Goal: Use online tool/utility: Utilize a website feature to perform a specific function

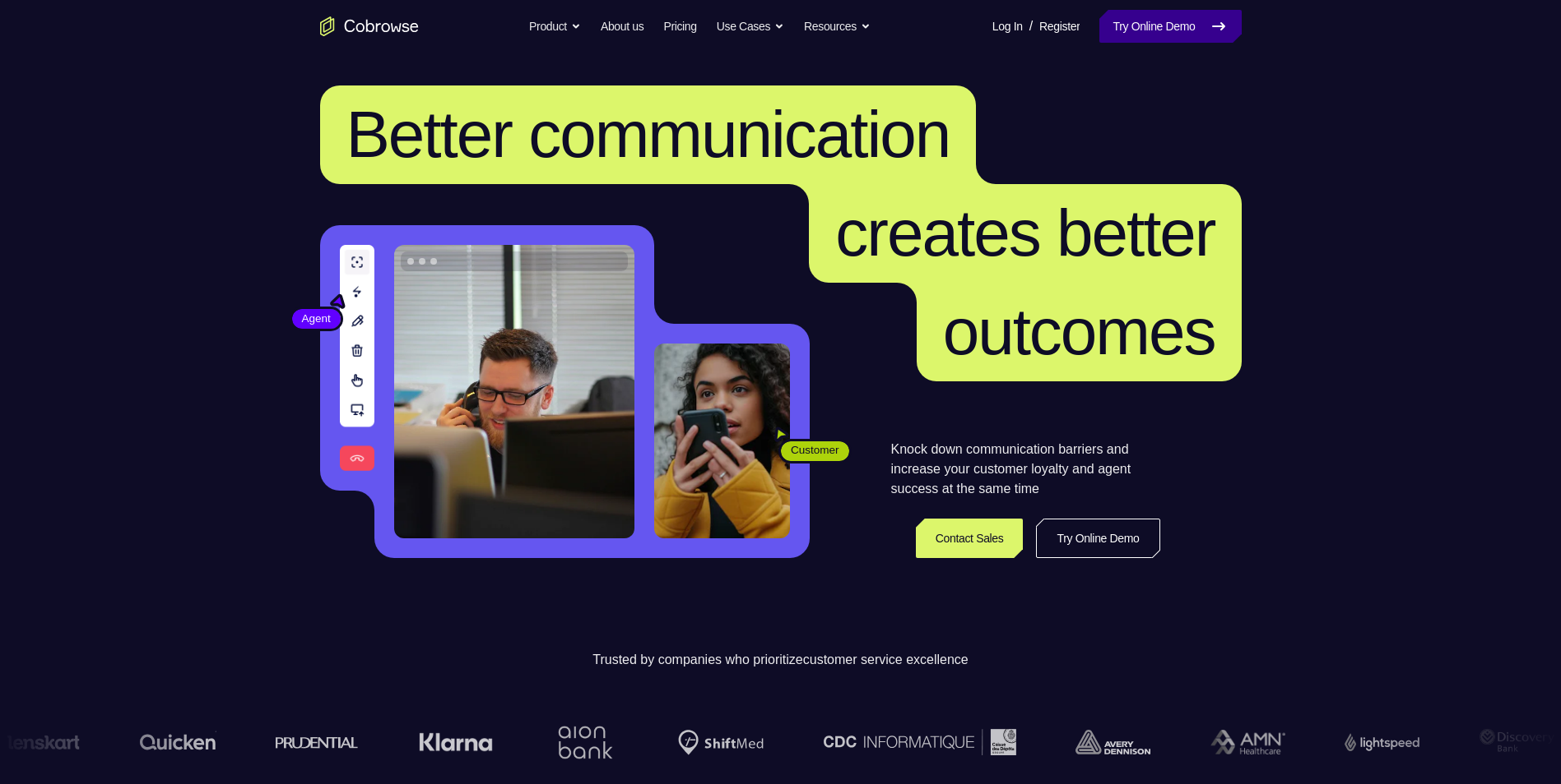
click at [1191, 23] on link "Try Online Demo" at bounding box center [1169, 26] width 141 height 33
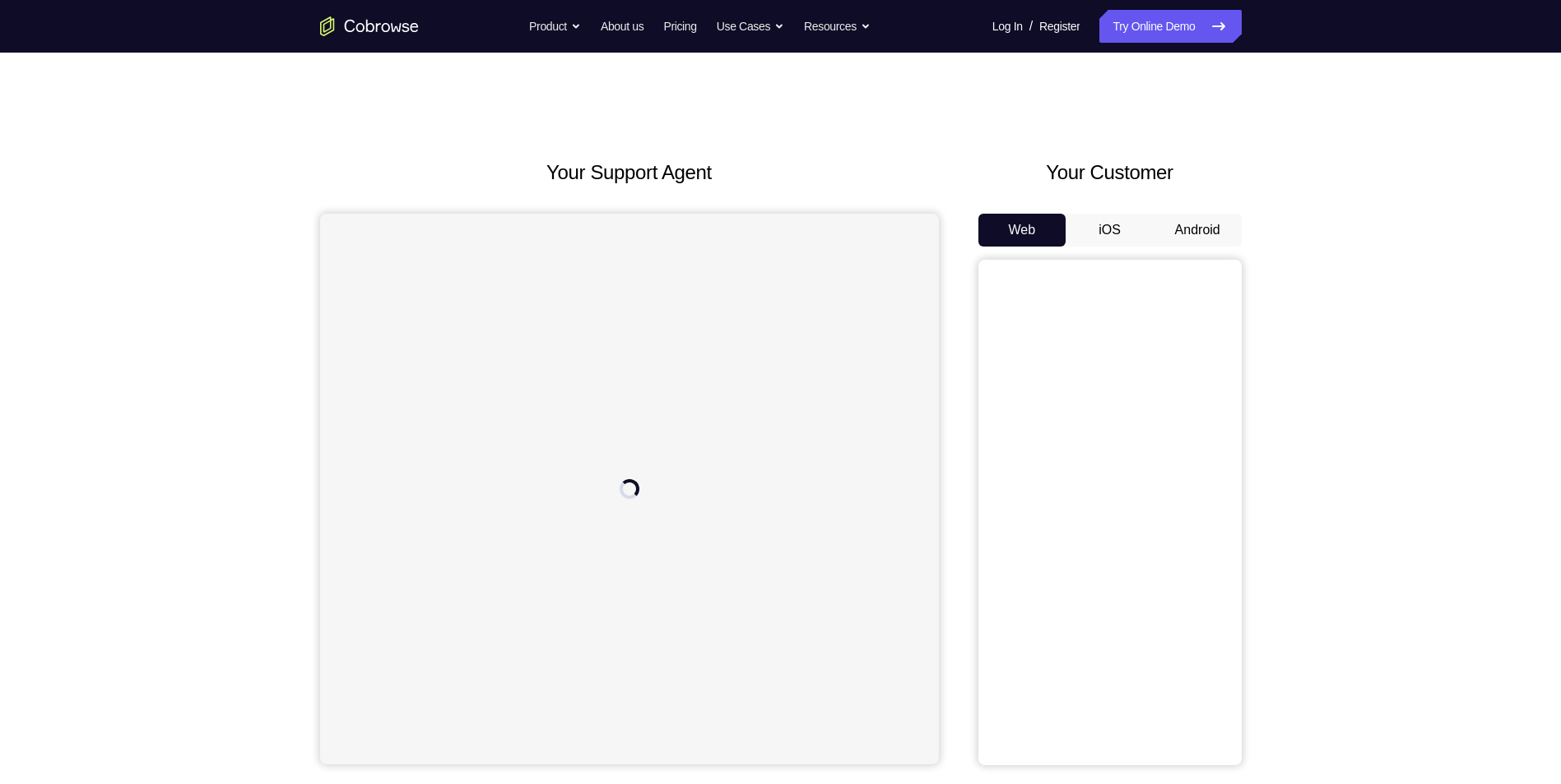
click at [1215, 228] on button "Android" at bounding box center [1197, 230] width 88 height 33
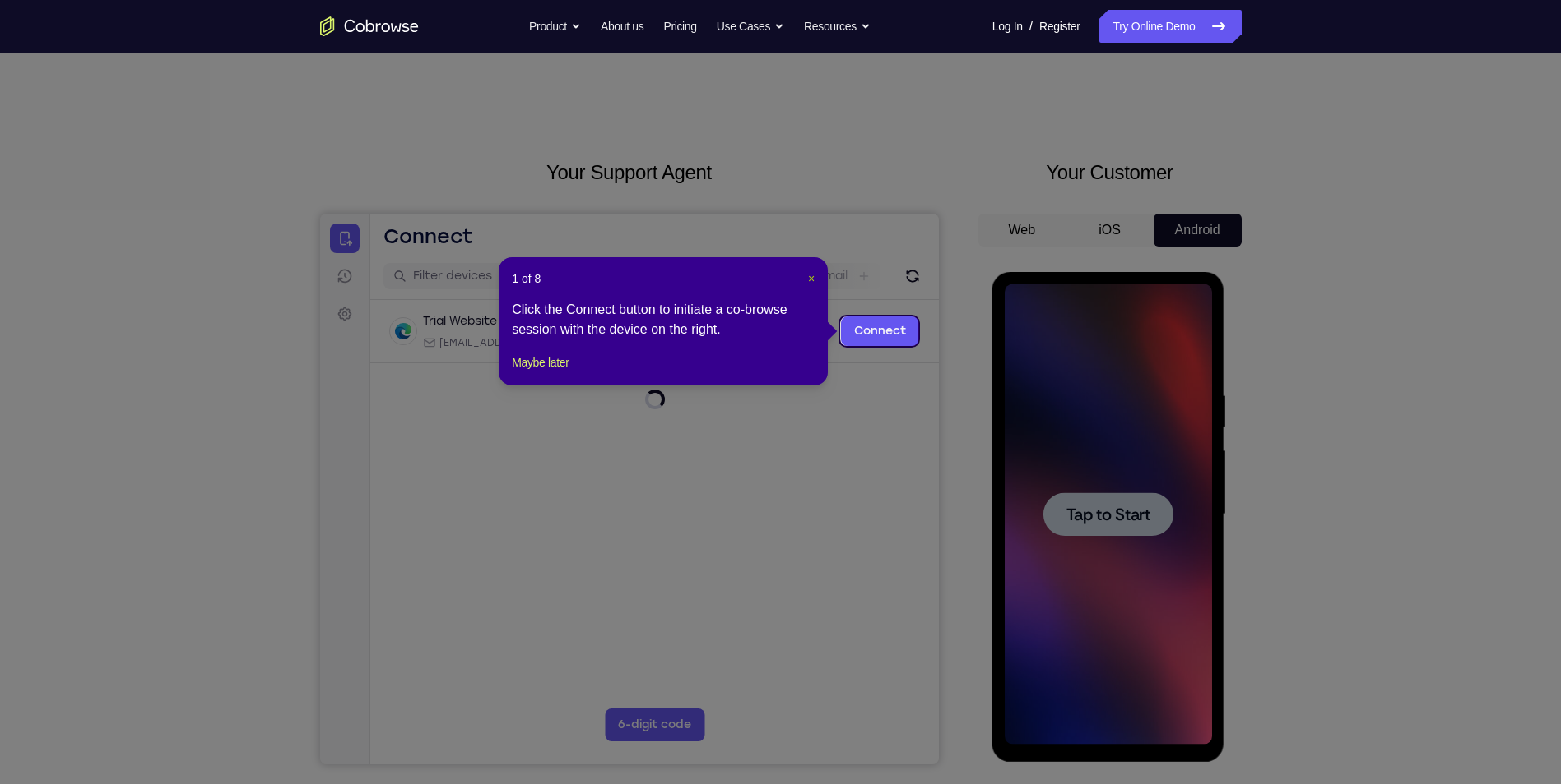
drag, startPoint x: 811, startPoint y: 272, endPoint x: 616, endPoint y: 100, distance: 260.0
click at [811, 272] on span "×" at bounding box center [812, 279] width 7 height 13
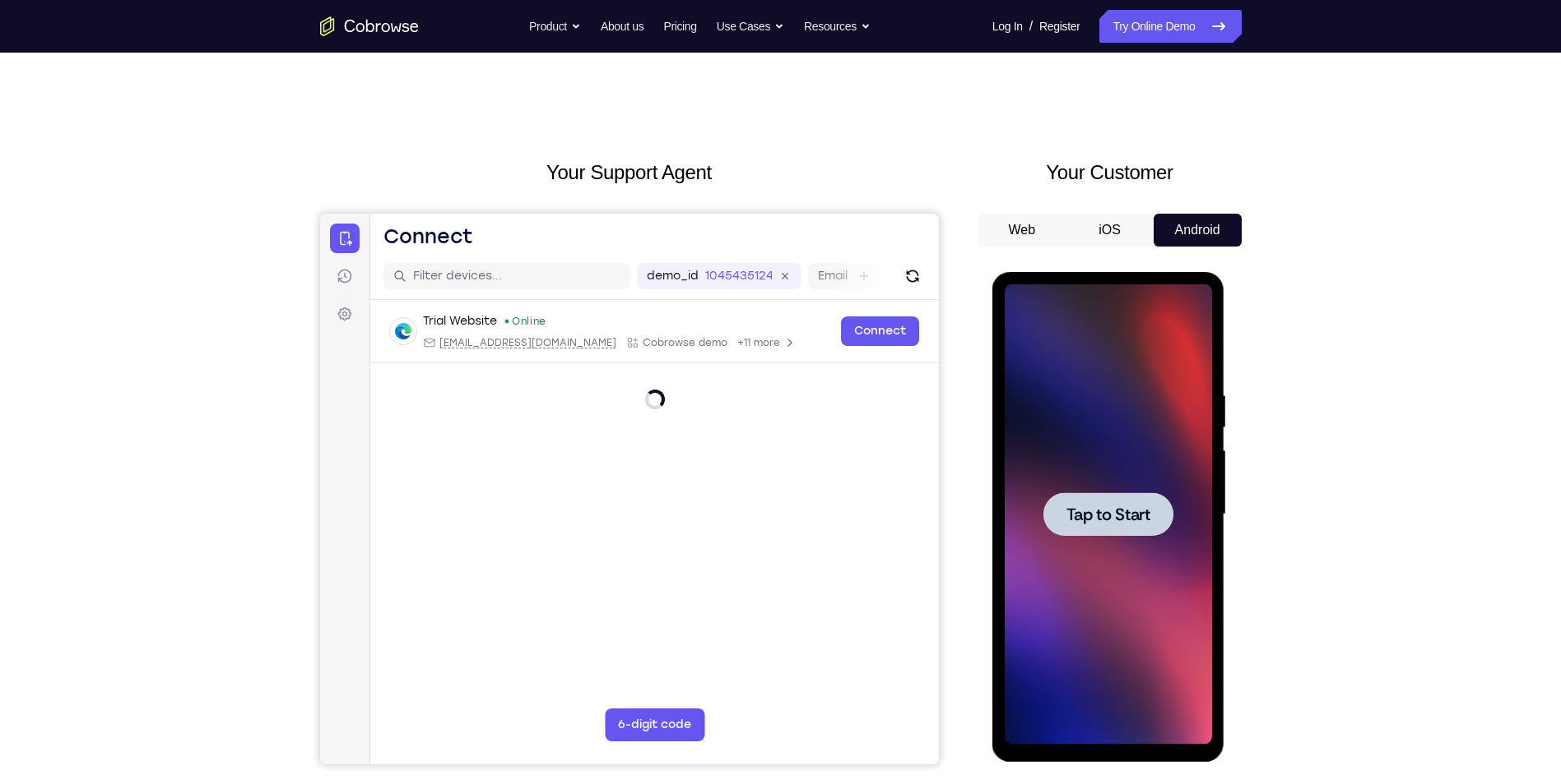
click at [1153, 527] on div at bounding box center [1108, 514] width 130 height 44
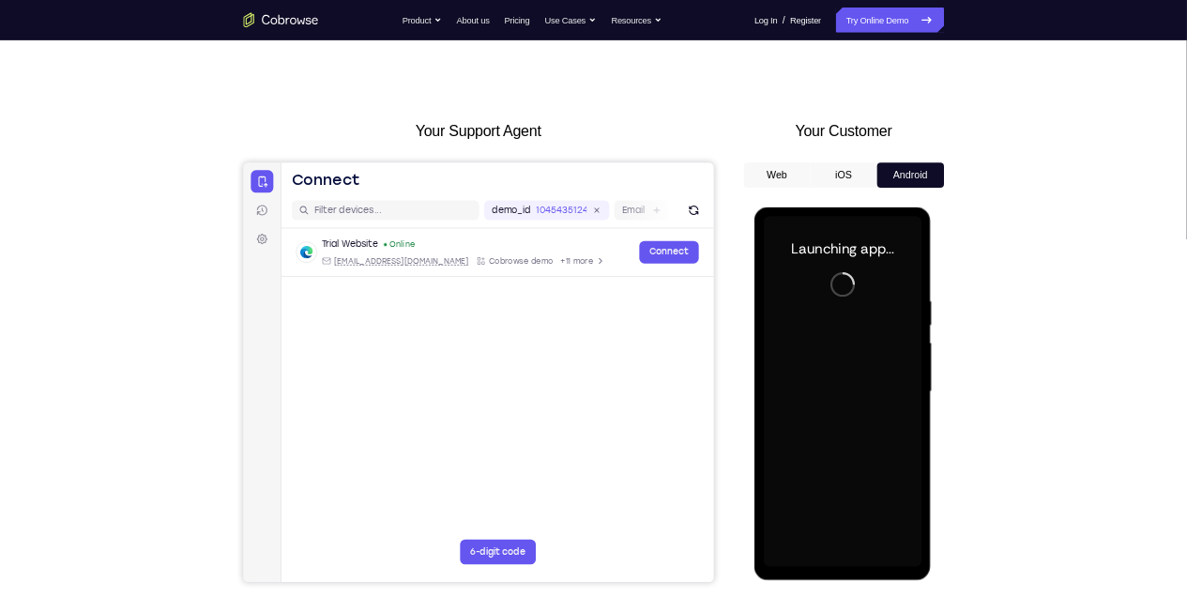
scroll to position [94, 0]
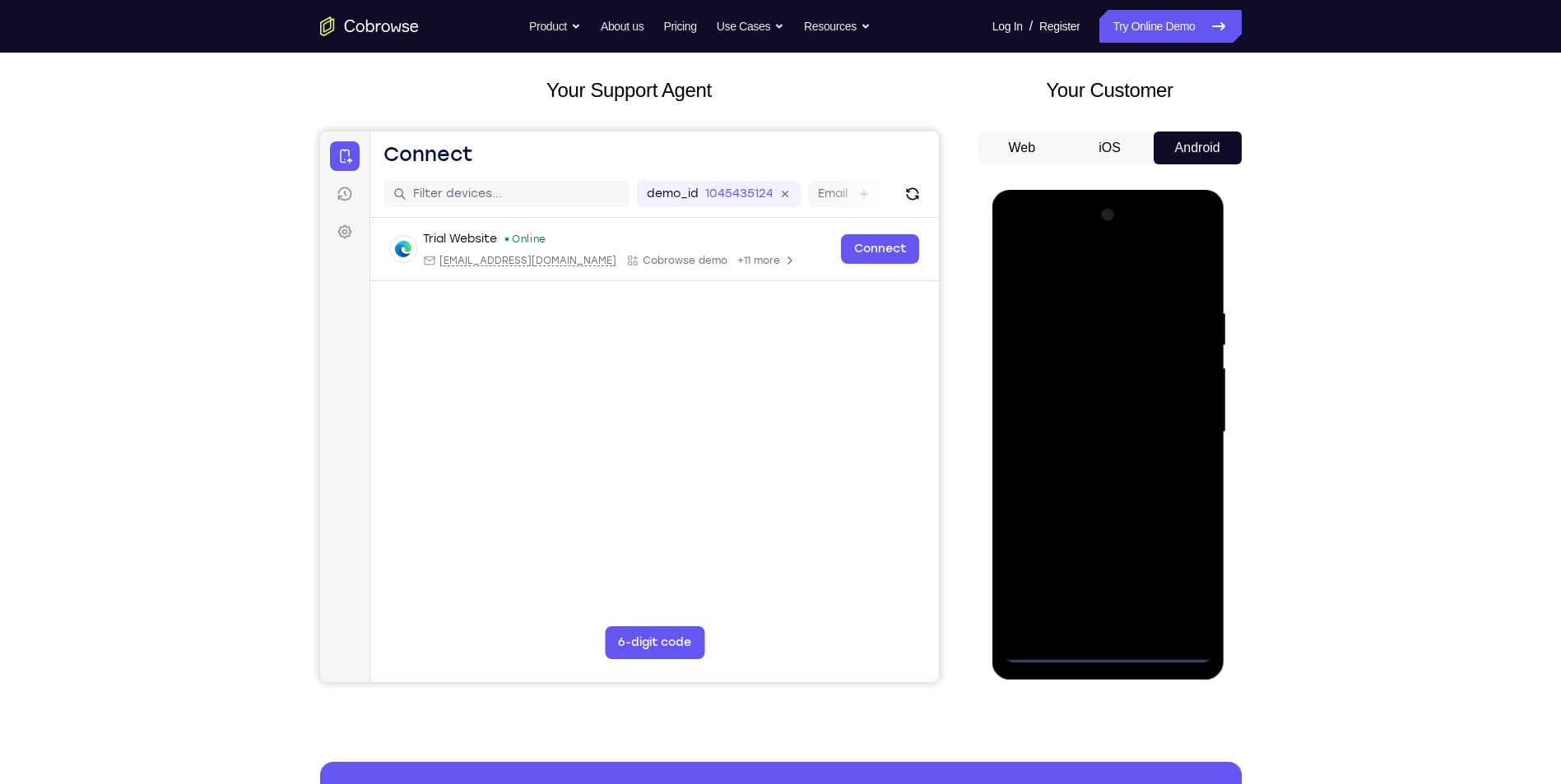
click at [1108, 652] on div at bounding box center [1108, 433] width 208 height 461
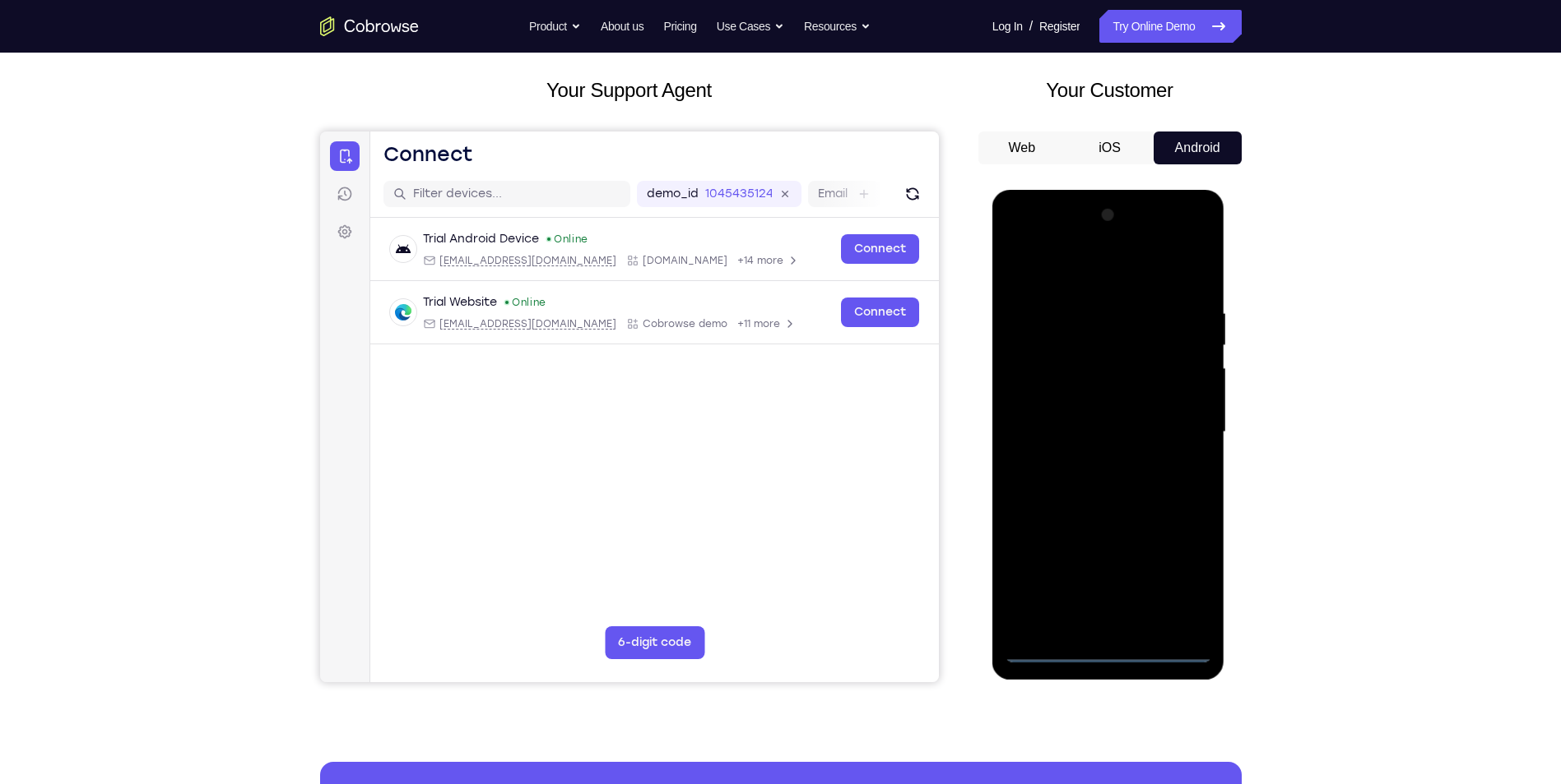
click at [1182, 583] on div at bounding box center [1108, 433] width 208 height 461
click at [1116, 276] on div at bounding box center [1108, 433] width 208 height 461
click at [1180, 434] on div at bounding box center [1108, 433] width 208 height 461
click at [1093, 462] on div at bounding box center [1108, 433] width 208 height 461
click at [1112, 421] on div at bounding box center [1108, 433] width 208 height 461
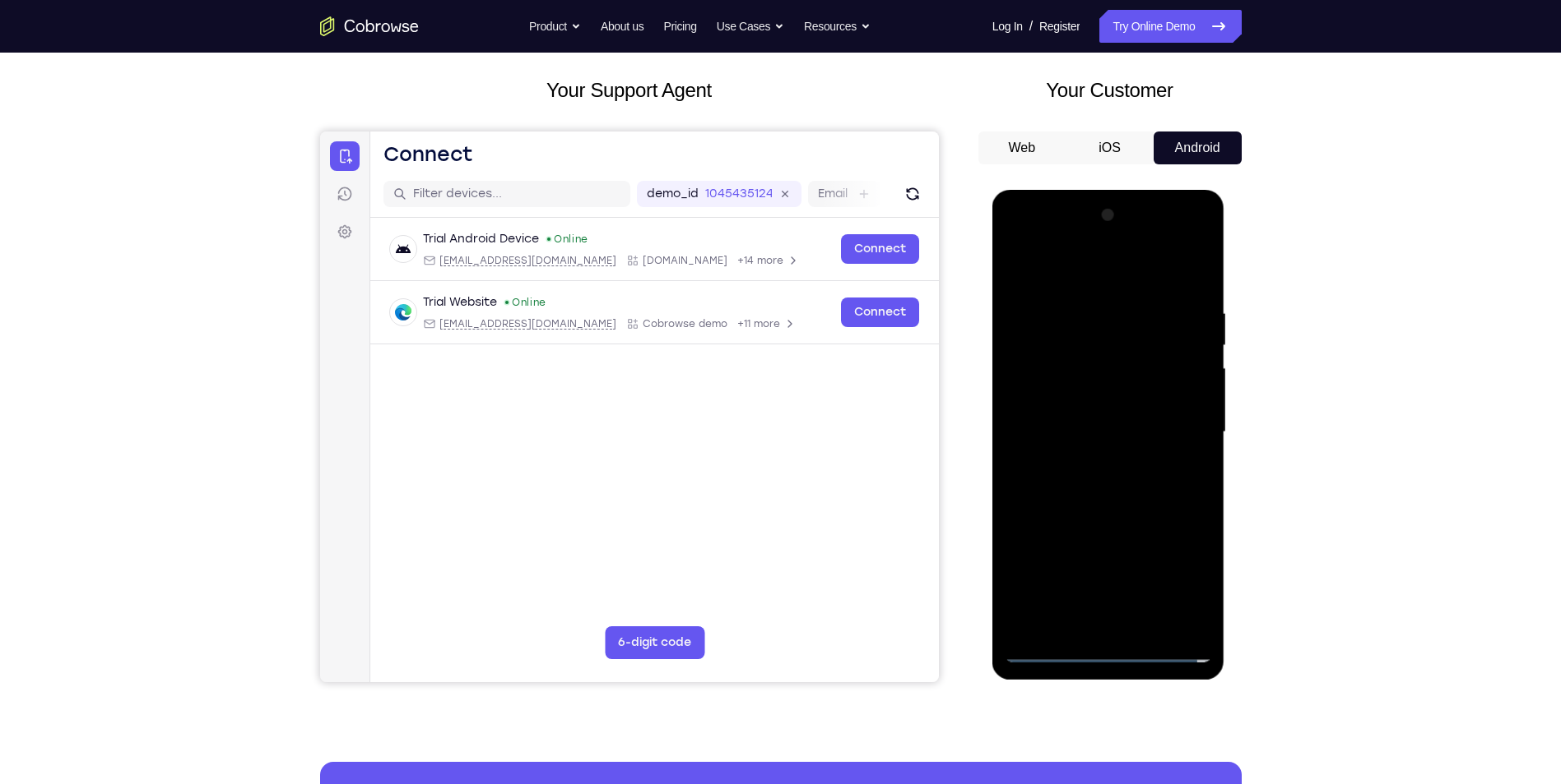
click at [1105, 431] on div at bounding box center [1108, 433] width 208 height 461
click at [1104, 484] on div at bounding box center [1108, 433] width 208 height 461
click at [1146, 482] on div at bounding box center [1108, 433] width 208 height 461
click at [1067, 489] on div at bounding box center [1108, 433] width 208 height 461
click at [1070, 490] on div at bounding box center [1108, 433] width 208 height 461
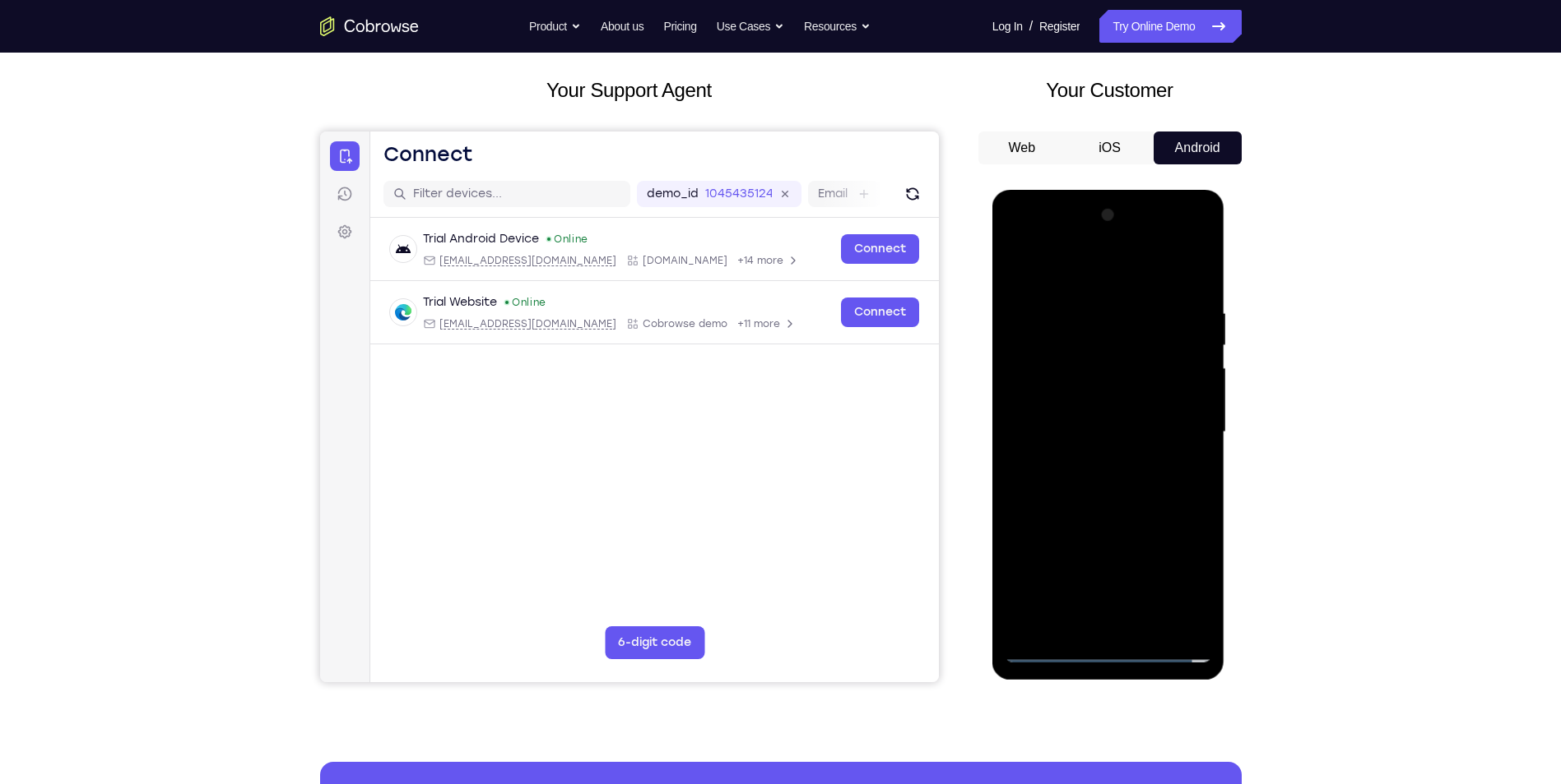
click at [1174, 272] on div at bounding box center [1108, 433] width 208 height 461
click at [1066, 488] on div at bounding box center [1108, 433] width 208 height 461
click at [1093, 507] on div at bounding box center [1108, 433] width 208 height 461
click at [1073, 302] on div at bounding box center [1108, 433] width 208 height 461
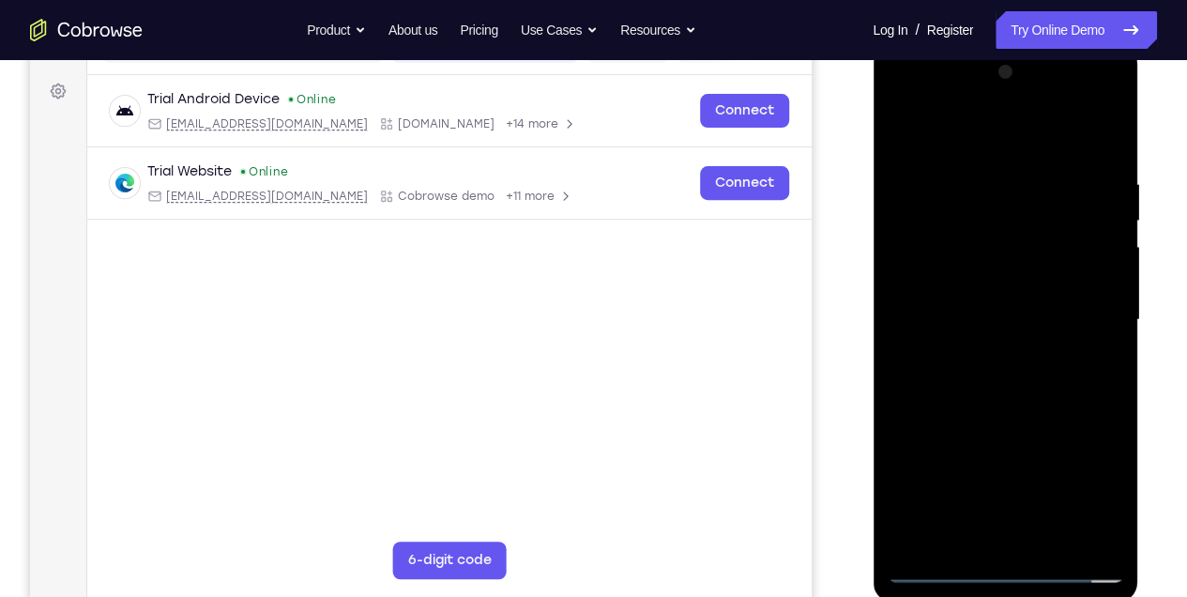
scroll to position [282, 0]
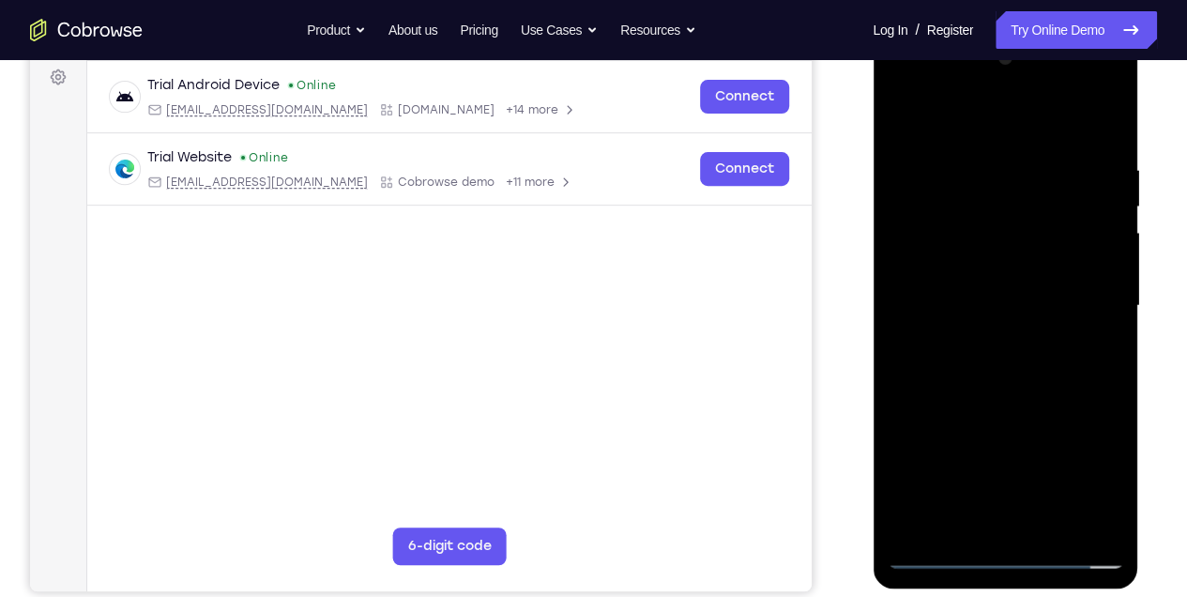
click at [1103, 523] on div at bounding box center [1005, 306] width 237 height 526
click at [1091, 326] on div at bounding box center [1005, 306] width 237 height 526
click at [1103, 118] on div at bounding box center [1005, 306] width 237 height 526
click at [1100, 162] on div at bounding box center [1005, 306] width 237 height 526
click at [1084, 529] on div at bounding box center [1005, 306] width 237 height 526
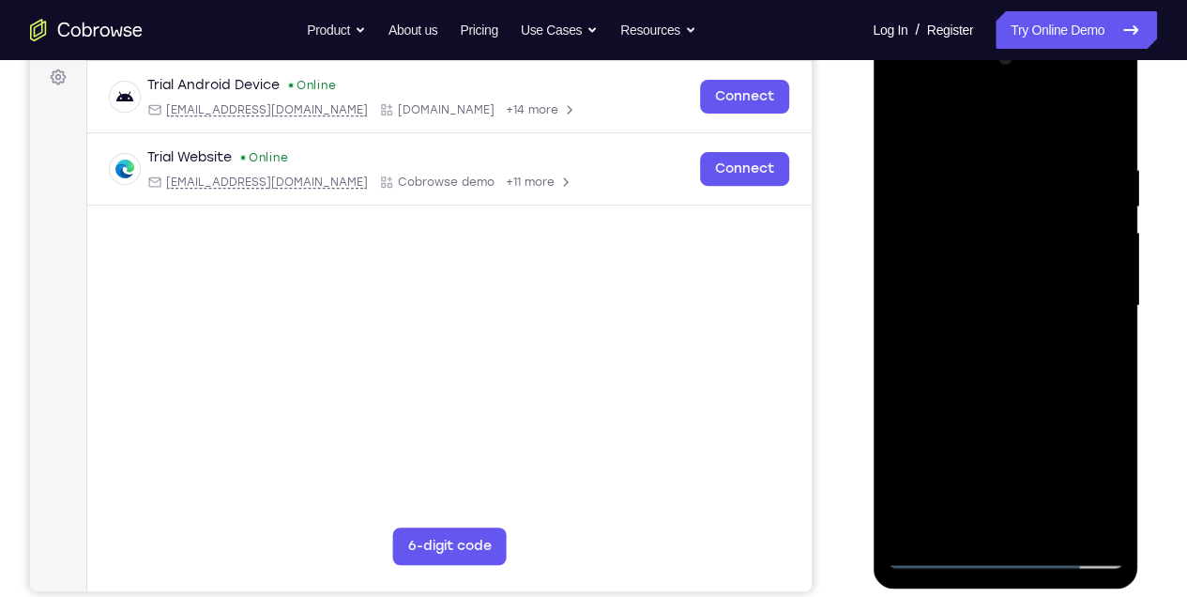
click at [923, 420] on div at bounding box center [1005, 306] width 237 height 526
click at [1077, 516] on div at bounding box center [1005, 306] width 237 height 526
click at [1101, 122] on div at bounding box center [1005, 306] width 237 height 526
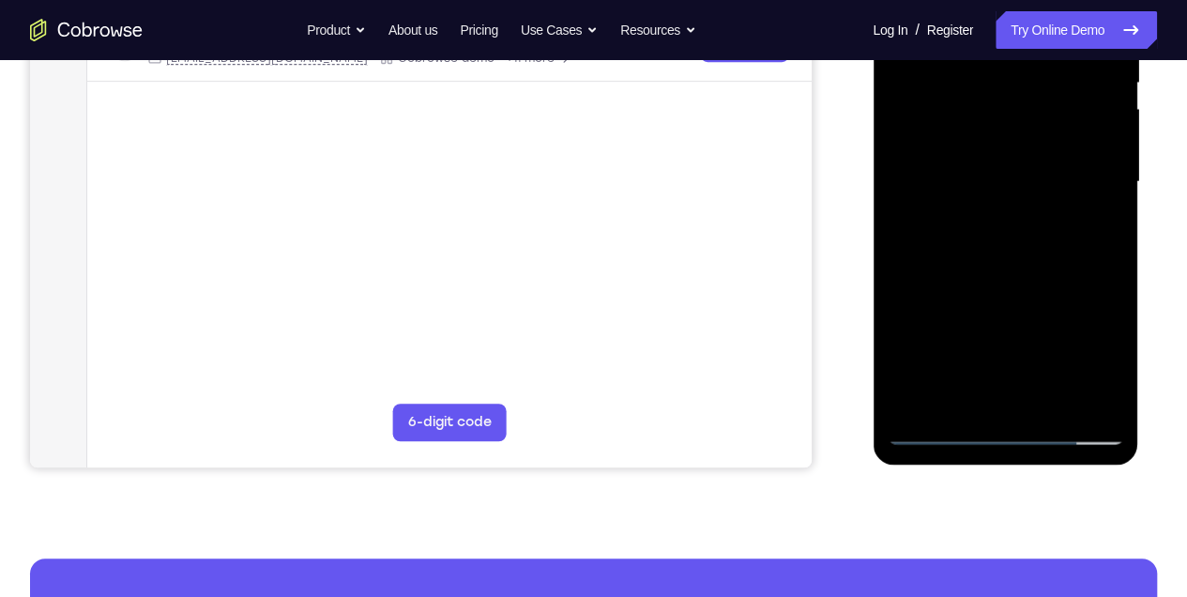
scroll to position [406, 0]
drag, startPoint x: 1060, startPoint y: 324, endPoint x: 1012, endPoint y: 55, distance: 272.7
click at [1012, 55] on div at bounding box center [1005, 181] width 237 height 526
drag, startPoint x: 1038, startPoint y: 143, endPoint x: 1051, endPoint y: 158, distance: 20.0
click at [1050, 160] on div at bounding box center [1005, 181] width 237 height 526
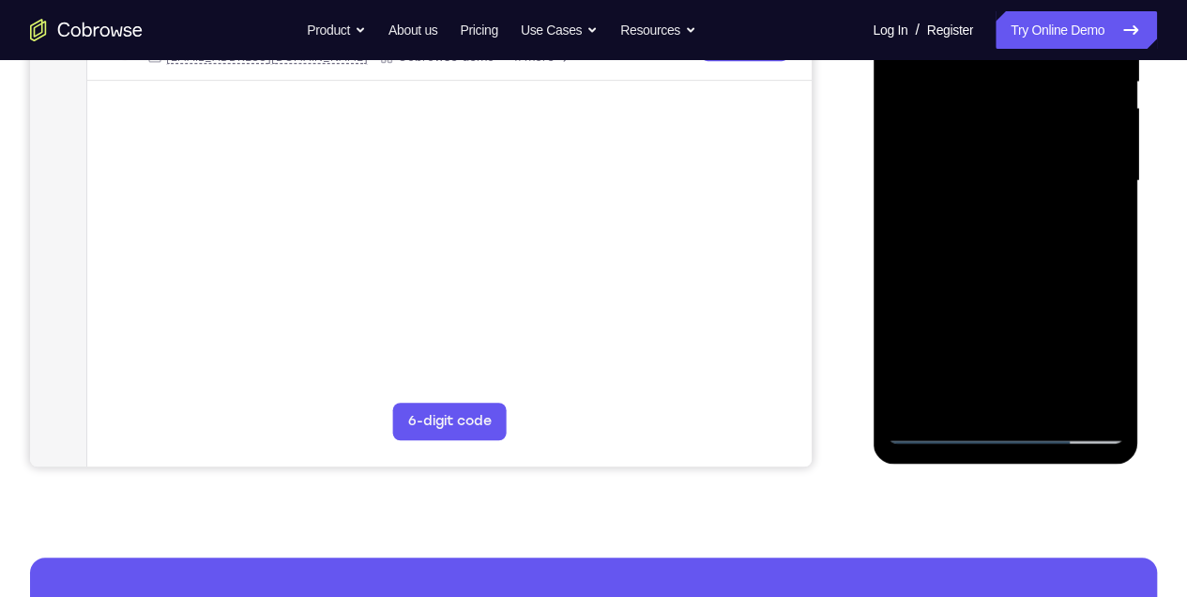
drag, startPoint x: 1047, startPoint y: 66, endPoint x: 1011, endPoint y: 298, distance: 234.6
click at [1015, 287] on div at bounding box center [1005, 181] width 237 height 526
drag, startPoint x: 1043, startPoint y: 121, endPoint x: 1017, endPoint y: 388, distance: 267.9
click at [1030, 414] on div at bounding box center [1005, 181] width 237 height 526
drag, startPoint x: 1029, startPoint y: 219, endPoint x: 1037, endPoint y: 397, distance: 178.5
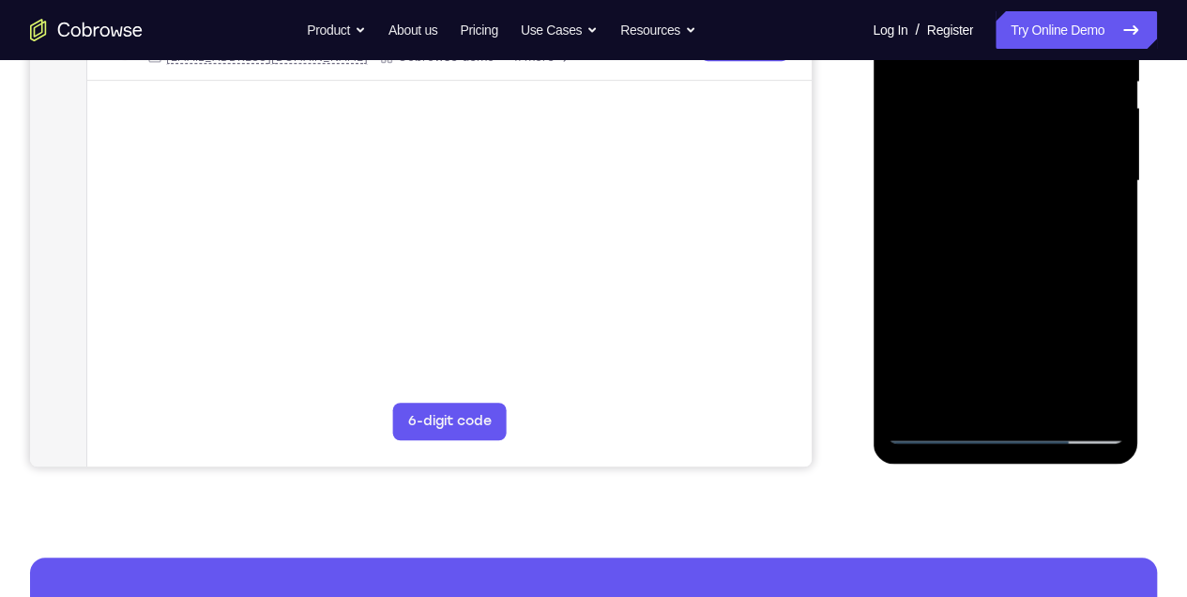
click at [1037, 395] on div at bounding box center [1005, 181] width 237 height 526
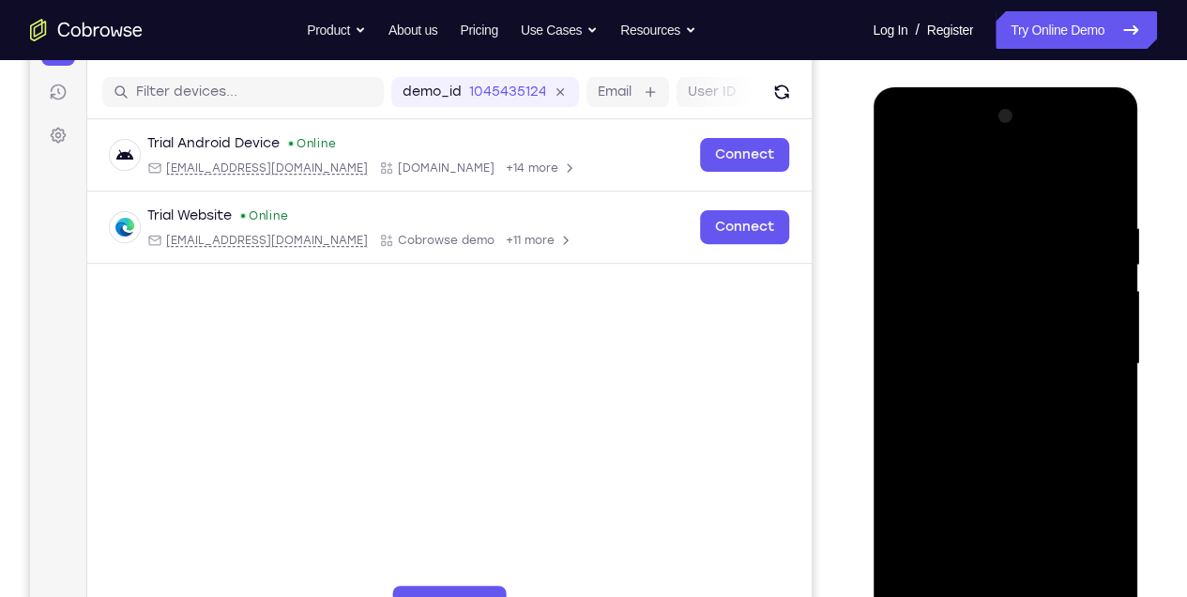
scroll to position [219, 0]
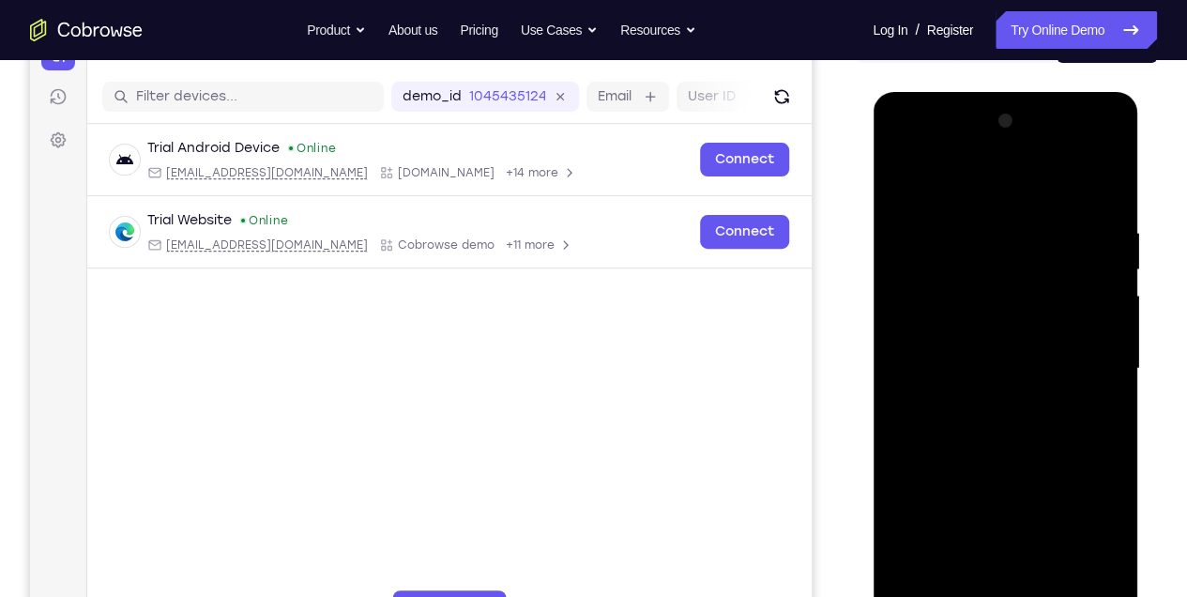
click at [972, 205] on div at bounding box center [1005, 369] width 237 height 526
click at [1109, 326] on div at bounding box center [1005, 369] width 237 height 526
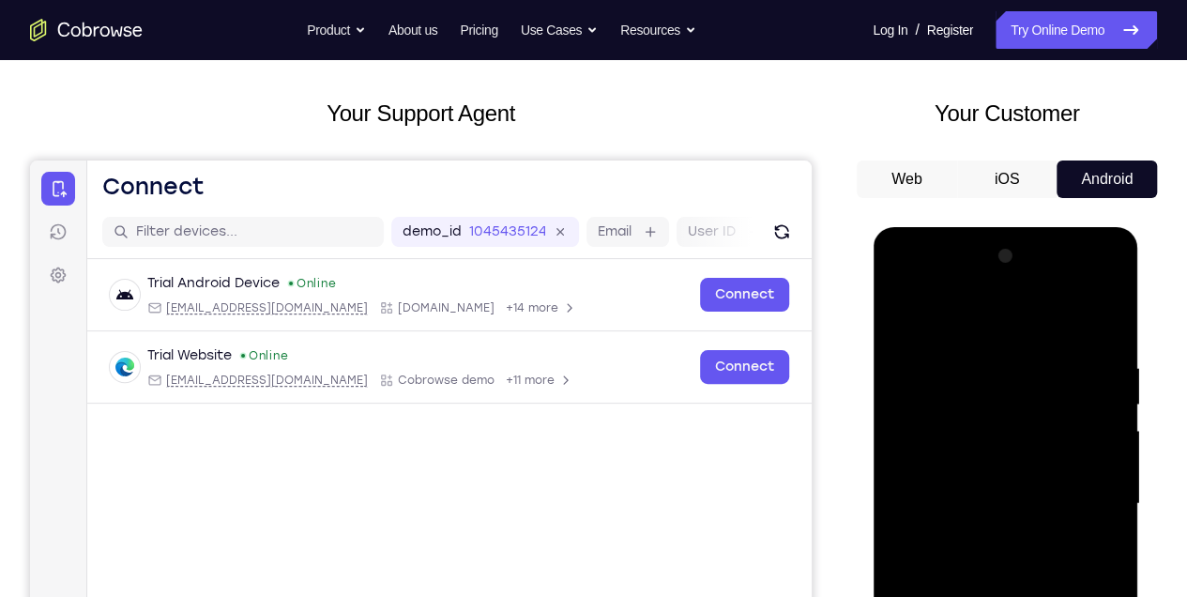
scroll to position [282, 0]
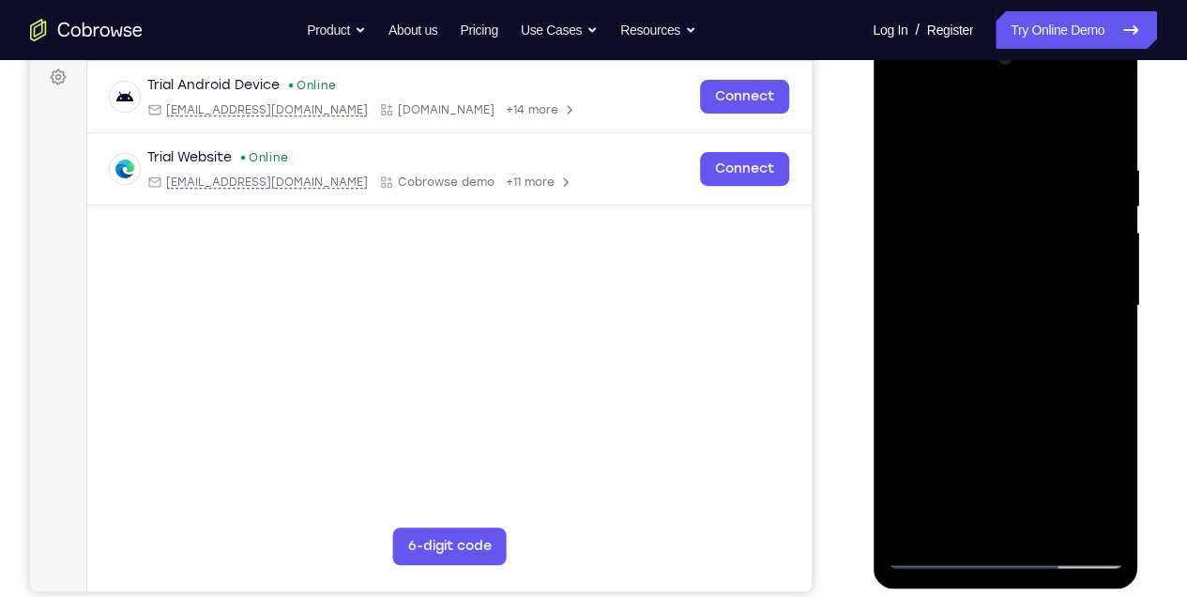
click at [1092, 250] on div at bounding box center [1005, 306] width 237 height 526
click at [904, 267] on div at bounding box center [1005, 306] width 237 height 526
click at [972, 252] on div at bounding box center [1005, 306] width 237 height 526
click at [1103, 257] on div at bounding box center [1005, 306] width 237 height 526
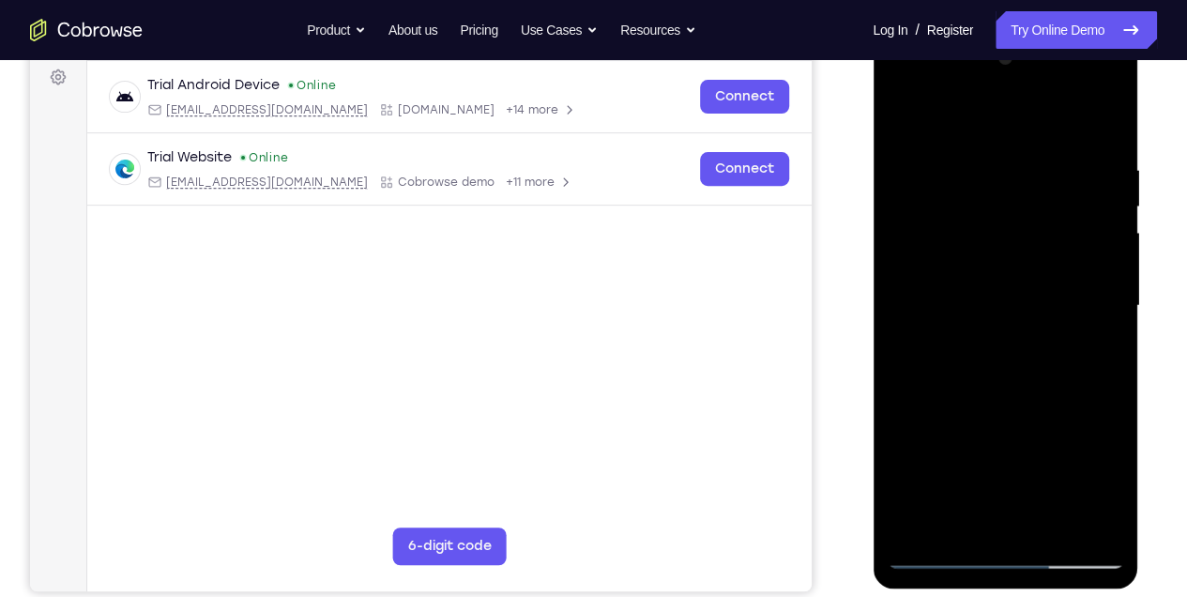
click at [1107, 124] on div at bounding box center [1005, 306] width 237 height 526
click at [1046, 527] on div at bounding box center [1005, 306] width 237 height 526
click at [1044, 413] on div at bounding box center [1005, 306] width 237 height 526
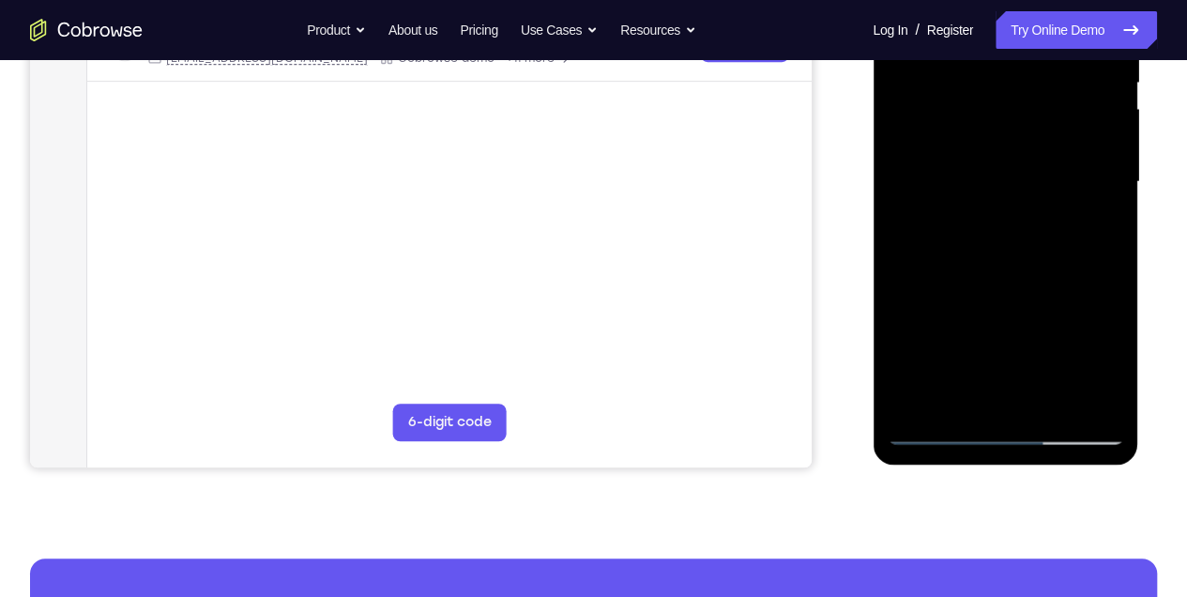
scroll to position [406, 0]
click at [1007, 434] on div at bounding box center [1005, 181] width 237 height 526
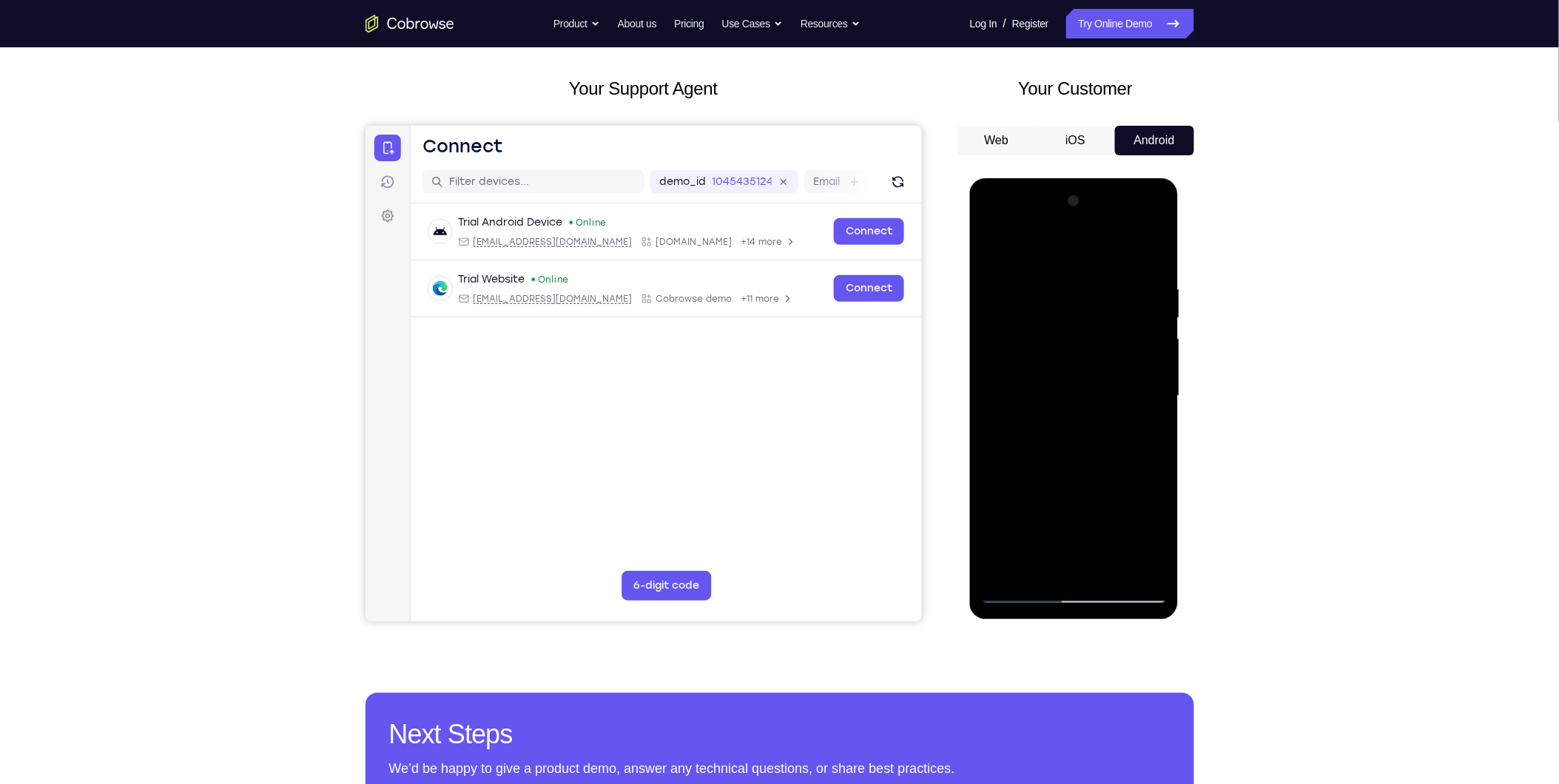
scroll to position [57, 0]
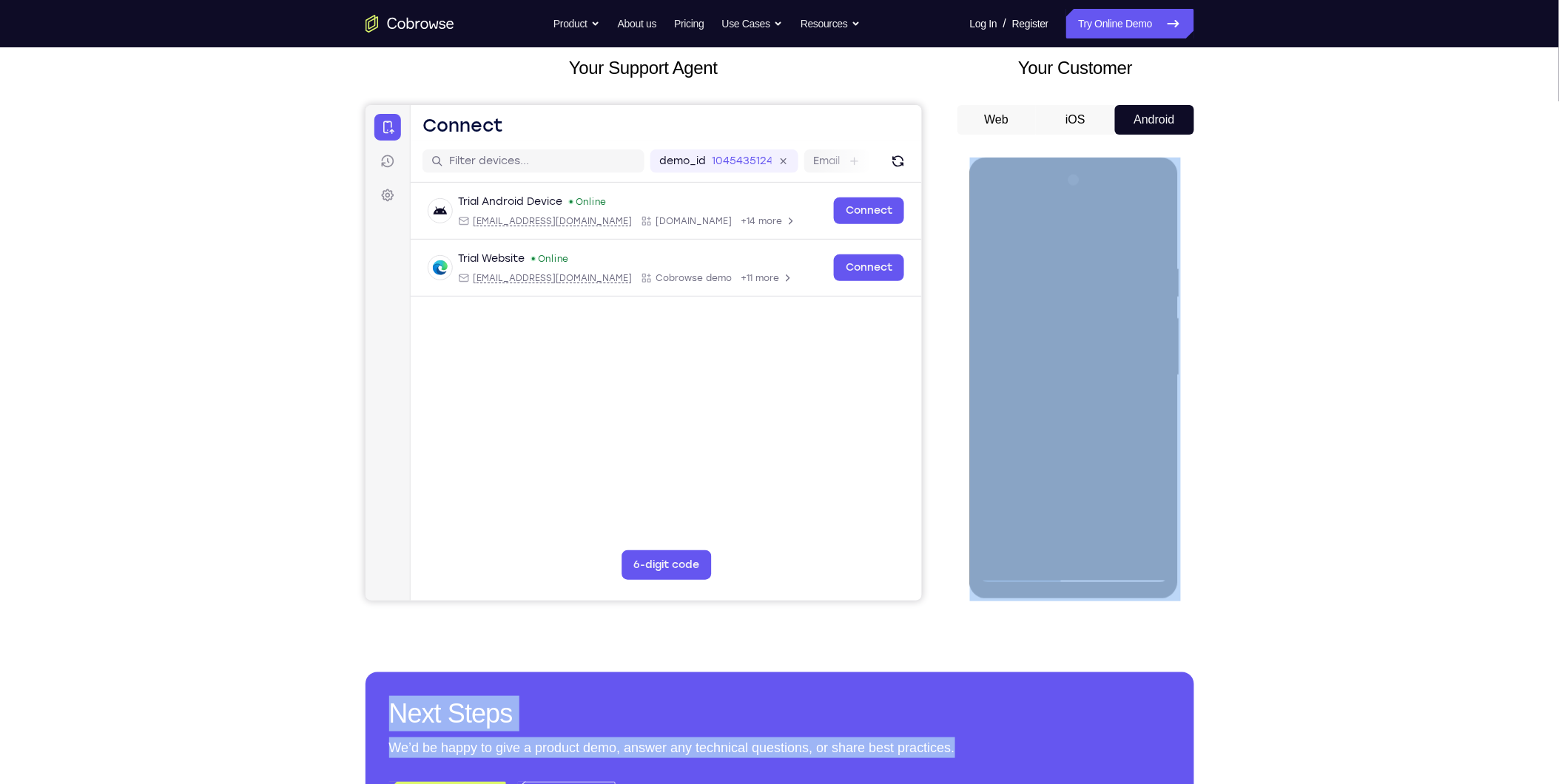
drag, startPoint x: 1260, startPoint y: 157, endPoint x: 1334, endPoint y: 826, distance: 673.1
click at [1334, 705] on html "Open main menu Go back Powerful, Flexible and Trustworthy. Avoid all extra fric…" at bounding box center [780, 713] width 1559 height 1602
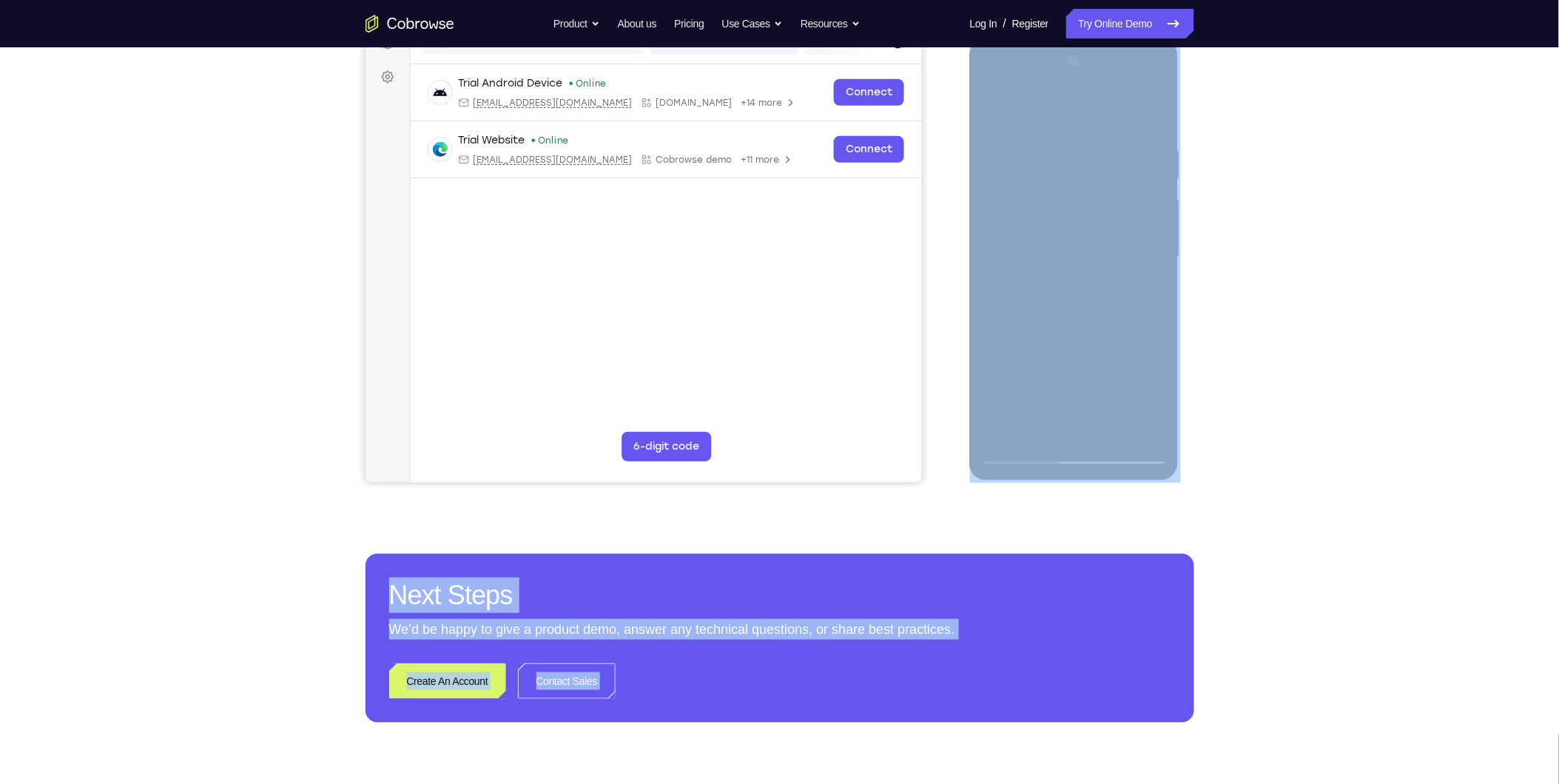
click at [1337, 143] on div "Your Support Agent Your Customer Web iOS Android Next Steps We’d be happy to gi…" at bounding box center [780, 329] width 1559 height 975
click at [1403, 292] on div "Your Support Agent Your Customer Web iOS Android Next Steps We’d be happy to gi…" at bounding box center [780, 329] width 1559 height 975
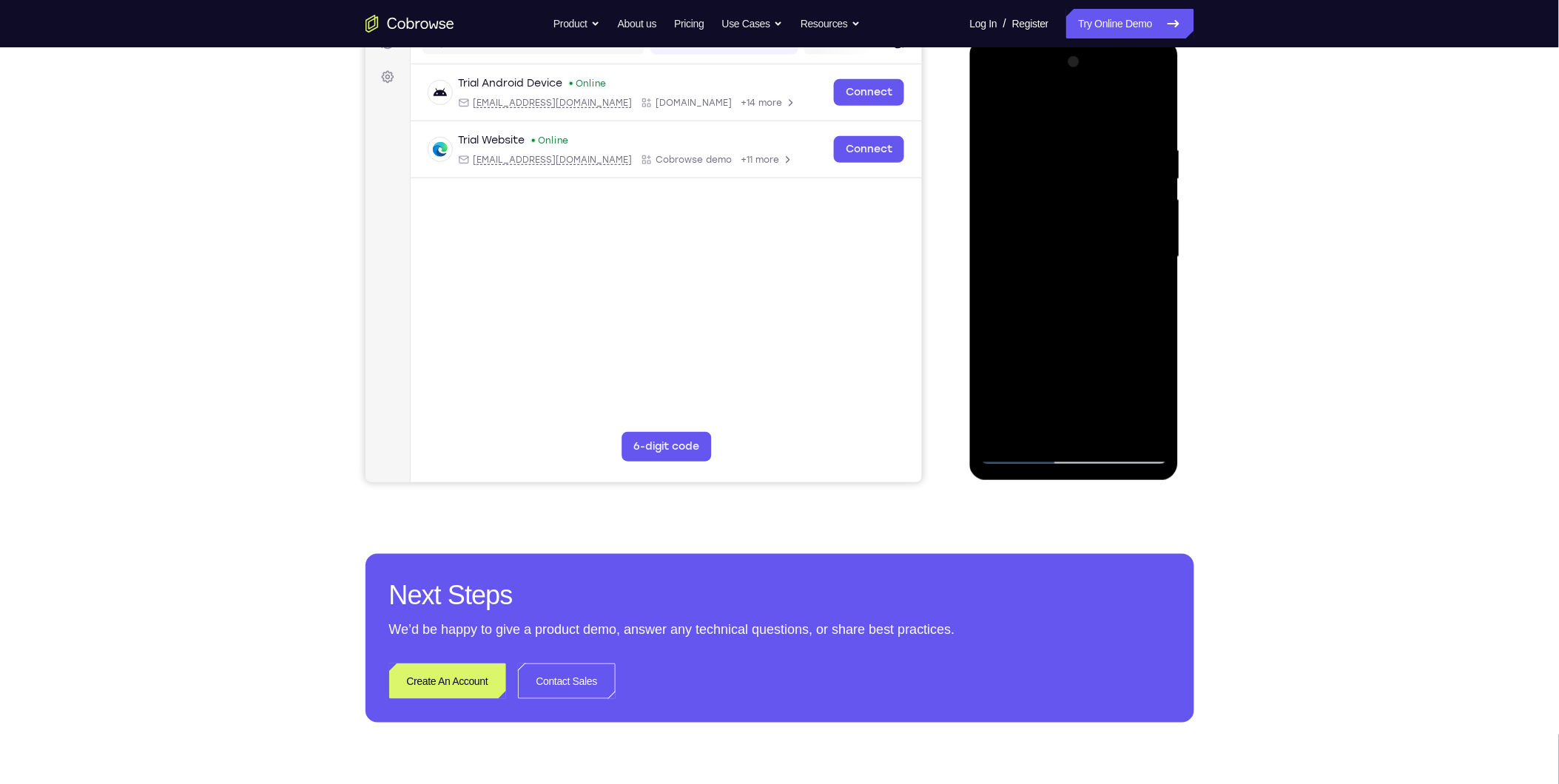
scroll to position [0, 0]
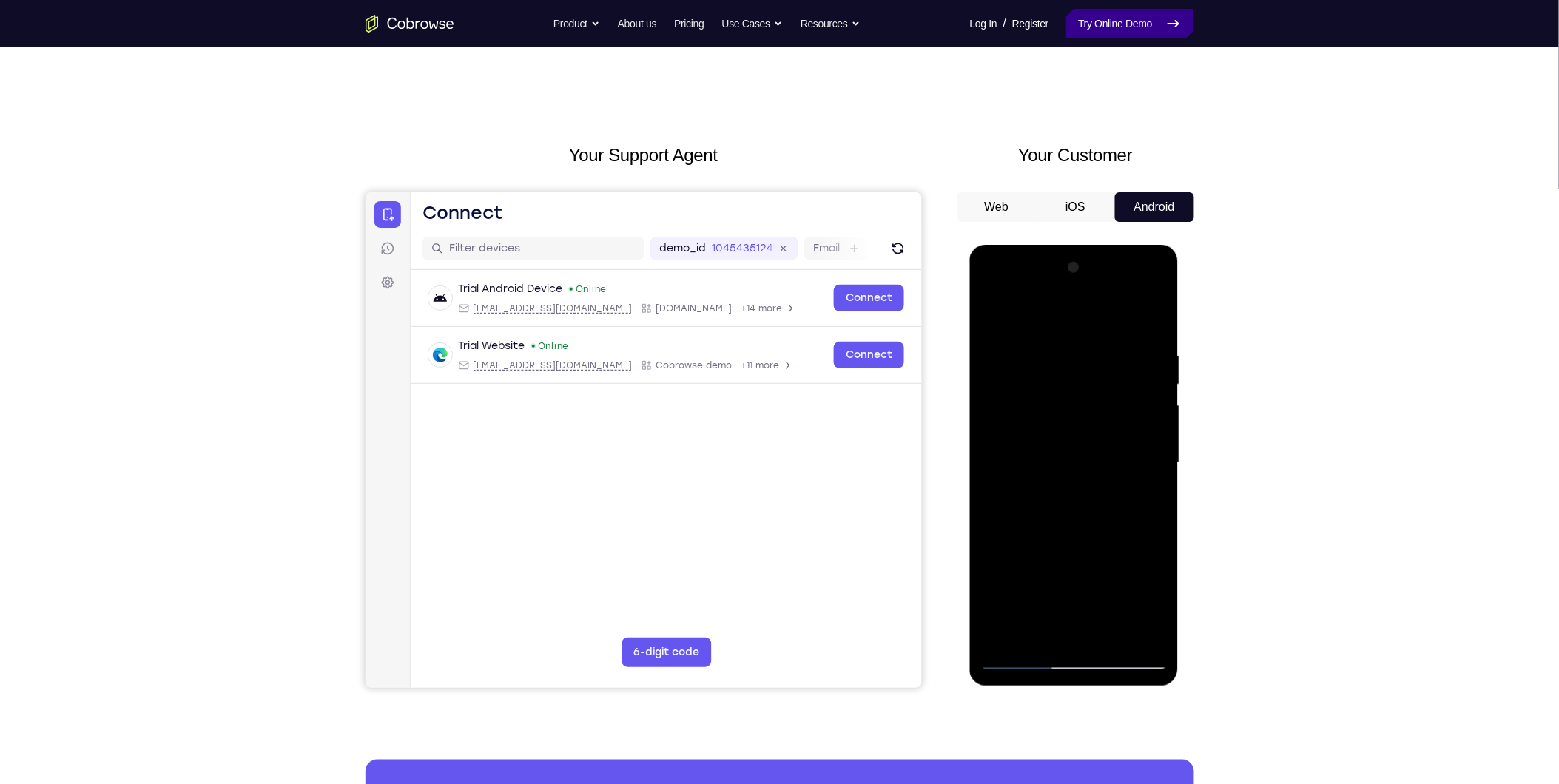
click at [1079, 30] on link "Try Online Demo" at bounding box center [1129, 24] width 127 height 30
drag, startPoint x: 426, startPoint y: 32, endPoint x: 435, endPoint y: 20, distance: 15.0
drag, startPoint x: 435, startPoint y: 20, endPoint x: 376, endPoint y: 65, distance: 74.2
click at [376, 65] on div "Your Support Agent Your Customer Web iOS Android Next Steps We’d be happy to gi…" at bounding box center [780, 535] width 947 height 975
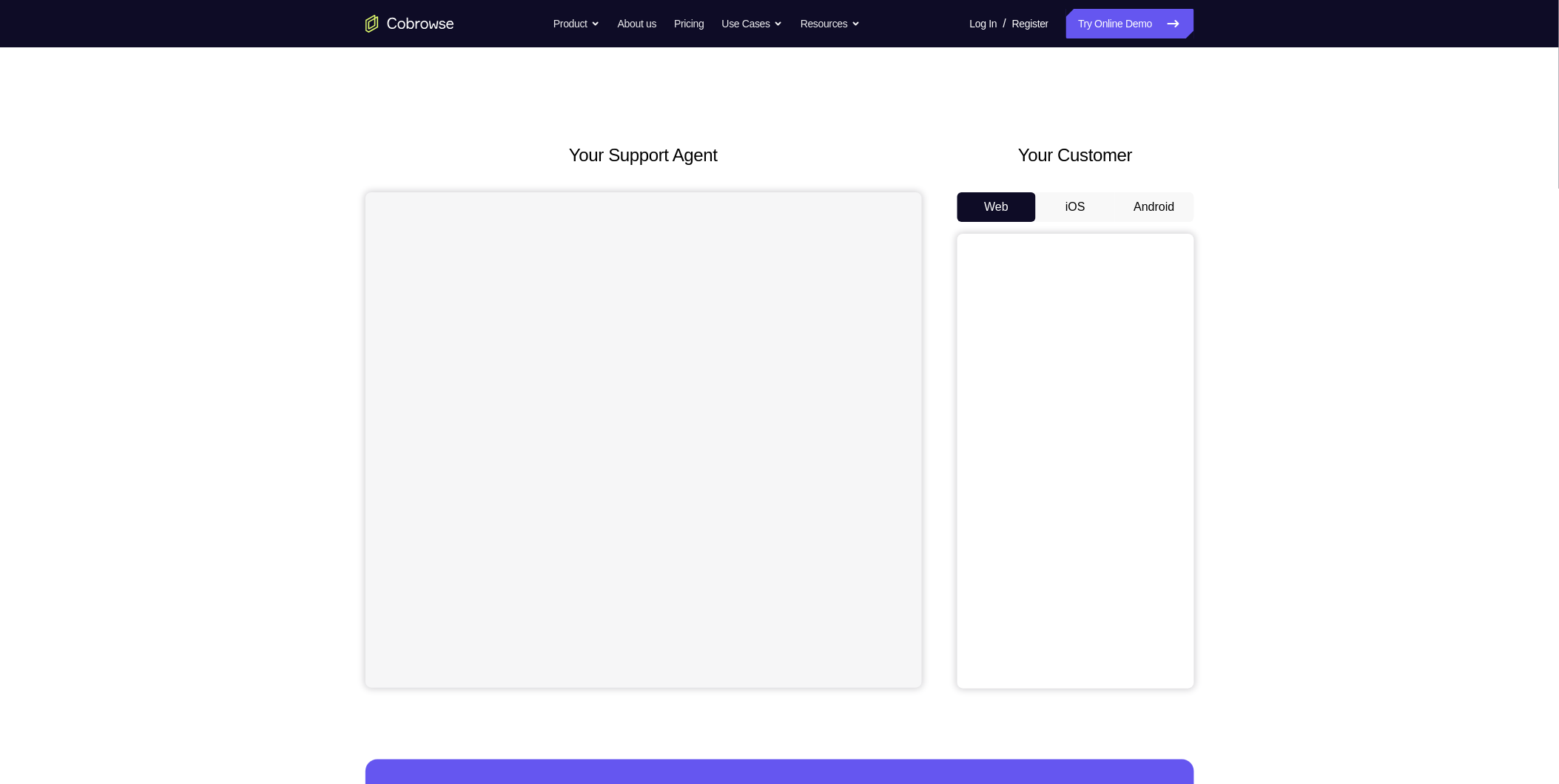
click at [1147, 206] on button "Android" at bounding box center [1155, 207] width 79 height 30
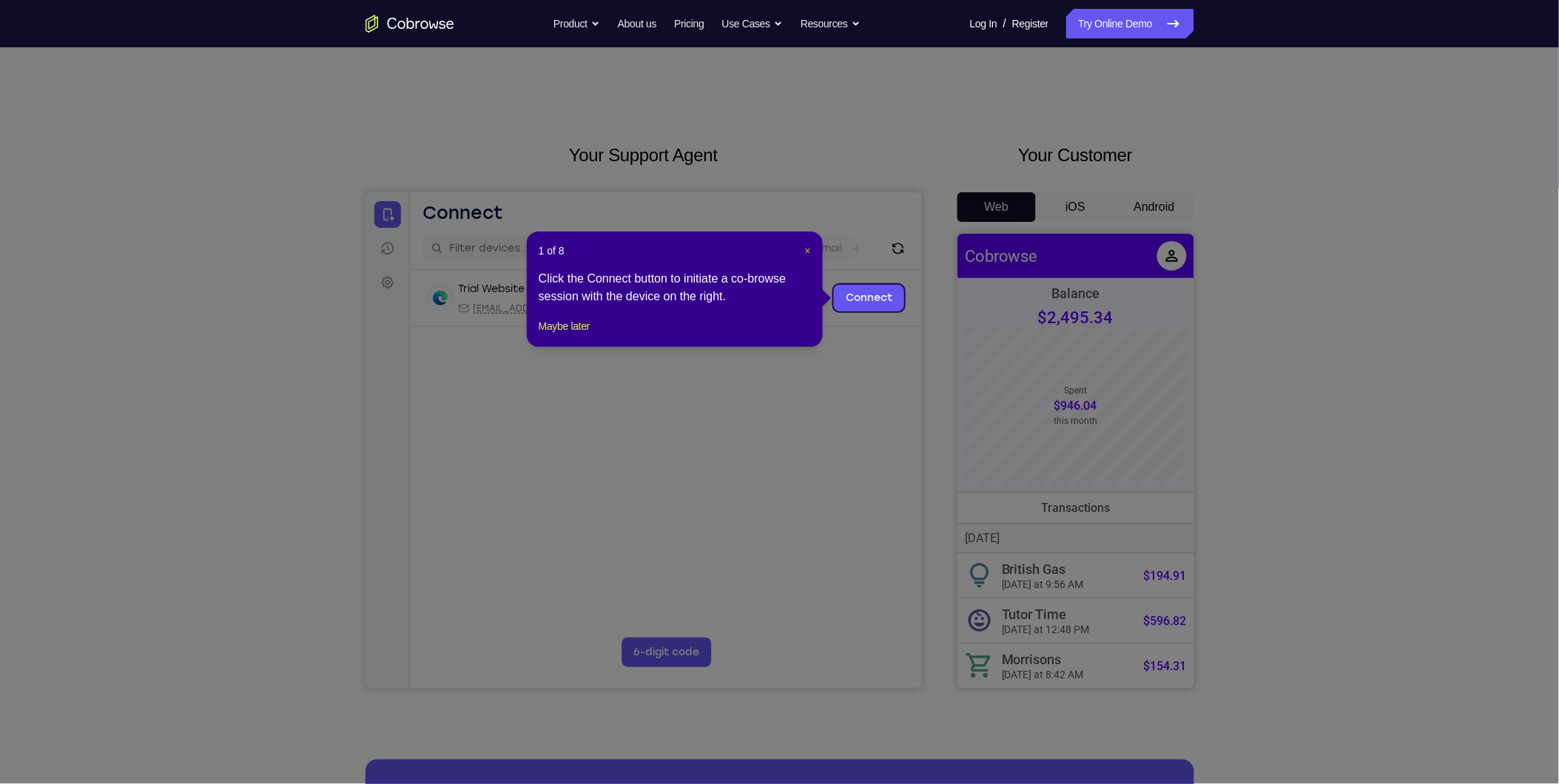
click at [808, 253] on span "×" at bounding box center [808, 251] width 6 height 12
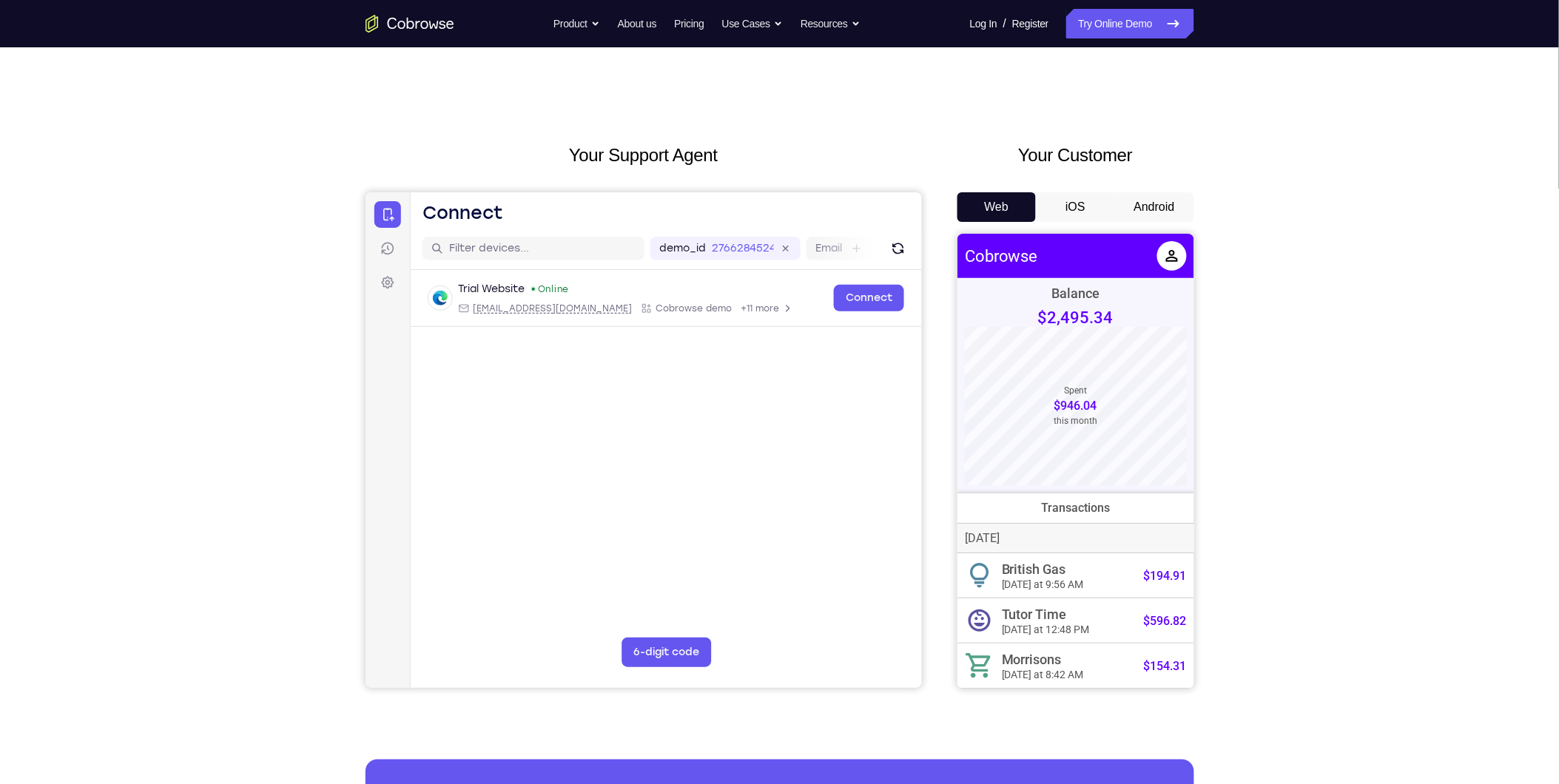
click at [1166, 203] on button "Android" at bounding box center [1155, 207] width 79 height 30
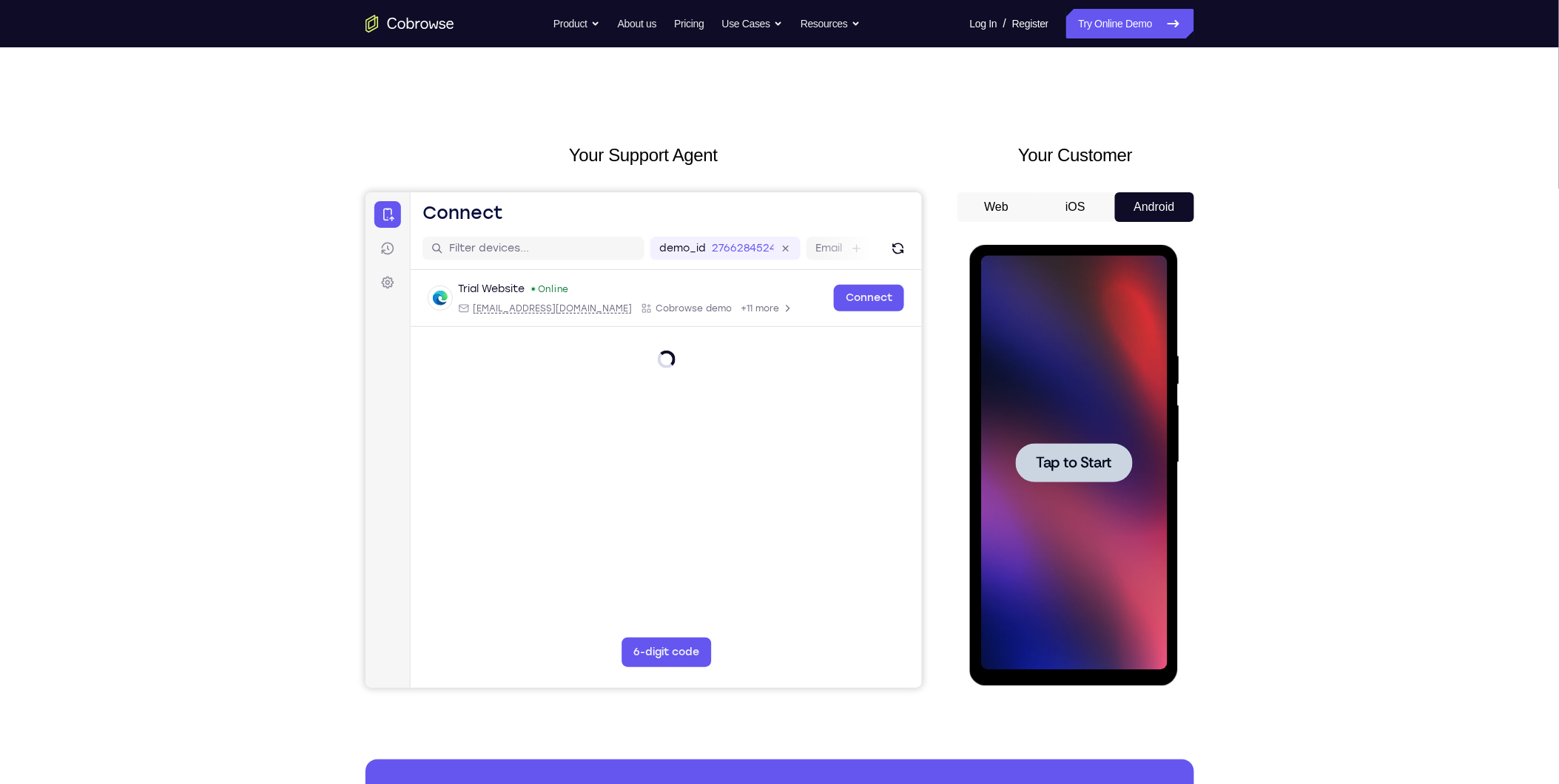
click at [1085, 424] on div at bounding box center [1073, 463] width 187 height 414
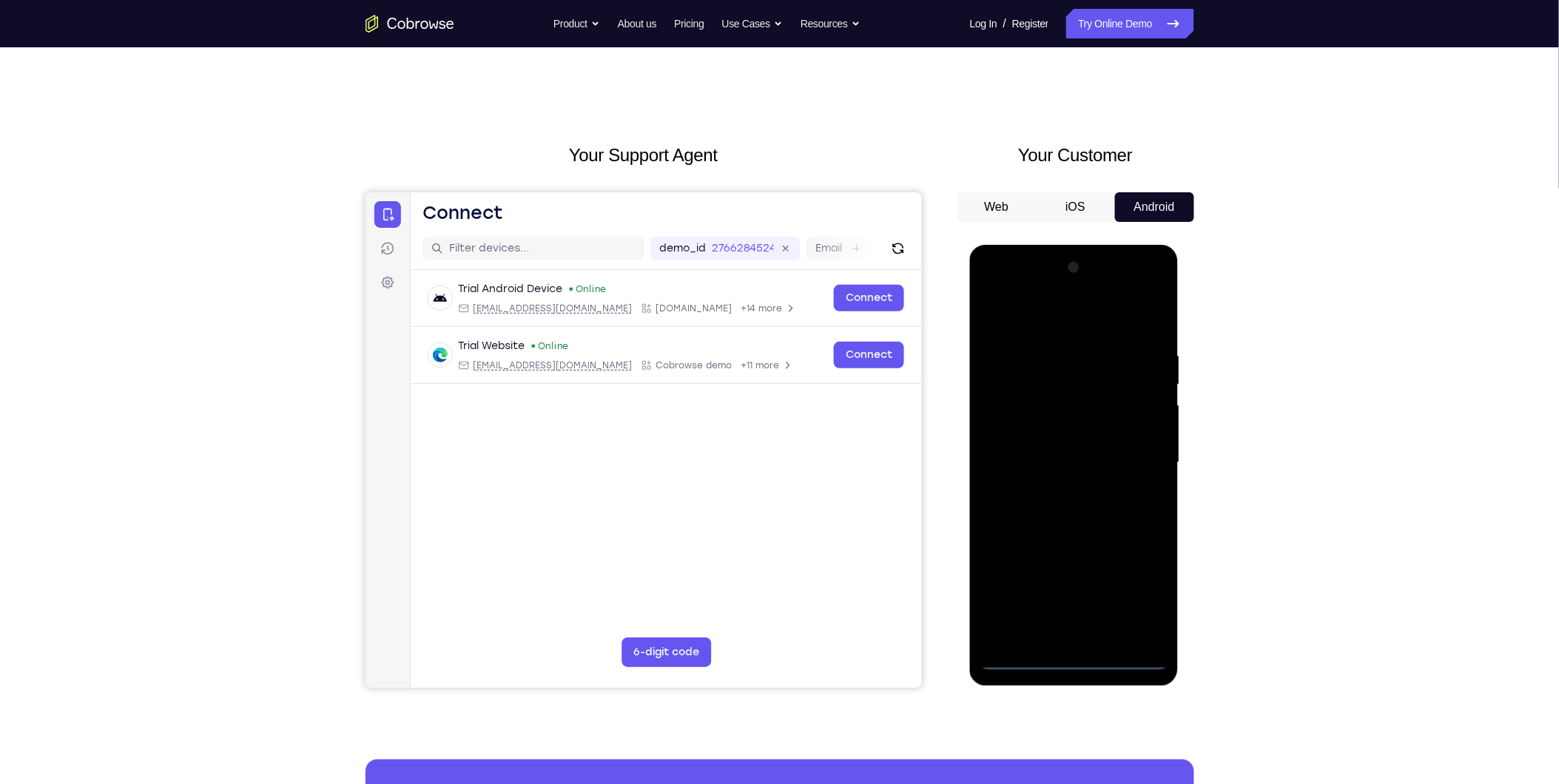
click at [1077, 651] on div at bounding box center [1073, 463] width 187 height 414
click at [1070, 660] on div at bounding box center [1073, 463] width 187 height 414
click at [1142, 596] on div at bounding box center [1073, 463] width 187 height 414
click at [1044, 318] on div at bounding box center [1073, 463] width 187 height 414
click at [1144, 458] on div at bounding box center [1073, 463] width 187 height 414
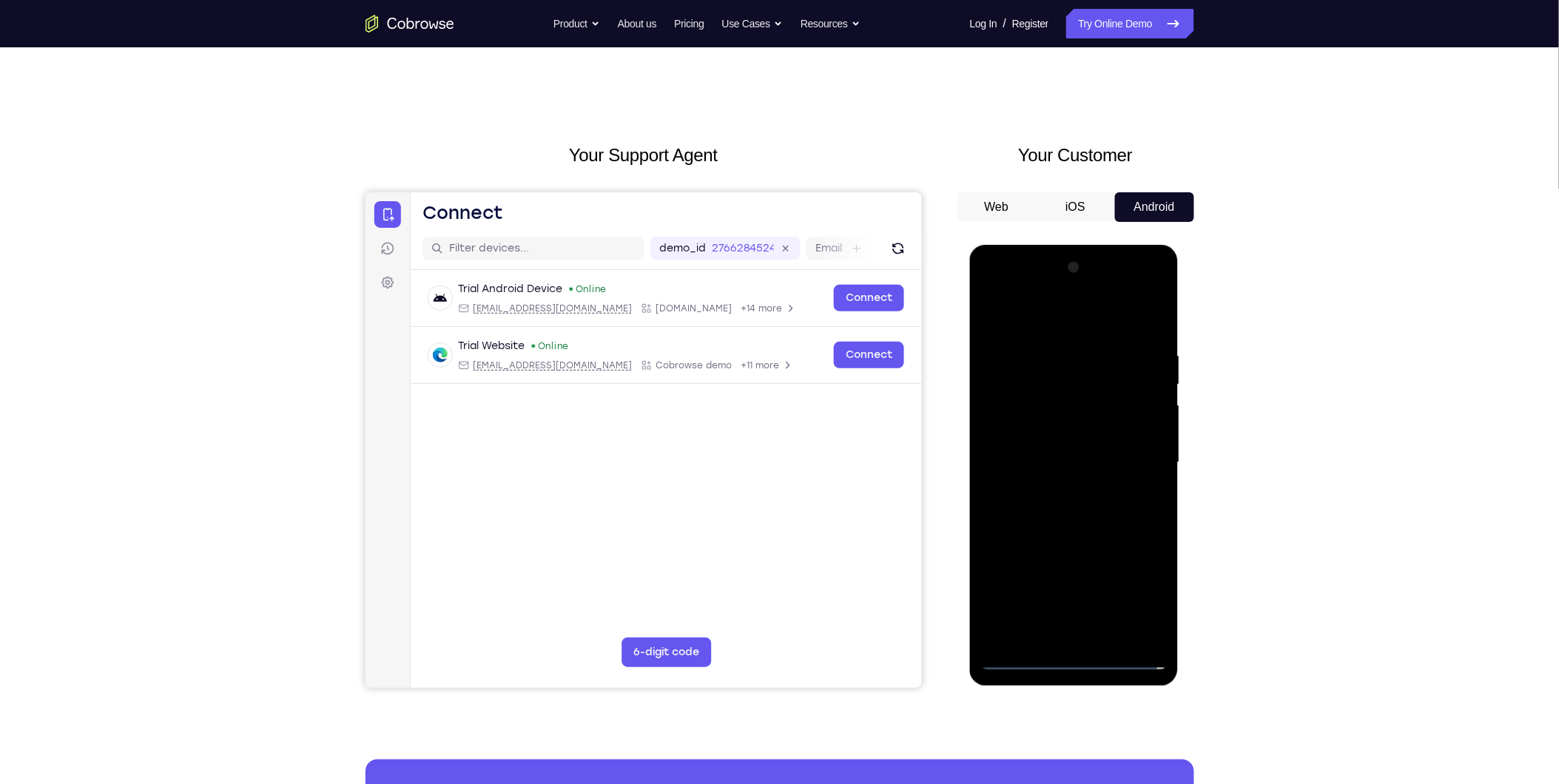
click at [1058, 492] on div at bounding box center [1073, 463] width 187 height 414
click at [1092, 440] on div at bounding box center [1073, 463] width 187 height 414
click at [1095, 437] on div at bounding box center [1073, 463] width 187 height 414
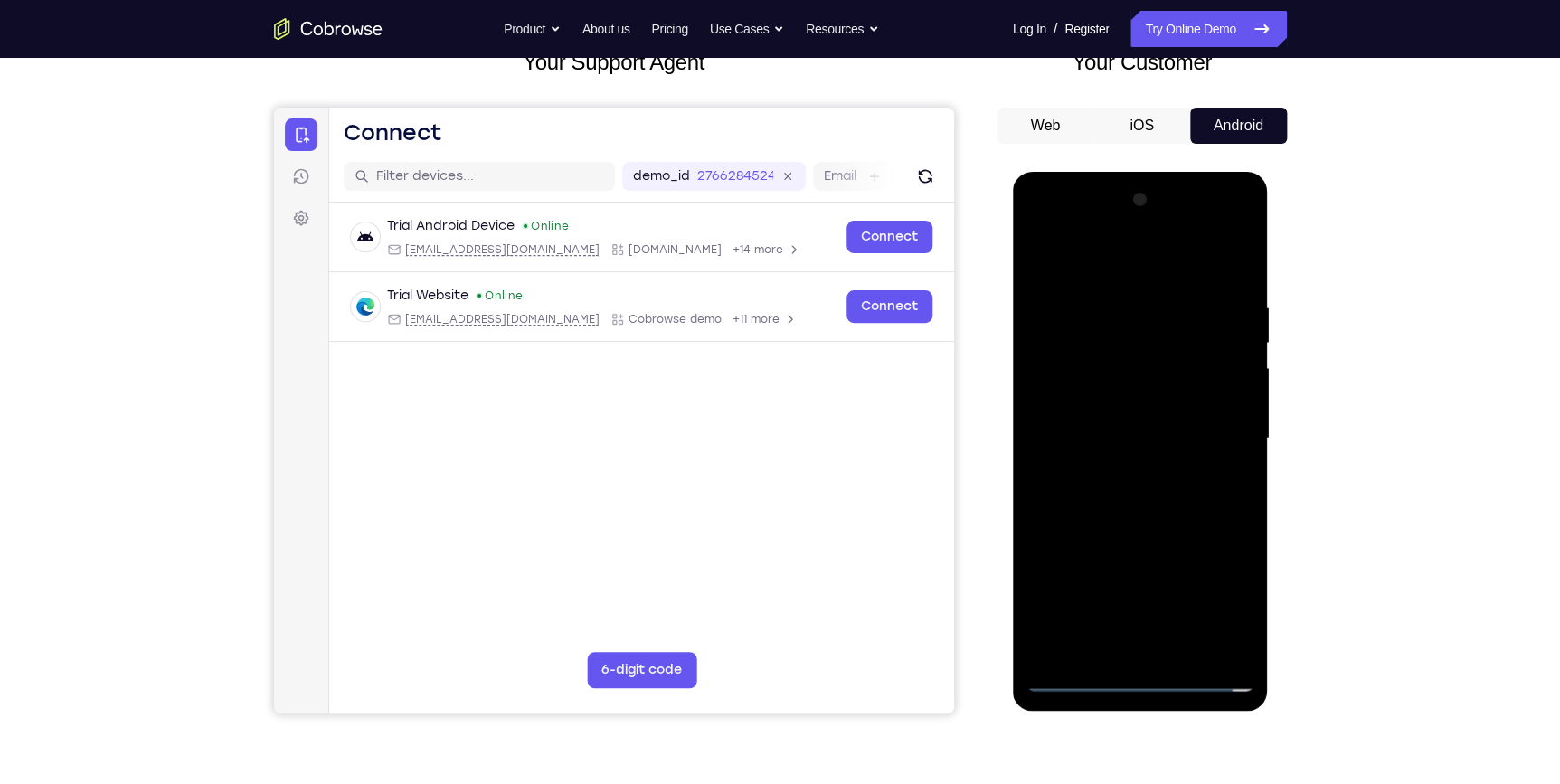
scroll to position [164, 0]
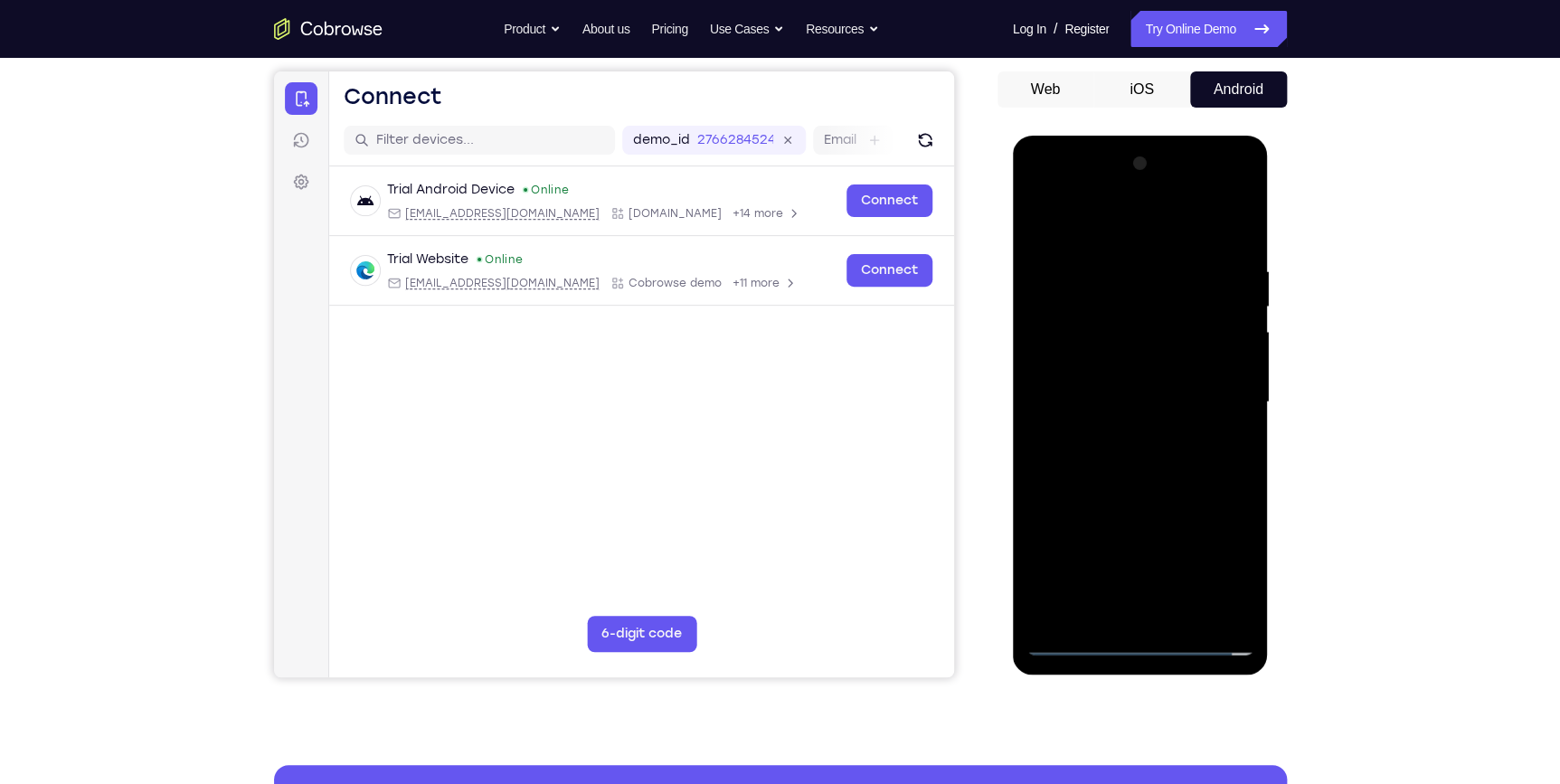
click at [1131, 405] on div at bounding box center [1140, 403] width 228 height 507
click at [1159, 465] on div at bounding box center [1140, 403] width 228 height 507
click at [1227, 430] on div at bounding box center [1140, 403] width 228 height 507
click at [1159, 445] on div at bounding box center [1140, 403] width 228 height 507
click at [1233, 426] on div at bounding box center [1140, 403] width 228 height 507
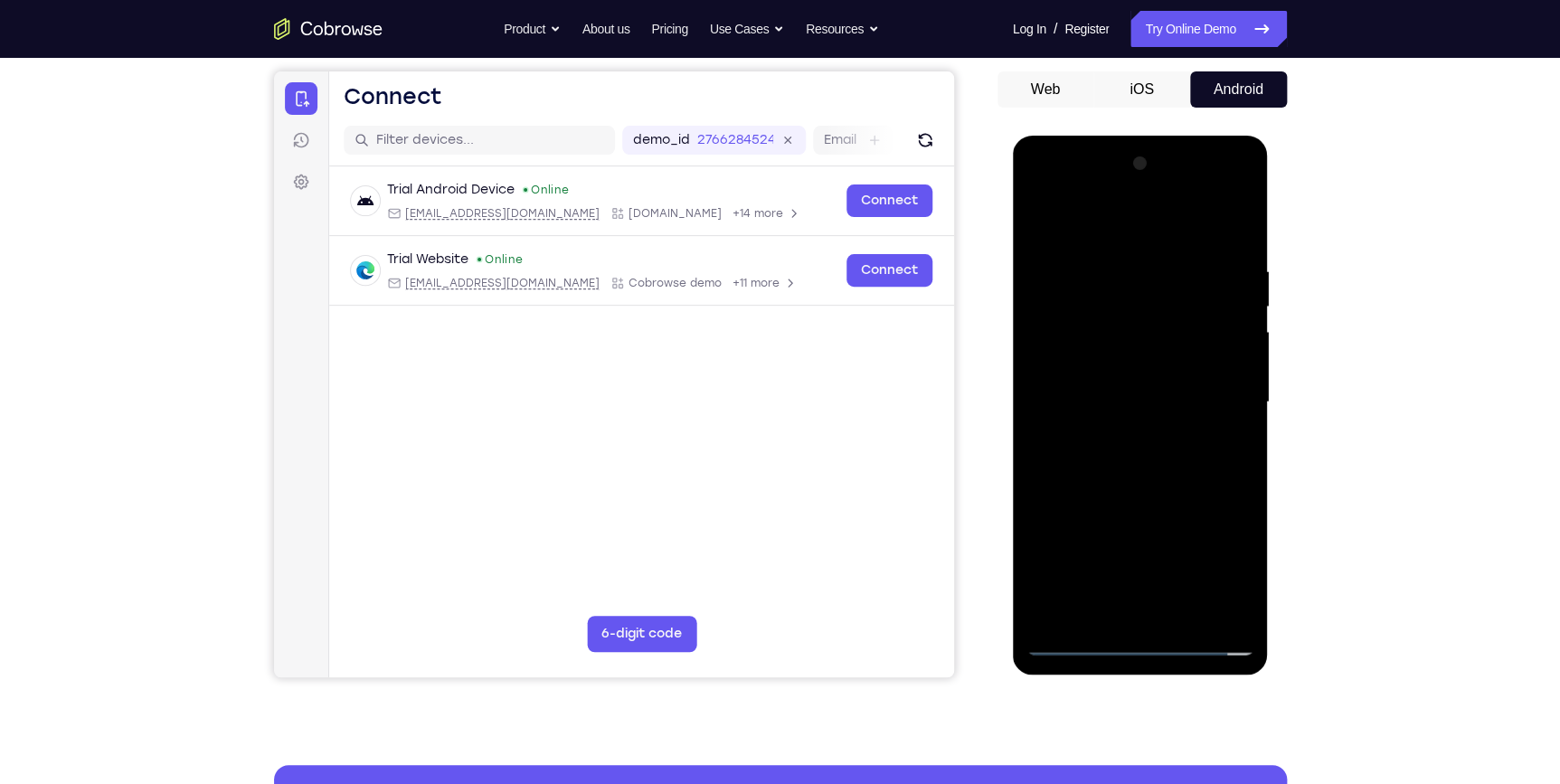
click at [1233, 426] on div at bounding box center [1140, 403] width 228 height 507
click at [1160, 461] on div at bounding box center [1140, 403] width 228 height 507
click at [1231, 427] on div at bounding box center [1140, 403] width 228 height 507
click at [1150, 450] on div at bounding box center [1140, 403] width 228 height 507
click at [1229, 427] on div at bounding box center [1140, 403] width 228 height 507
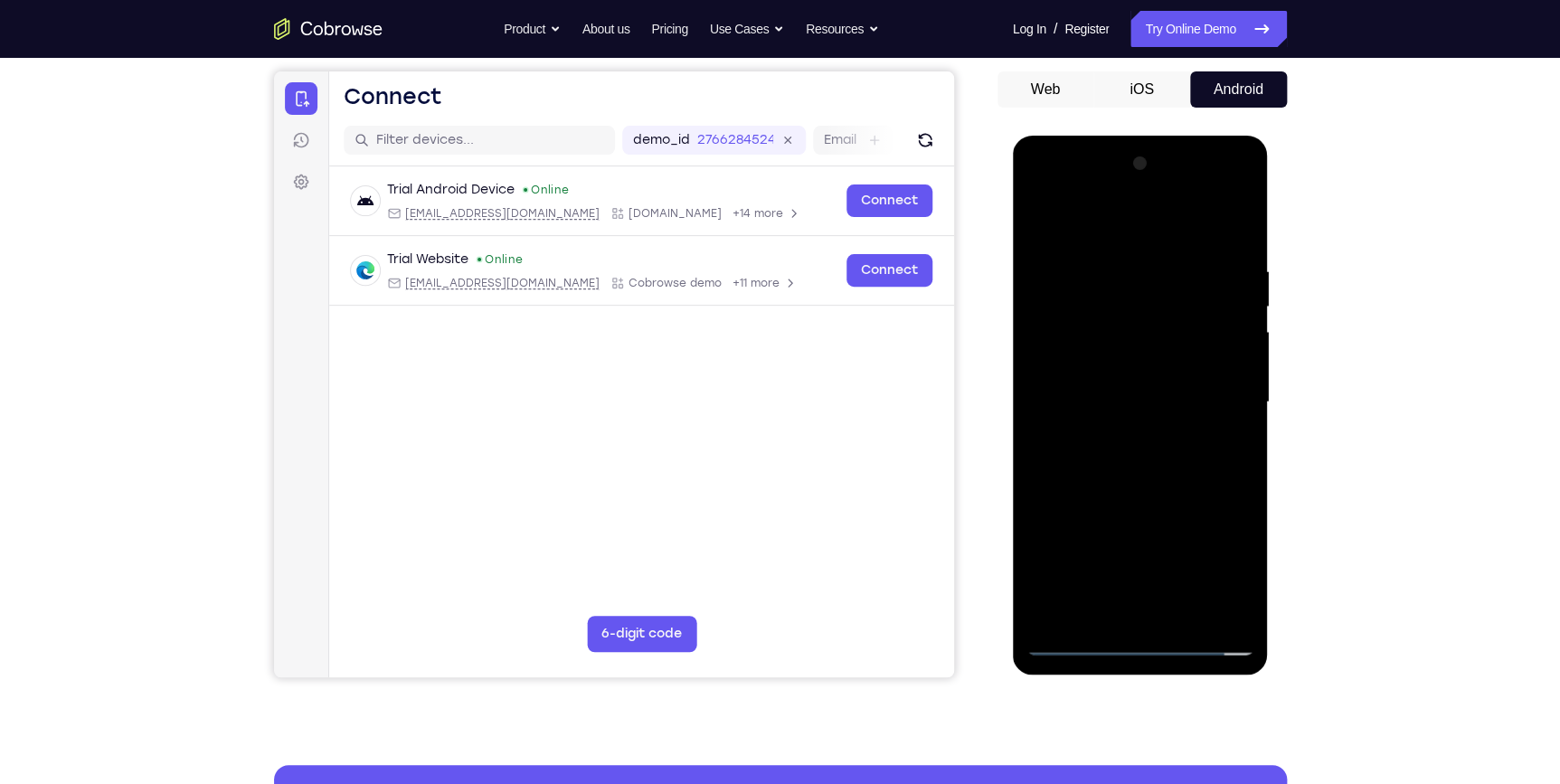
click at [1137, 454] on div at bounding box center [1140, 403] width 228 height 507
click at [1154, 399] on div at bounding box center [1140, 403] width 228 height 507
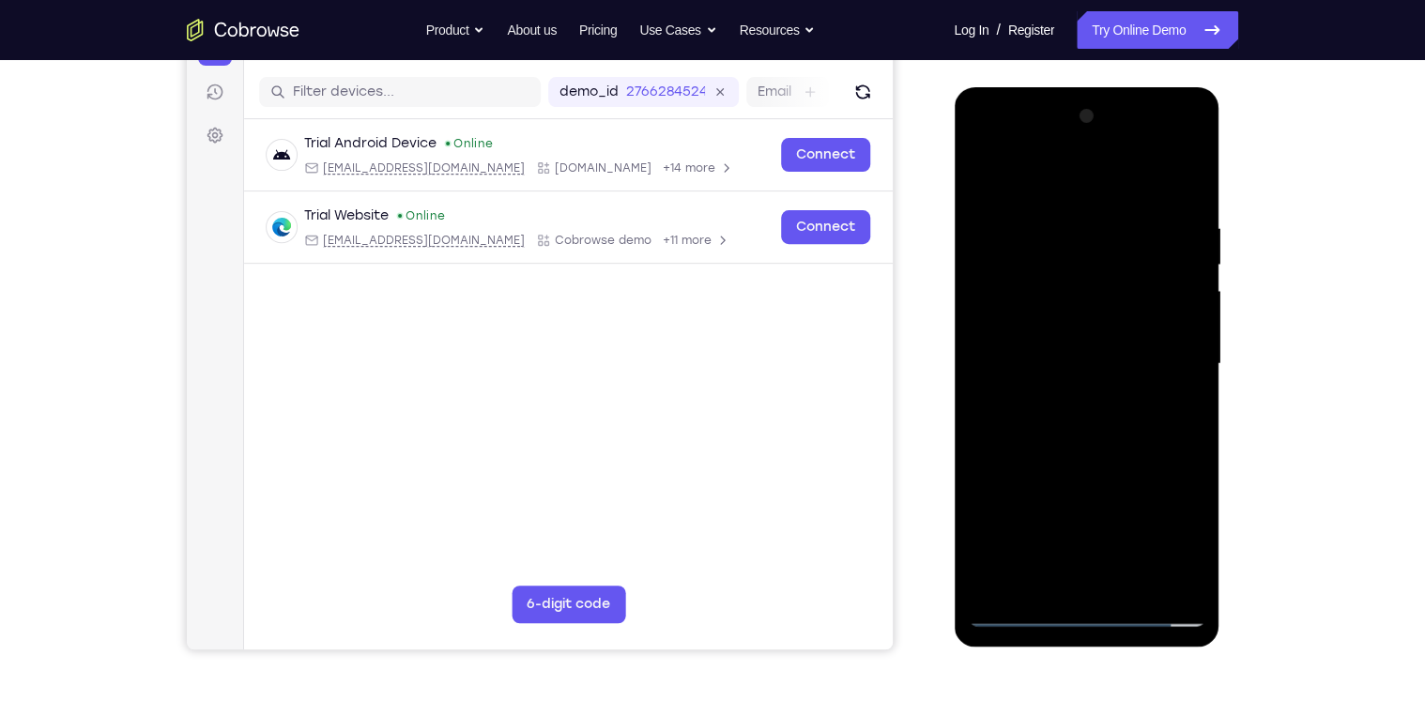
scroll to position [245, 0]
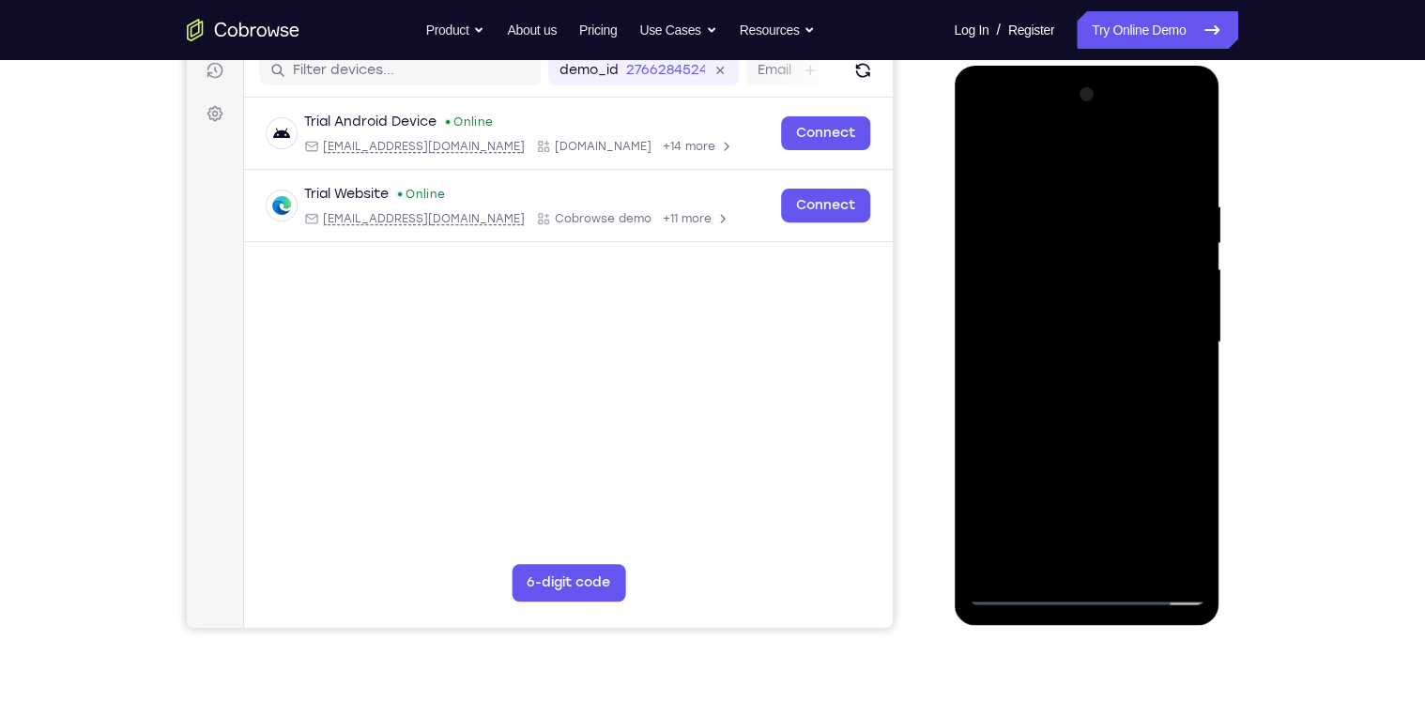
click at [1054, 213] on div at bounding box center [1086, 343] width 237 height 526
click at [1159, 340] on div at bounding box center [1086, 343] width 237 height 526
click at [997, 352] on div at bounding box center [1086, 343] width 237 height 526
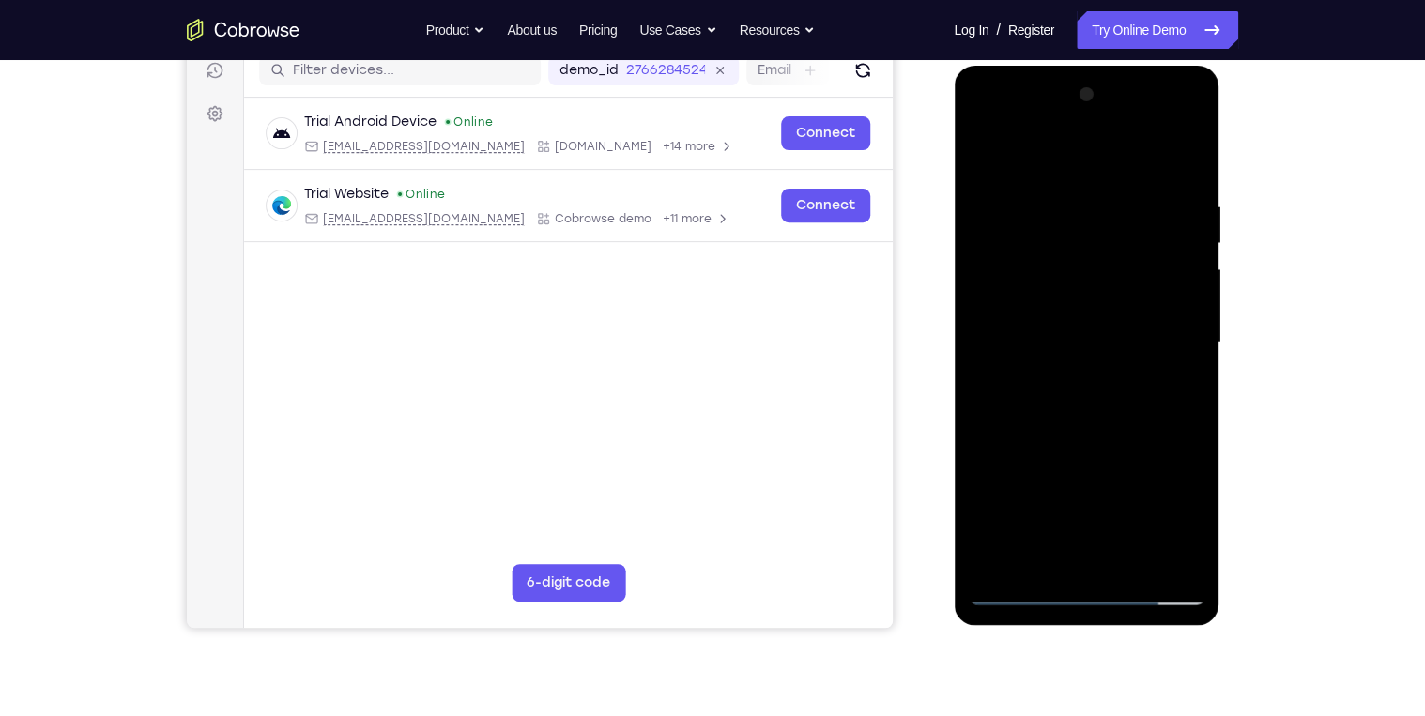
click at [1050, 560] on div at bounding box center [1086, 343] width 237 height 526
click at [1102, 337] on div at bounding box center [1086, 343] width 237 height 526
click at [1165, 329] on div at bounding box center [1086, 343] width 237 height 526
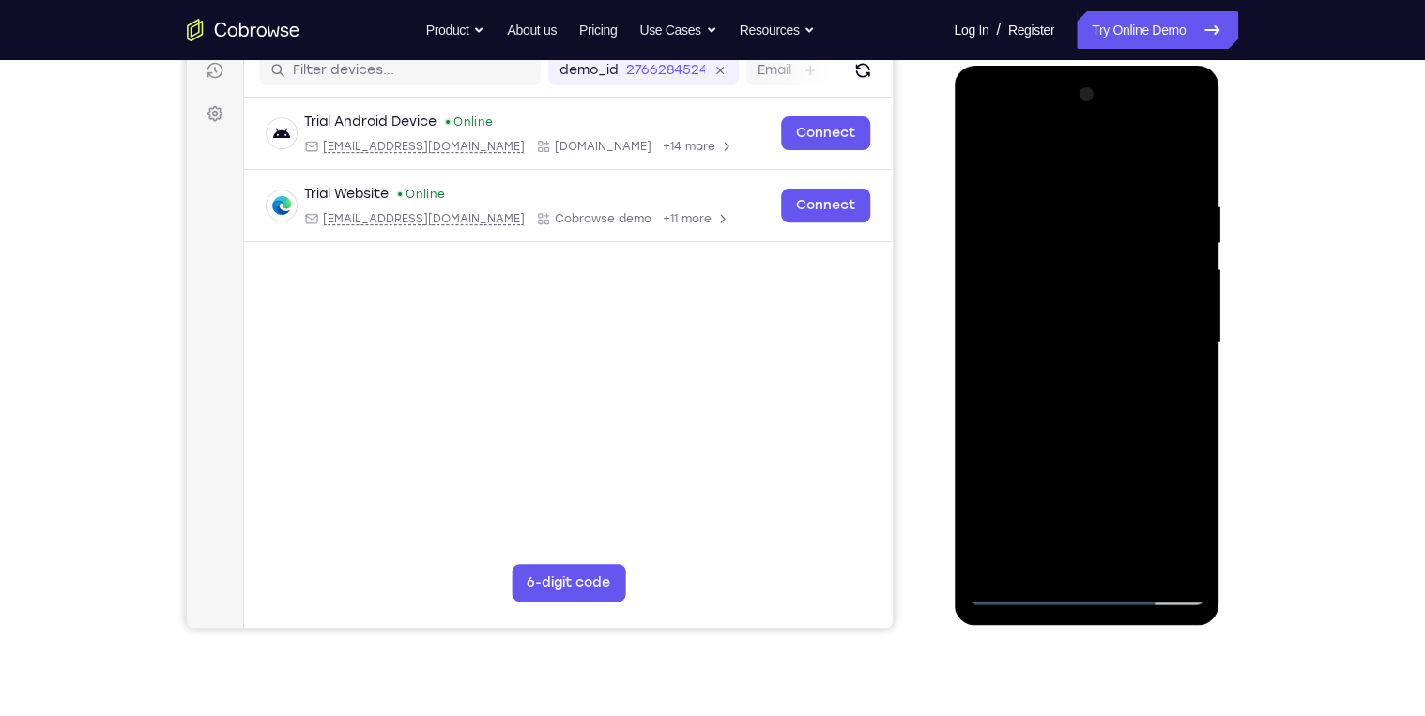
click at [1165, 329] on div at bounding box center [1086, 343] width 237 height 526
click at [1173, 331] on div at bounding box center [1086, 343] width 237 height 526
click at [1169, 417] on div at bounding box center [1086, 343] width 237 height 526
click at [1026, 405] on div at bounding box center [1086, 343] width 237 height 526
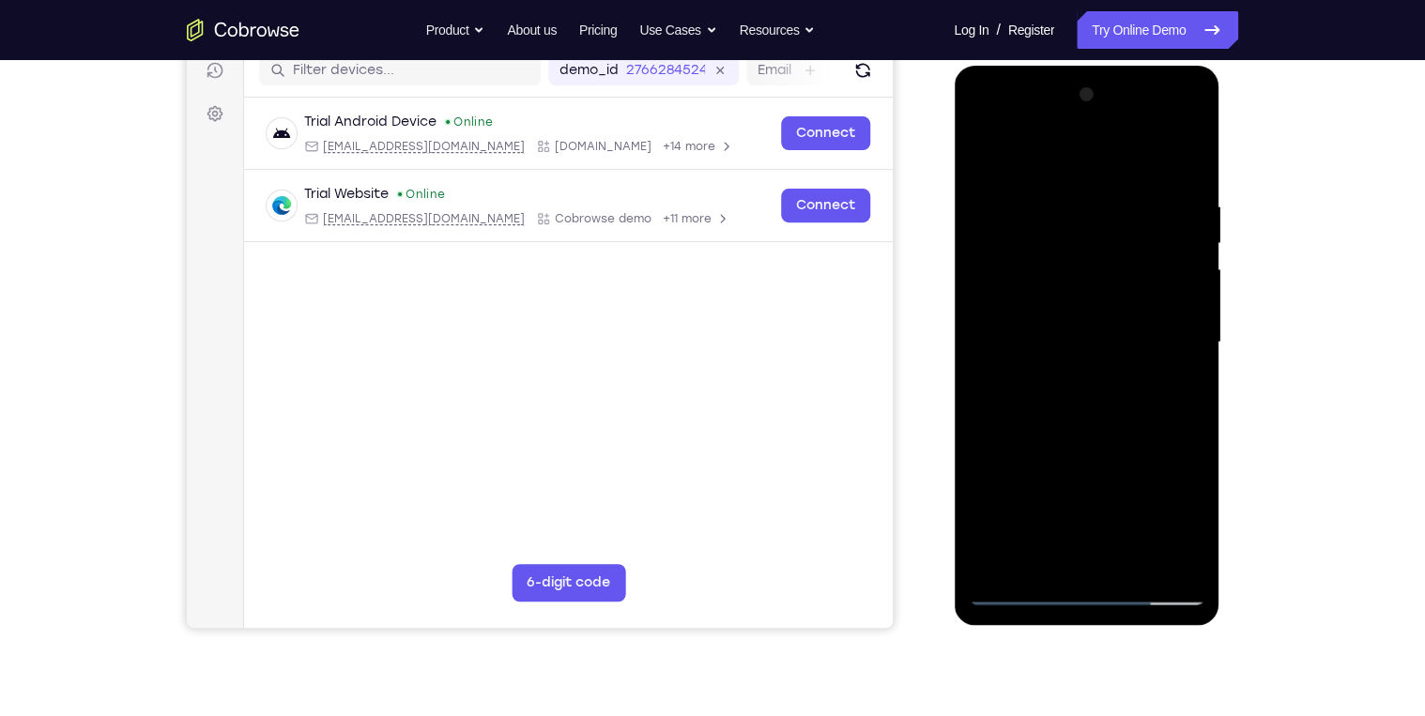
click at [1186, 332] on div at bounding box center [1086, 343] width 237 height 526
click at [1185, 332] on div at bounding box center [1086, 343] width 237 height 526
click at [1183, 164] on div at bounding box center [1086, 343] width 237 height 526
click at [1133, 422] on div at bounding box center [1086, 343] width 237 height 526
click at [1191, 148] on div at bounding box center [1086, 343] width 237 height 526
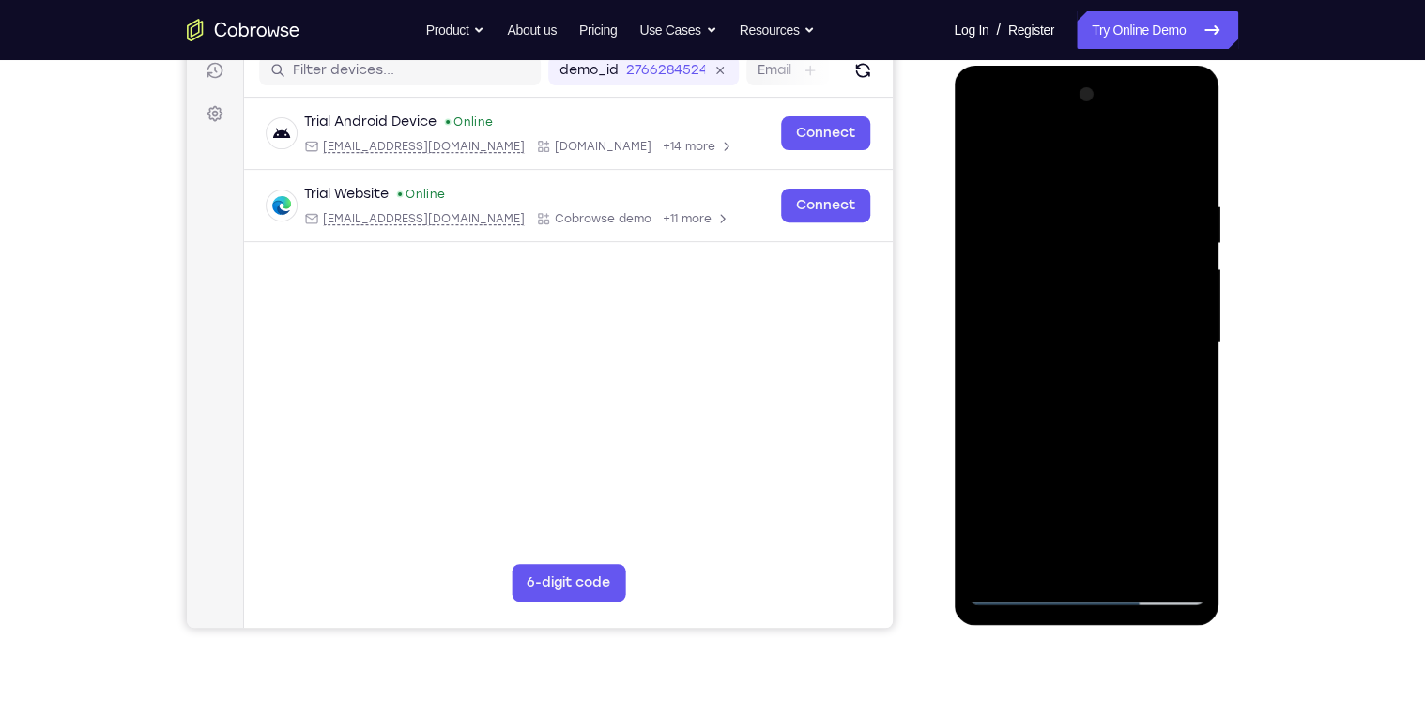
click at [1042, 206] on div at bounding box center [1086, 343] width 237 height 526
drag, startPoint x: 1136, startPoint y: 478, endPoint x: 1156, endPoint y: 265, distance: 214.1
click at [1157, 266] on div at bounding box center [1086, 343] width 237 height 526
click at [1174, 476] on div at bounding box center [1086, 343] width 237 height 526
click at [974, 362] on div at bounding box center [1086, 343] width 237 height 526
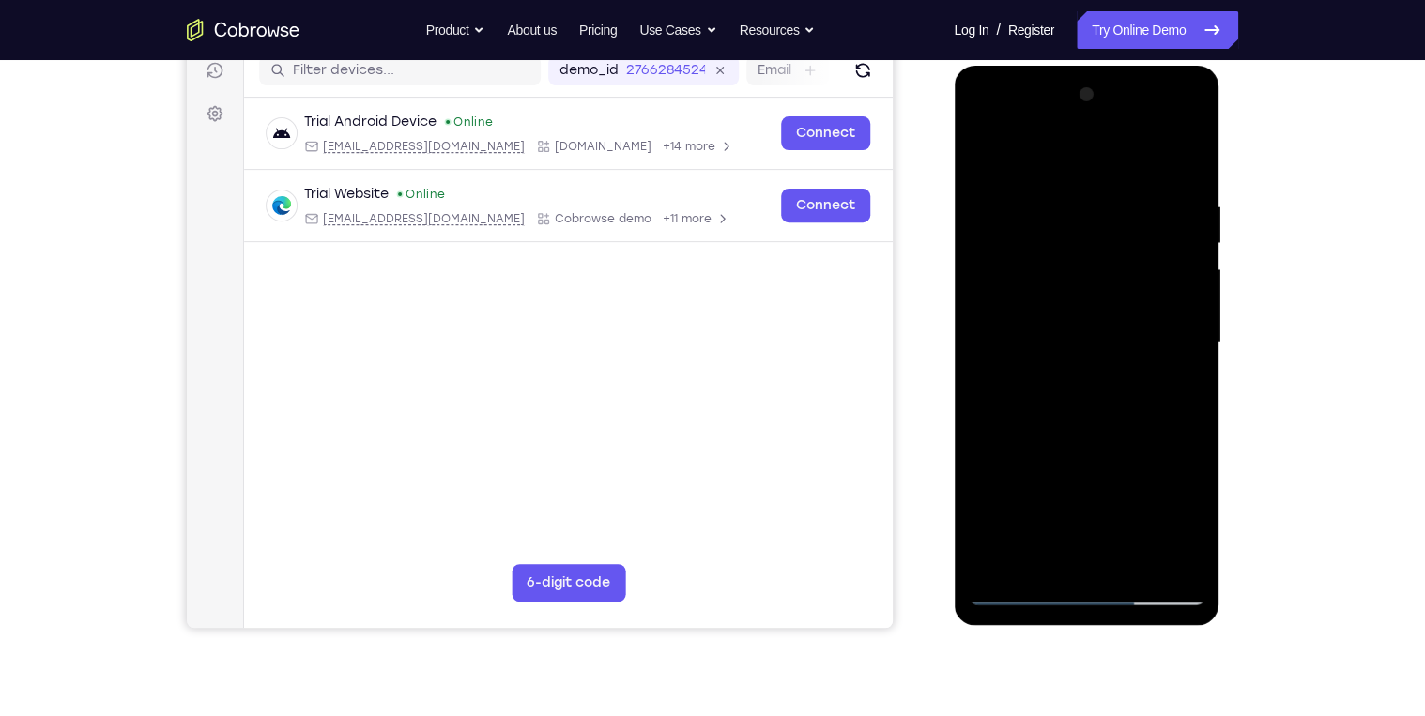
click at [990, 153] on div at bounding box center [1086, 343] width 237 height 526
click at [1094, 462] on div at bounding box center [1086, 343] width 237 height 526
click at [978, 371] on div at bounding box center [1086, 343] width 237 height 526
drag, startPoint x: 1087, startPoint y: 300, endPoint x: 1098, endPoint y: 450, distance: 149.7
click at [1098, 450] on div at bounding box center [1086, 343] width 237 height 526
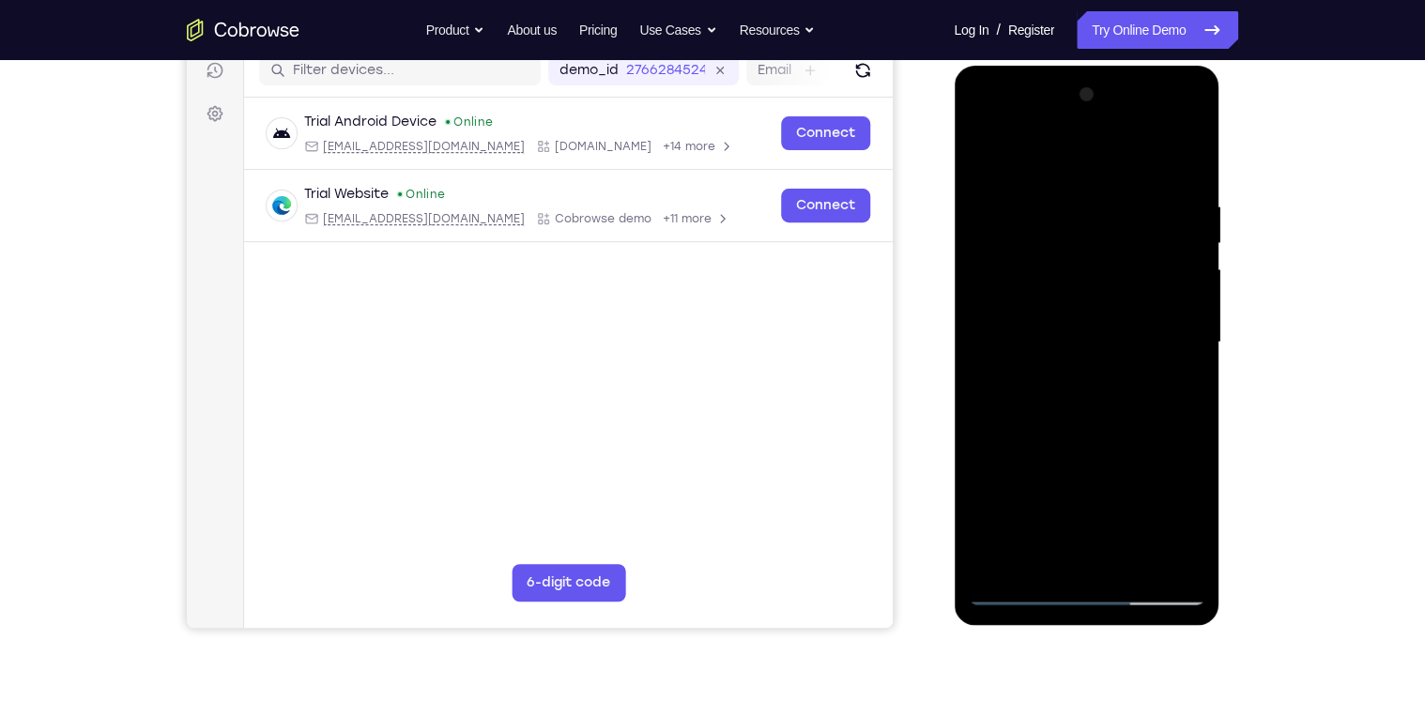
click at [1190, 317] on div at bounding box center [1086, 343] width 237 height 526
click at [985, 153] on div at bounding box center [1086, 343] width 237 height 526
click at [1016, 194] on div at bounding box center [1086, 343] width 237 height 526
click at [1170, 311] on div at bounding box center [1086, 343] width 237 height 526
click at [987, 196] on div at bounding box center [1086, 343] width 237 height 526
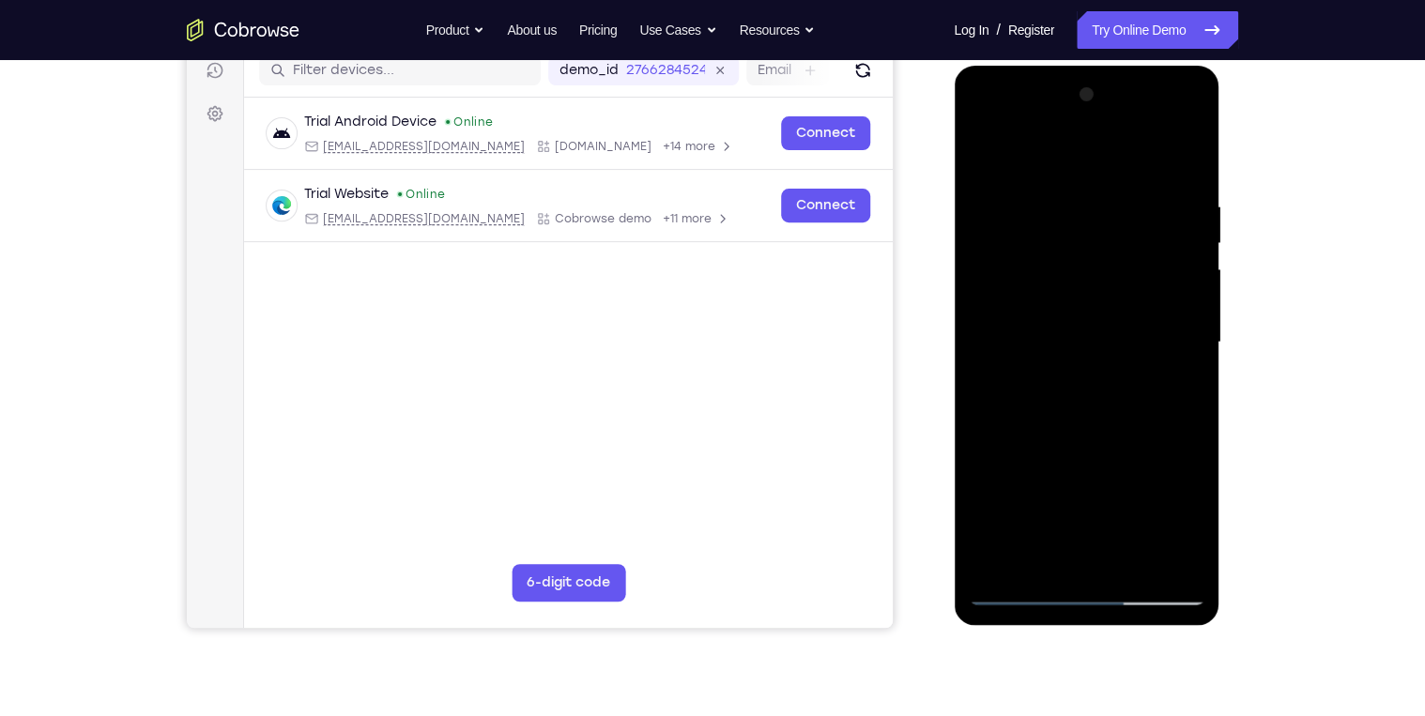
click at [1155, 557] on div at bounding box center [1086, 343] width 237 height 526
click at [1194, 346] on div at bounding box center [1086, 343] width 237 height 526
drag, startPoint x: 1055, startPoint y: 474, endPoint x: 1088, endPoint y: 290, distance: 186.9
click at [1088, 294] on div at bounding box center [1086, 343] width 237 height 526
click at [1132, 570] on div at bounding box center [1086, 343] width 237 height 526
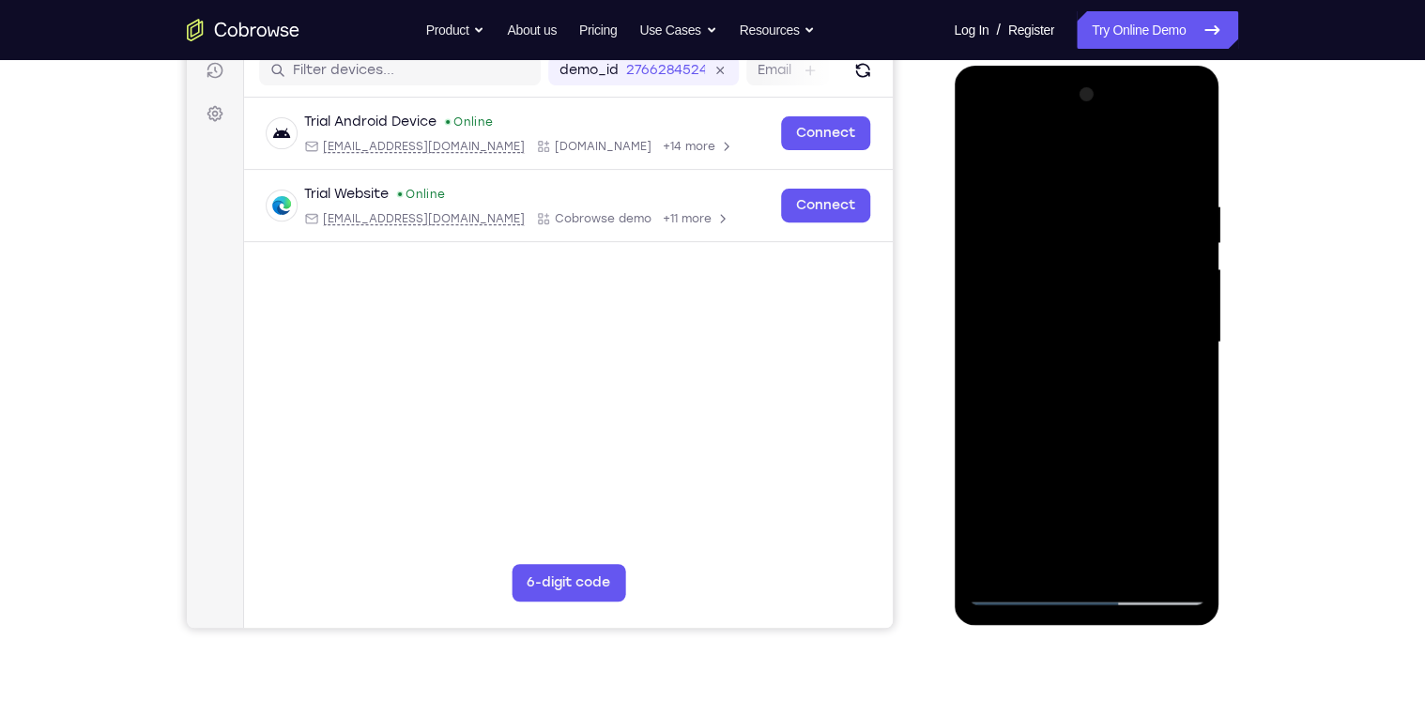
click at [1122, 436] on div at bounding box center [1086, 343] width 237 height 526
click at [1102, 329] on div at bounding box center [1086, 343] width 237 height 526
click at [986, 157] on div at bounding box center [1086, 343] width 237 height 526
click at [1150, 498] on div at bounding box center [1086, 343] width 237 height 526
click at [975, 163] on div at bounding box center [1086, 343] width 237 height 526
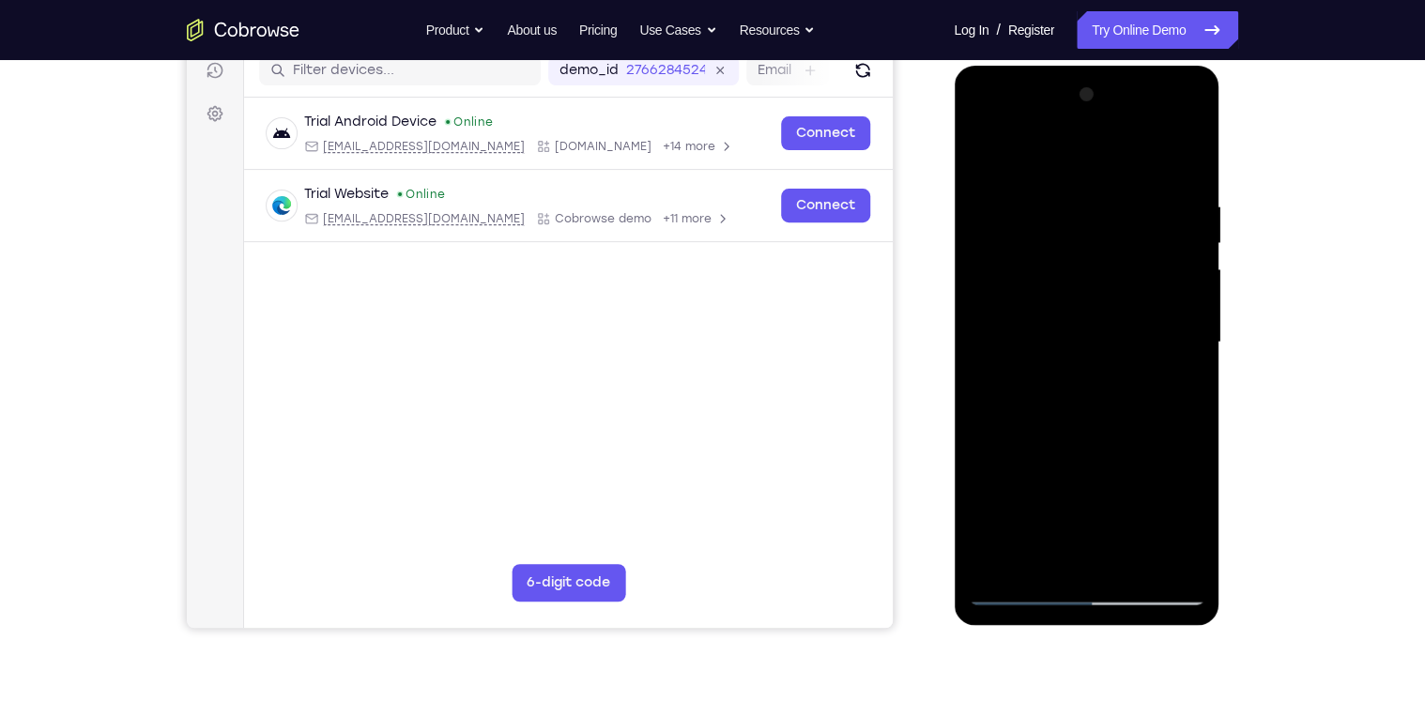
drag, startPoint x: 1143, startPoint y: 475, endPoint x: 1165, endPoint y: 253, distance: 222.6
click at [1165, 253] on div at bounding box center [1086, 343] width 237 height 526
drag, startPoint x: 1064, startPoint y: 393, endPoint x: 1105, endPoint y: 577, distance: 188.6
click at [1099, 575] on div at bounding box center [1086, 343] width 237 height 526
drag, startPoint x: 1099, startPoint y: 334, endPoint x: 1071, endPoint y: 509, distance: 176.8
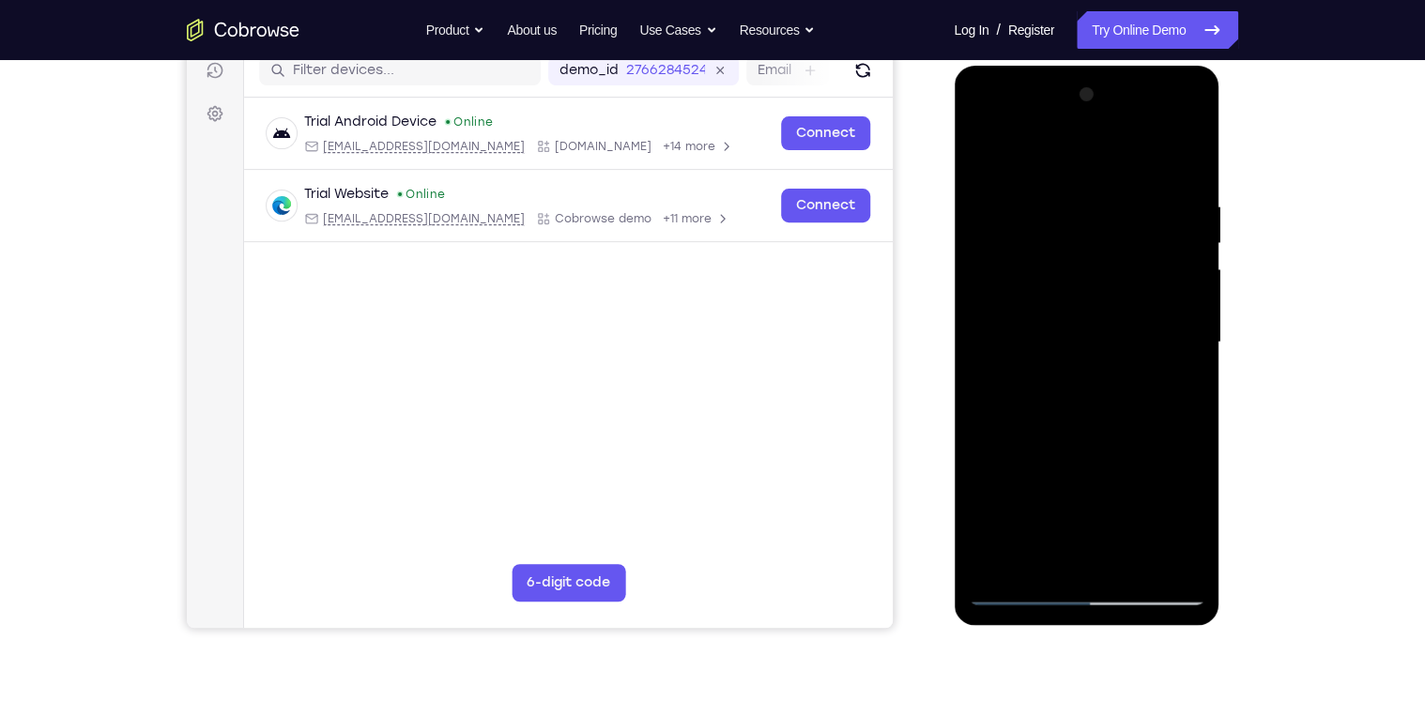
click at [1071, 509] on div at bounding box center [1086, 343] width 237 height 526
click at [1065, 395] on div at bounding box center [1086, 343] width 237 height 526
click at [1054, 524] on div at bounding box center [1086, 343] width 237 height 526
click at [1053, 524] on div at bounding box center [1086, 343] width 237 height 526
click at [1027, 519] on div at bounding box center [1086, 343] width 237 height 526
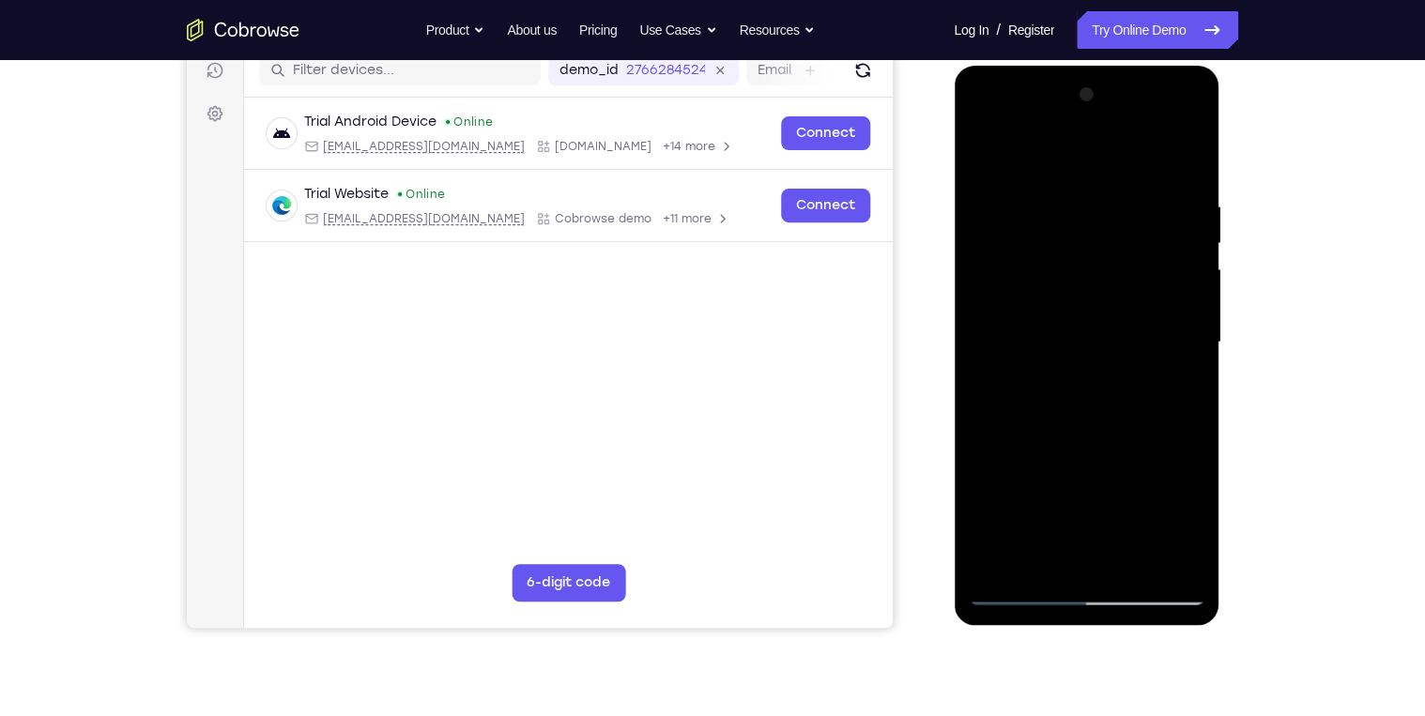
click at [1026, 520] on div at bounding box center [1086, 343] width 237 height 526
click at [1024, 521] on div at bounding box center [1086, 343] width 237 height 526
click at [1110, 202] on div at bounding box center [1086, 343] width 237 height 526
click at [988, 405] on div at bounding box center [1086, 343] width 237 height 526
drag, startPoint x: 1099, startPoint y: 237, endPoint x: 1093, endPoint y: 494, distance: 256.3
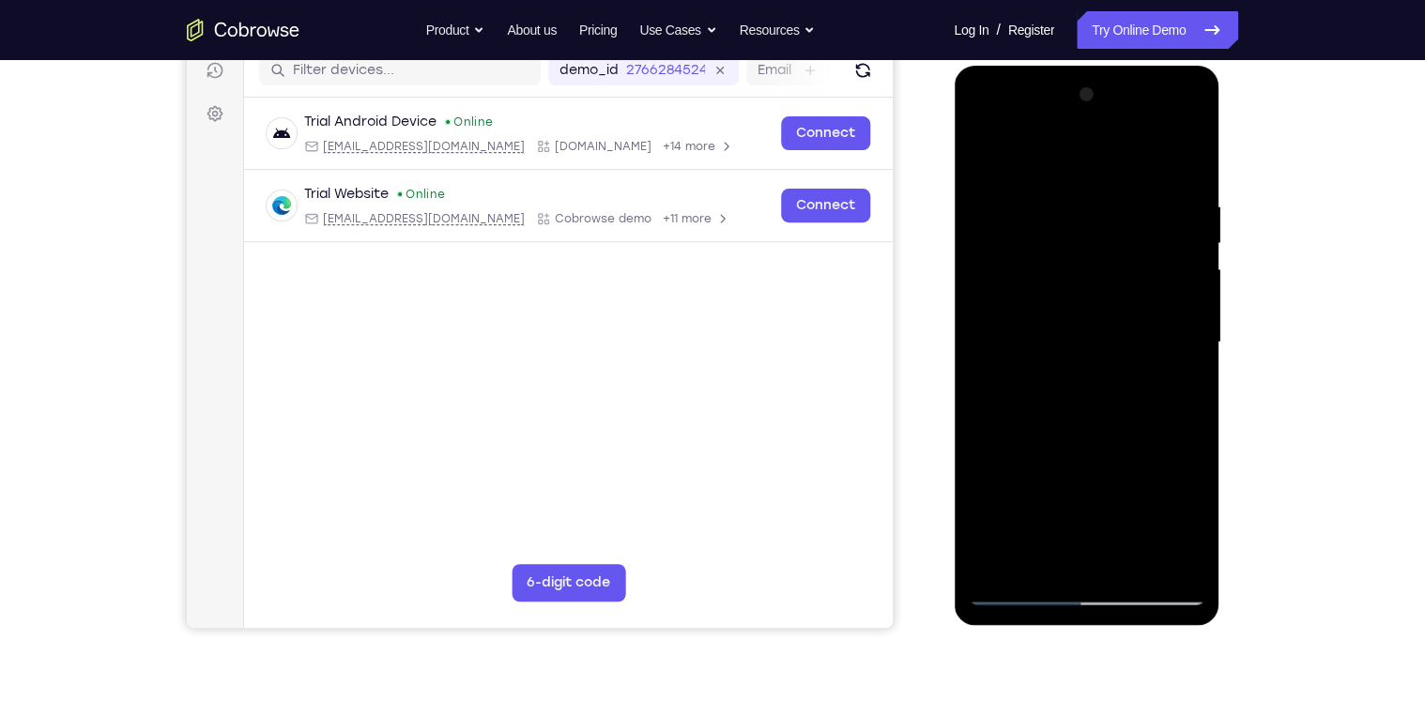
click at [1092, 493] on div at bounding box center [1086, 343] width 237 height 526
drag, startPoint x: 1100, startPoint y: 502, endPoint x: 1109, endPoint y: 232, distance: 270.5
click at [1109, 238] on div at bounding box center [1086, 343] width 237 height 526
click at [1128, 566] on div at bounding box center [1086, 343] width 237 height 526
click at [1080, 177] on div at bounding box center [1086, 343] width 237 height 526
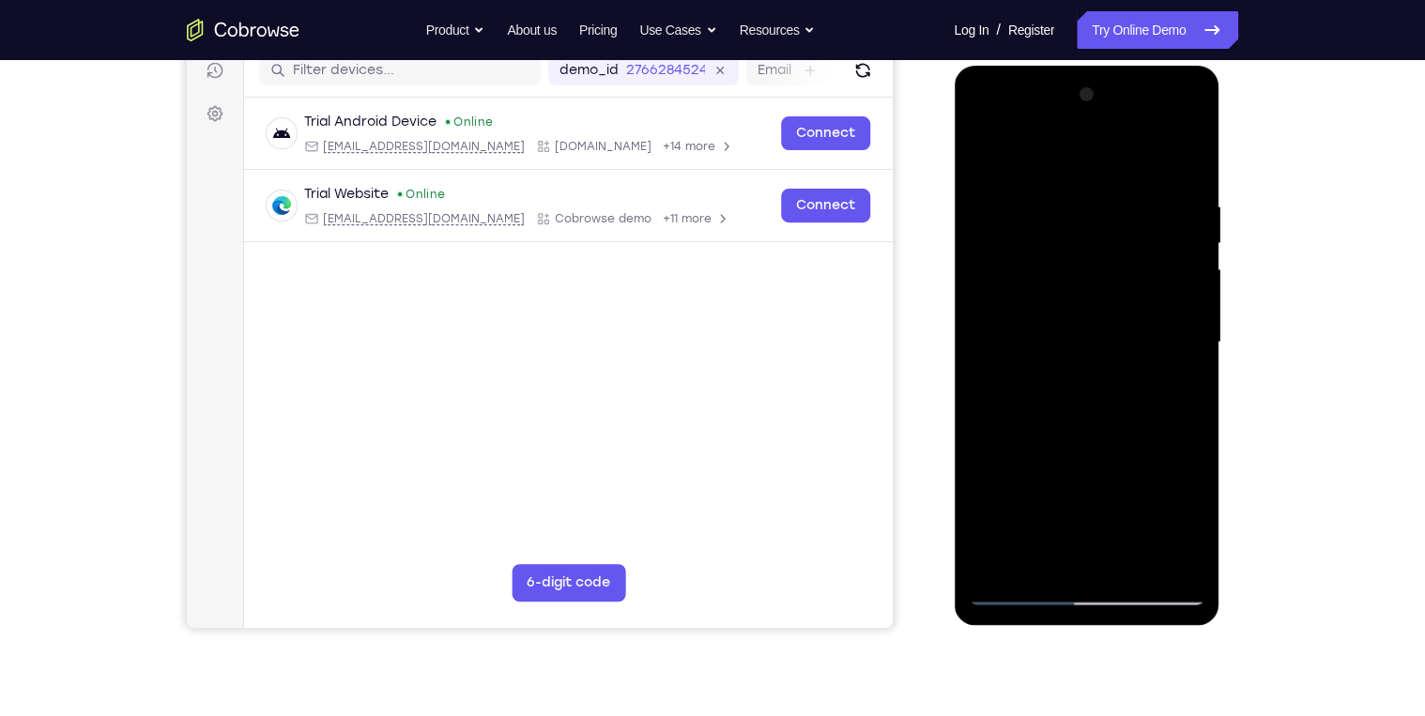
click at [1165, 172] on div at bounding box center [1086, 343] width 237 height 526
click at [986, 159] on div at bounding box center [1086, 343] width 237 height 526
drag, startPoint x: 1111, startPoint y: 467, endPoint x: 1132, endPoint y: 356, distance: 113.6
click at [1132, 356] on div at bounding box center [1086, 343] width 237 height 526
drag, startPoint x: 1063, startPoint y: 365, endPoint x: 1064, endPoint y: 487, distance: 122.0
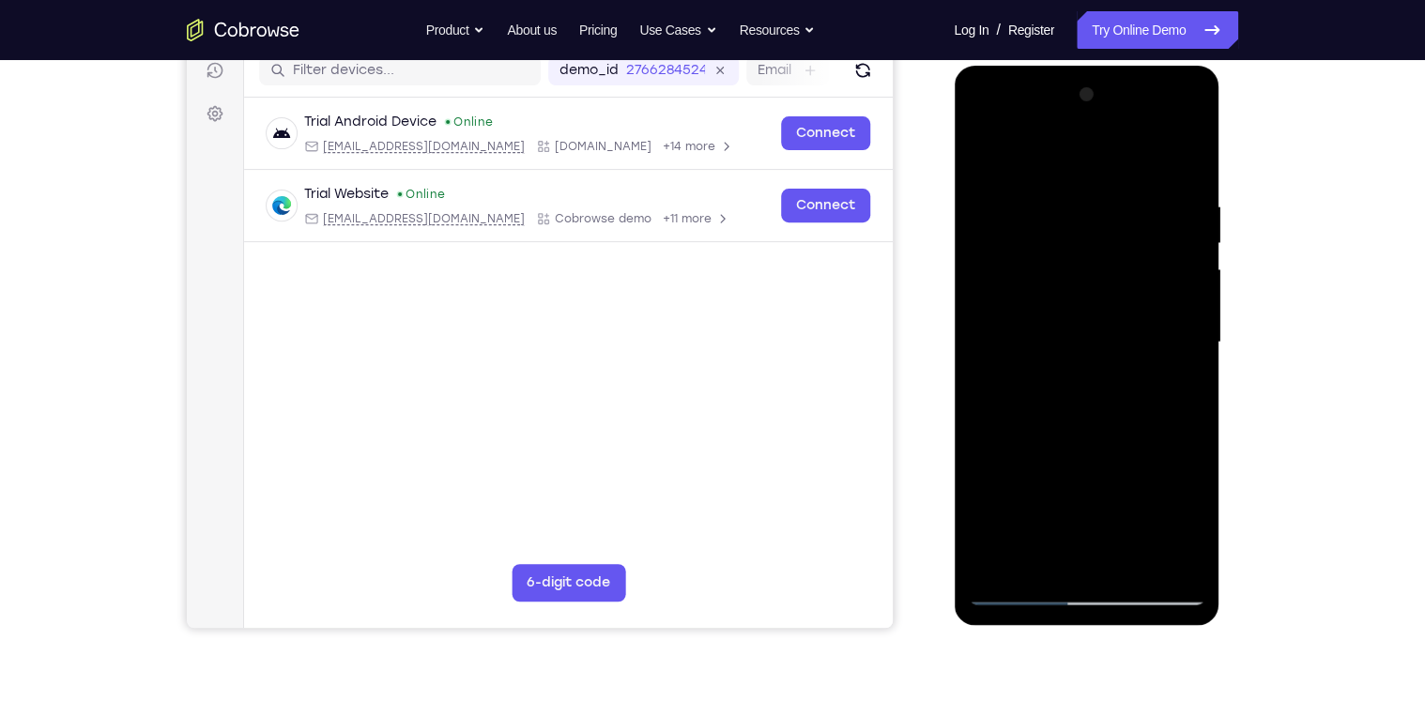
click at [1064, 487] on div at bounding box center [1086, 343] width 237 height 526
click at [1059, 382] on div at bounding box center [1086, 343] width 237 height 526
click at [986, 157] on div at bounding box center [1086, 343] width 237 height 526
click at [989, 160] on div at bounding box center [1086, 343] width 237 height 526
drag, startPoint x: 1069, startPoint y: 189, endPoint x: 1068, endPoint y: 492, distance: 303.2
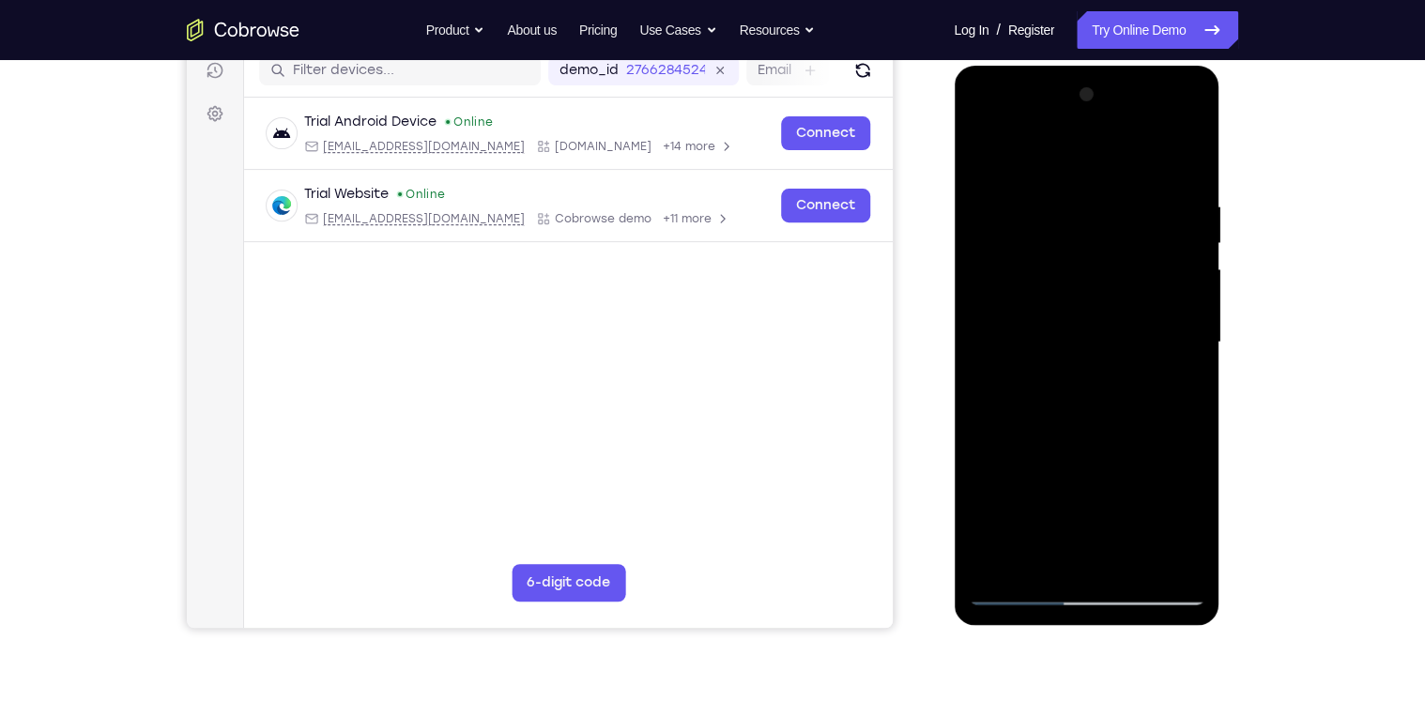
click at [1061, 502] on div at bounding box center [1086, 343] width 237 height 526
drag, startPoint x: 1122, startPoint y: 175, endPoint x: 1125, endPoint y: 513, distance: 338.9
click at [1125, 513] on div at bounding box center [1086, 343] width 237 height 526
click at [1051, 212] on div at bounding box center [1086, 343] width 237 height 526
click at [1189, 344] on div at bounding box center [1086, 343] width 237 height 526
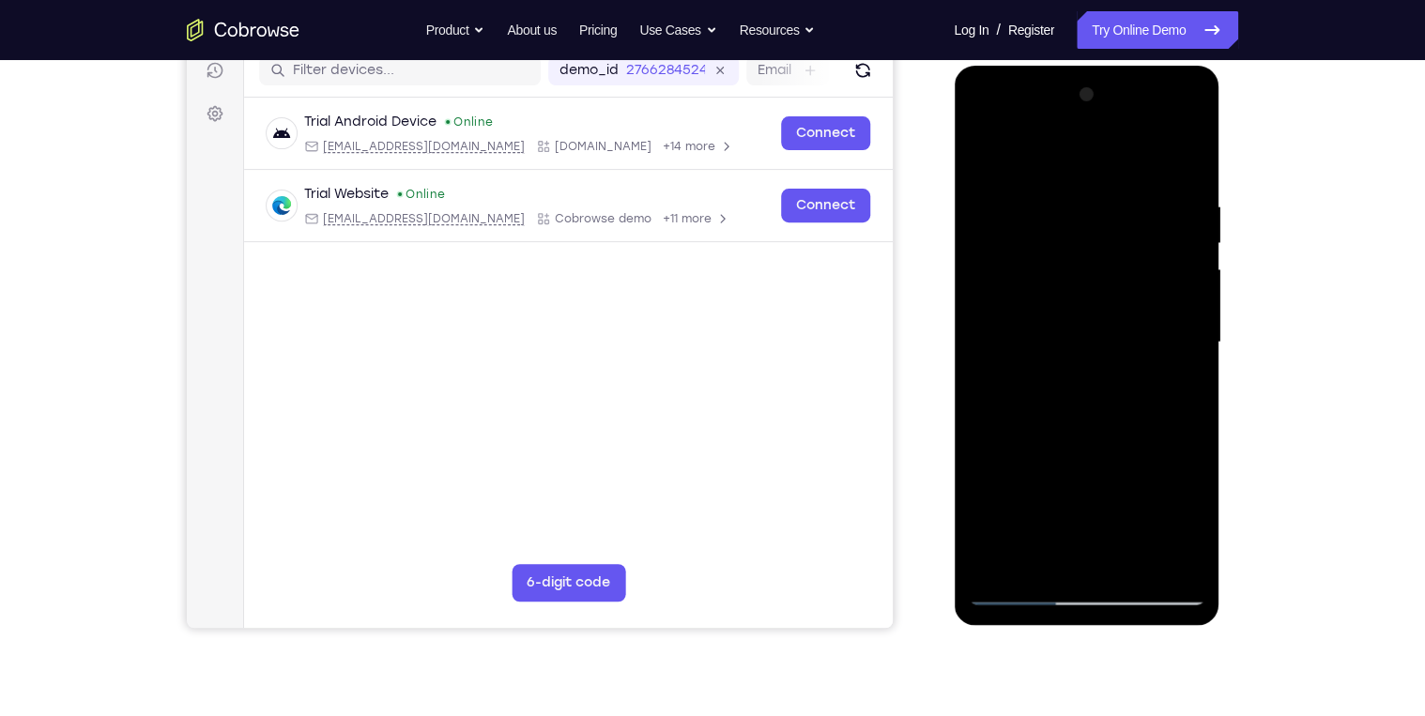
click at [1173, 313] on div at bounding box center [1086, 343] width 237 height 526
click at [999, 334] on div at bounding box center [1086, 343] width 237 height 526
click at [1120, 307] on div at bounding box center [1086, 343] width 237 height 526
click at [989, 161] on div at bounding box center [1086, 343] width 237 height 526
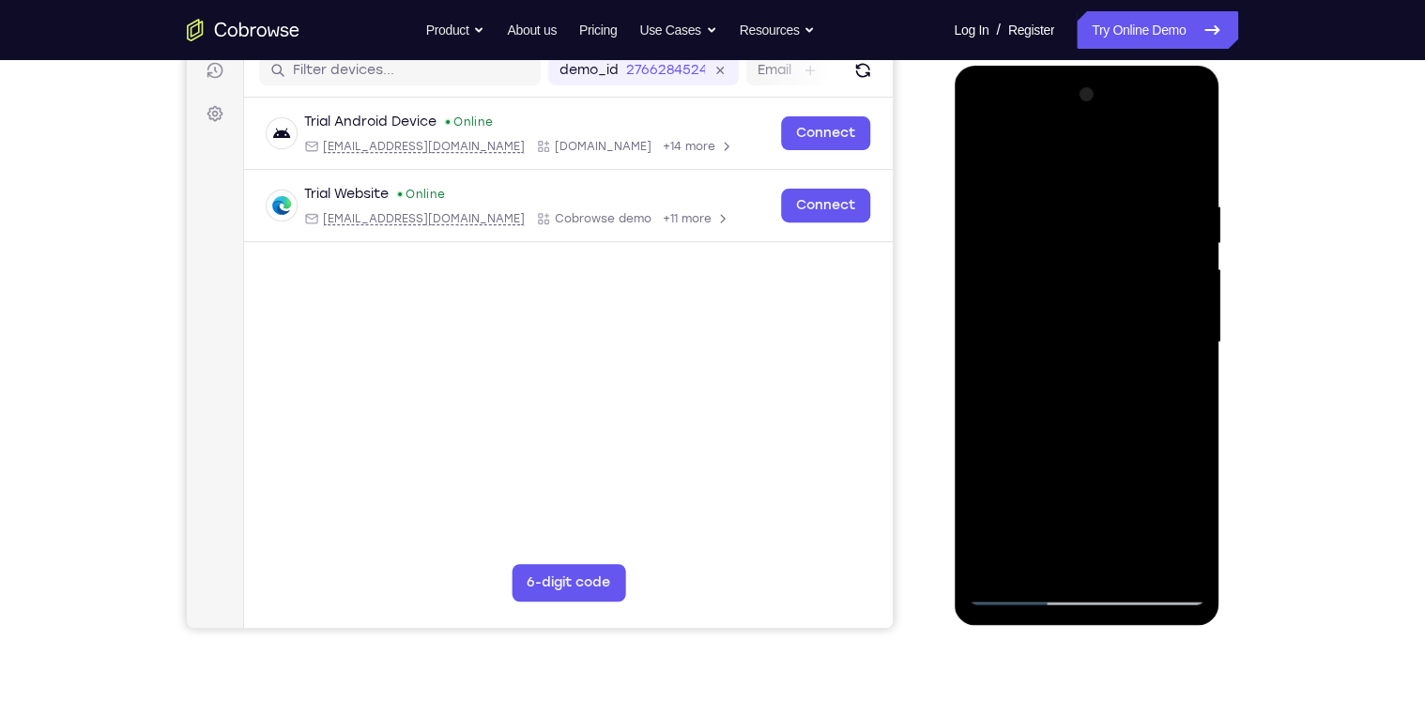
click at [1169, 352] on div at bounding box center [1086, 343] width 237 height 526
click at [980, 153] on div at bounding box center [1086, 343] width 237 height 526
drag, startPoint x: 1126, startPoint y: 476, endPoint x: 1132, endPoint y: 231, distance: 245.1
click at [1132, 232] on div at bounding box center [1086, 343] width 237 height 526
click at [1115, 409] on div at bounding box center [1086, 343] width 237 height 526
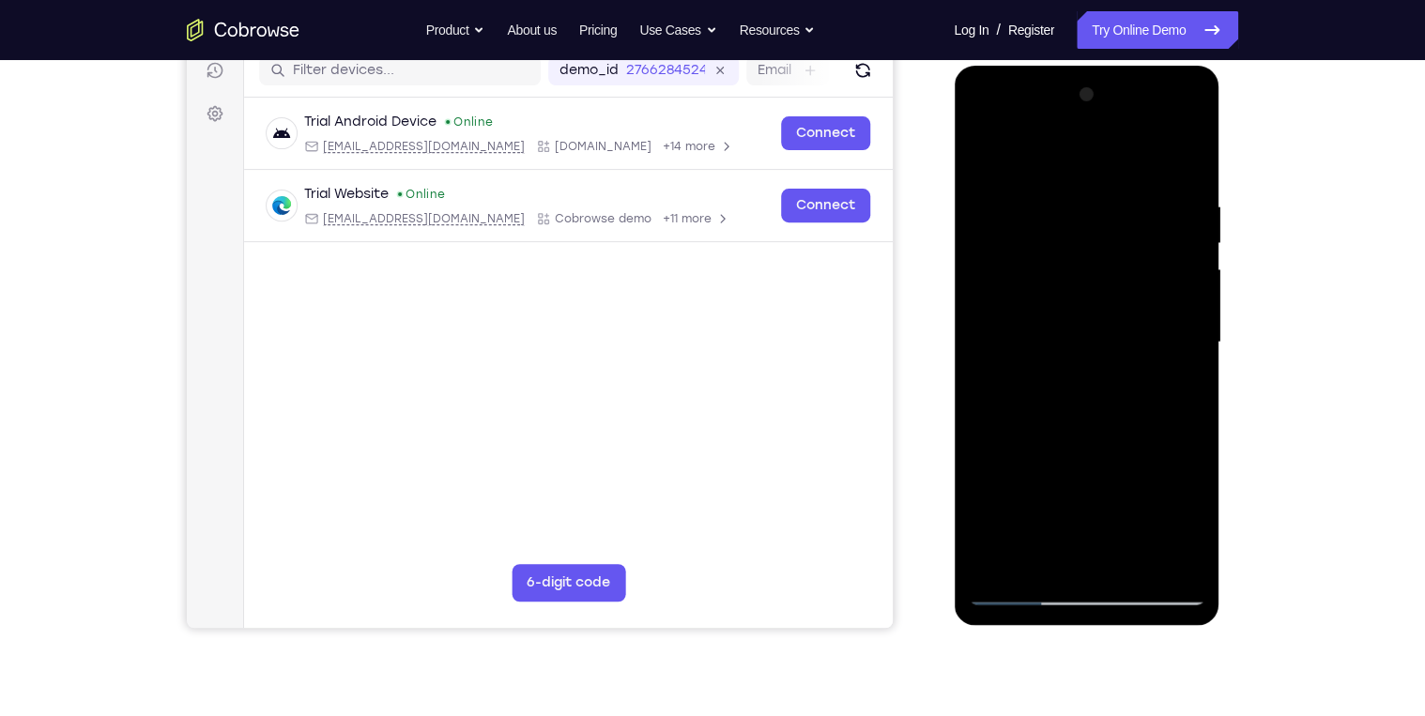
drag, startPoint x: 1037, startPoint y: 246, endPoint x: 996, endPoint y: 408, distance: 167.6
click at [996, 408] on div at bounding box center [1086, 343] width 237 height 526
click at [980, 512] on div at bounding box center [1086, 343] width 237 height 526
click at [991, 155] on div at bounding box center [1086, 343] width 237 height 526
drag, startPoint x: 1026, startPoint y: 471, endPoint x: 1043, endPoint y: 435, distance: 40.3
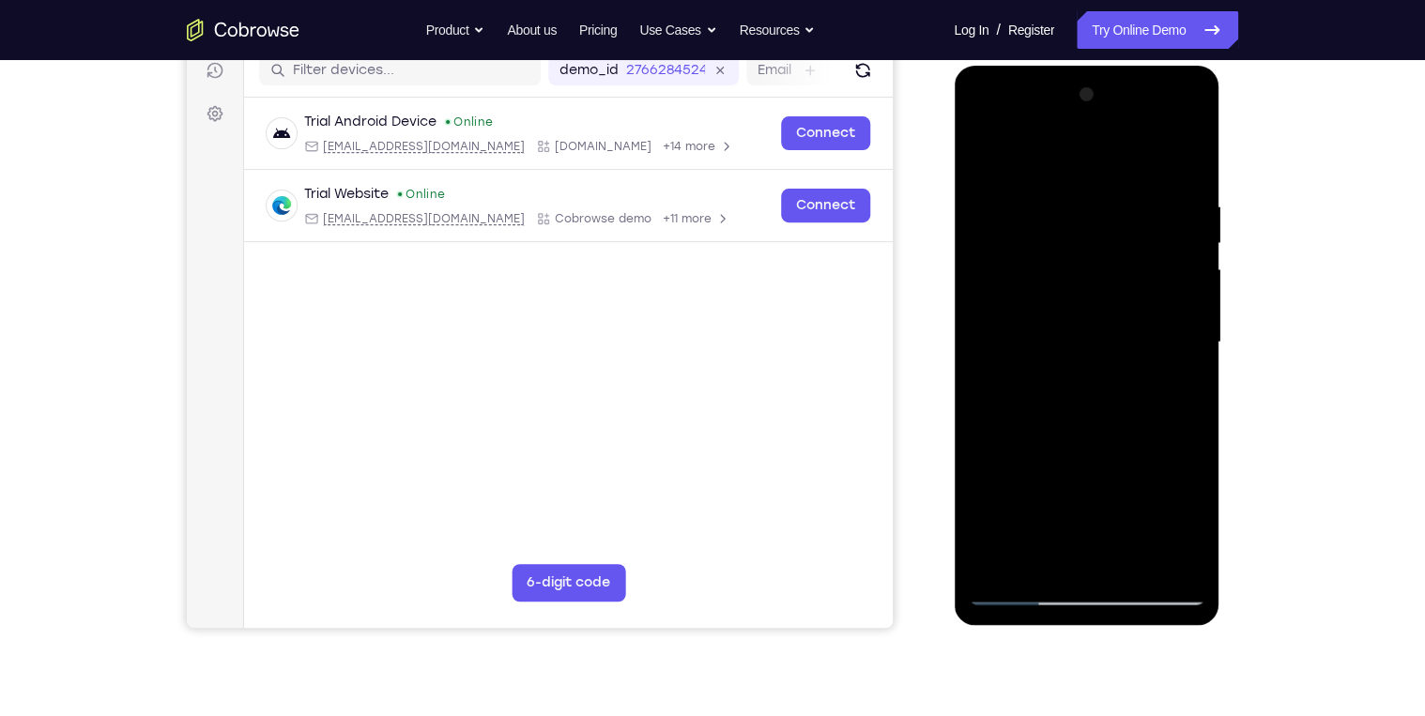
click at [1024, 471] on div at bounding box center [1086, 343] width 237 height 526
click at [984, 152] on div at bounding box center [1086, 343] width 237 height 526
click at [1078, 443] on div at bounding box center [1086, 343] width 237 height 526
click at [984, 152] on div at bounding box center [1086, 343] width 237 height 526
click at [1170, 460] on div at bounding box center [1086, 343] width 237 height 526
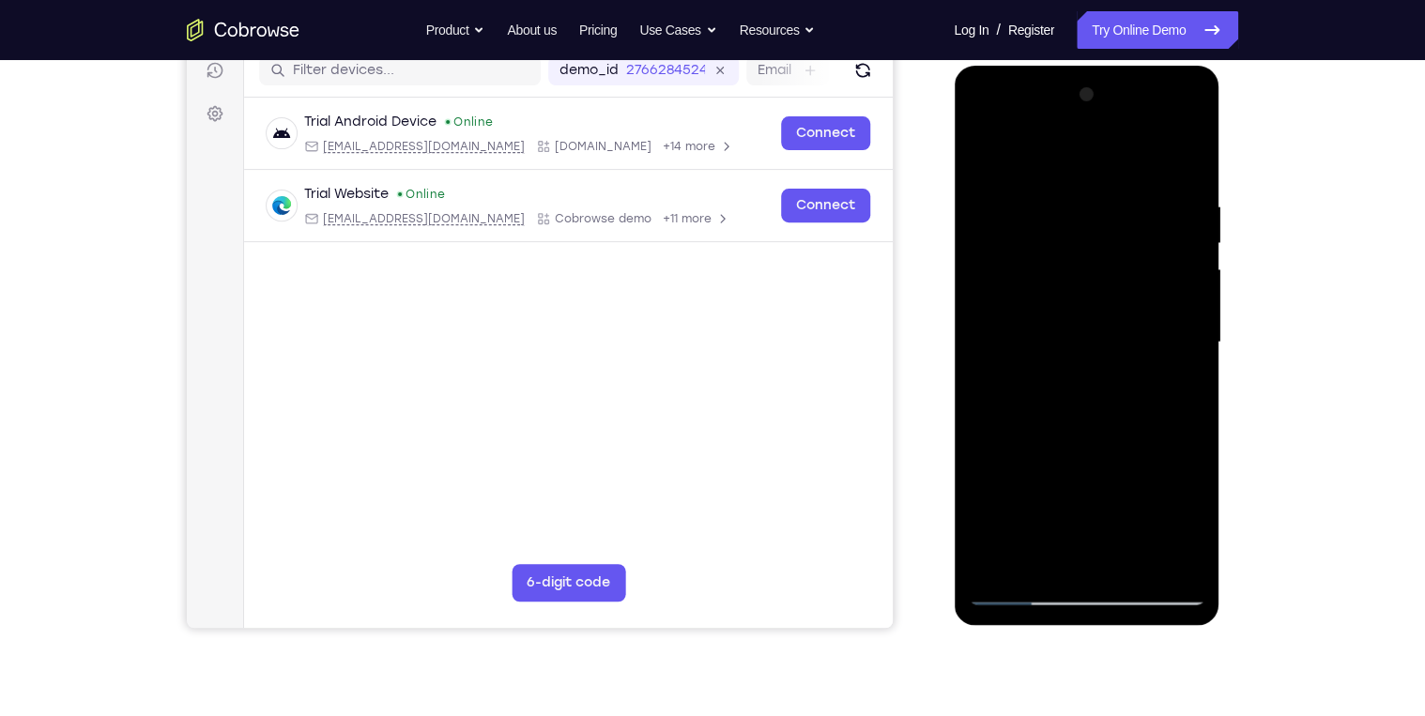
click at [979, 150] on div at bounding box center [1086, 343] width 237 height 526
click at [1007, 203] on div at bounding box center [1086, 343] width 237 height 526
click at [1165, 318] on div at bounding box center [1086, 343] width 237 height 526
click at [977, 329] on div at bounding box center [1086, 343] width 237 height 526
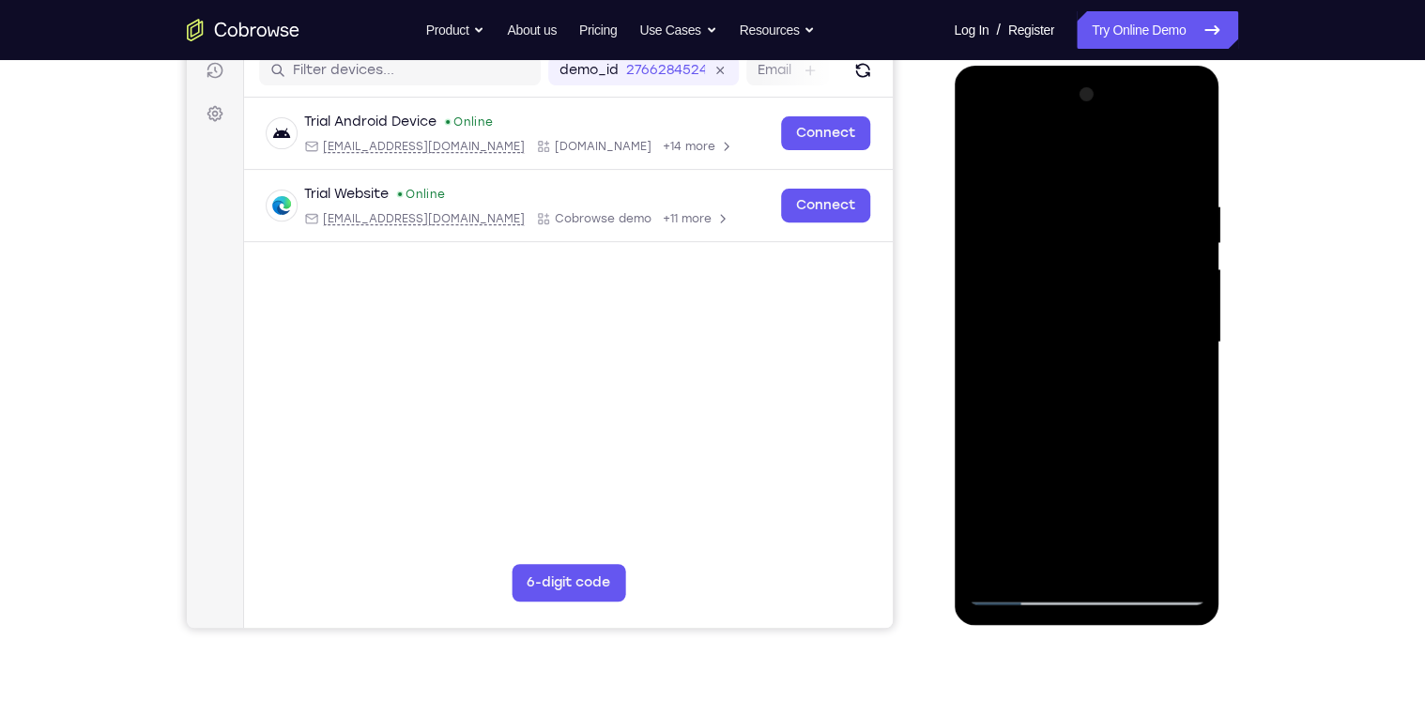
click at [992, 155] on div at bounding box center [1086, 343] width 237 height 526
click at [980, 302] on div at bounding box center [1086, 343] width 237 height 526
click at [1154, 326] on div at bounding box center [1086, 343] width 237 height 526
click at [1173, 325] on div at bounding box center [1086, 343] width 237 height 526
click at [985, 338] on div at bounding box center [1086, 343] width 237 height 526
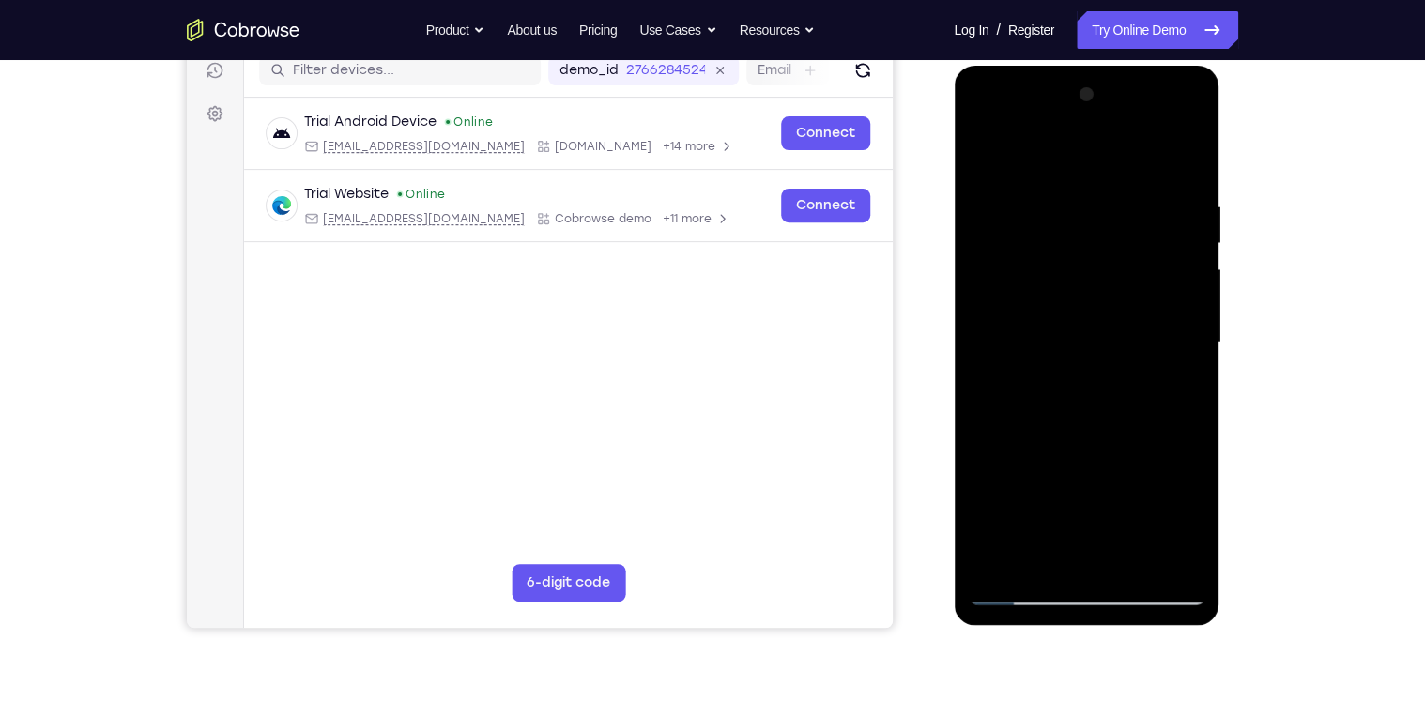
click at [1192, 320] on div at bounding box center [1086, 343] width 237 height 526
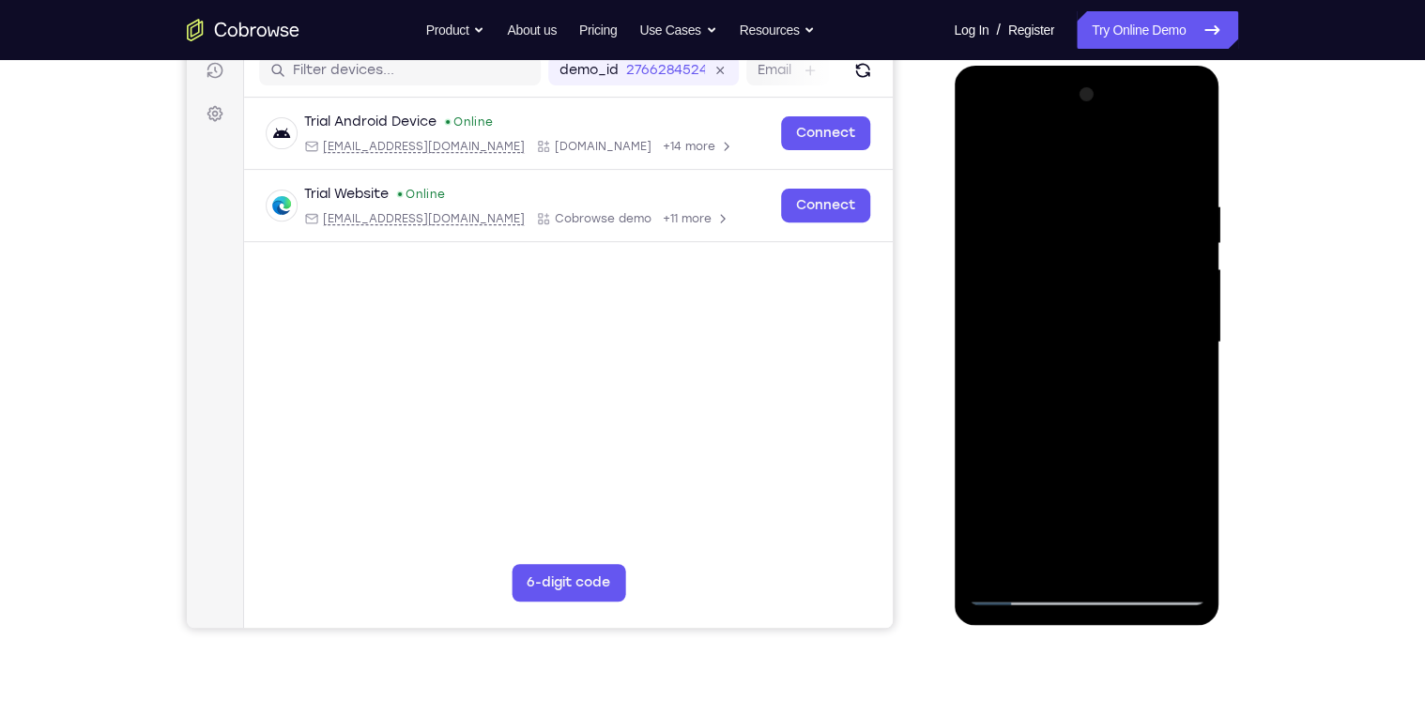
click at [1192, 320] on div at bounding box center [1086, 343] width 237 height 526
click at [1190, 318] on div at bounding box center [1086, 343] width 237 height 526
click at [1193, 102] on div at bounding box center [1086, 343] width 237 height 526
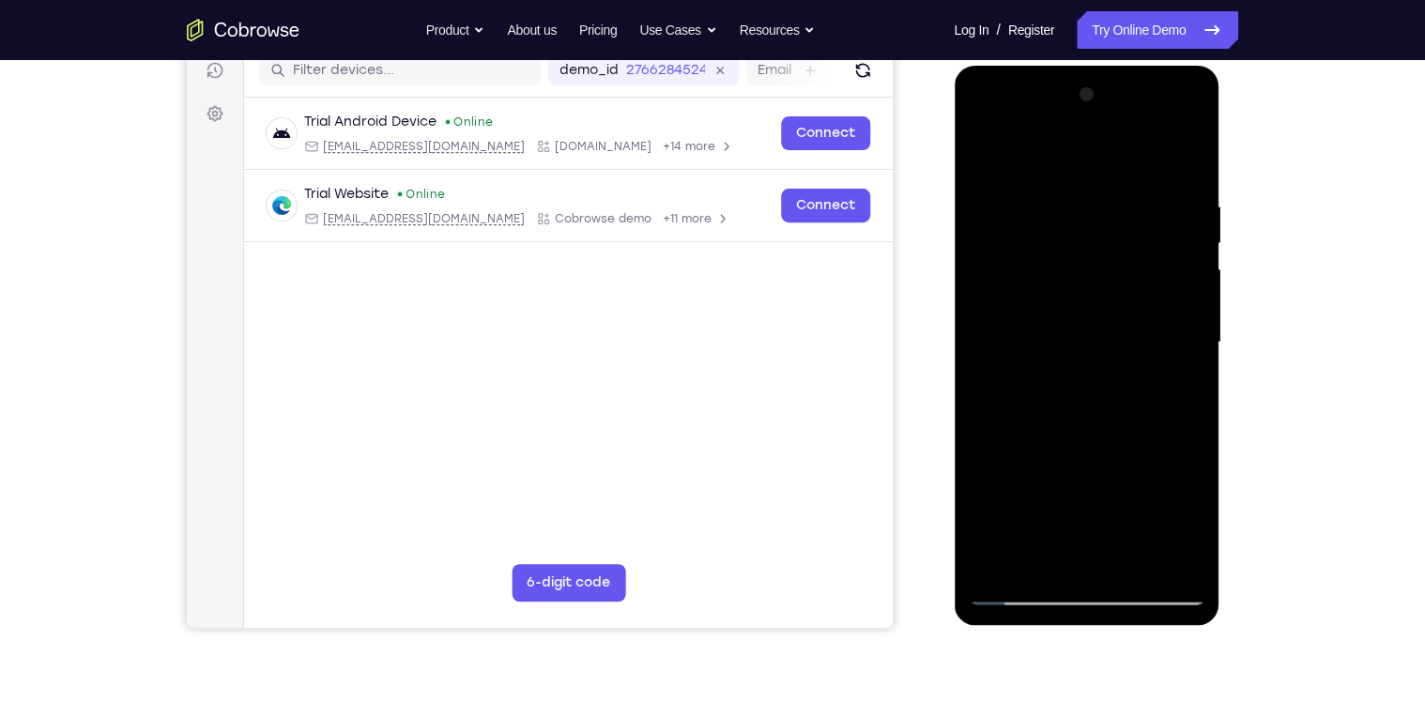
click at [1132, 559] on div at bounding box center [1086, 343] width 237 height 526
drag, startPoint x: 1118, startPoint y: 408, endPoint x: 1121, endPoint y: 298, distance: 109.9
click at [1122, 299] on div at bounding box center [1086, 343] width 237 height 526
click at [1059, 314] on div at bounding box center [1086, 343] width 237 height 526
click at [979, 155] on div at bounding box center [1086, 343] width 237 height 526
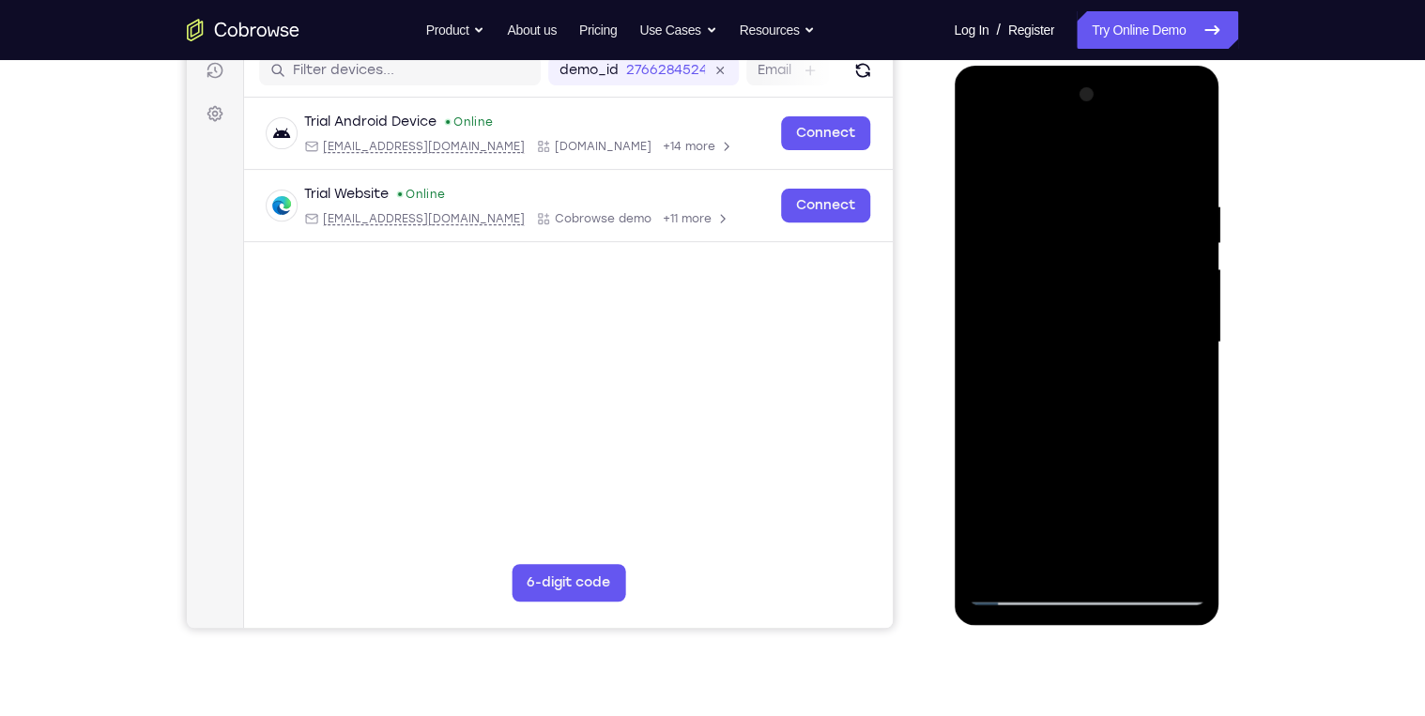
click at [1079, 341] on div at bounding box center [1086, 343] width 237 height 526
click at [1033, 411] on div at bounding box center [1086, 343] width 237 height 526
click at [1128, 566] on div at bounding box center [1086, 343] width 237 height 526
click at [982, 152] on div at bounding box center [1086, 343] width 237 height 526
drag, startPoint x: 1062, startPoint y: 169, endPoint x: 1066, endPoint y: 198, distance: 29.5
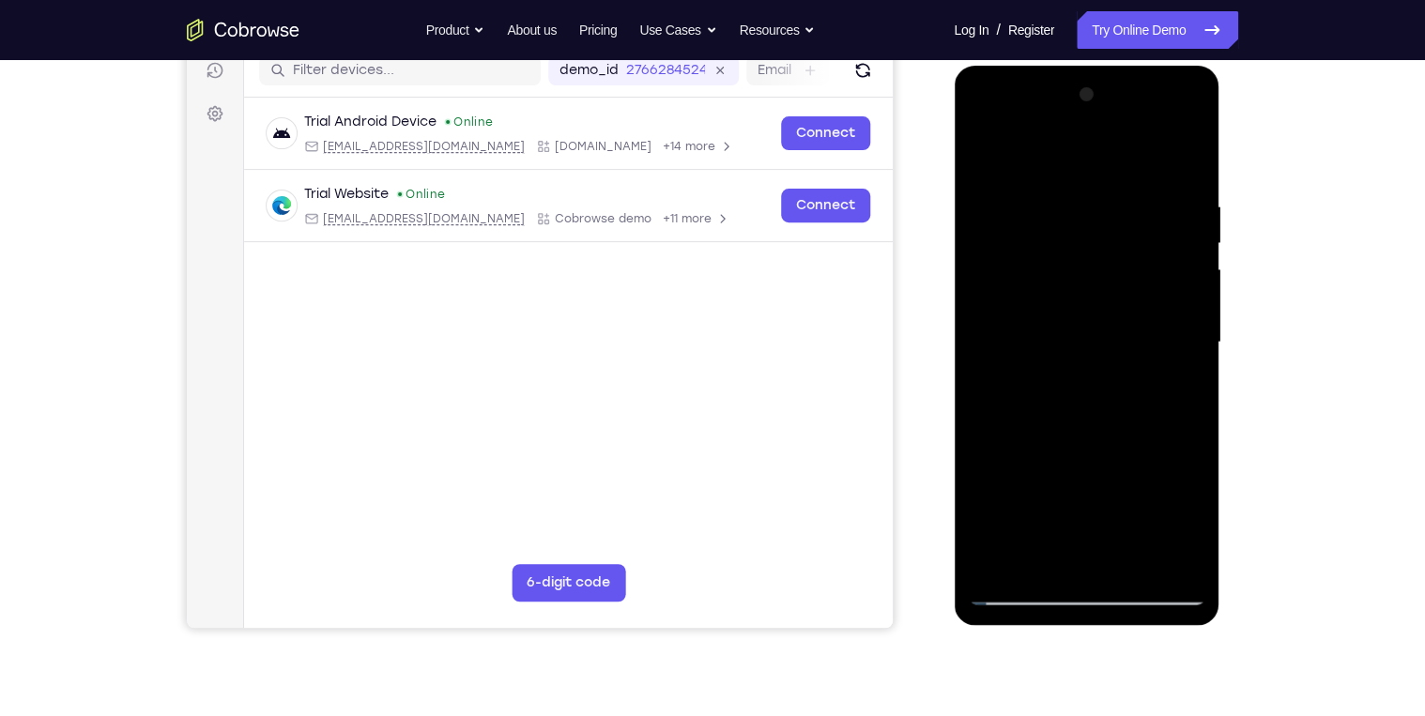
click at [1066, 198] on div at bounding box center [1086, 343] width 237 height 526
drag, startPoint x: 1147, startPoint y: 472, endPoint x: 1145, endPoint y: 367, distance: 105.1
click at [1145, 367] on div at bounding box center [1086, 343] width 237 height 526
click at [1187, 325] on div at bounding box center [1086, 343] width 237 height 526
click at [1191, 324] on div at bounding box center [1086, 343] width 237 height 526
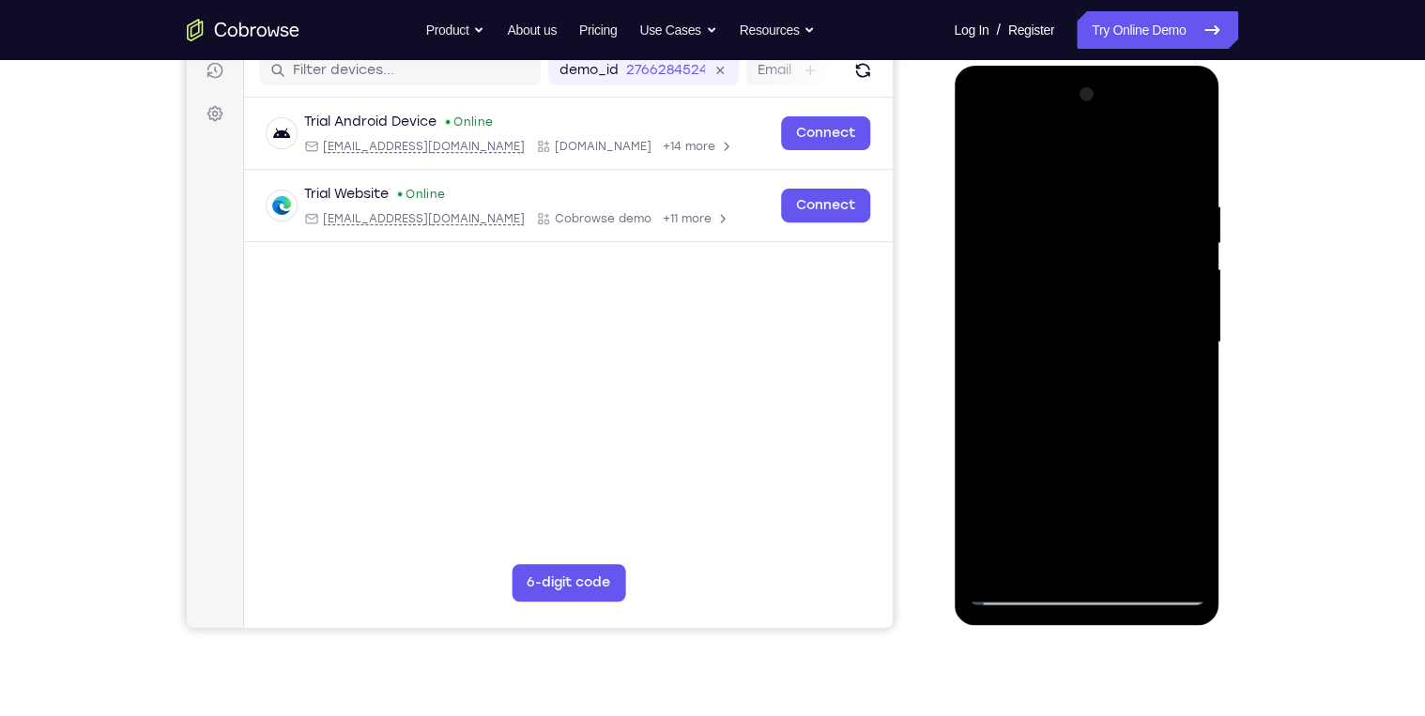
click at [1191, 324] on div at bounding box center [1086, 343] width 237 height 526
drag, startPoint x: 1087, startPoint y: 221, endPoint x: 1066, endPoint y: 465, distance: 244.9
click at [1064, 464] on div at bounding box center [1086, 343] width 237 height 526
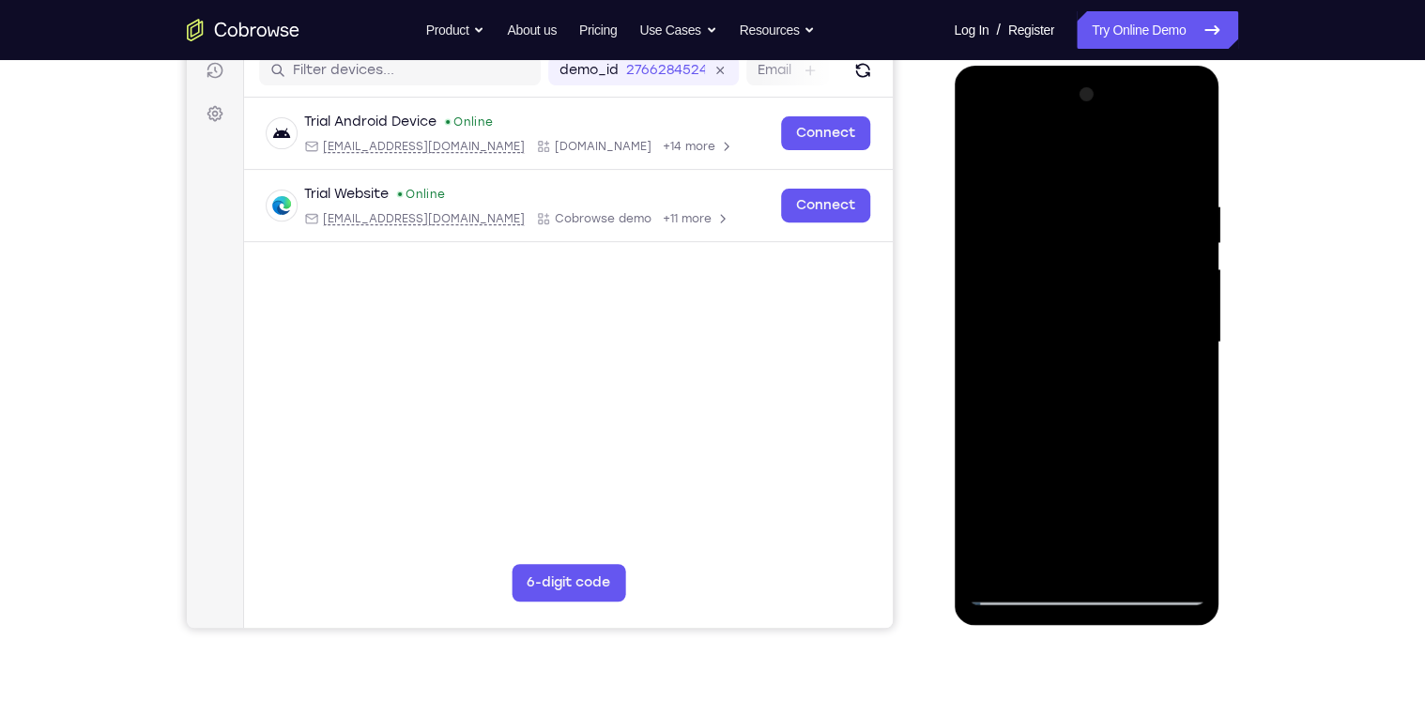
click at [1052, 191] on div at bounding box center [1086, 343] width 237 height 526
click at [1204, 319] on div at bounding box center [1087, 345] width 266 height 559
click at [1196, 319] on div at bounding box center [1086, 343] width 237 height 526
click at [1192, 321] on div at bounding box center [1086, 343] width 237 height 526
click at [982, 337] on div at bounding box center [1086, 343] width 237 height 526
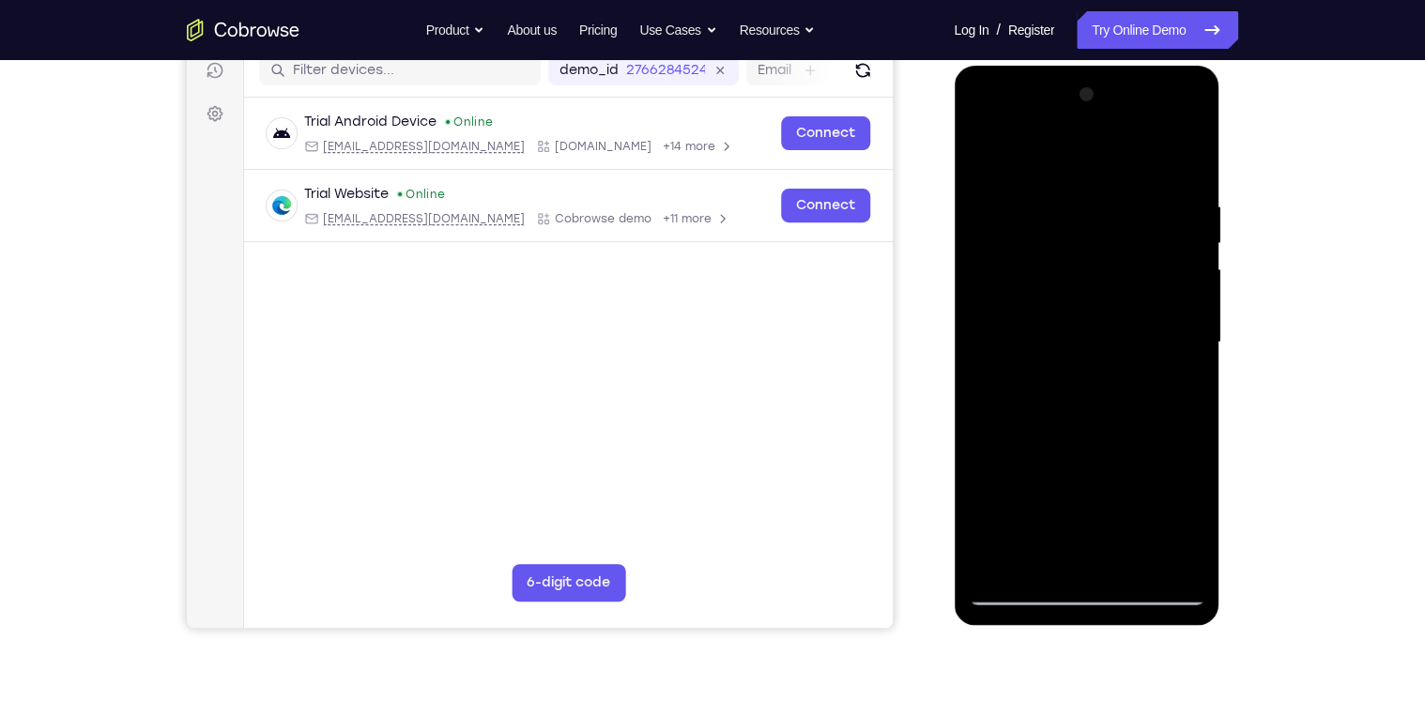
click at [1174, 298] on div at bounding box center [1086, 343] width 237 height 526
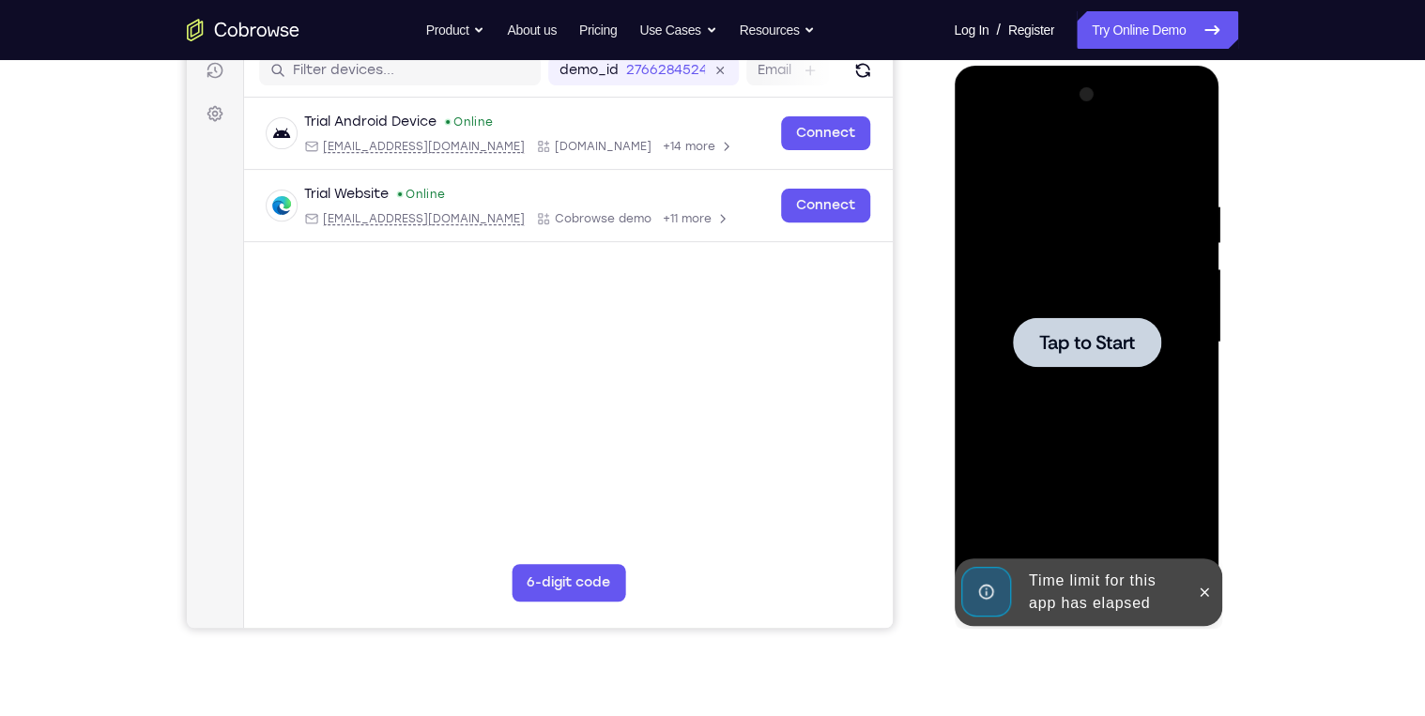
click at [1130, 247] on div at bounding box center [1086, 343] width 237 height 526
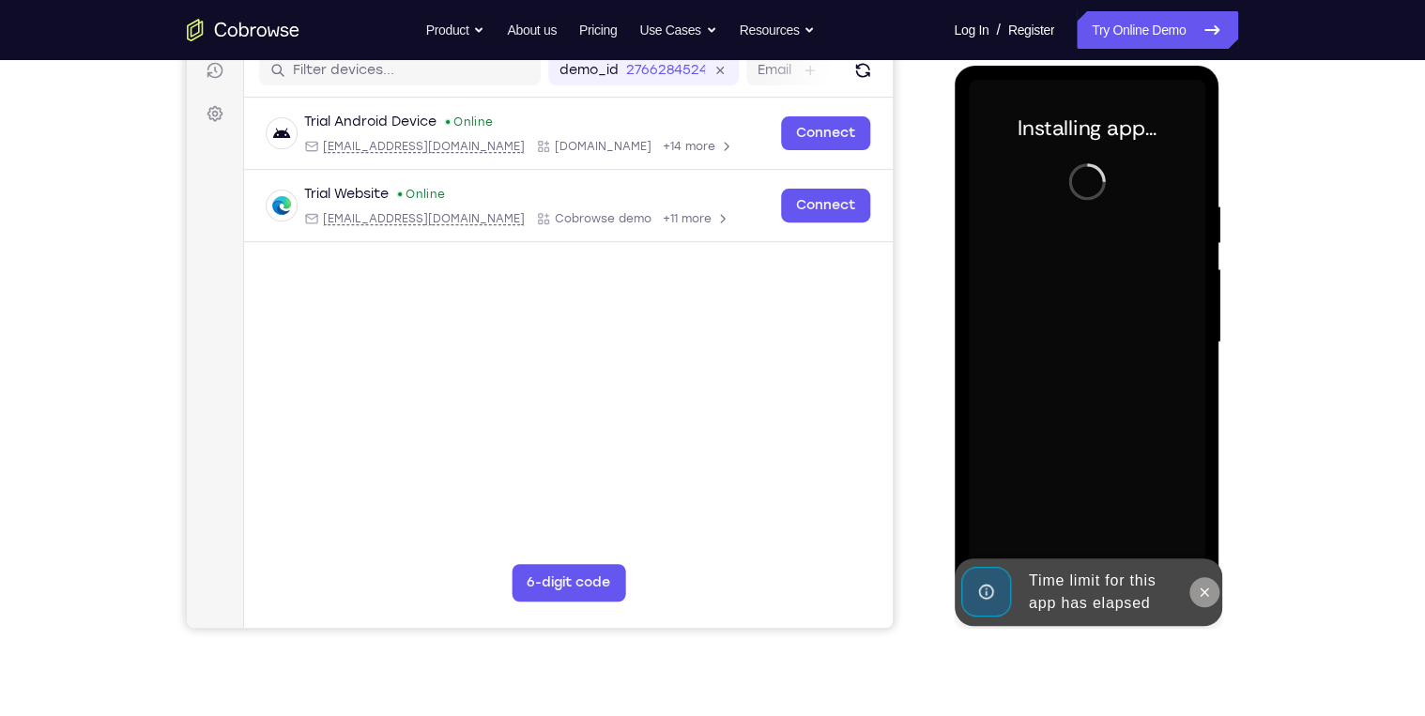
click at [1202, 589] on icon at bounding box center [1203, 592] width 15 height 15
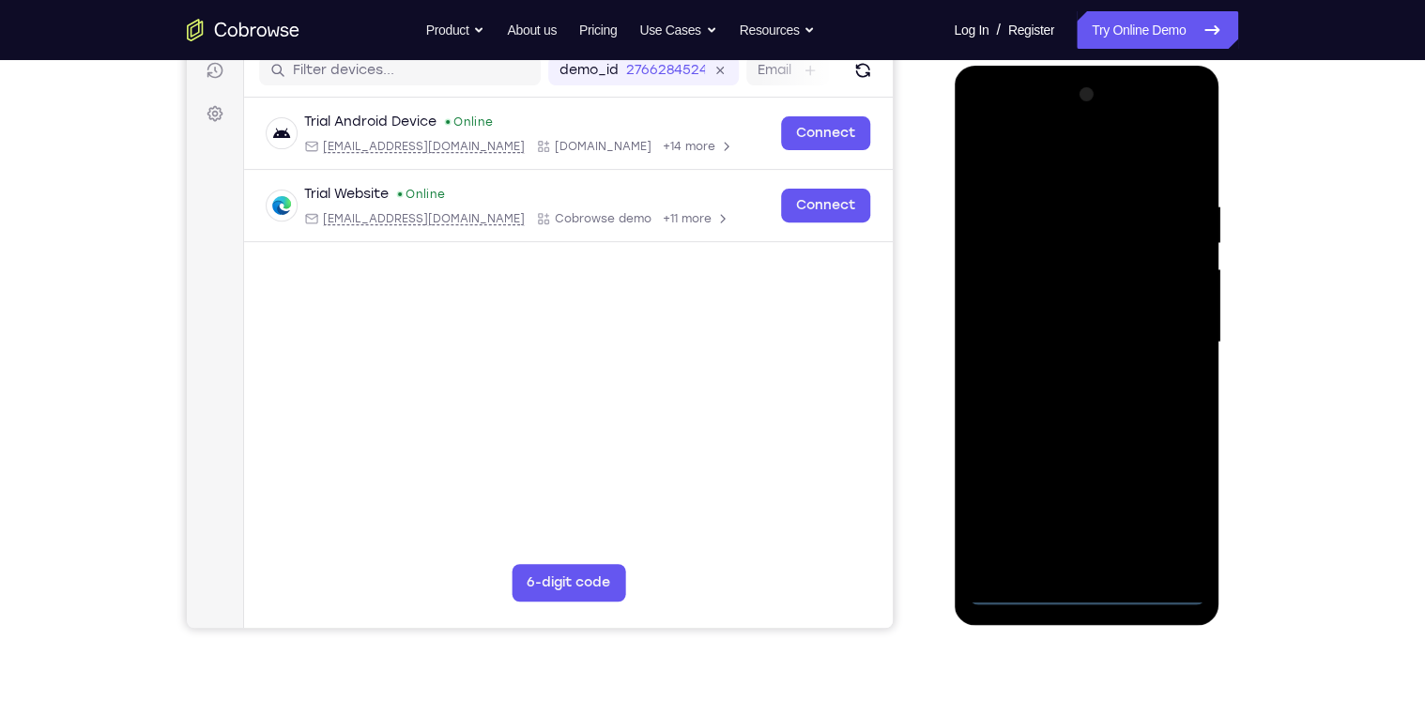
click at [1084, 600] on div at bounding box center [1086, 343] width 237 height 526
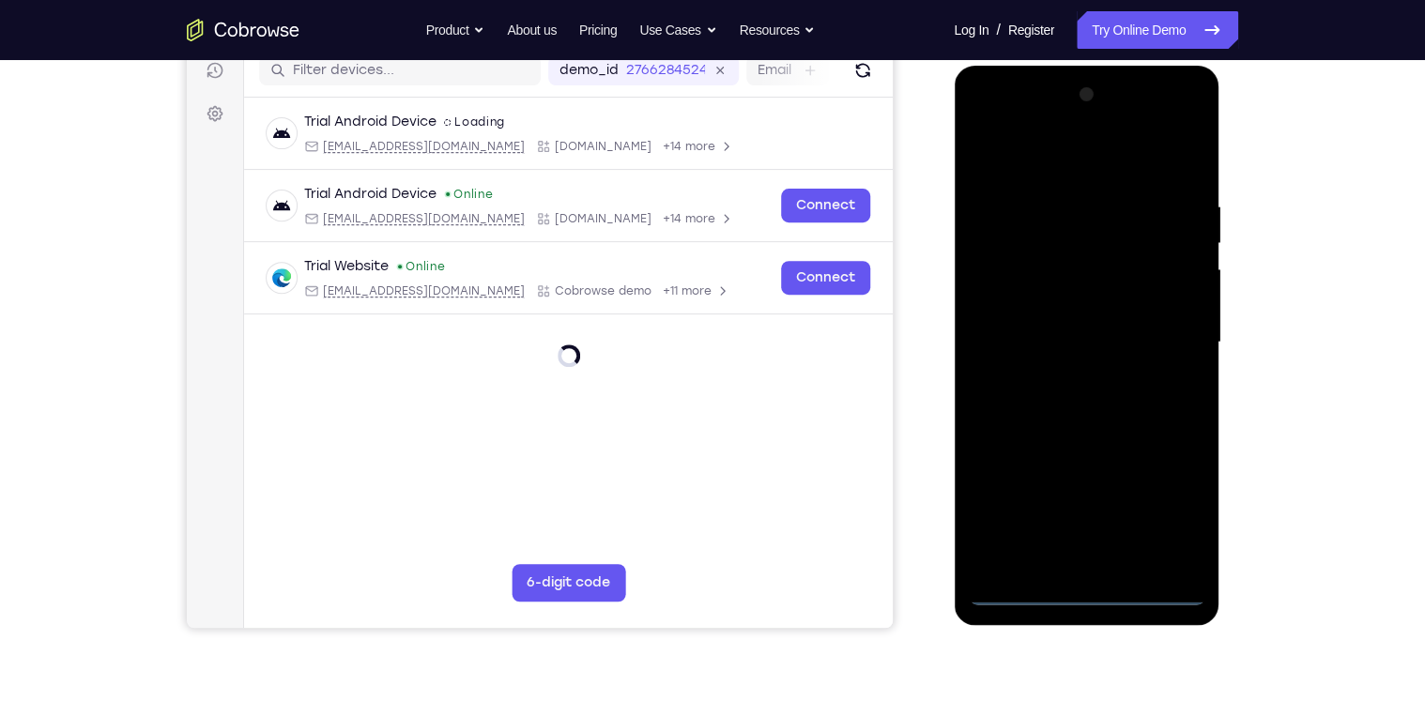
click at [1167, 514] on div at bounding box center [1086, 343] width 237 height 526
click at [1027, 162] on div at bounding box center [1086, 343] width 237 height 526
click at [1171, 322] on div at bounding box center [1086, 343] width 237 height 526
click at [1063, 377] on div at bounding box center [1086, 343] width 237 height 526
click at [1053, 314] on div at bounding box center [1086, 343] width 237 height 526
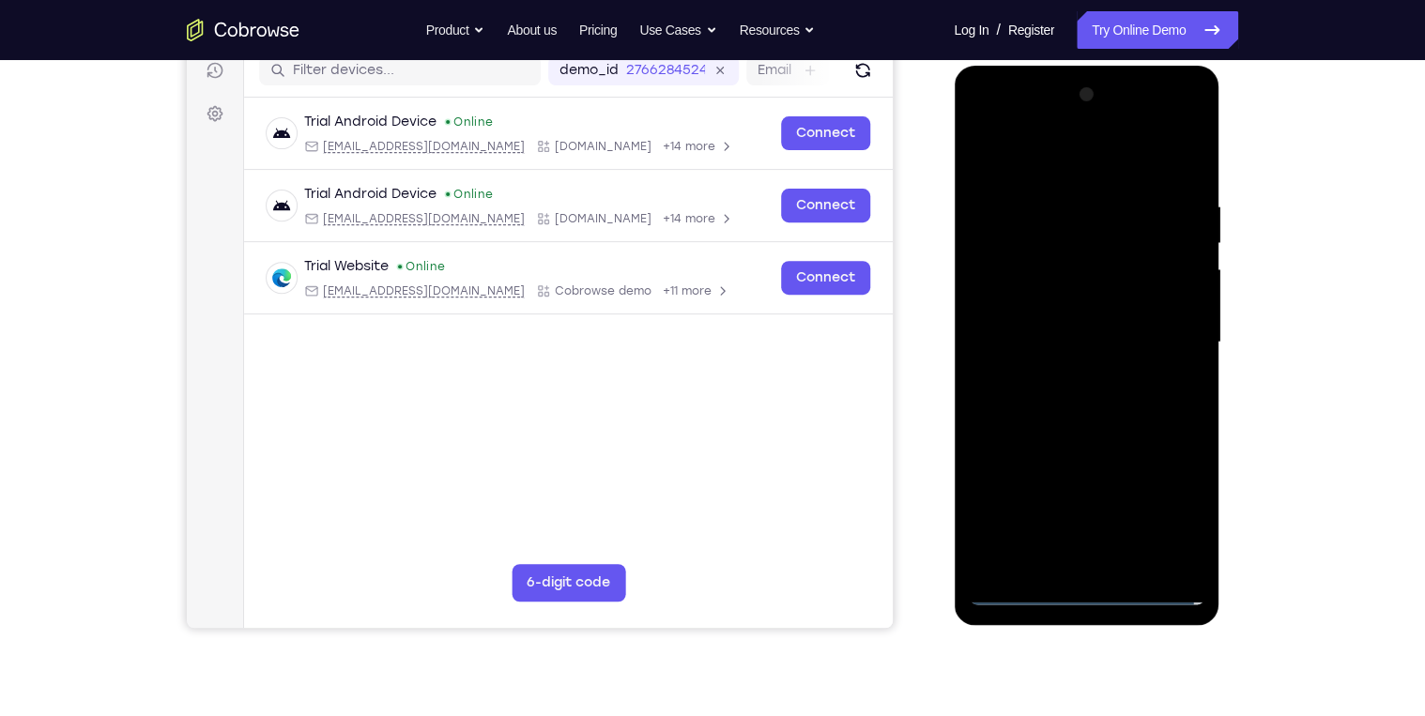
click at [1057, 311] on div at bounding box center [1086, 343] width 237 height 526
click at [1079, 342] on div at bounding box center [1086, 343] width 237 height 526
drag, startPoint x: 1086, startPoint y: 386, endPoint x: 1087, endPoint y: 396, distance: 10.4
click at [1086, 387] on div at bounding box center [1086, 343] width 237 height 526
click at [1091, 401] on div at bounding box center [1086, 343] width 237 height 526
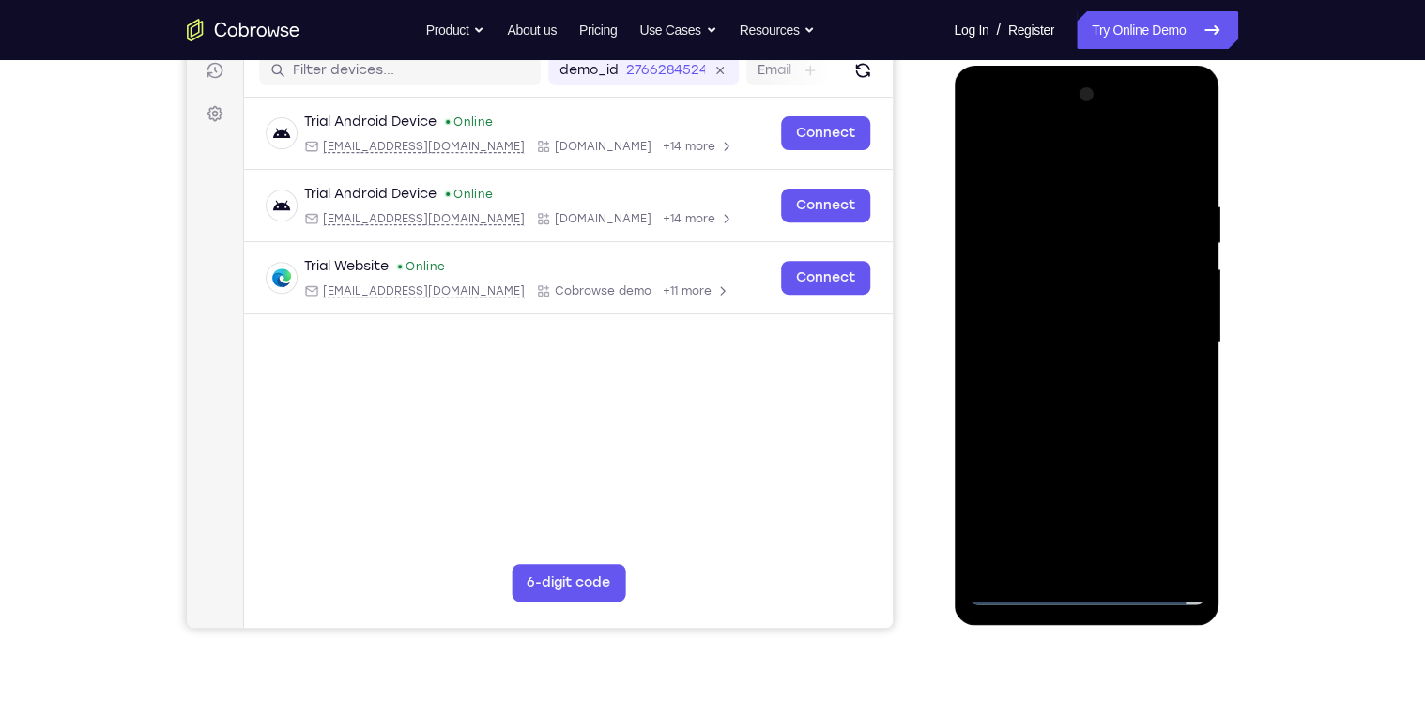
click at [1090, 346] on div at bounding box center [1086, 343] width 237 height 526
click at [1089, 410] on div at bounding box center [1086, 343] width 237 height 526
click at [1089, 402] on div at bounding box center [1086, 343] width 237 height 526
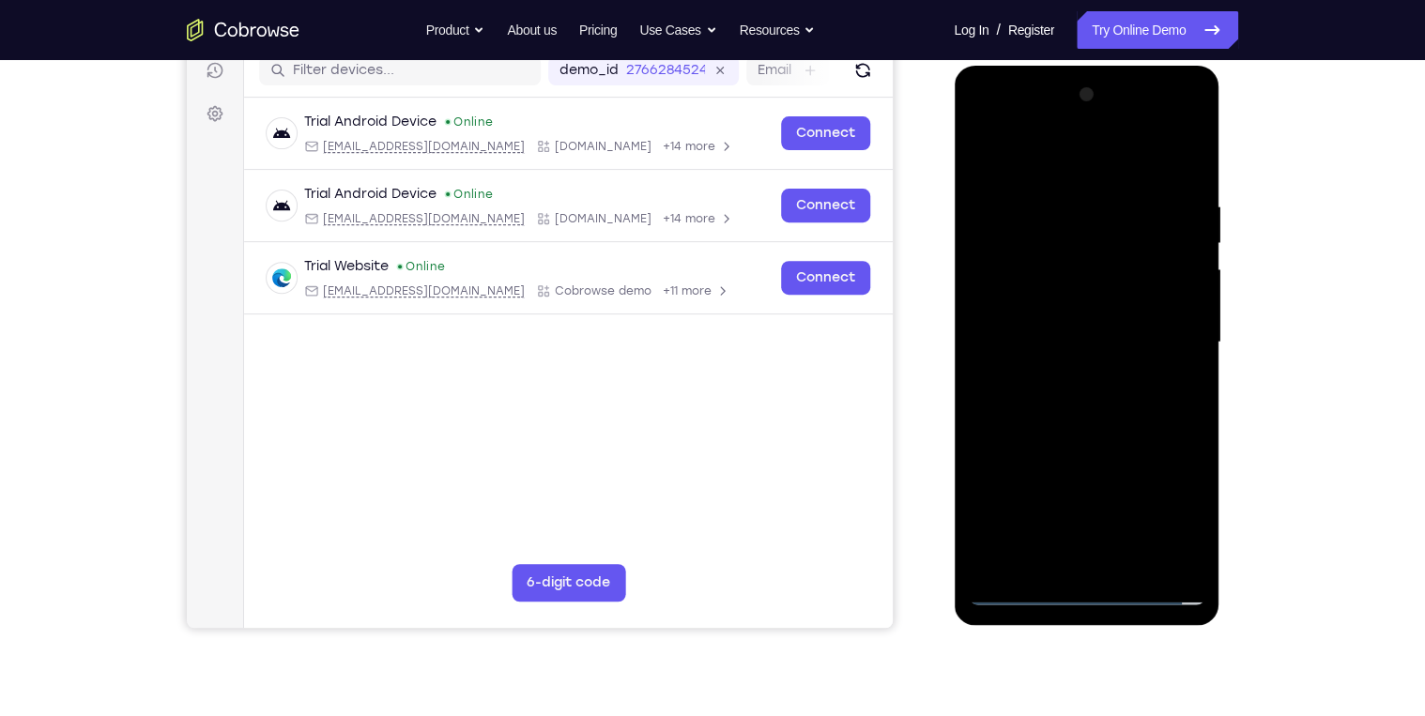
click at [1087, 404] on div at bounding box center [1086, 343] width 237 height 526
click at [1087, 405] on div at bounding box center [1086, 343] width 237 height 526
click at [1086, 403] on div at bounding box center [1086, 343] width 237 height 526
click at [1100, 553] on div at bounding box center [1086, 343] width 237 height 526
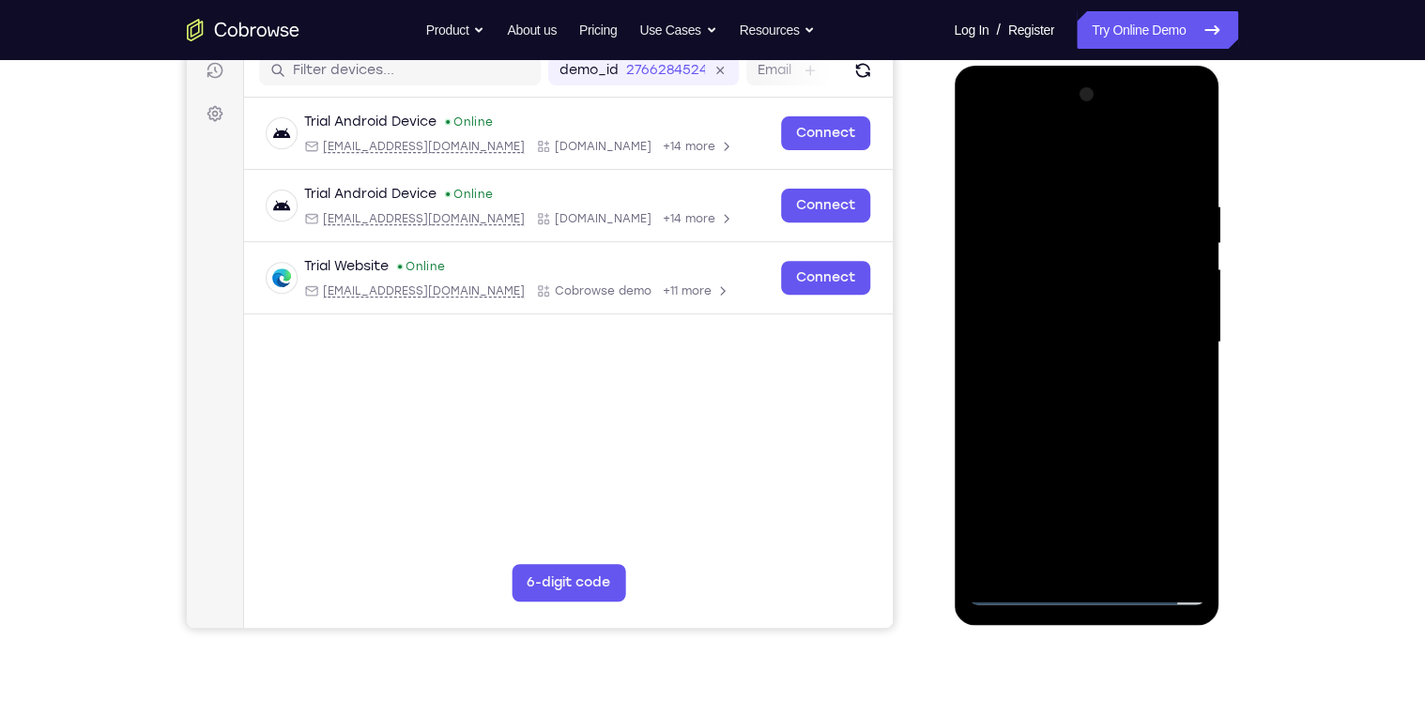
click at [1065, 405] on div at bounding box center [1086, 343] width 237 height 526
drag, startPoint x: 1094, startPoint y: 191, endPoint x: 1098, endPoint y: 554, distance: 363.3
click at [1098, 554] on div at bounding box center [1086, 343] width 237 height 526
click at [1155, 420] on div at bounding box center [1086, 343] width 237 height 526
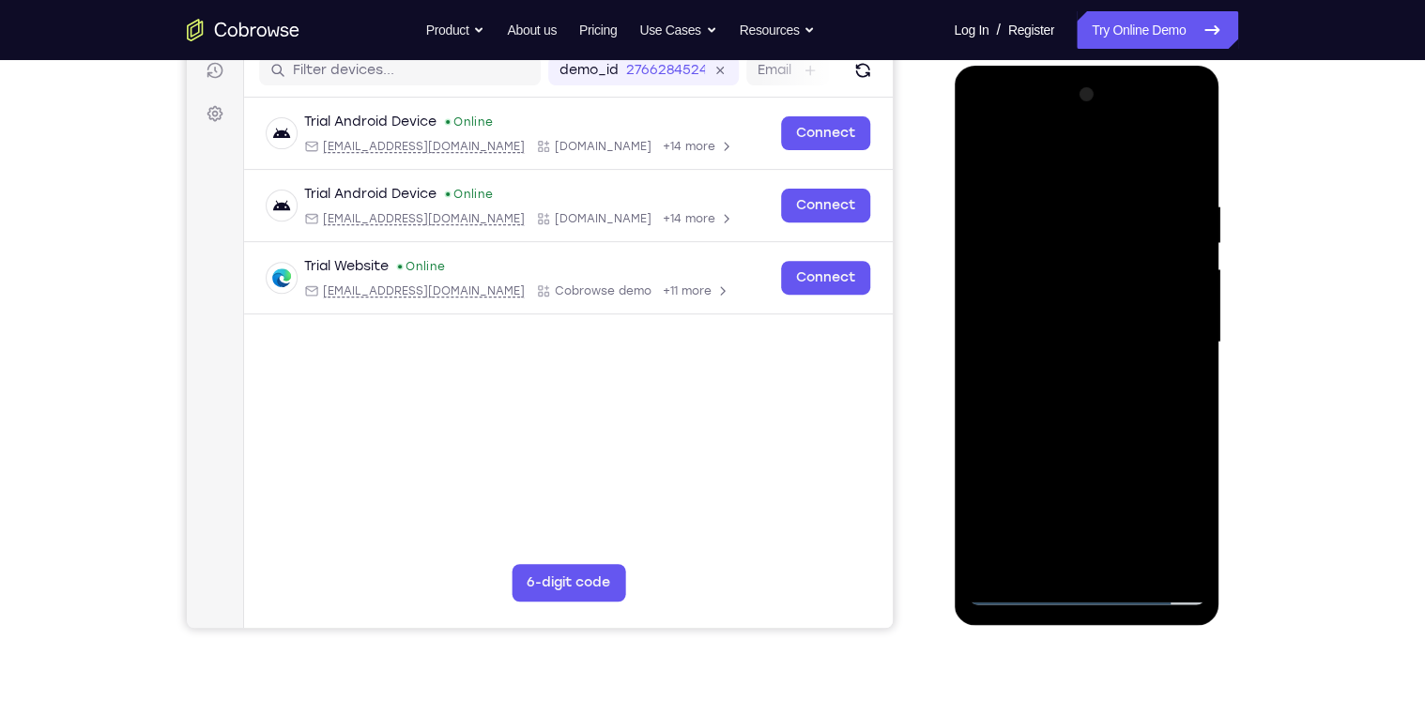
click at [1196, 432] on div at bounding box center [1086, 343] width 237 height 526
click at [1061, 193] on div at bounding box center [1086, 343] width 237 height 526
drag, startPoint x: 1074, startPoint y: 147, endPoint x: 1091, endPoint y: 97, distance: 53.4
click at [1074, 81] on div at bounding box center [1086, 343] width 237 height 526
click at [1193, 344] on div at bounding box center [1086, 343] width 237 height 526
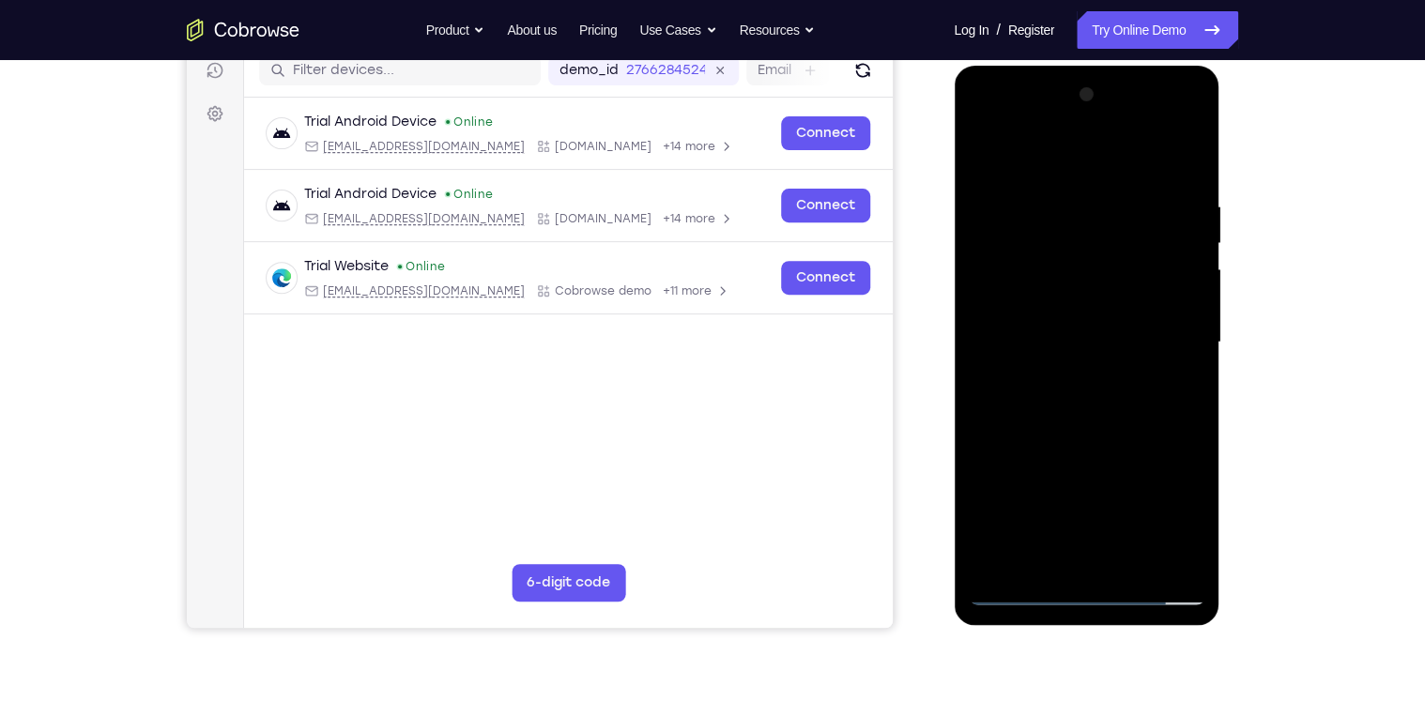
click at [1001, 352] on div at bounding box center [1086, 343] width 237 height 526
click at [1018, 561] on div at bounding box center [1086, 343] width 237 height 526
click at [1018, 604] on div at bounding box center [1086, 343] width 237 height 526
click at [1173, 548] on div at bounding box center [1086, 343] width 237 height 526
click at [1170, 298] on div at bounding box center [1086, 343] width 237 height 526
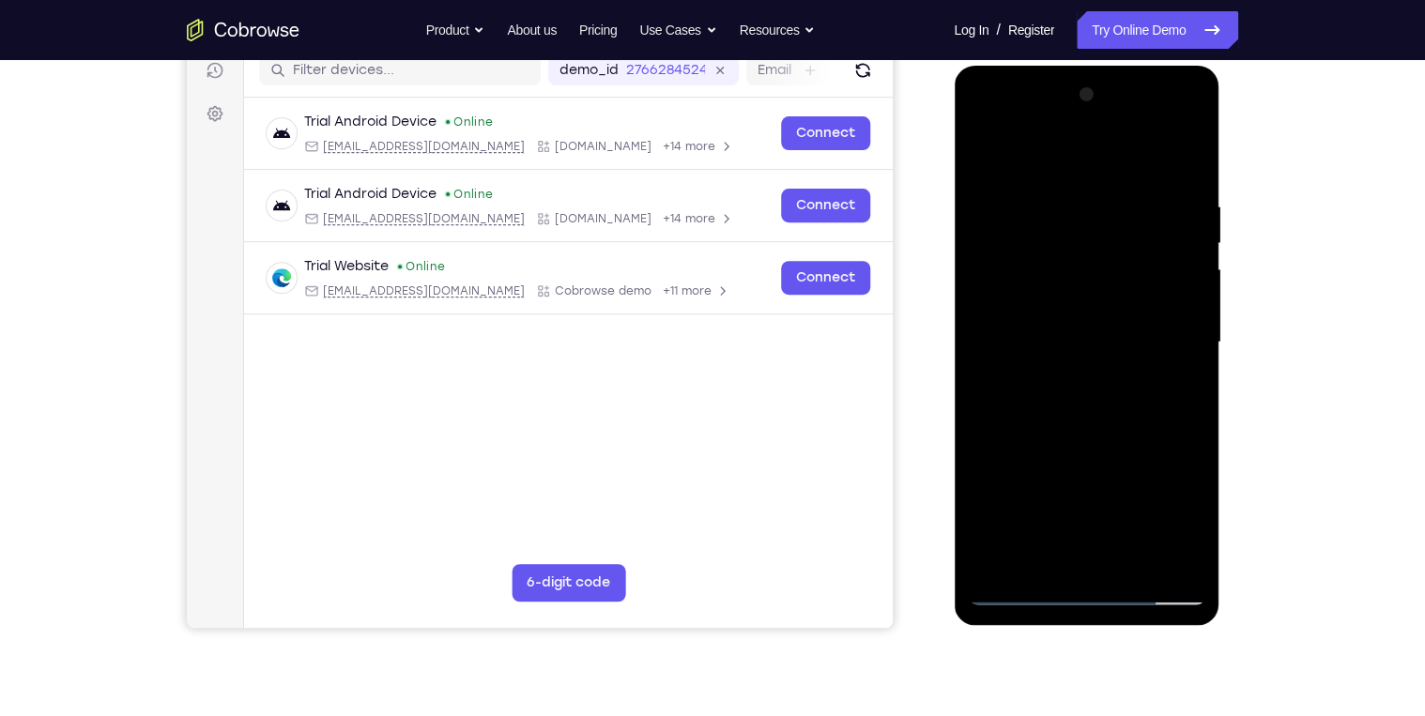
click at [1170, 298] on div at bounding box center [1086, 343] width 237 height 526
click at [1200, 316] on div at bounding box center [1086, 343] width 237 height 526
click at [1183, 311] on div at bounding box center [1086, 343] width 237 height 526
drag, startPoint x: 1186, startPoint y: 311, endPoint x: 926, endPoint y: 351, distance: 264.1
click at [954, 351] on html "Online web based iOS Simulators and Android Emulators. Run iPhone, iPad, Mobile…" at bounding box center [1088, 347] width 268 height 563
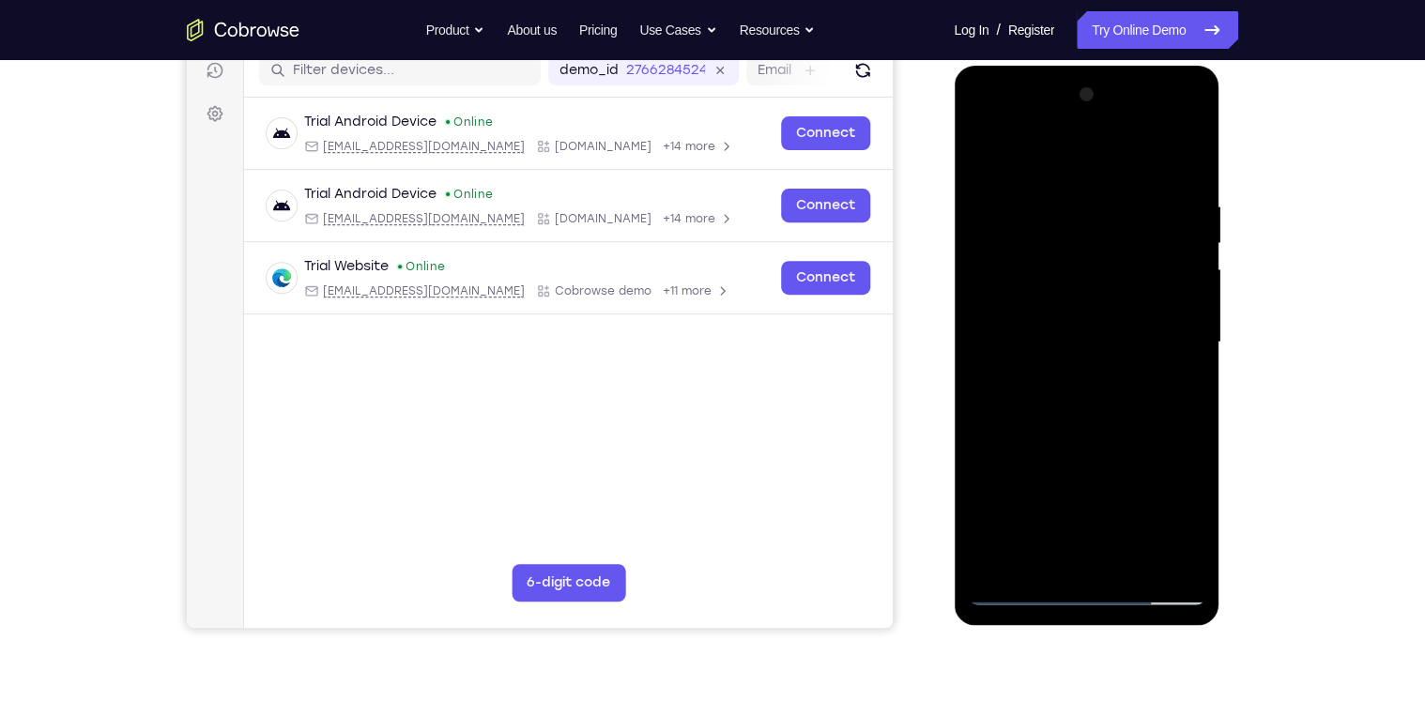
click at [1169, 325] on div at bounding box center [1086, 343] width 237 height 526
click at [1177, 333] on div at bounding box center [1086, 343] width 237 height 526
click at [996, 322] on div at bounding box center [1086, 343] width 237 height 526
click at [1185, 307] on div at bounding box center [1086, 343] width 237 height 526
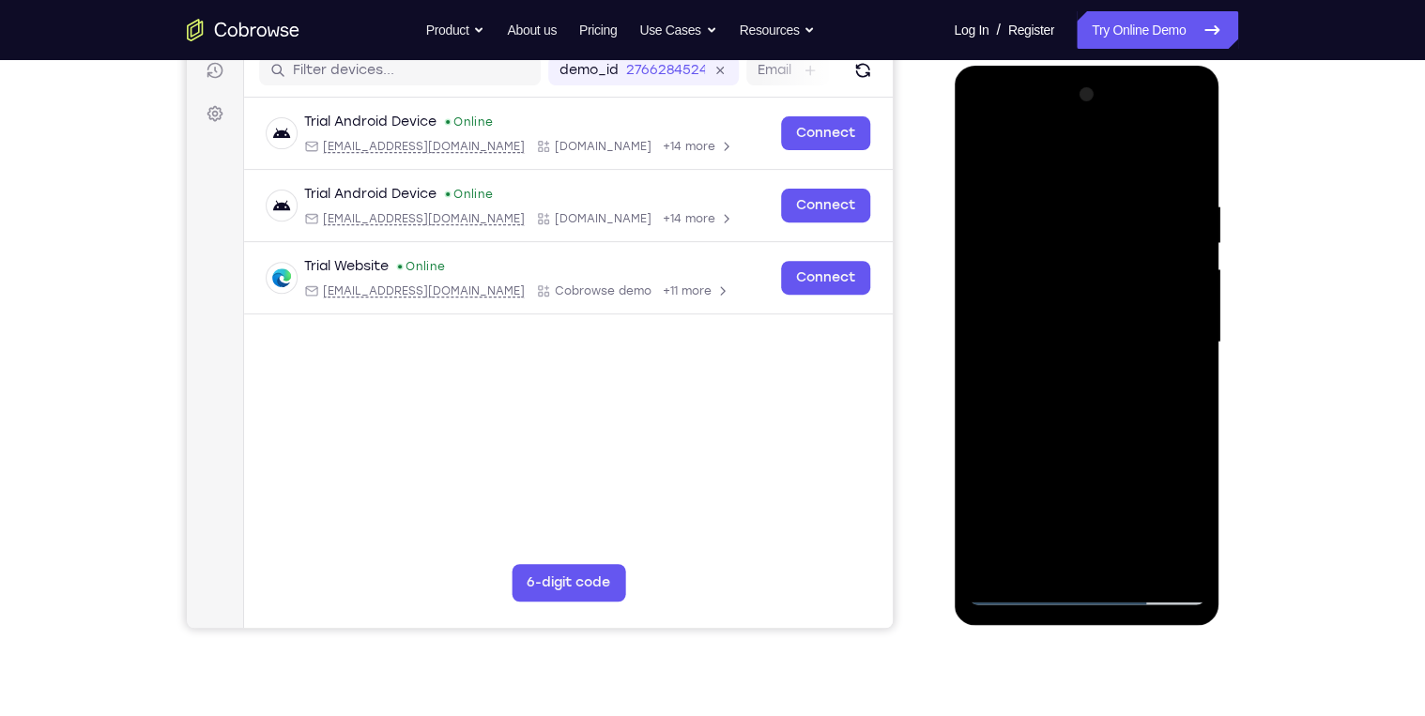
click at [1109, 292] on div at bounding box center [1086, 343] width 237 height 526
click at [1091, 315] on div at bounding box center [1086, 343] width 237 height 526
click at [1081, 213] on div at bounding box center [1086, 343] width 237 height 526
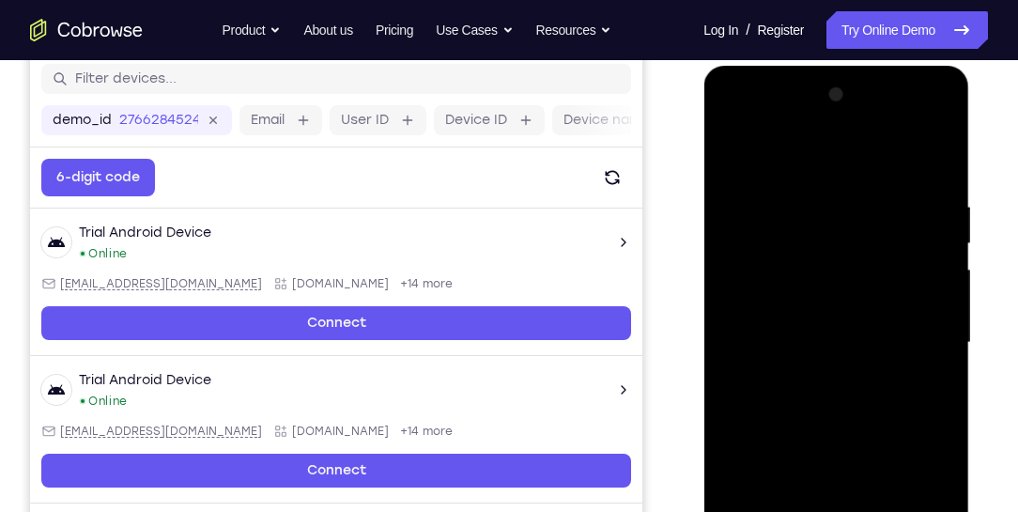
click at [736, 149] on div at bounding box center [835, 343] width 237 height 526
click at [928, 271] on div at bounding box center [835, 343] width 237 height 526
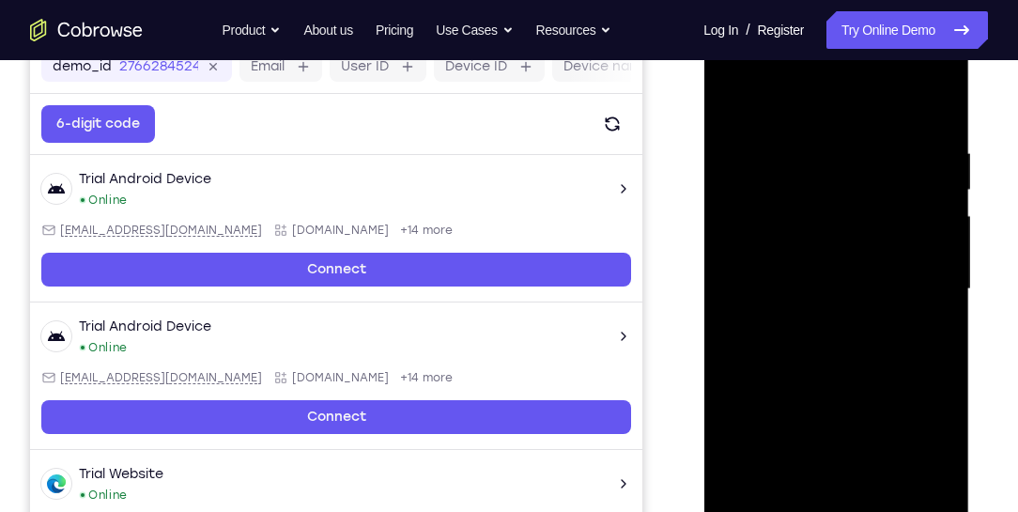
scroll to position [352, 0]
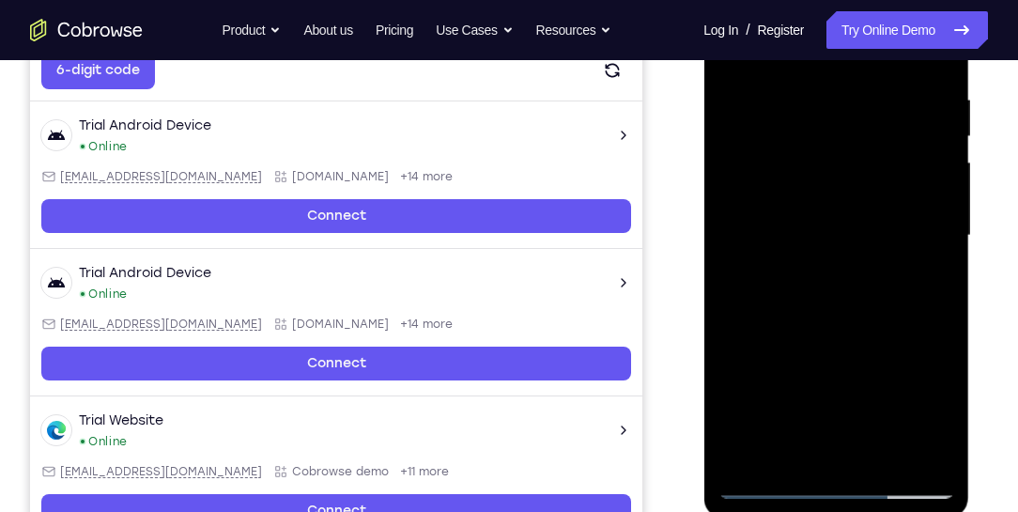
click at [720, 211] on div at bounding box center [835, 236] width 237 height 526
click at [726, 210] on div at bounding box center [835, 236] width 237 height 526
click at [773, 441] on div at bounding box center [835, 236] width 237 height 526
click at [773, 481] on div at bounding box center [835, 236] width 237 height 526
click at [931, 445] on div at bounding box center [835, 236] width 237 height 526
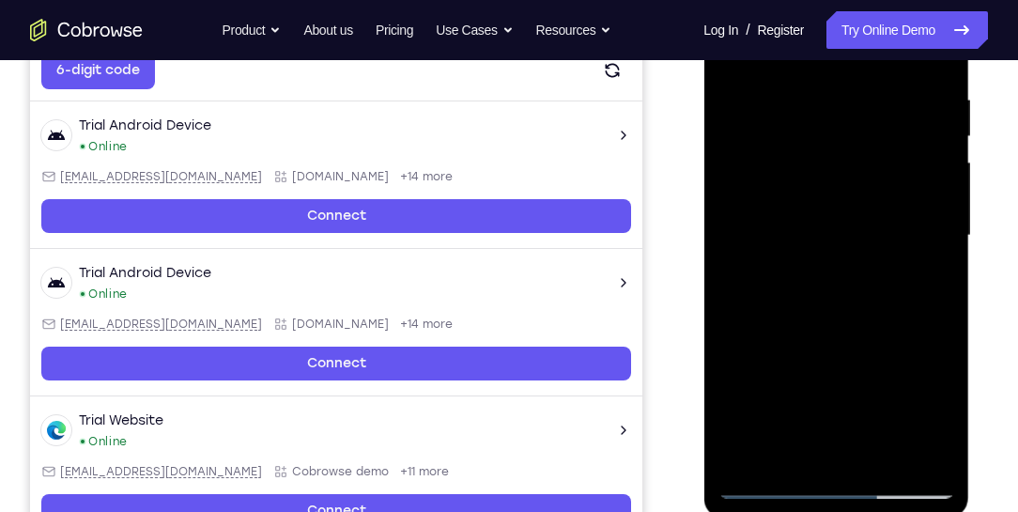
click at [921, 246] on div at bounding box center [835, 236] width 237 height 526
click at [921, 247] on div at bounding box center [835, 236] width 237 height 526
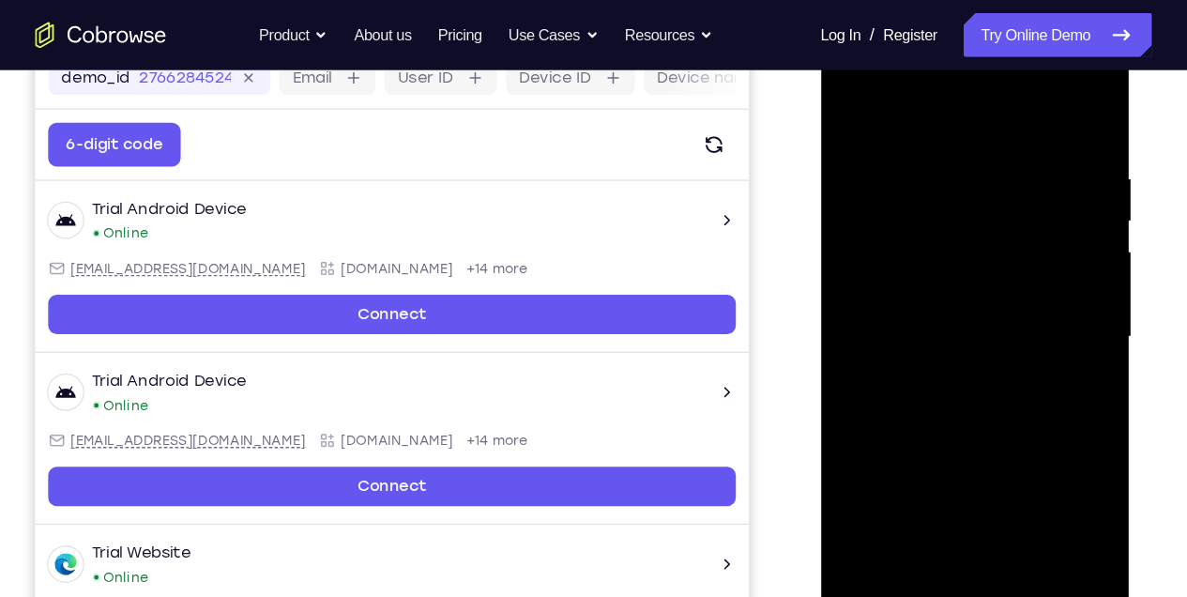
scroll to position [298, 0]
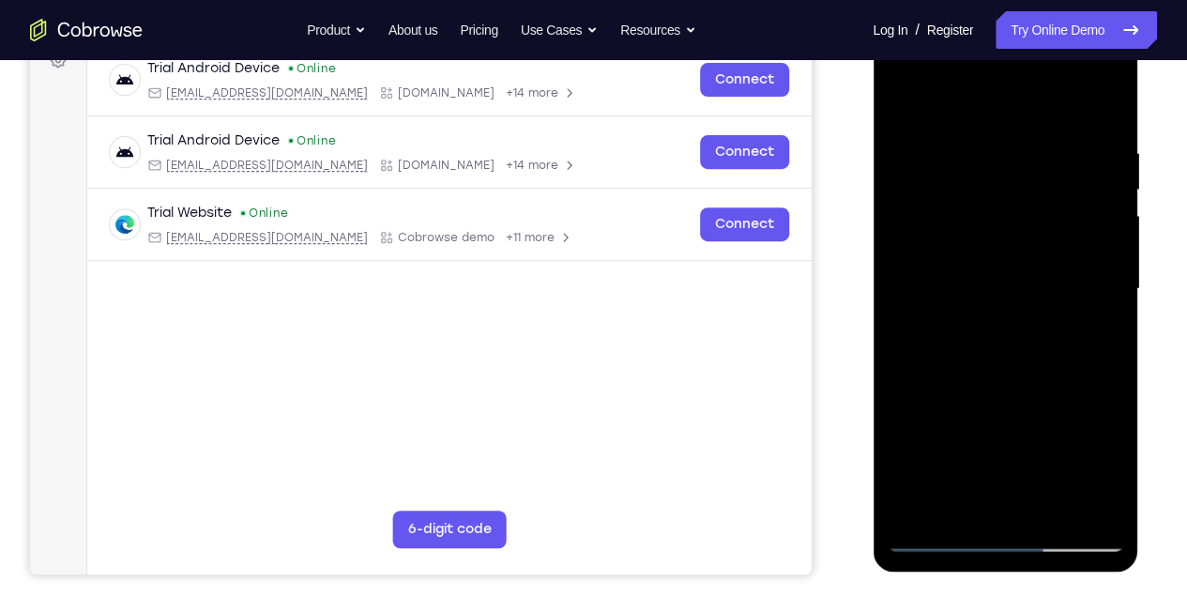
click at [1094, 276] on div at bounding box center [1005, 289] width 237 height 526
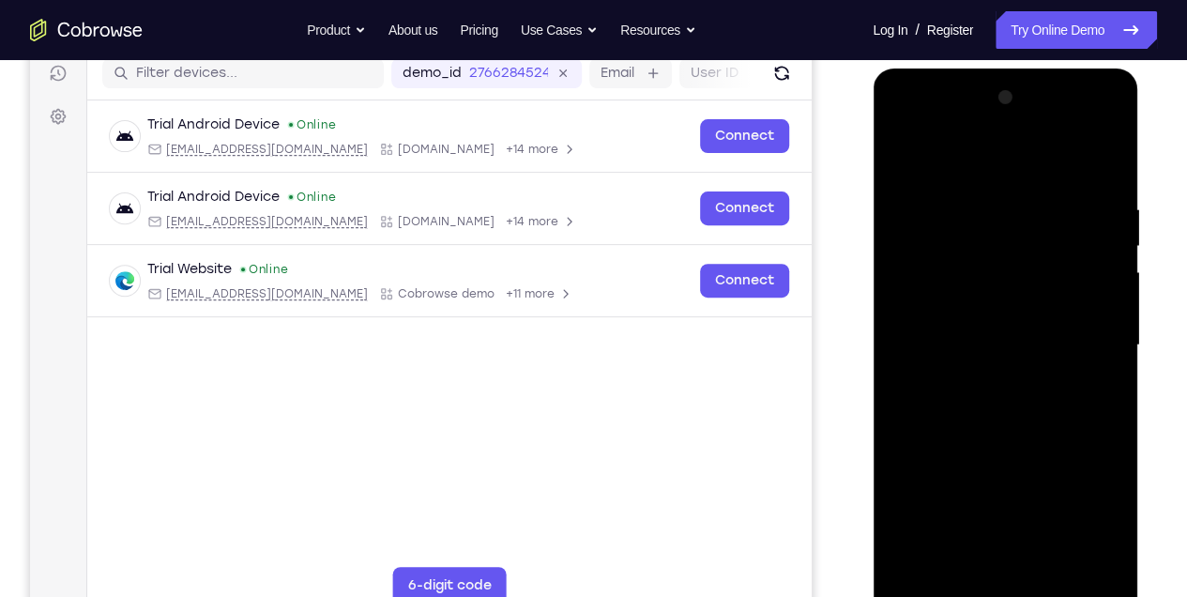
scroll to position [236, 0]
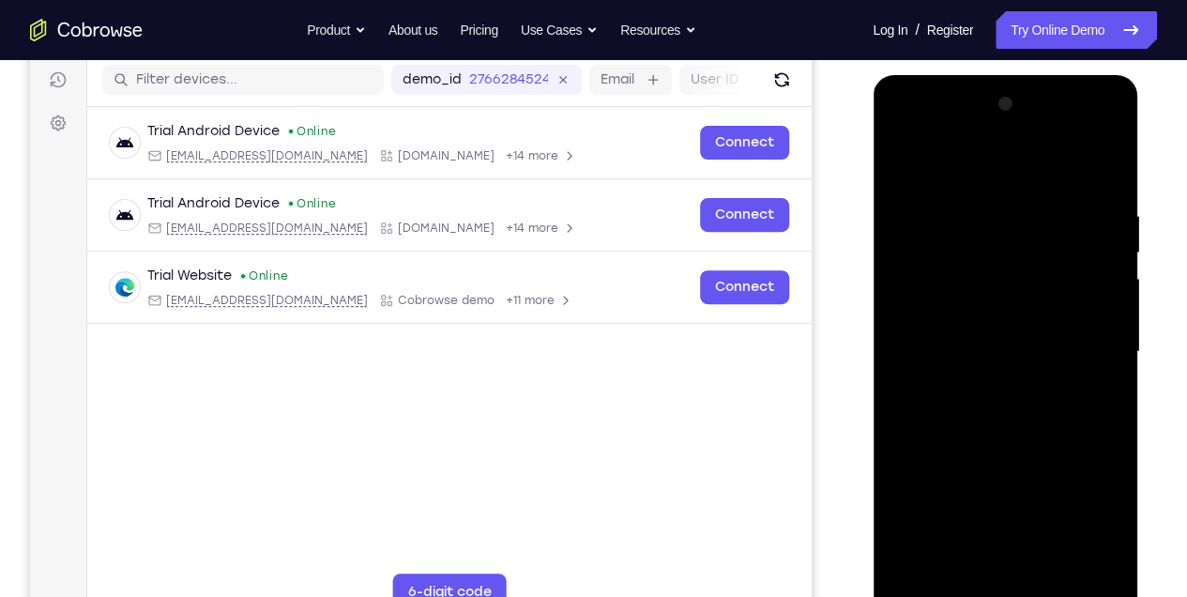
click at [1108, 283] on div at bounding box center [1005, 352] width 237 height 526
click at [1103, 283] on div at bounding box center [1005, 352] width 237 height 526
click at [1097, 287] on div at bounding box center [1005, 352] width 237 height 526
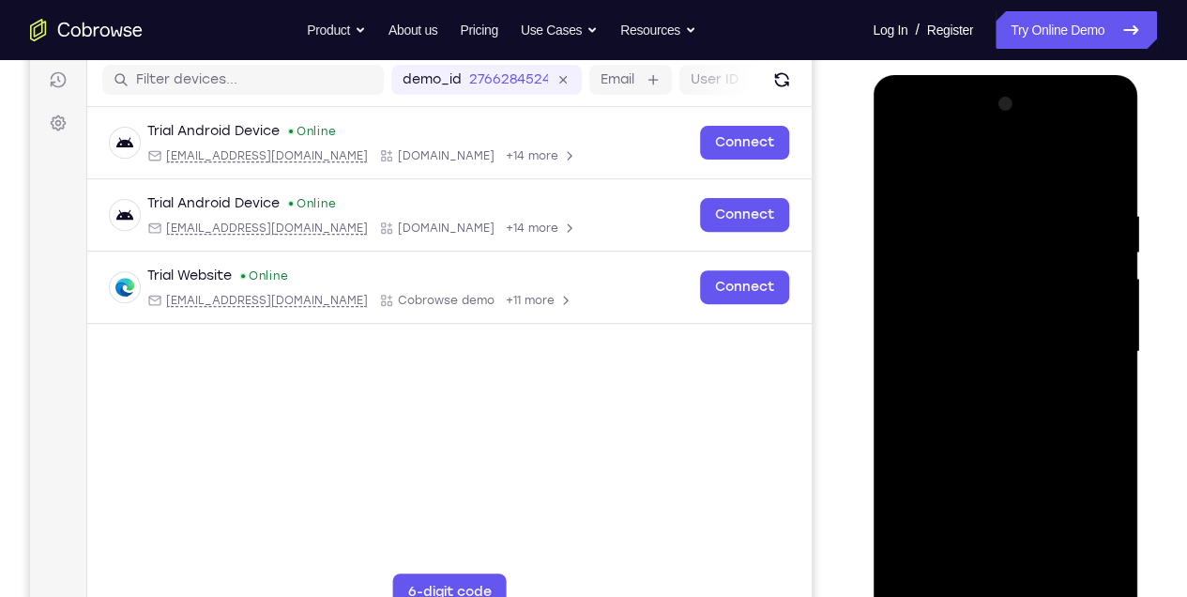
click at [1097, 287] on div at bounding box center [1005, 352] width 237 height 526
click at [1080, 278] on div at bounding box center [1005, 352] width 237 height 526
click at [1105, 164] on div at bounding box center [1005, 352] width 237 height 526
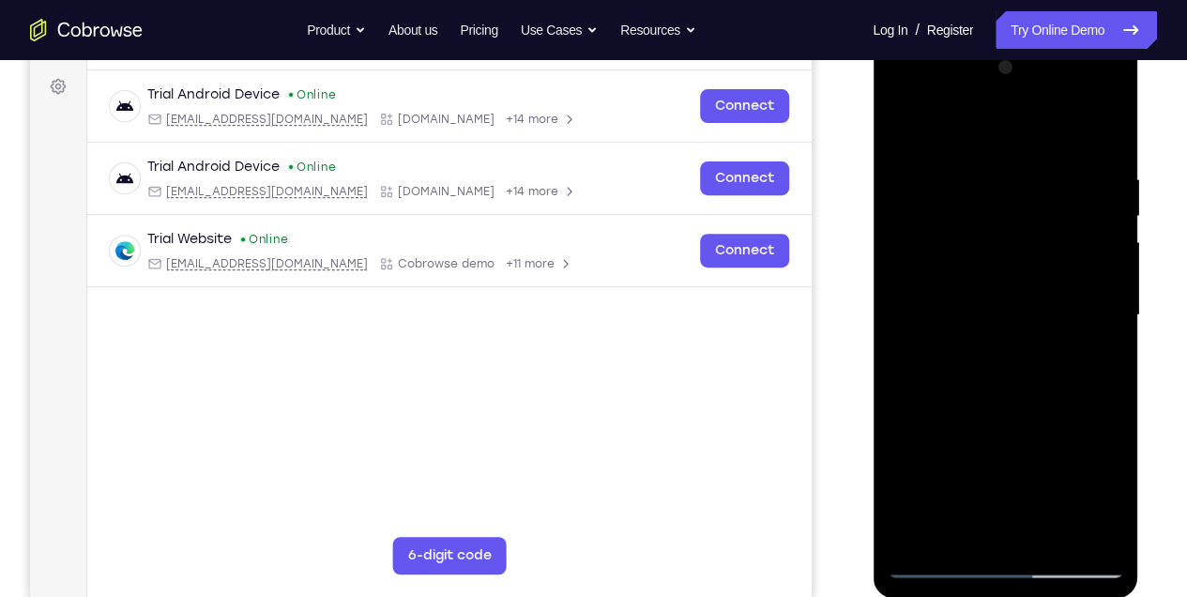
scroll to position [298, 0]
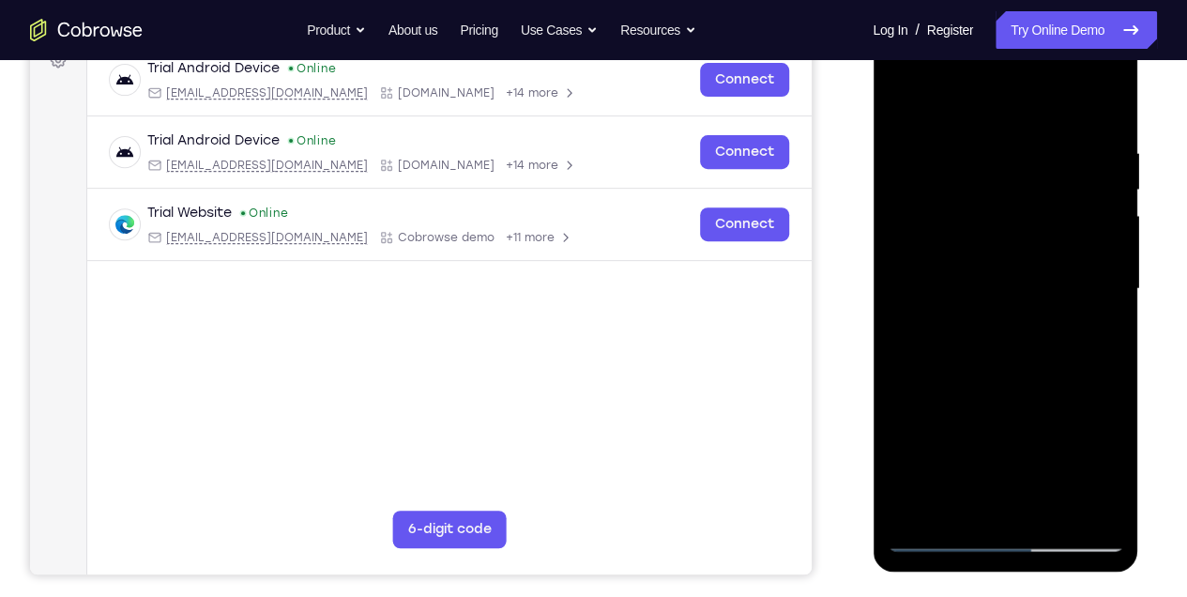
click at [987, 143] on div at bounding box center [1005, 289] width 237 height 526
click at [1092, 247] on div at bounding box center [1005, 289] width 237 height 526
click at [895, 256] on div at bounding box center [1005, 289] width 237 height 526
click at [1095, 208] on div at bounding box center [1005, 289] width 237 height 526
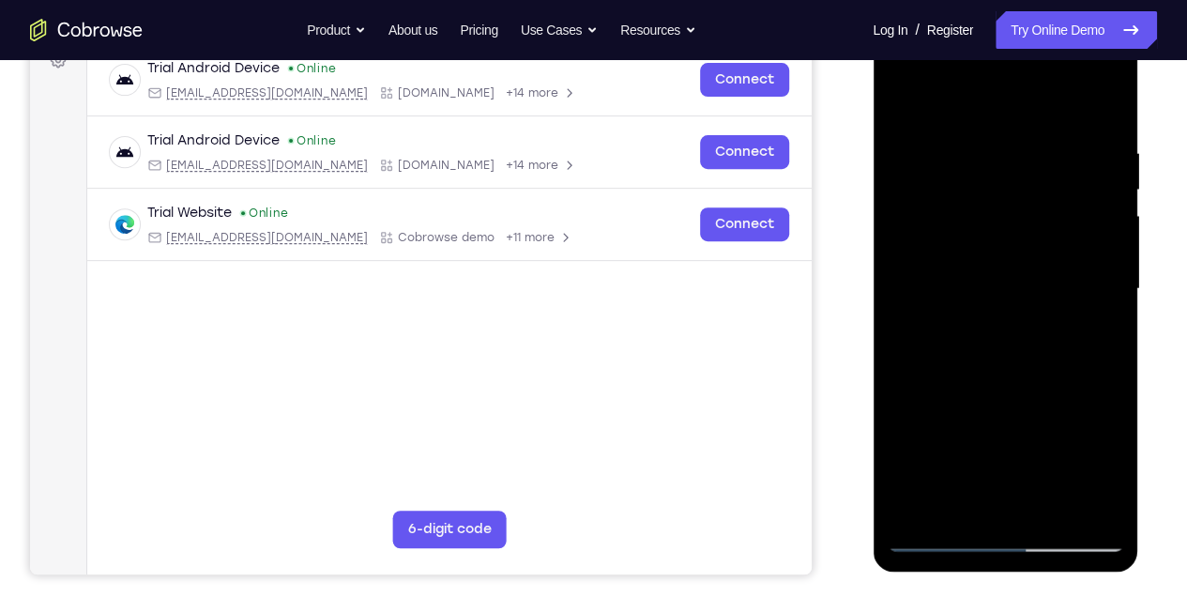
click at [1095, 208] on div at bounding box center [1005, 289] width 237 height 526
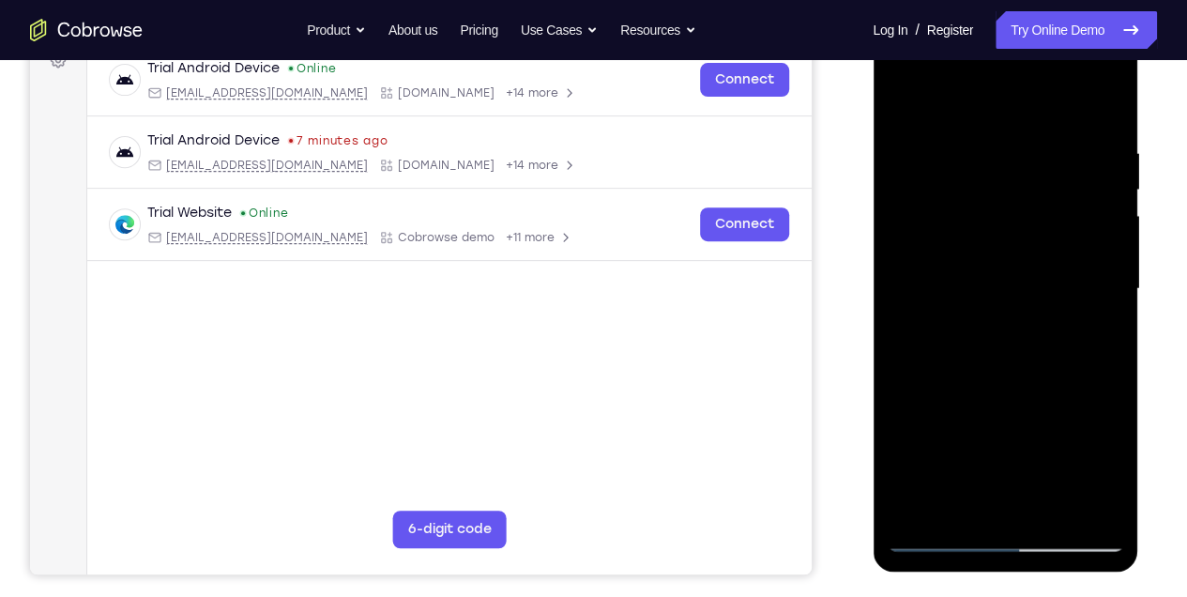
click at [1102, 156] on div at bounding box center [1005, 289] width 237 height 526
click at [1102, 107] on div at bounding box center [1005, 289] width 237 height 526
drag, startPoint x: 985, startPoint y: 421, endPoint x: 1020, endPoint y: 487, distance: 74.8
click at [987, 453] on div at bounding box center [1005, 289] width 237 height 526
click at [1042, 512] on div at bounding box center [1005, 289] width 237 height 526
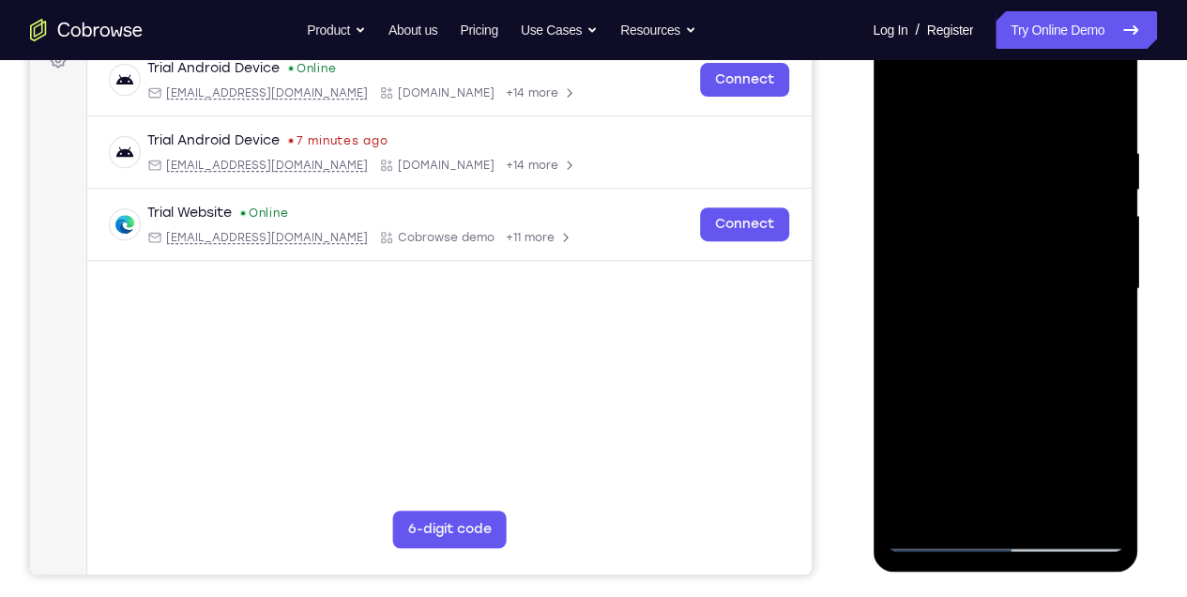
click at [1011, 396] on div at bounding box center [1005, 289] width 237 height 526
click at [1007, 283] on div at bounding box center [1005, 289] width 237 height 526
click at [900, 108] on div at bounding box center [1005, 289] width 237 height 526
drag, startPoint x: 1027, startPoint y: 456, endPoint x: 1068, endPoint y: 314, distance: 148.5
click at [1068, 314] on div at bounding box center [1005, 289] width 237 height 526
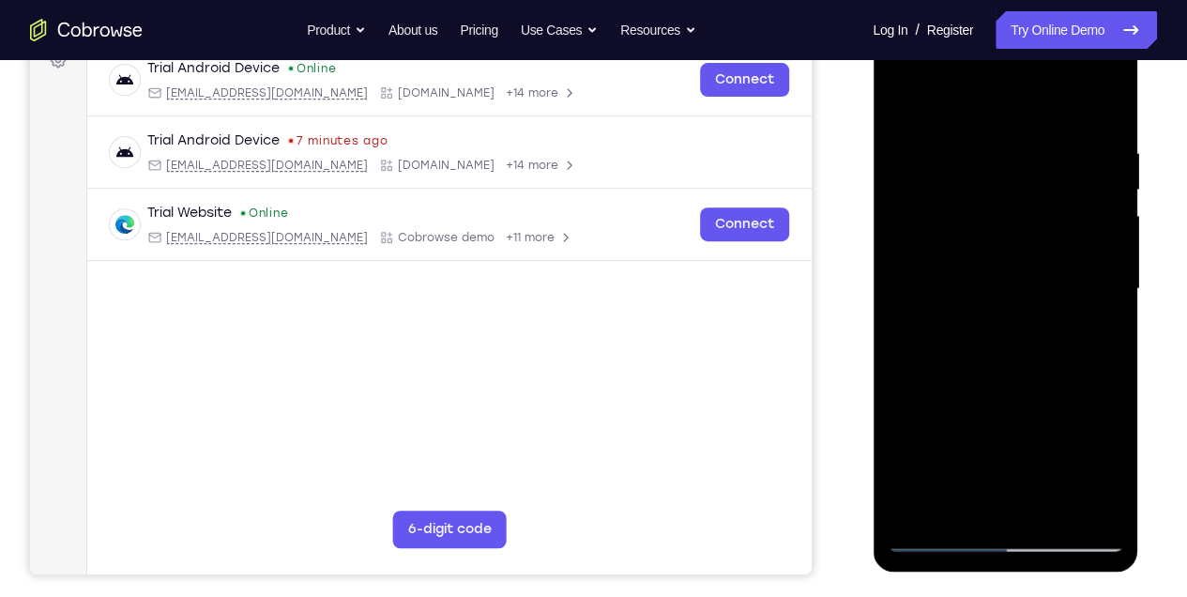
click at [1029, 293] on div at bounding box center [1005, 289] width 237 height 526
click at [900, 349] on div at bounding box center [1005, 289] width 237 height 526
click at [1062, 513] on div at bounding box center [1005, 289] width 237 height 526
drag, startPoint x: 1028, startPoint y: 451, endPoint x: 1026, endPoint y: 313, distance: 138.9
click at [1026, 313] on div at bounding box center [1005, 289] width 237 height 526
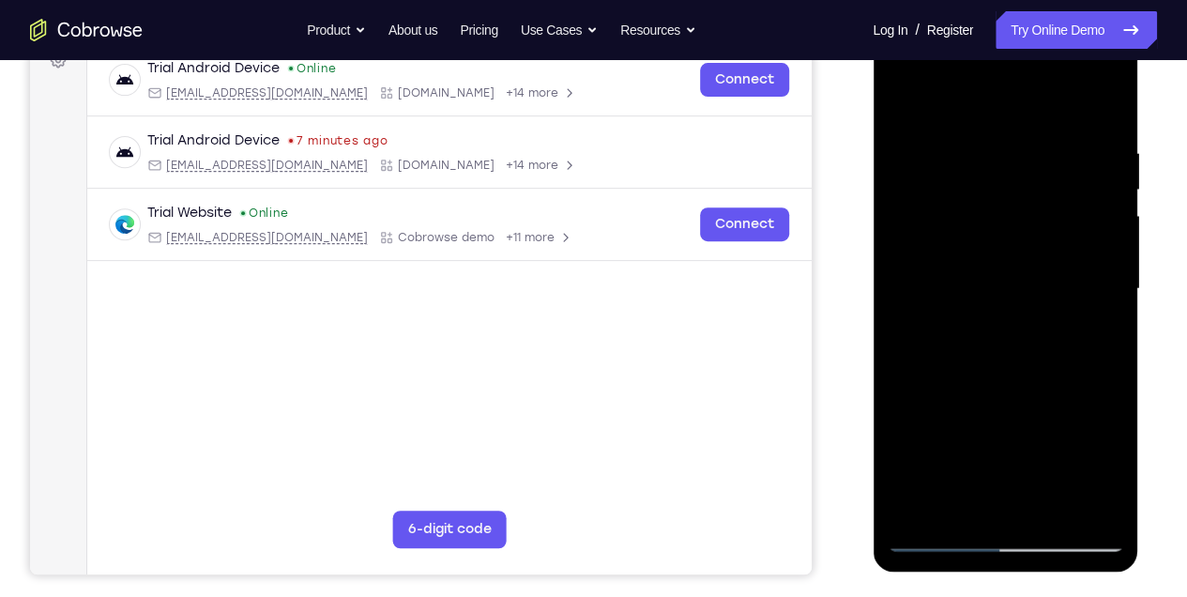
drag, startPoint x: 1003, startPoint y: 426, endPoint x: 994, endPoint y: 334, distance: 92.5
click at [996, 333] on div at bounding box center [1005, 289] width 237 height 526
drag, startPoint x: 1008, startPoint y: 489, endPoint x: 1013, endPoint y: 374, distance: 115.6
click at [1013, 374] on div at bounding box center [1005, 289] width 237 height 526
drag, startPoint x: 1028, startPoint y: 432, endPoint x: 1020, endPoint y: 351, distance: 81.1
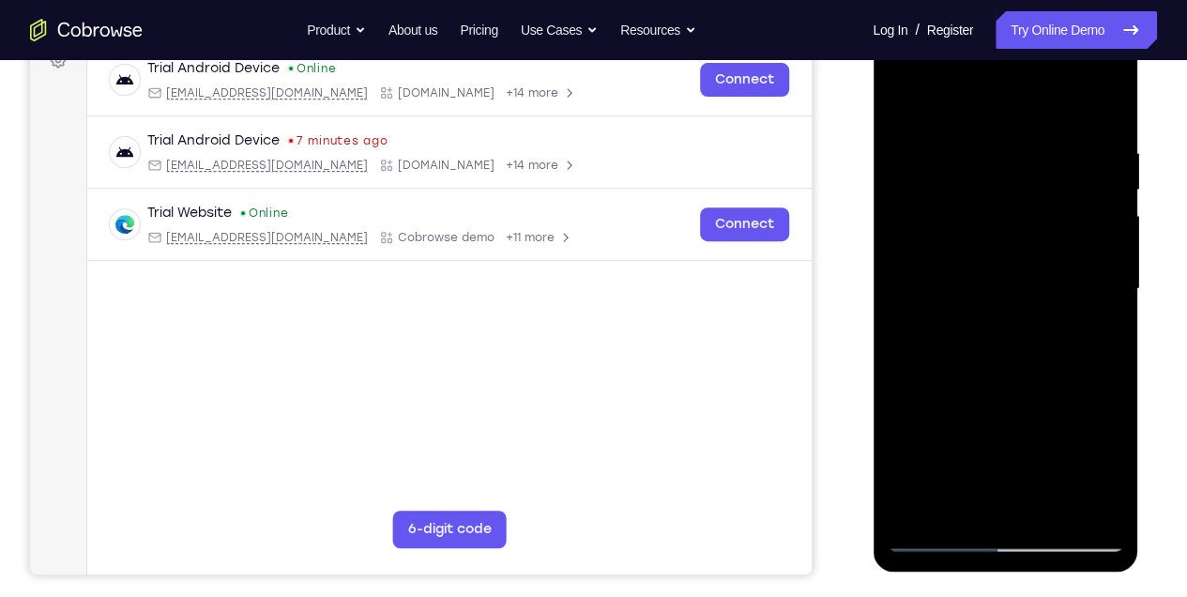
click at [1020, 351] on div at bounding box center [1005, 289] width 237 height 526
drag, startPoint x: 987, startPoint y: 396, endPoint x: 986, endPoint y: 308, distance: 88.2
click at [986, 308] on div at bounding box center [1005, 289] width 237 height 526
drag, startPoint x: 977, startPoint y: 484, endPoint x: 987, endPoint y: 353, distance: 131.8
click at [987, 353] on div at bounding box center [1005, 289] width 237 height 526
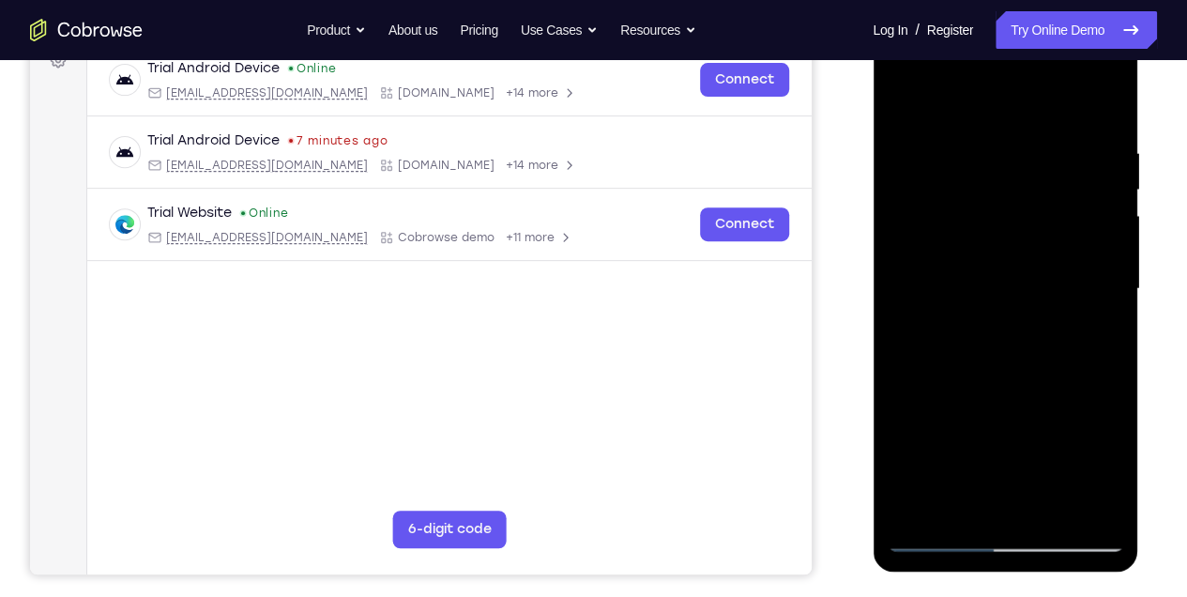
click at [988, 347] on div at bounding box center [1005, 289] width 237 height 526
click at [1062, 469] on div at bounding box center [1005, 289] width 237 height 526
click at [965, 459] on div at bounding box center [1005, 289] width 237 height 526
click at [966, 437] on div at bounding box center [1005, 289] width 237 height 526
click at [999, 283] on div at bounding box center [1005, 289] width 237 height 526
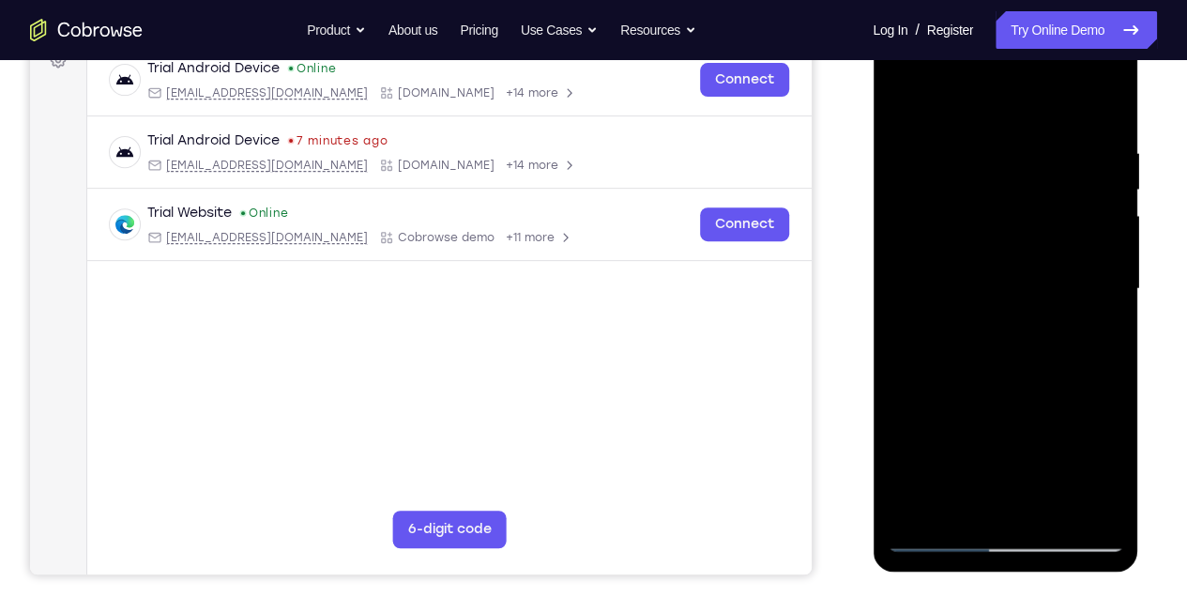
click at [904, 100] on div at bounding box center [1005, 289] width 237 height 526
drag, startPoint x: 1055, startPoint y: 462, endPoint x: 1050, endPoint y: 325, distance: 137.1
click at [1050, 325] on div at bounding box center [1005, 289] width 237 height 526
drag, startPoint x: 998, startPoint y: 479, endPoint x: 988, endPoint y: 282, distance: 197.3
click at [988, 282] on div at bounding box center [1005, 289] width 237 height 526
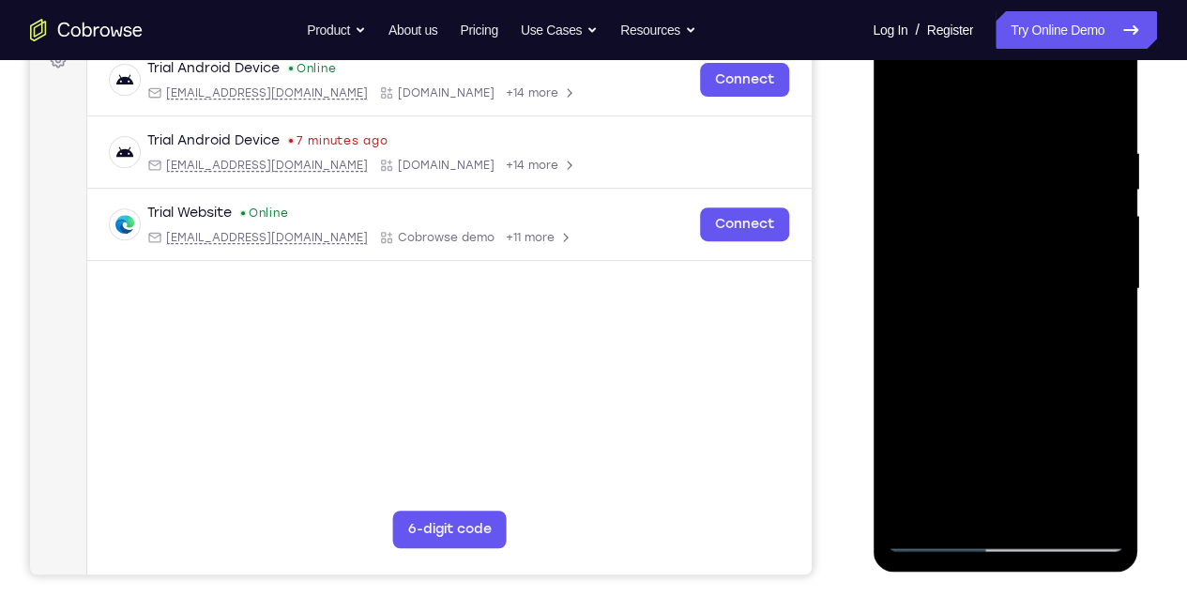
drag, startPoint x: 1039, startPoint y: 500, endPoint x: 1013, endPoint y: 328, distance: 174.7
click at [1013, 340] on div at bounding box center [1005, 289] width 237 height 526
drag, startPoint x: 1012, startPoint y: 503, endPoint x: 1035, endPoint y: 362, distance: 142.7
click at [1035, 362] on div at bounding box center [1005, 289] width 237 height 526
click at [992, 272] on div at bounding box center [1005, 289] width 237 height 526
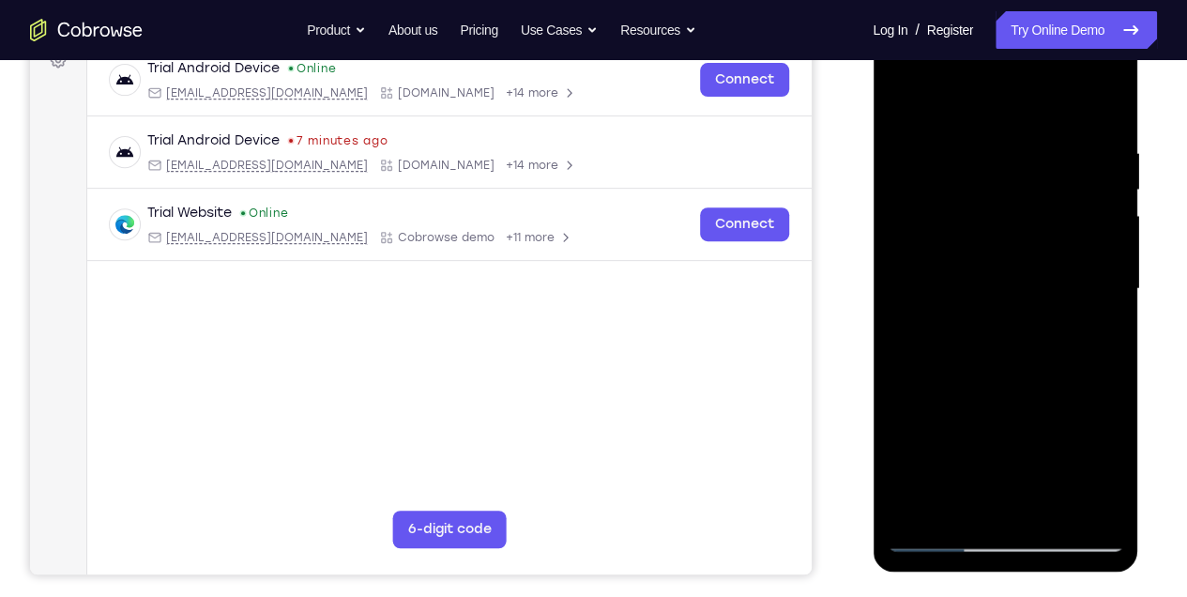
click at [900, 106] on div at bounding box center [1005, 289] width 237 height 526
click at [1018, 122] on div at bounding box center [1005, 289] width 237 height 526
click at [905, 101] on div at bounding box center [1005, 289] width 237 height 526
drag, startPoint x: 973, startPoint y: 115, endPoint x: 1057, endPoint y: 452, distance: 347.2
click at [1057, 452] on div at bounding box center [1005, 289] width 237 height 526
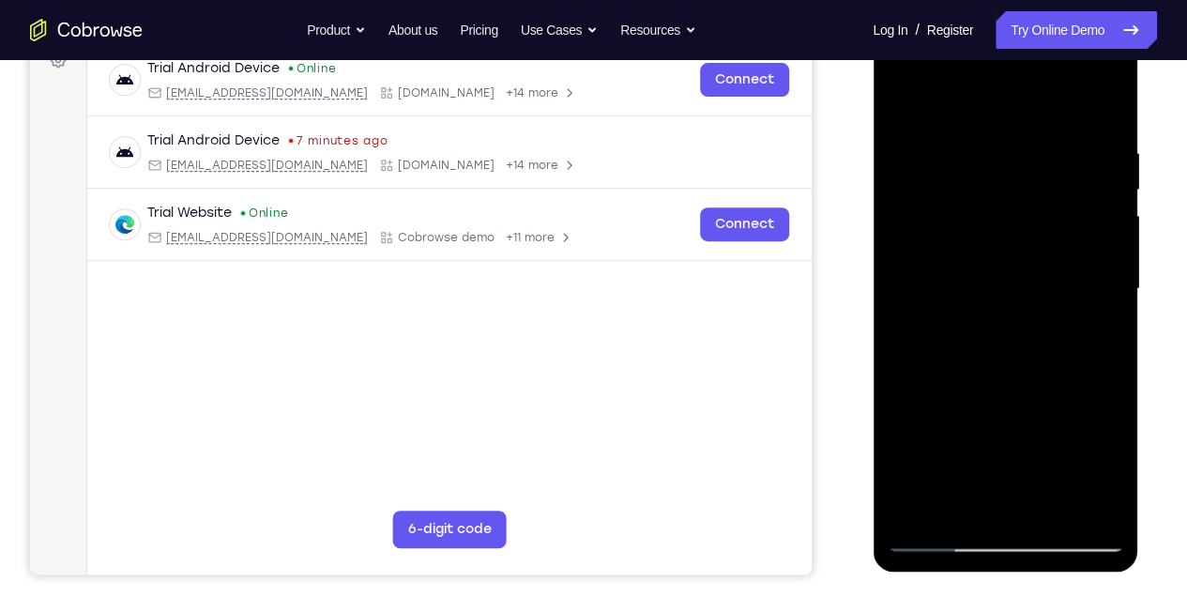
click at [975, 156] on div at bounding box center [1005, 289] width 237 height 526
click at [1105, 255] on div at bounding box center [1005, 289] width 237 height 526
click at [1109, 507] on div at bounding box center [1005, 289] width 237 height 526
click at [1090, 315] on div at bounding box center [1005, 289] width 237 height 526
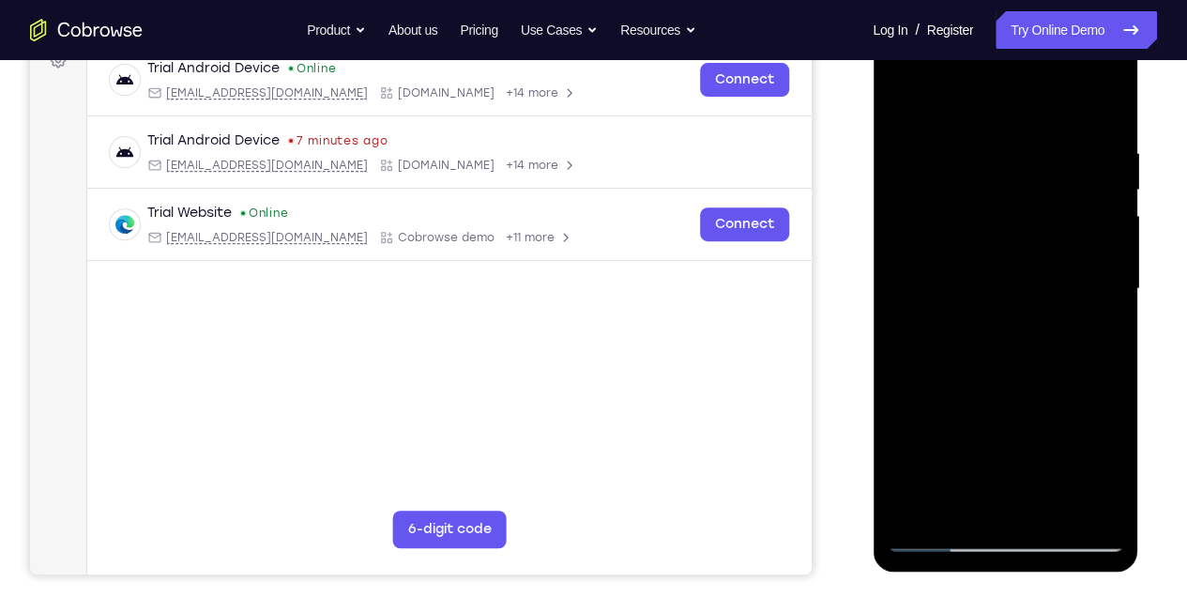
click at [1090, 315] on div at bounding box center [1005, 289] width 237 height 526
click at [905, 291] on div at bounding box center [1005, 289] width 237 height 526
click at [1073, 269] on div at bounding box center [1005, 289] width 237 height 526
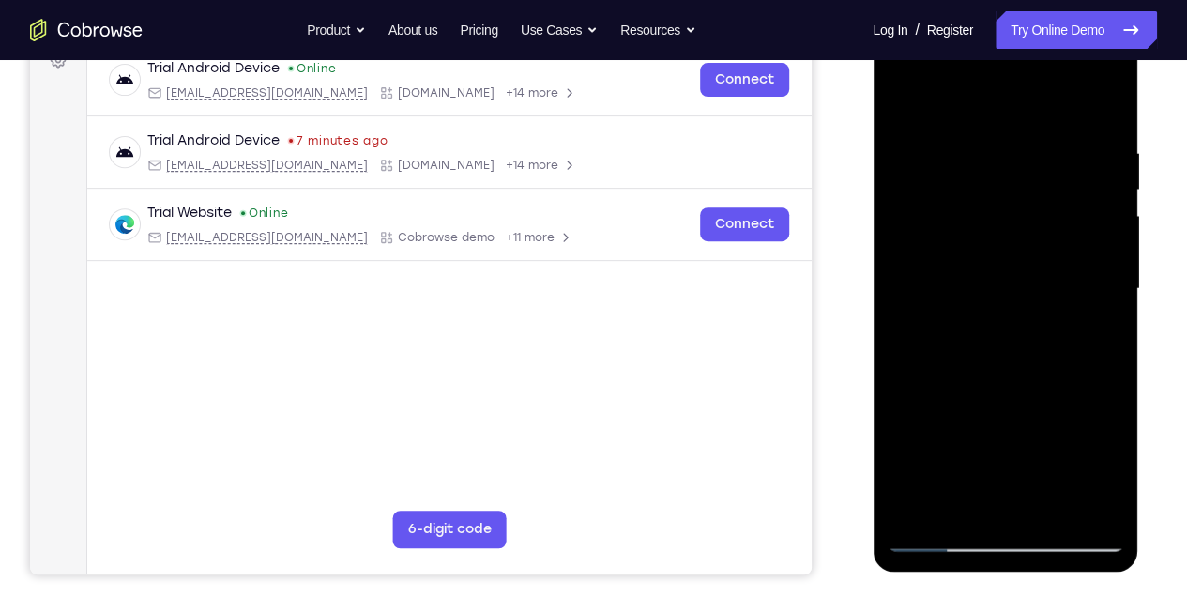
click at [1073, 270] on div at bounding box center [1005, 289] width 237 height 526
click at [1071, 274] on div at bounding box center [1005, 289] width 237 height 526
click at [916, 278] on div at bounding box center [1005, 289] width 237 height 526
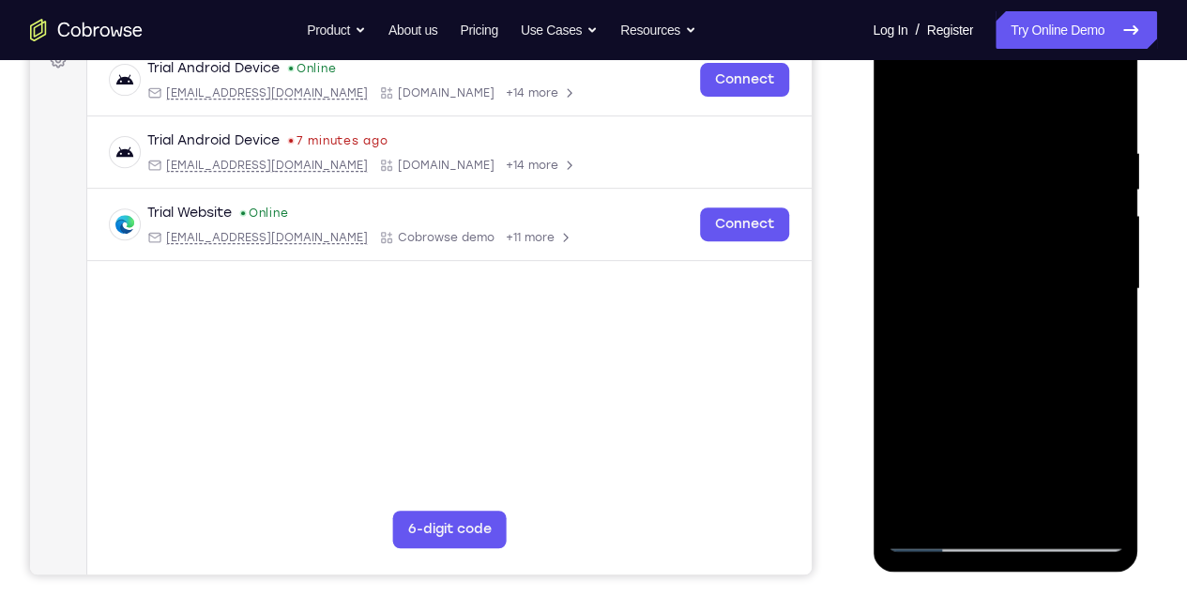
click at [994, 505] on div at bounding box center [1005, 289] width 237 height 526
click at [930, 537] on div at bounding box center [1005, 289] width 237 height 526
click at [1094, 501] on div at bounding box center [1005, 289] width 237 height 526
click at [915, 105] on div at bounding box center [1005, 289] width 237 height 526
click at [1052, 513] on div at bounding box center [1005, 289] width 237 height 526
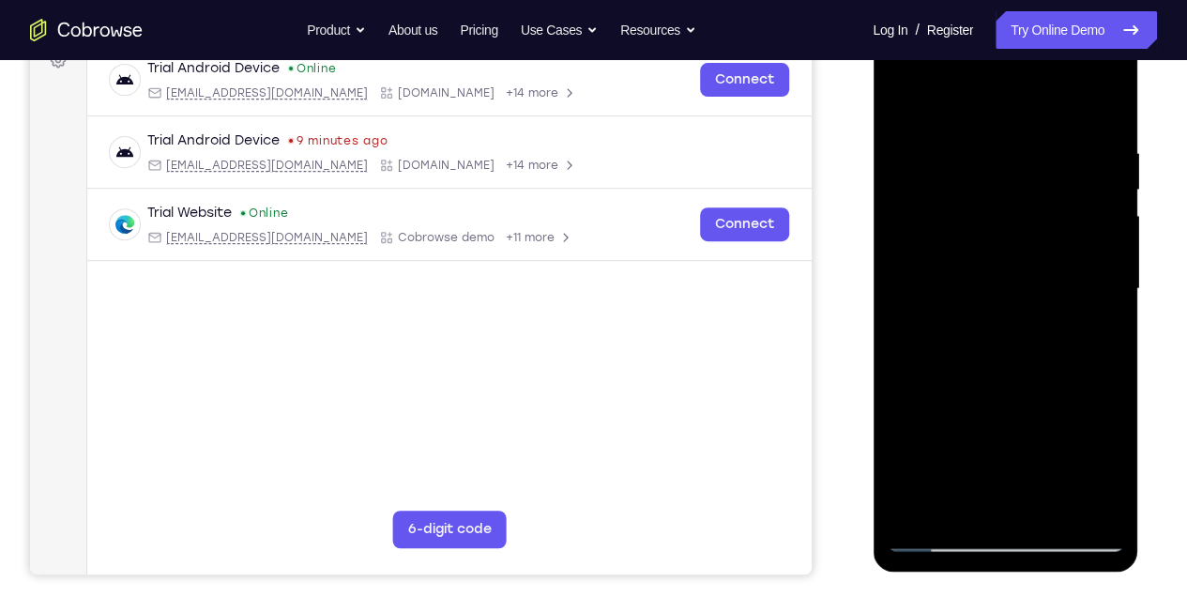
click at [1005, 125] on div at bounding box center [1005, 289] width 237 height 526
click at [1071, 123] on div at bounding box center [1005, 289] width 237 height 526
click at [910, 96] on div at bounding box center [1005, 289] width 237 height 526
click at [910, 97] on div at bounding box center [1005, 289] width 237 height 526
drag, startPoint x: 985, startPoint y: 143, endPoint x: 1028, endPoint y: 477, distance: 336.9
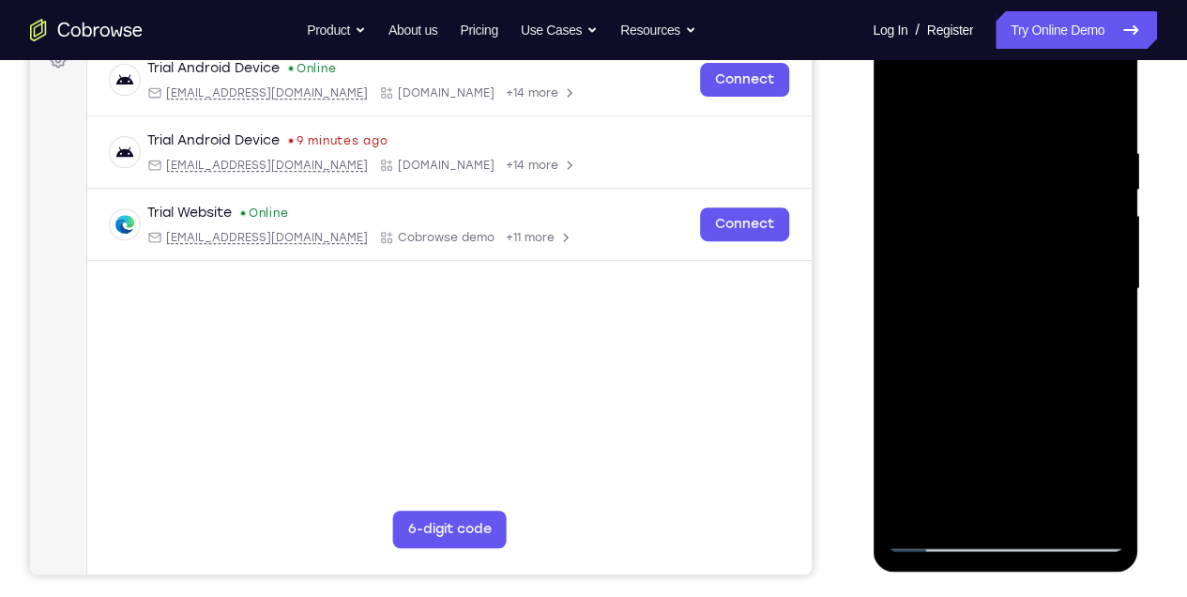
click at [1028, 477] on div at bounding box center [1005, 289] width 237 height 526
drag, startPoint x: 1005, startPoint y: 137, endPoint x: 983, endPoint y: 409, distance: 273.1
click at [983, 409] on div at bounding box center [1005, 289] width 237 height 526
click at [940, 538] on div at bounding box center [1005, 289] width 237 height 526
click at [902, 109] on div at bounding box center [1005, 289] width 237 height 526
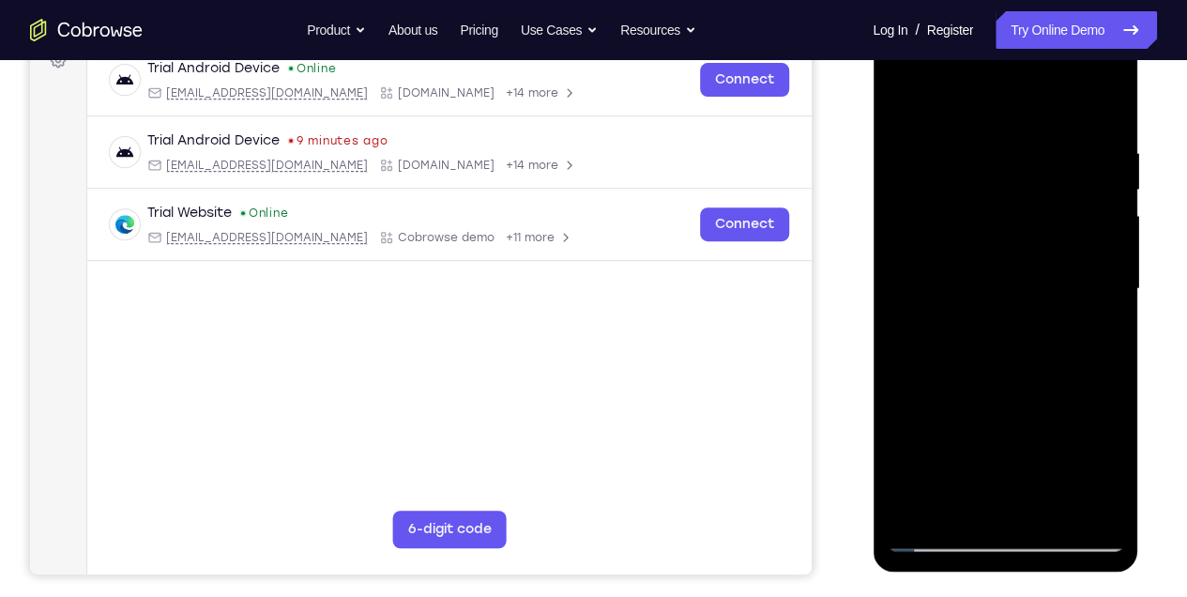
click at [960, 509] on div at bounding box center [1005, 289] width 237 height 526
click at [964, 98] on div at bounding box center [1005, 289] width 237 height 526
click at [990, 136] on div at bounding box center [1005, 289] width 237 height 526
click at [911, 149] on div at bounding box center [1005, 289] width 237 height 526
click at [1099, 193] on div at bounding box center [1005, 289] width 237 height 526
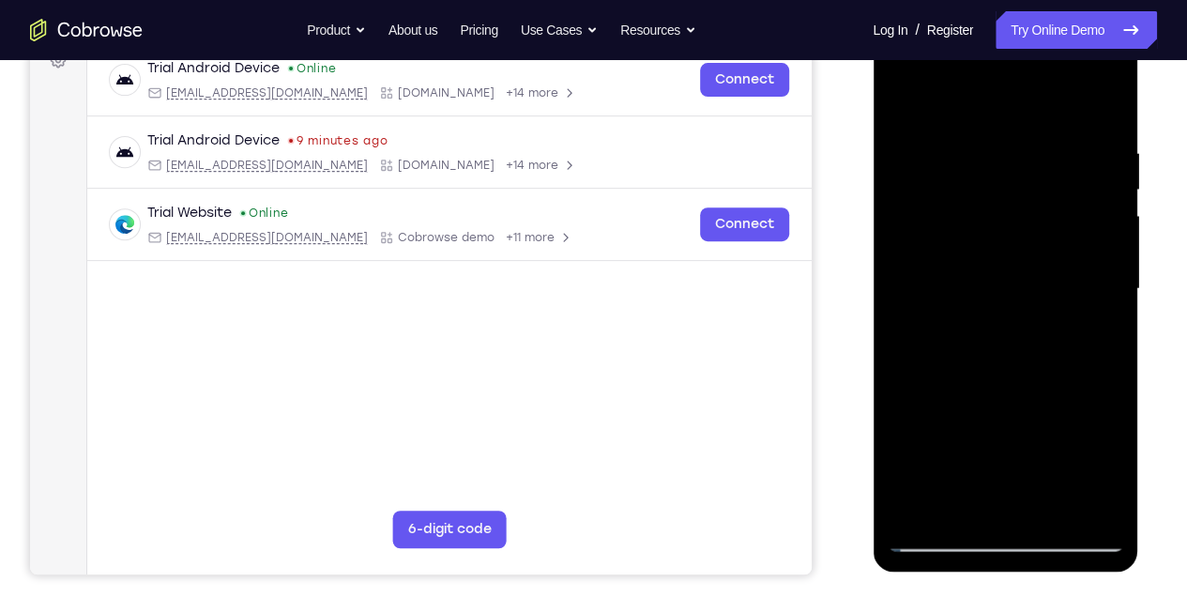
click at [919, 231] on div at bounding box center [1005, 289] width 237 height 526
click at [1004, 214] on div at bounding box center [1005, 289] width 237 height 526
click at [1014, 258] on div at bounding box center [1005, 289] width 237 height 526
drag, startPoint x: 983, startPoint y: 378, endPoint x: 985, endPoint y: 289, distance: 89.2
click at [985, 289] on div at bounding box center [1005, 289] width 237 height 526
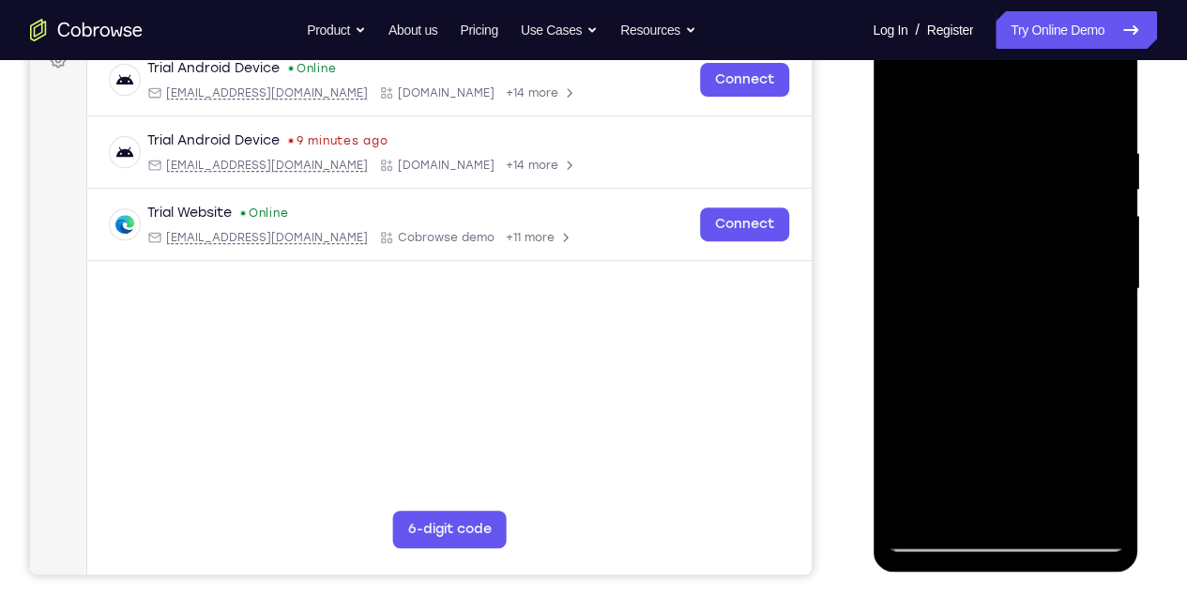
click at [1039, 341] on div at bounding box center [1005, 289] width 237 height 526
click at [987, 265] on div at bounding box center [1005, 289] width 237 height 526
drag, startPoint x: 982, startPoint y: 167, endPoint x: 990, endPoint y: 321, distance: 154.2
click at [990, 321] on div at bounding box center [1005, 289] width 237 height 526
drag, startPoint x: 940, startPoint y: 410, endPoint x: 952, endPoint y: 319, distance: 91.9
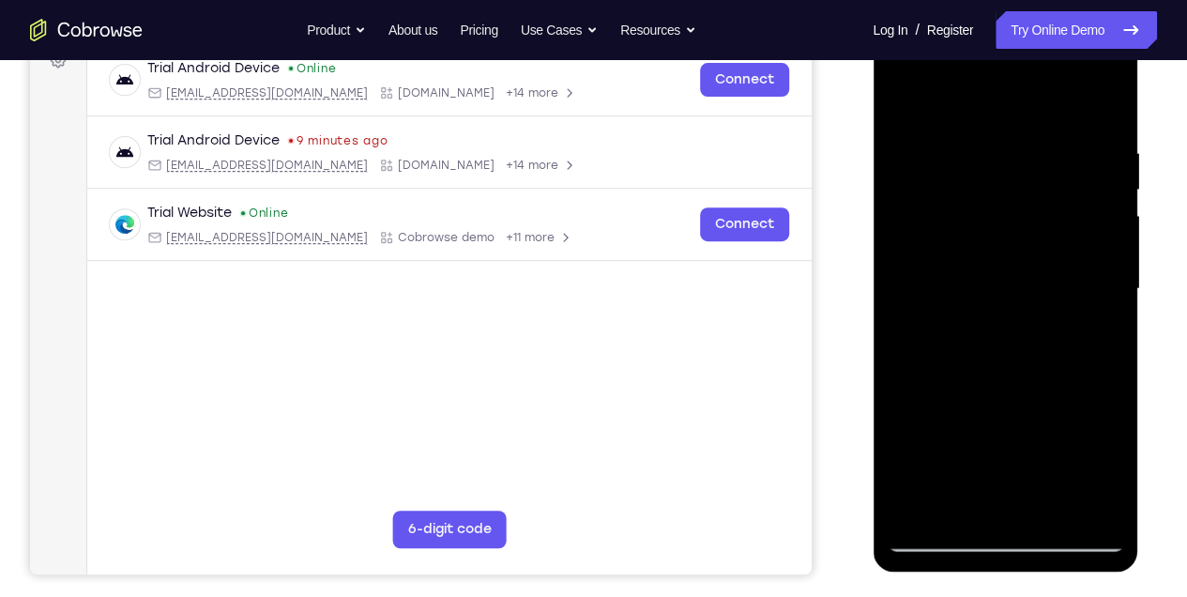
click at [951, 320] on div at bounding box center [1005, 289] width 237 height 526
click at [1109, 375] on div at bounding box center [1005, 289] width 237 height 526
click at [945, 415] on div at bounding box center [1005, 289] width 237 height 526
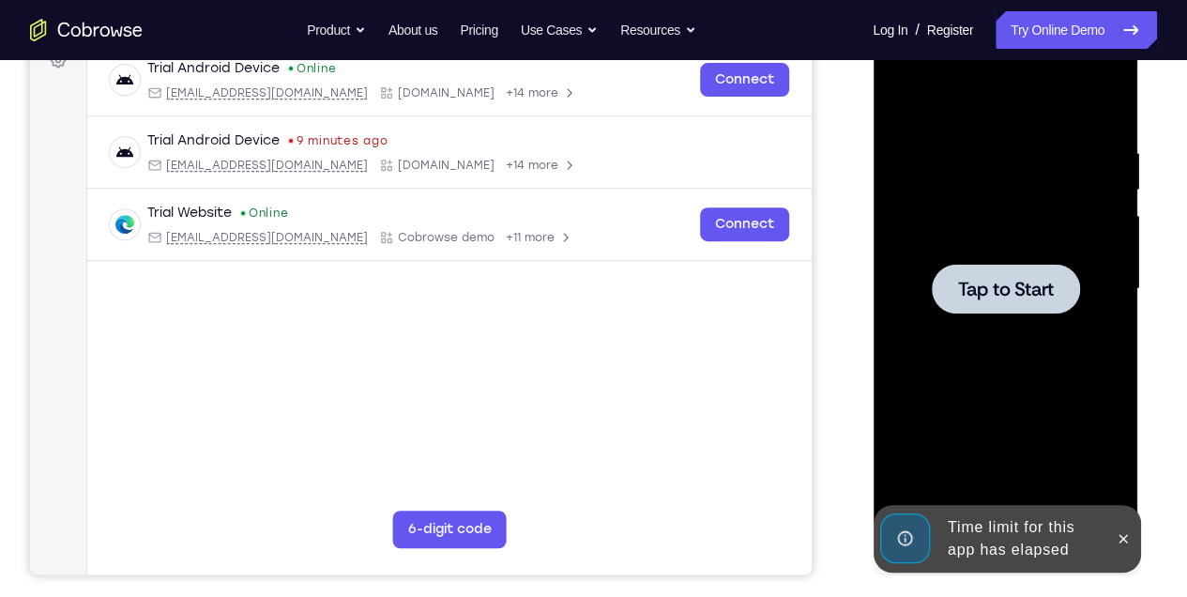
click at [1024, 226] on div at bounding box center [1005, 289] width 237 height 526
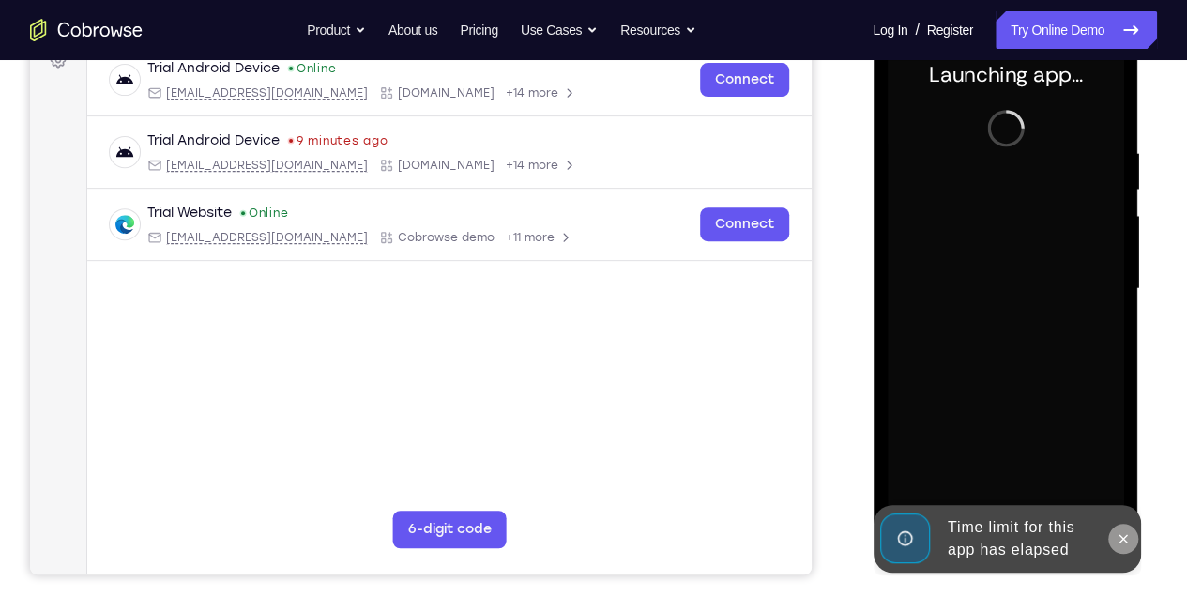
click at [1126, 535] on icon at bounding box center [1123, 538] width 8 height 8
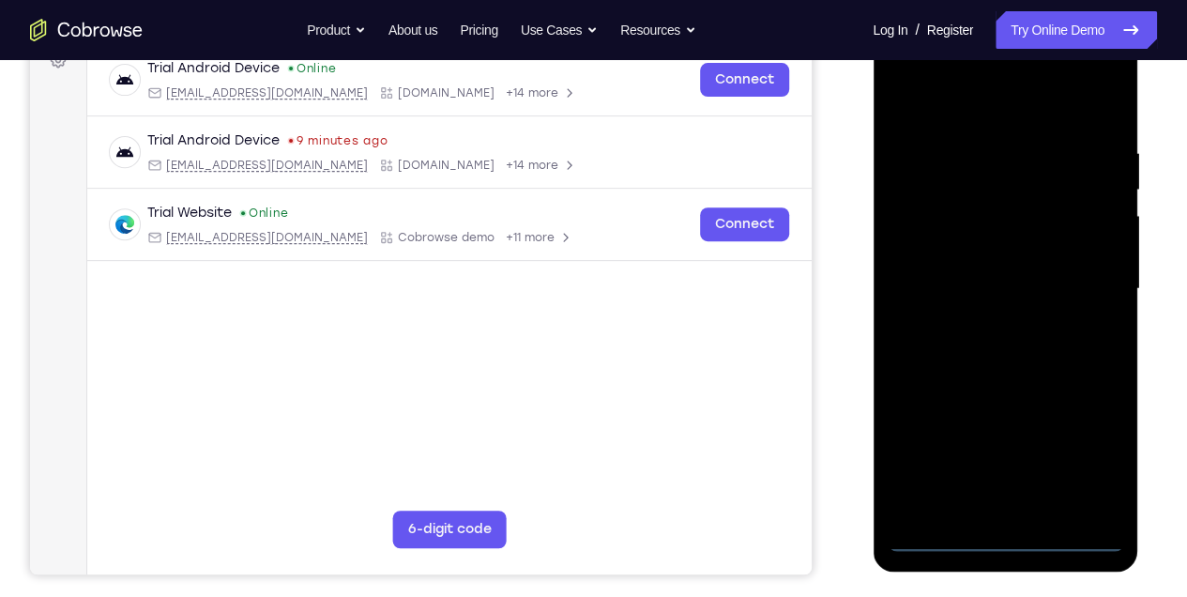
click at [1001, 534] on div at bounding box center [1005, 289] width 237 height 526
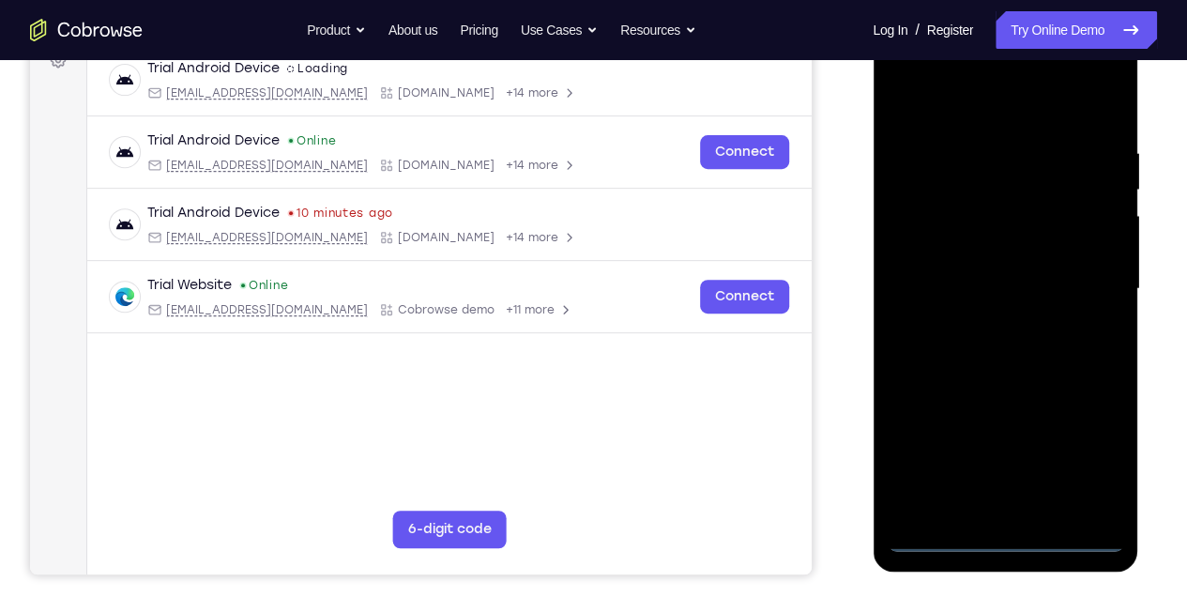
click at [1082, 458] on div at bounding box center [1005, 289] width 237 height 526
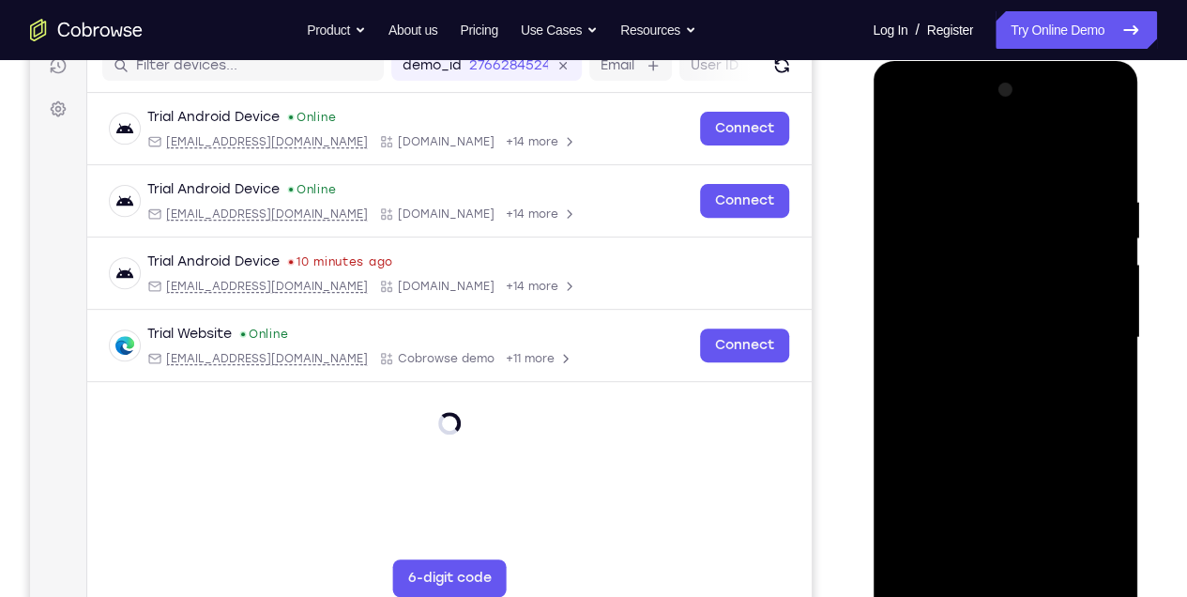
scroll to position [173, 0]
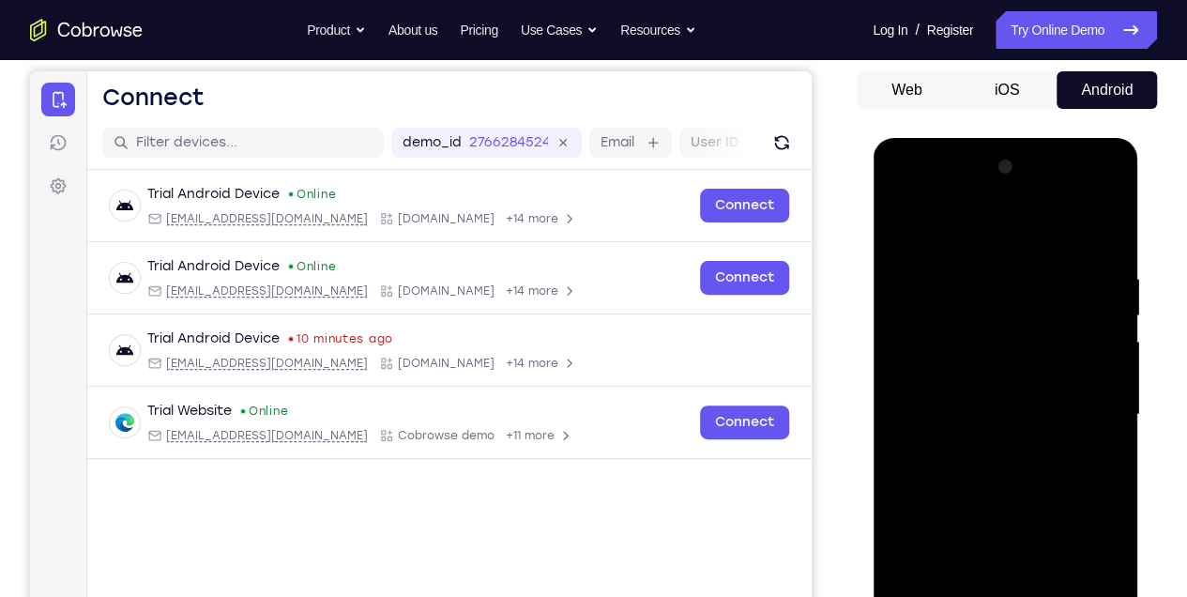
click at [956, 229] on div at bounding box center [1005, 415] width 237 height 526
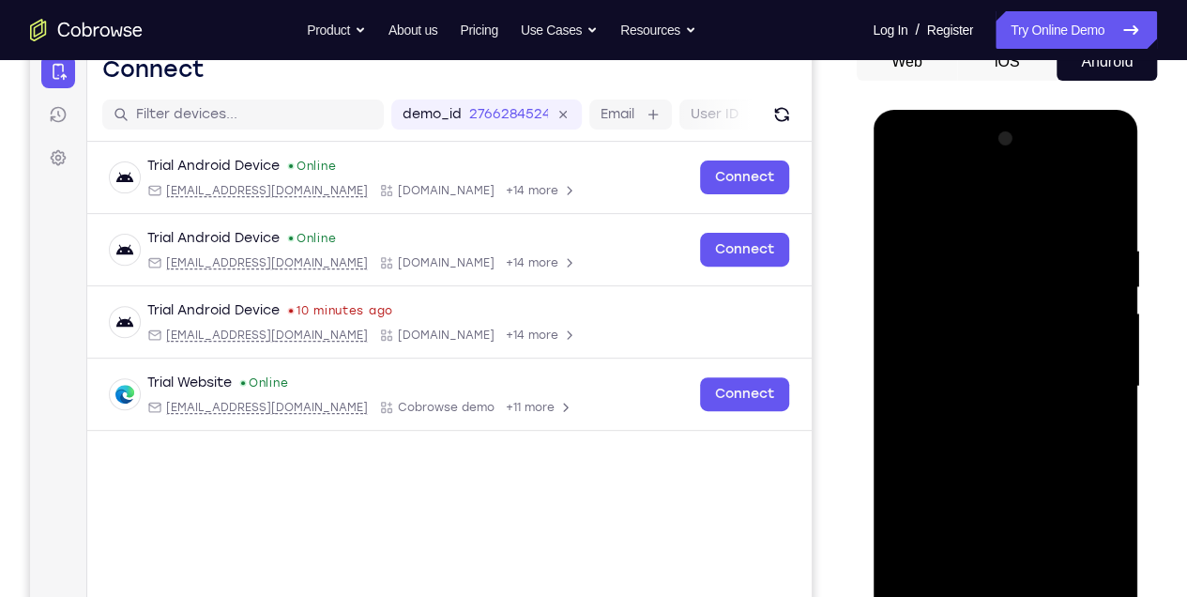
scroll to position [236, 0]
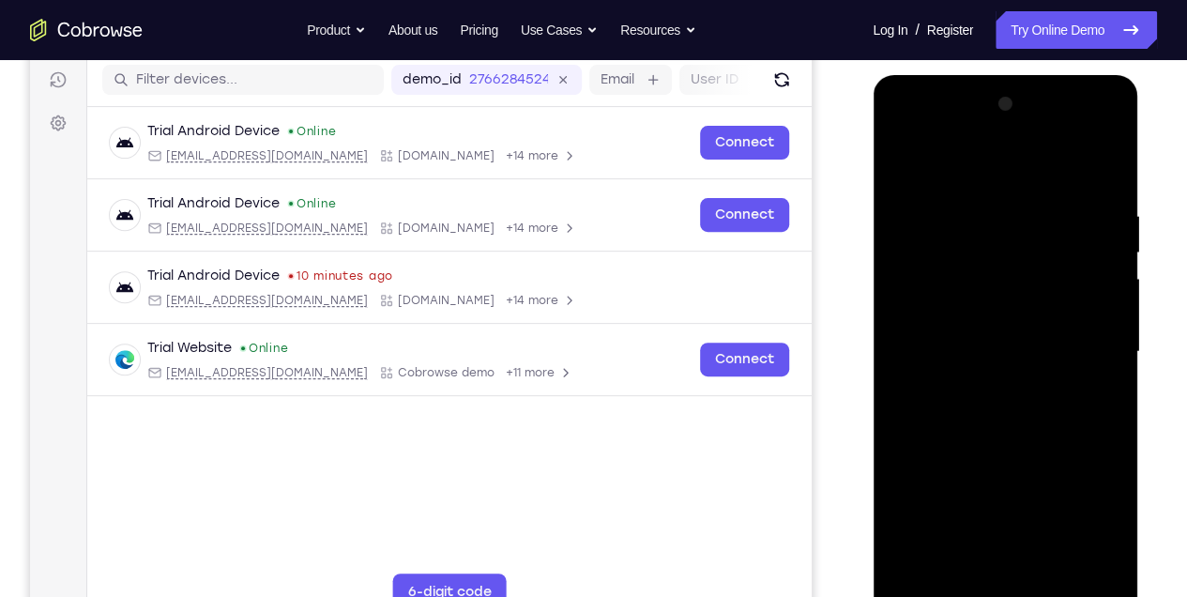
click at [1082, 341] on div at bounding box center [1005, 352] width 237 height 526
click at [983, 390] on div at bounding box center [1005, 352] width 237 height 526
click at [994, 329] on div at bounding box center [1005, 352] width 237 height 526
click at [988, 314] on div at bounding box center [1005, 352] width 237 height 526
click at [1017, 358] on div at bounding box center [1005, 352] width 237 height 526
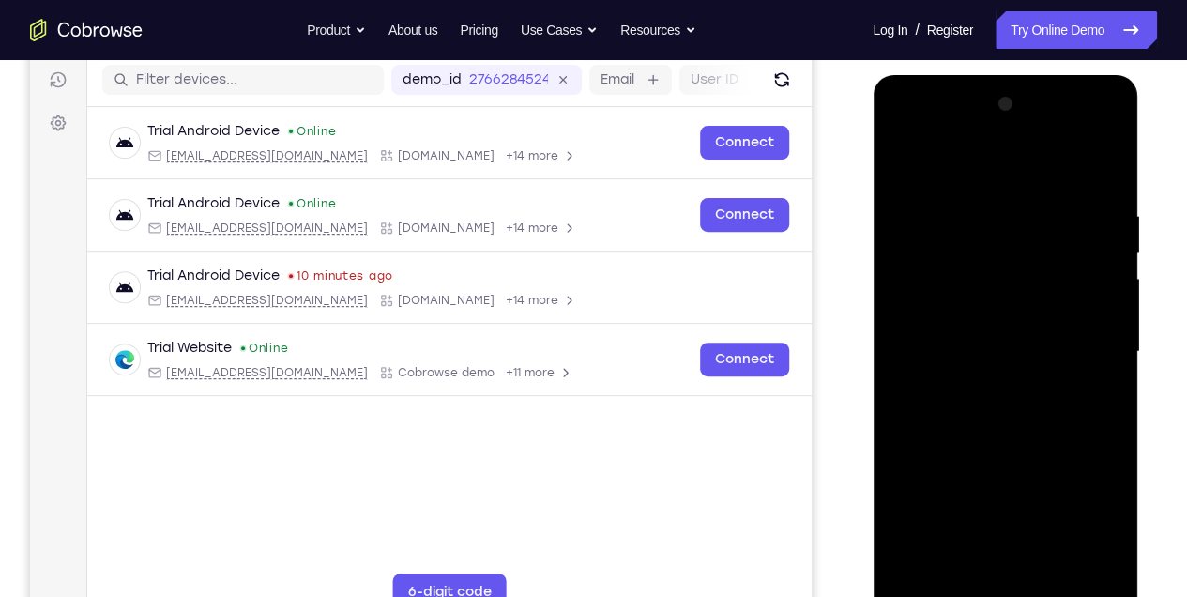
click at [1007, 408] on div at bounding box center [1005, 352] width 237 height 526
click at [970, 416] on div at bounding box center [1005, 352] width 237 height 526
click at [989, 417] on div at bounding box center [1005, 352] width 237 height 526
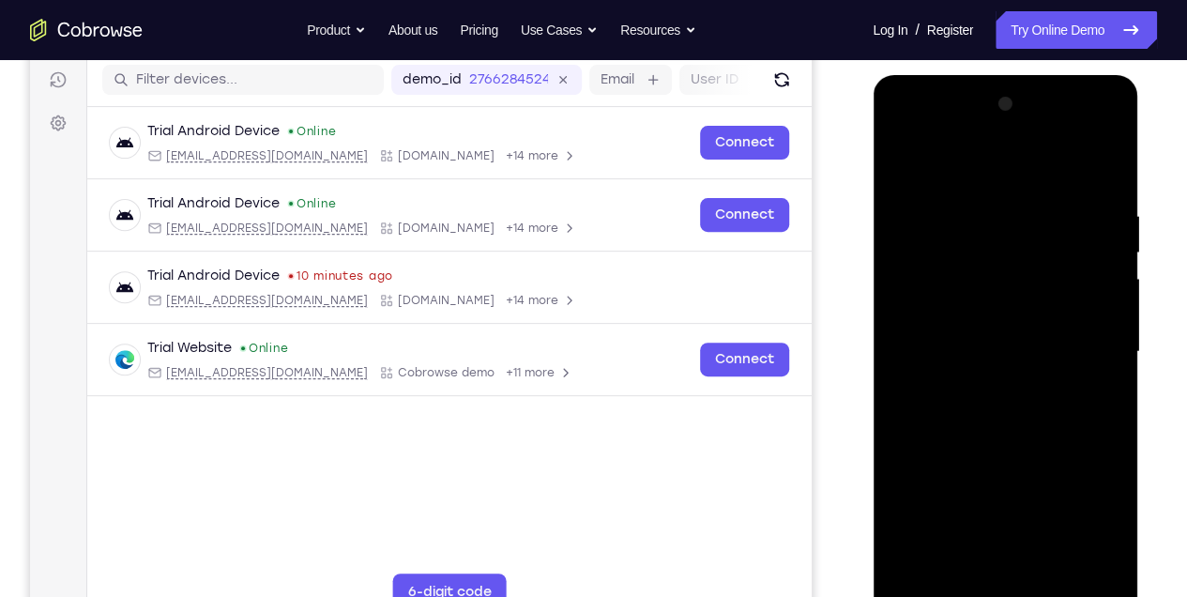
click at [989, 417] on div at bounding box center [1005, 352] width 237 height 526
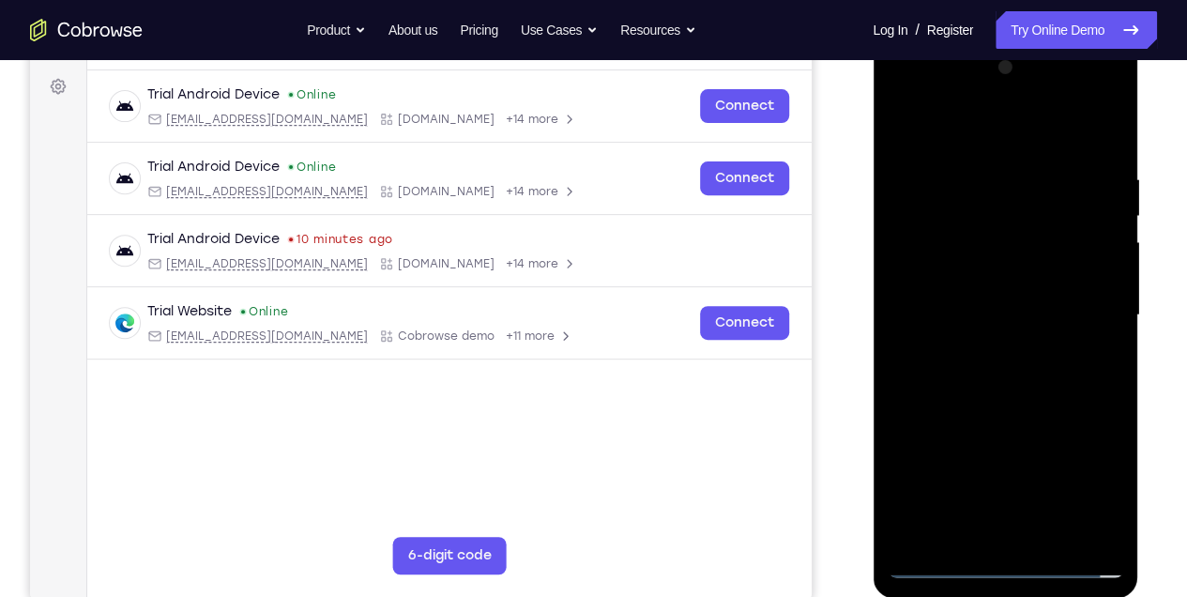
scroll to position [298, 0]
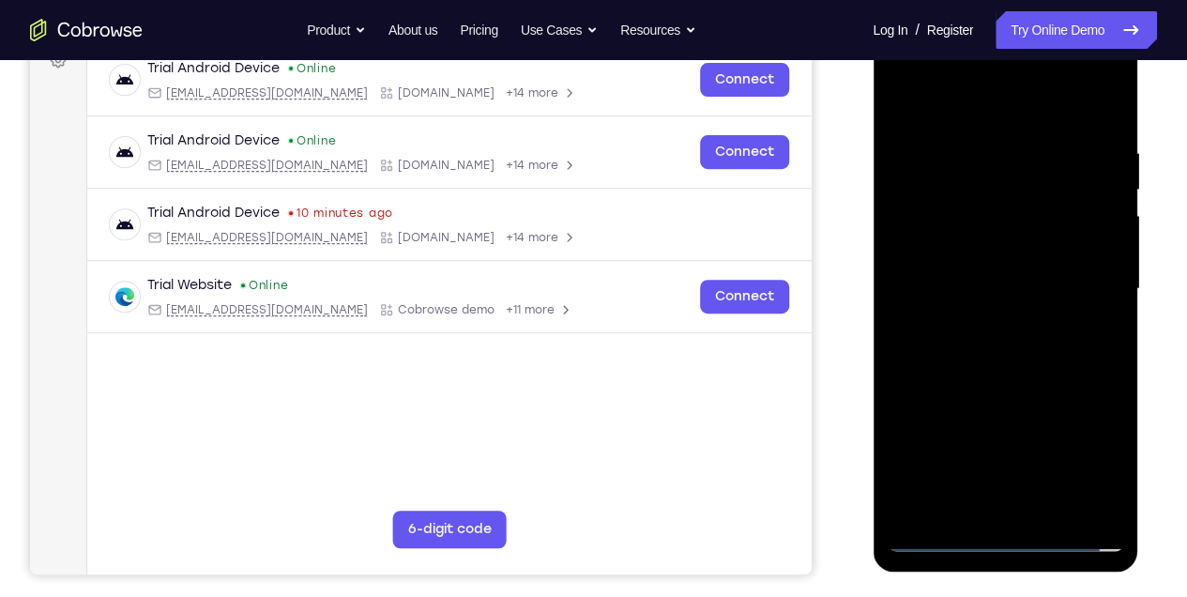
click at [1067, 376] on div at bounding box center [1005, 289] width 237 height 526
click at [1048, 510] on div at bounding box center [1005, 289] width 237 height 526
click at [1017, 385] on div at bounding box center [1005, 289] width 237 height 526
click at [896, 101] on div at bounding box center [1005, 289] width 237 height 526
click at [958, 515] on div at bounding box center [1005, 289] width 237 height 526
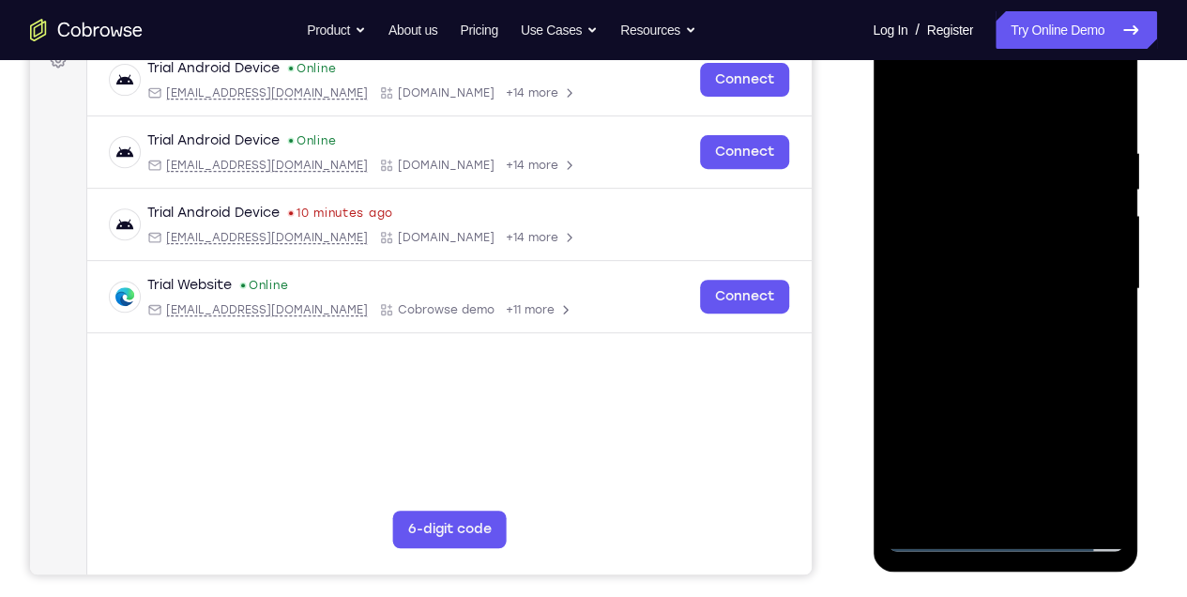
click at [958, 515] on div at bounding box center [1005, 289] width 237 height 526
click at [951, 96] on div at bounding box center [1005, 289] width 237 height 526
drag, startPoint x: 1050, startPoint y: 276, endPoint x: 1056, endPoint y: 197, distance: 79.0
click at [1056, 197] on div at bounding box center [1005, 289] width 237 height 526
drag, startPoint x: 1020, startPoint y: 291, endPoint x: 999, endPoint y: 176, distance: 117.5
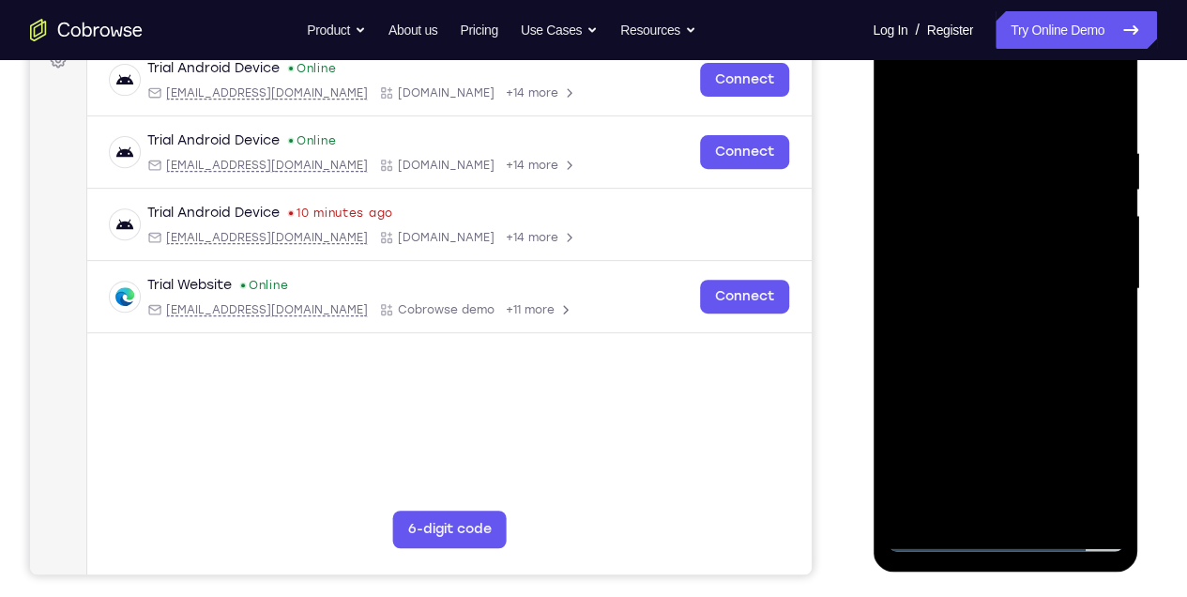
click at [999, 176] on div at bounding box center [1005, 289] width 237 height 526
drag, startPoint x: 992, startPoint y: 200, endPoint x: 988, endPoint y: 176, distance: 24.7
click at [988, 176] on div at bounding box center [1005, 289] width 237 height 526
click at [991, 283] on div at bounding box center [1005, 289] width 237 height 526
drag, startPoint x: 1028, startPoint y: 152, endPoint x: 1026, endPoint y: 385, distance: 232.8
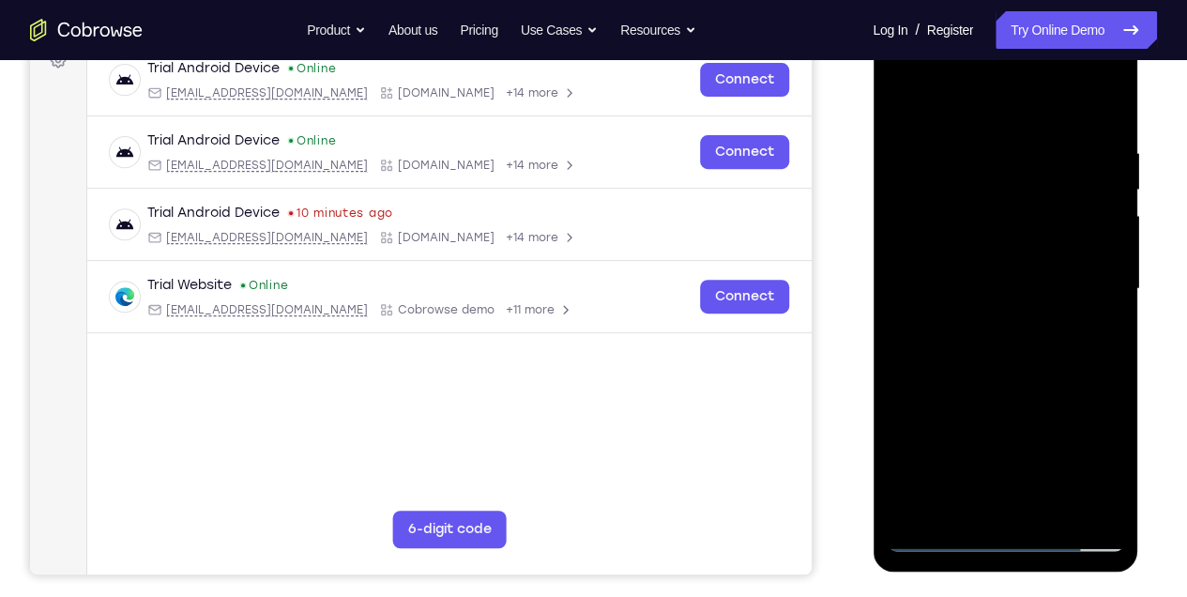
click at [1026, 385] on div at bounding box center [1005, 289] width 237 height 526
click at [925, 148] on div at bounding box center [1005, 289] width 237 height 526
click at [962, 107] on div at bounding box center [1005, 289] width 237 height 526
click at [1060, 165] on div at bounding box center [1005, 289] width 237 height 526
click at [900, 100] on div at bounding box center [1005, 289] width 237 height 526
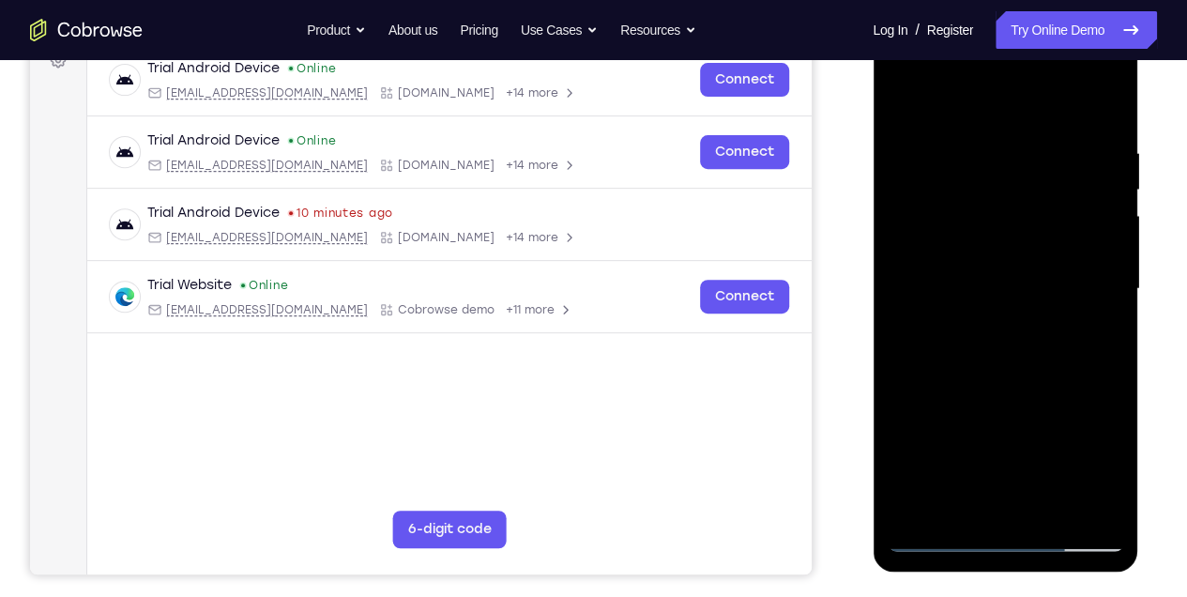
drag, startPoint x: 1001, startPoint y: 347, endPoint x: 1002, endPoint y: 255, distance: 92.0
click at [1002, 257] on div at bounding box center [1005, 289] width 237 height 526
drag, startPoint x: 1020, startPoint y: 413, endPoint x: 1032, endPoint y: 234, distance: 179.6
click at [1030, 253] on div at bounding box center [1005, 289] width 237 height 526
drag, startPoint x: 1045, startPoint y: 390, endPoint x: 1054, endPoint y: 270, distance: 119.6
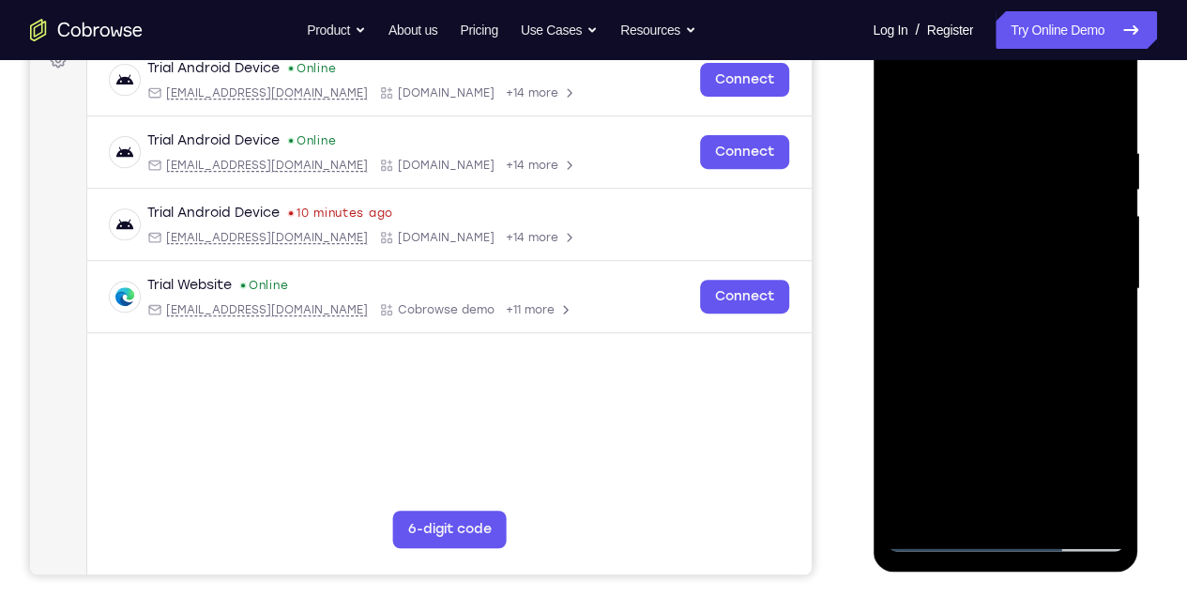
click at [1058, 283] on div at bounding box center [1005, 289] width 237 height 526
drag, startPoint x: 1022, startPoint y: 405, endPoint x: 1021, endPoint y: 332, distance: 72.3
click at [1021, 332] on div at bounding box center [1005, 289] width 237 height 526
drag, startPoint x: 1020, startPoint y: 436, endPoint x: 1003, endPoint y: 304, distance: 132.5
click at [1003, 304] on div at bounding box center [1005, 289] width 237 height 526
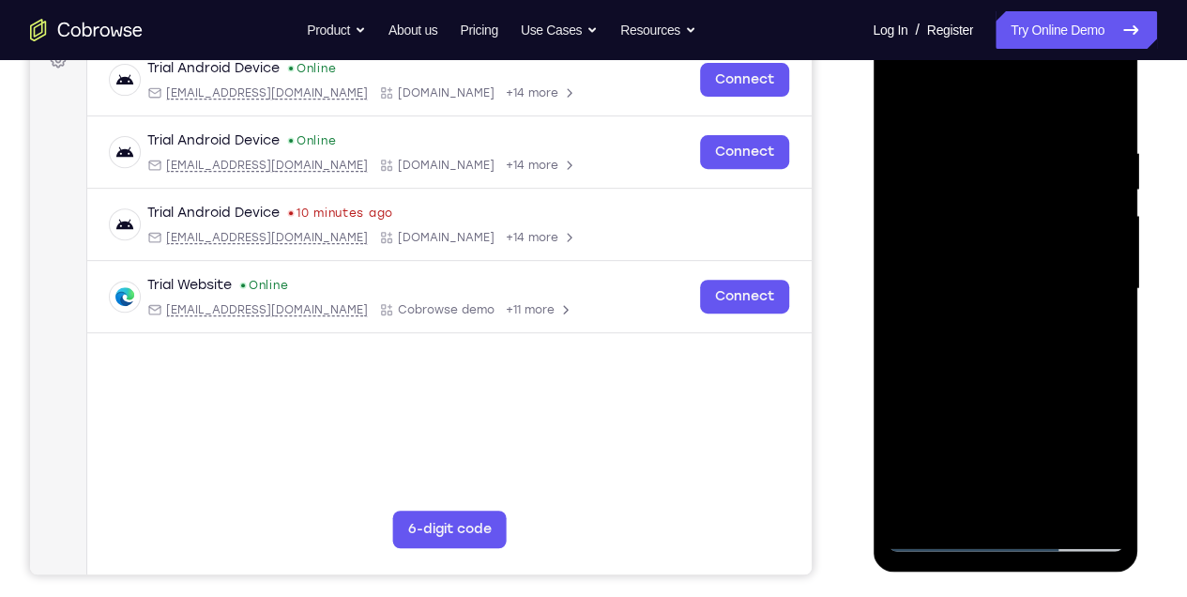
drag, startPoint x: 1030, startPoint y: 406, endPoint x: 1018, endPoint y: 359, distance: 49.4
click at [1018, 359] on div at bounding box center [1005, 289] width 237 height 526
drag, startPoint x: 1006, startPoint y: 482, endPoint x: 1005, endPoint y: 315, distance: 166.1
click at [1004, 324] on div at bounding box center [1005, 289] width 237 height 526
drag, startPoint x: 1047, startPoint y: 371, endPoint x: 1044, endPoint y: 339, distance: 32.0
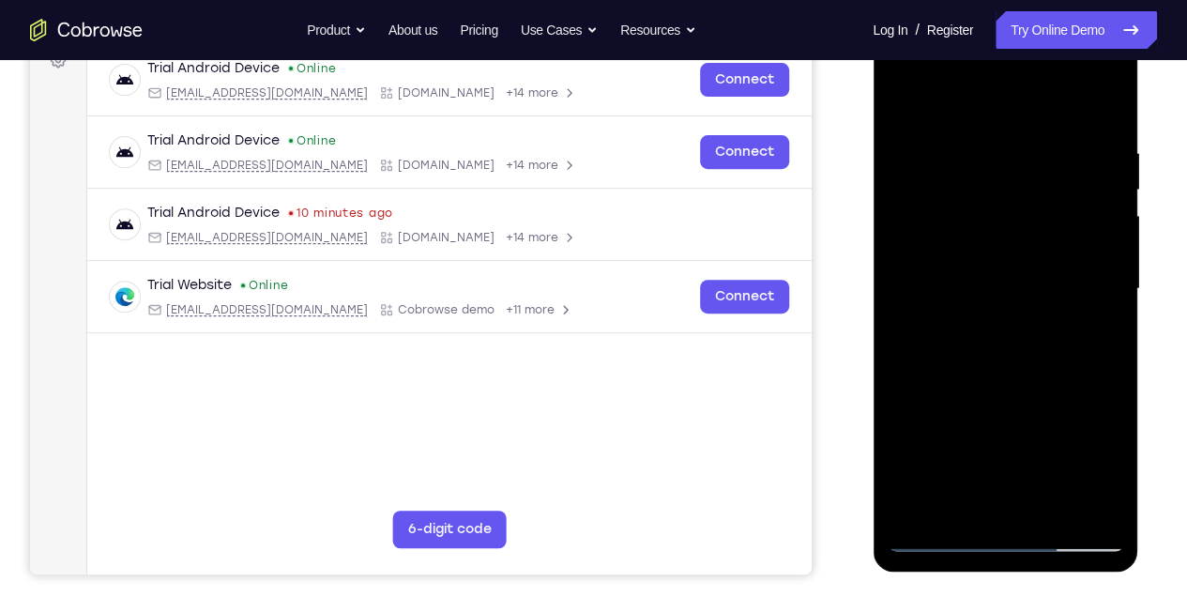
click at [1044, 339] on div at bounding box center [1005, 289] width 237 height 526
drag, startPoint x: 1033, startPoint y: 437, endPoint x: 1005, endPoint y: 298, distance: 141.6
click at [1005, 298] on div at bounding box center [1005, 289] width 237 height 526
drag, startPoint x: 1006, startPoint y: 458, endPoint x: 1002, endPoint y: 377, distance: 80.9
click at [1002, 377] on div at bounding box center [1005, 289] width 237 height 526
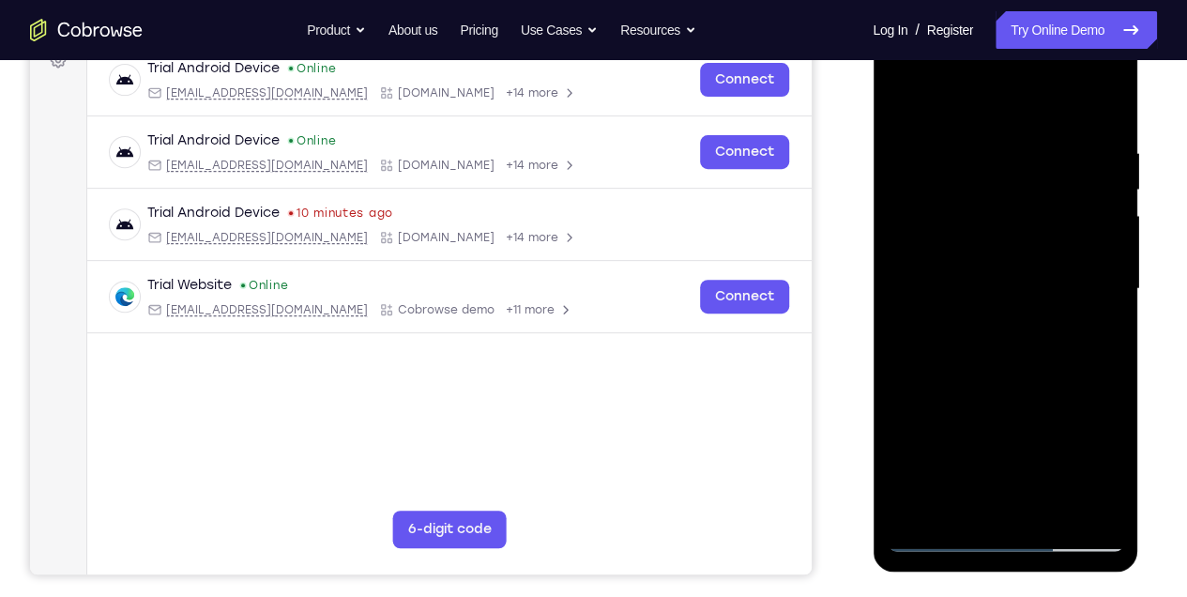
drag, startPoint x: 1018, startPoint y: 445, endPoint x: 1015, endPoint y: 360, distance: 84.5
click at [1015, 362] on div at bounding box center [1005, 289] width 237 height 526
drag, startPoint x: 1036, startPoint y: 366, endPoint x: 1037, endPoint y: 317, distance: 48.8
click at [1037, 317] on div at bounding box center [1005, 289] width 237 height 526
drag, startPoint x: 1058, startPoint y: 474, endPoint x: 1069, endPoint y: 306, distance: 168.4
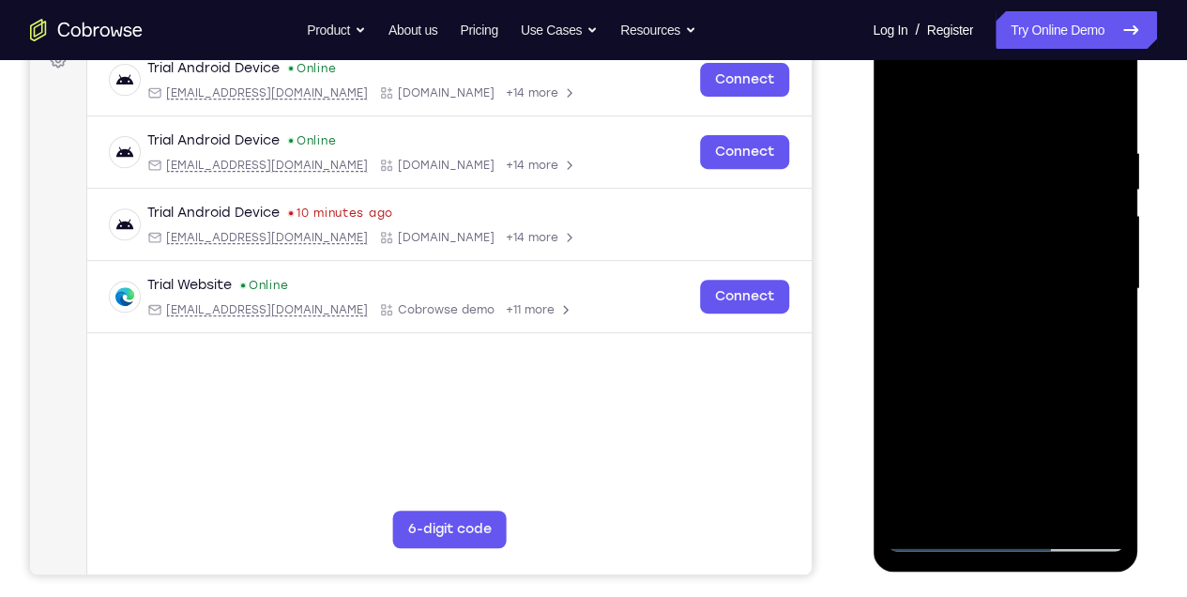
click at [1069, 306] on div at bounding box center [1005, 289] width 237 height 526
drag, startPoint x: 1048, startPoint y: 400, endPoint x: 1043, endPoint y: 295, distance: 105.2
click at [1043, 295] on div at bounding box center [1005, 289] width 237 height 526
drag, startPoint x: 1028, startPoint y: 447, endPoint x: 1022, endPoint y: 336, distance: 110.9
click at [1022, 336] on div at bounding box center [1005, 289] width 237 height 526
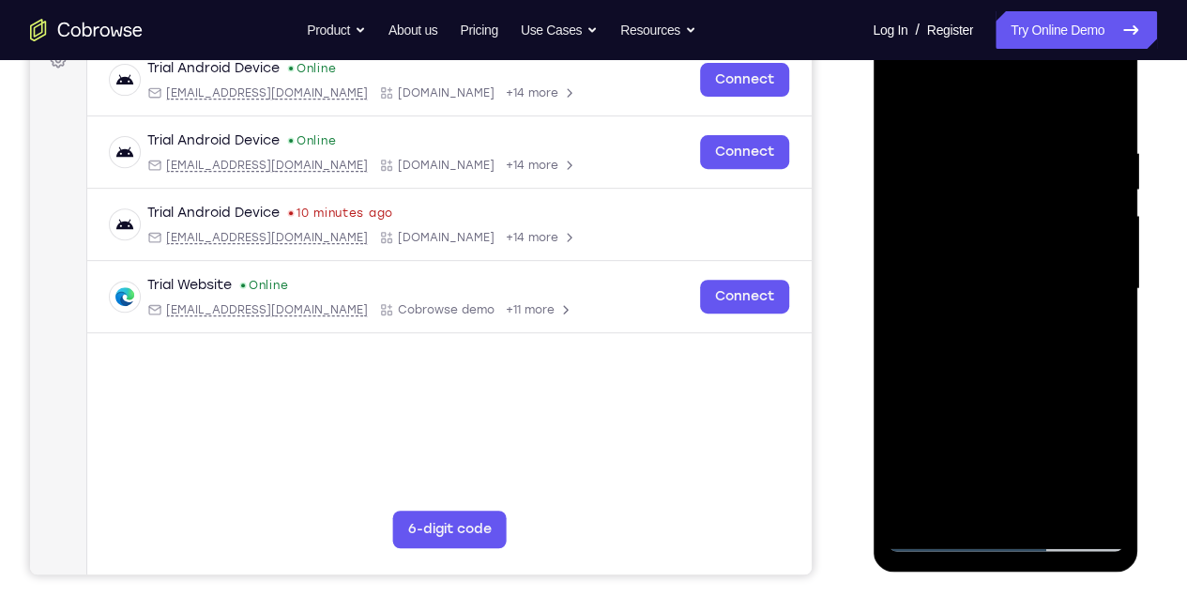
drag, startPoint x: 1011, startPoint y: 298, endPoint x: 1007, endPoint y: 466, distance: 167.1
click at [1007, 466] on div at bounding box center [1005, 289] width 237 height 526
click at [998, 369] on div at bounding box center [1005, 289] width 237 height 526
click at [979, 227] on div at bounding box center [1005, 289] width 237 height 526
click at [1089, 508] on div at bounding box center [1005, 289] width 237 height 526
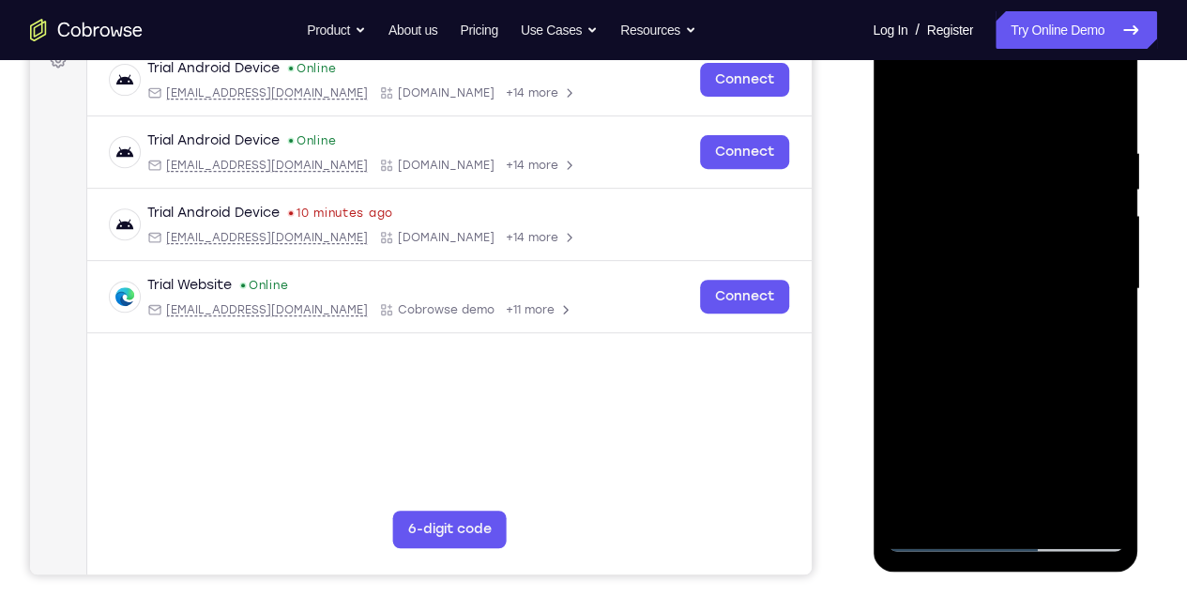
drag, startPoint x: 914, startPoint y: 511, endPoint x: 936, endPoint y: 509, distance: 21.7
click at [915, 511] on div at bounding box center [1005, 289] width 237 height 526
click at [992, 138] on div at bounding box center [1005, 289] width 237 height 526
click at [973, 500] on div at bounding box center [1005, 289] width 237 height 526
click at [941, 539] on div at bounding box center [1005, 289] width 237 height 526
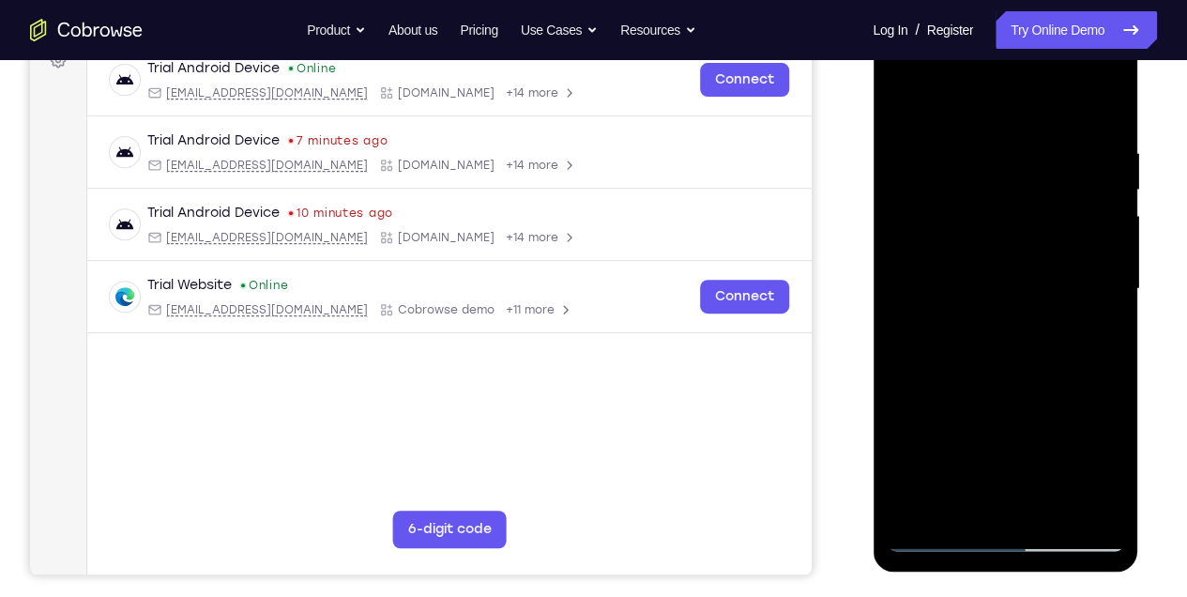
drag, startPoint x: 1100, startPoint y: 499, endPoint x: 1103, endPoint y: 467, distance: 32.0
click at [1100, 499] on div at bounding box center [1005, 289] width 237 height 526
click at [1092, 290] on div at bounding box center [1005, 289] width 237 height 526
drag, startPoint x: 994, startPoint y: 237, endPoint x: 849, endPoint y: 243, distance: 144.7
click at [873, 243] on html "Online web based iOS Simulators and Android Emulators. Run iPhone, iPad, Mobile…" at bounding box center [1007, 293] width 268 height 563
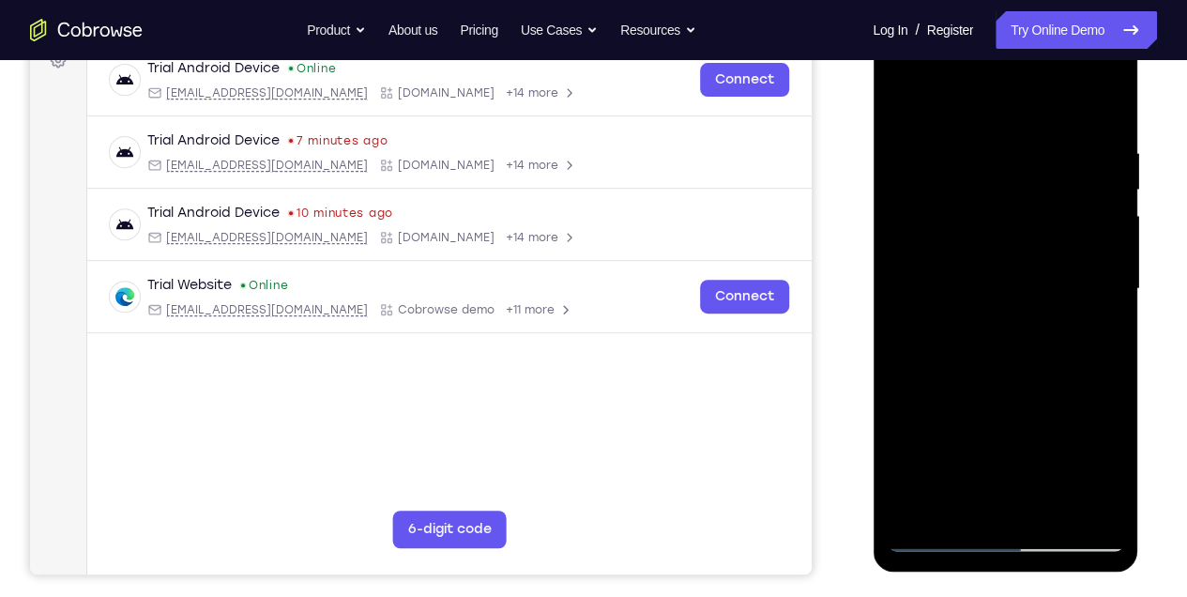
click at [1096, 246] on div at bounding box center [1005, 289] width 237 height 526
drag, startPoint x: 1111, startPoint y: 240, endPoint x: 788, endPoint y: 257, distance: 324.3
click at [873, 257] on html "Online web based iOS Simulators and Android Emulators. Run iPhone, iPad, Mobile…" at bounding box center [1007, 293] width 268 height 563
click at [1093, 242] on div at bounding box center [1005, 289] width 237 height 526
click at [1094, 242] on div at bounding box center [1005, 289] width 237 height 526
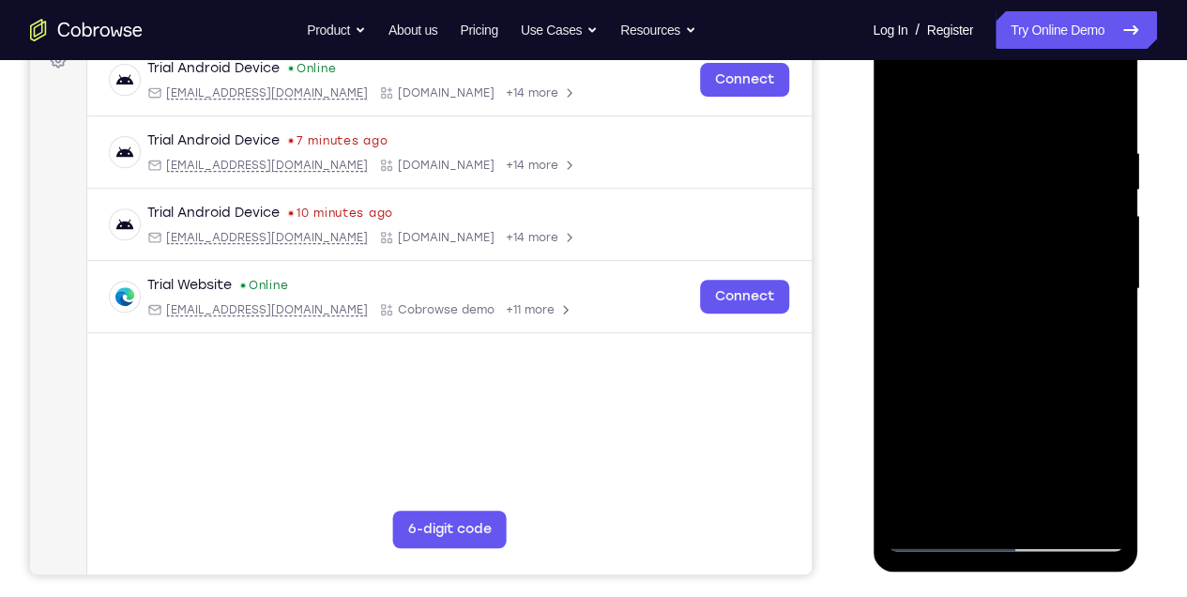
click at [1094, 242] on div at bounding box center [1005, 289] width 237 height 526
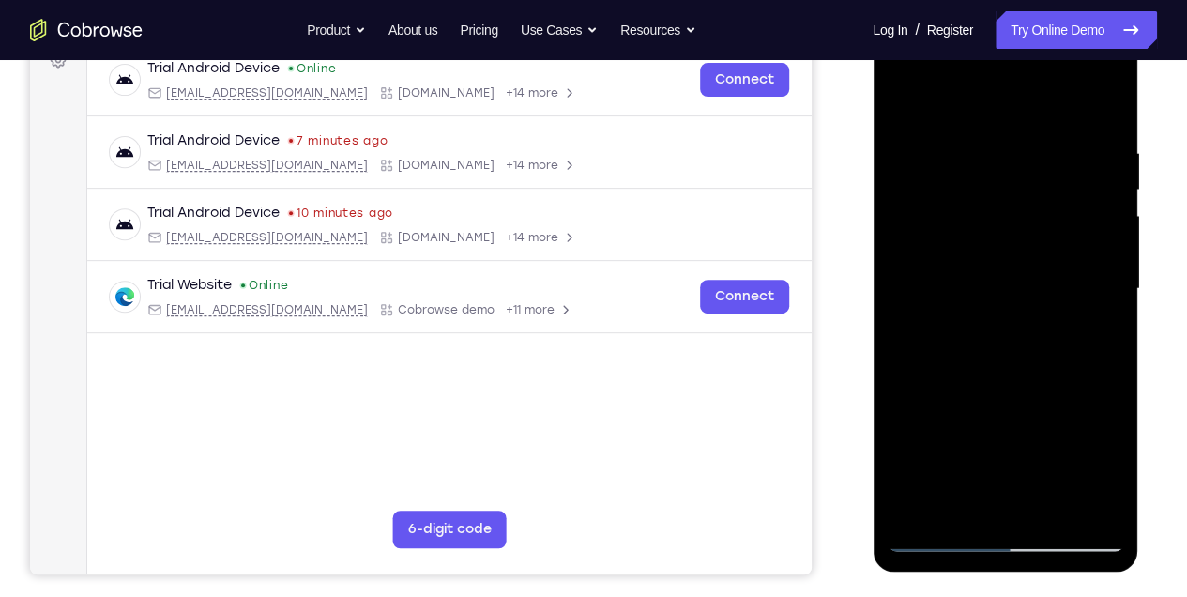
click at [1094, 242] on div at bounding box center [1005, 289] width 237 height 526
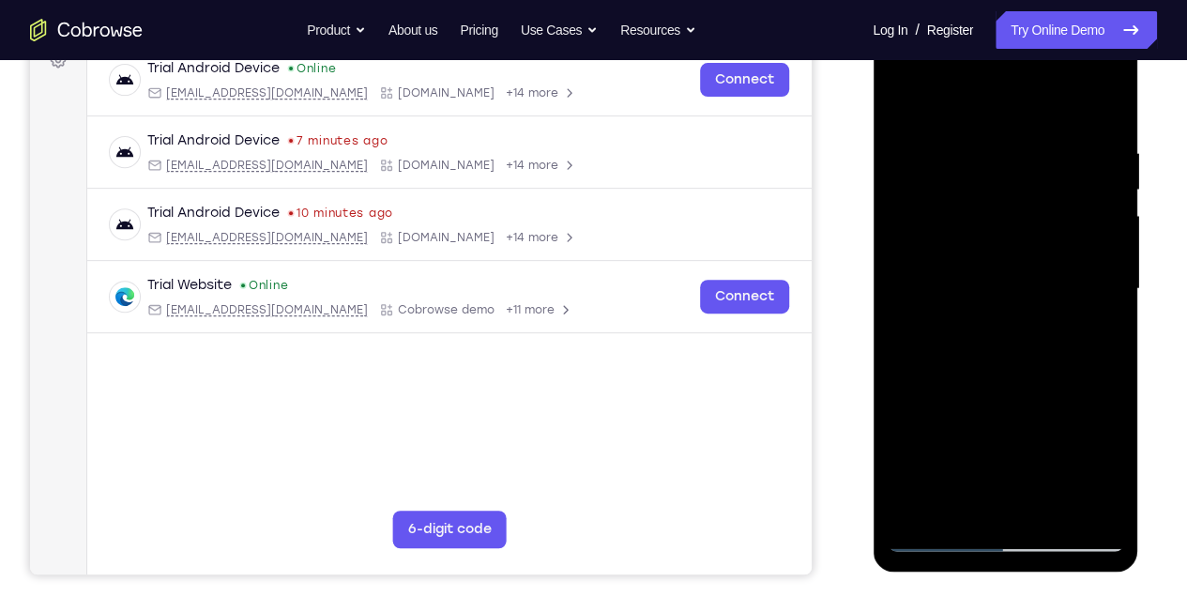
drag, startPoint x: 1094, startPoint y: 242, endPoint x: 900, endPoint y: 289, distance: 199.0
click at [900, 289] on div at bounding box center [1005, 289] width 237 height 526
click at [1101, 246] on div at bounding box center [1005, 289] width 237 height 526
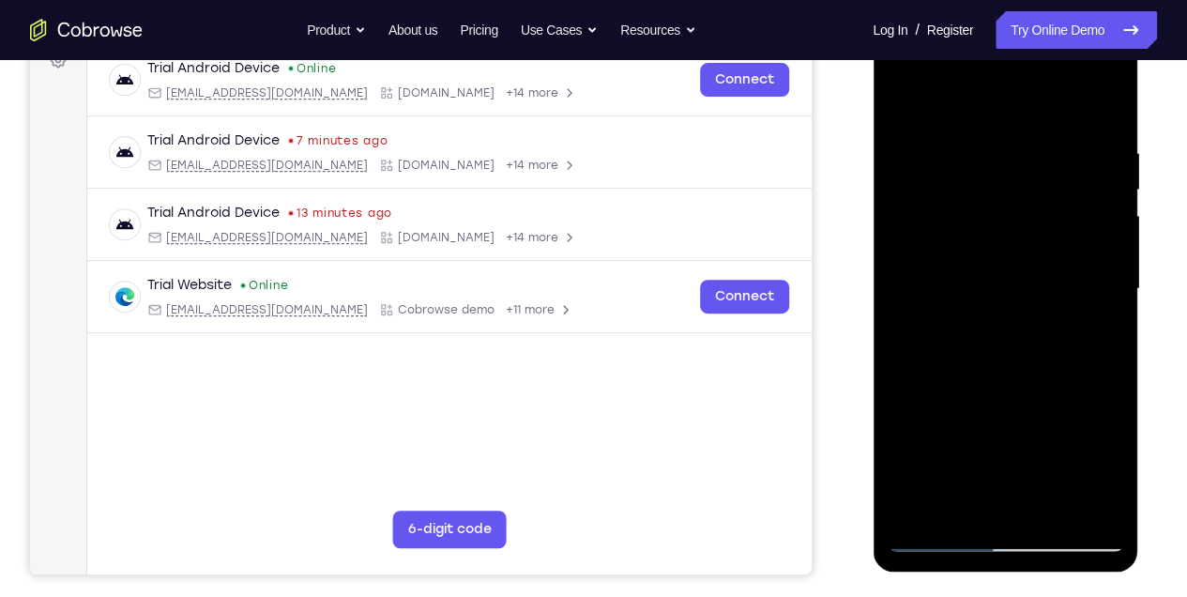
click at [1101, 246] on div at bounding box center [1005, 289] width 237 height 526
drag, startPoint x: 1109, startPoint y: 242, endPoint x: 909, endPoint y: 282, distance: 203.8
click at [910, 284] on div at bounding box center [1005, 289] width 237 height 526
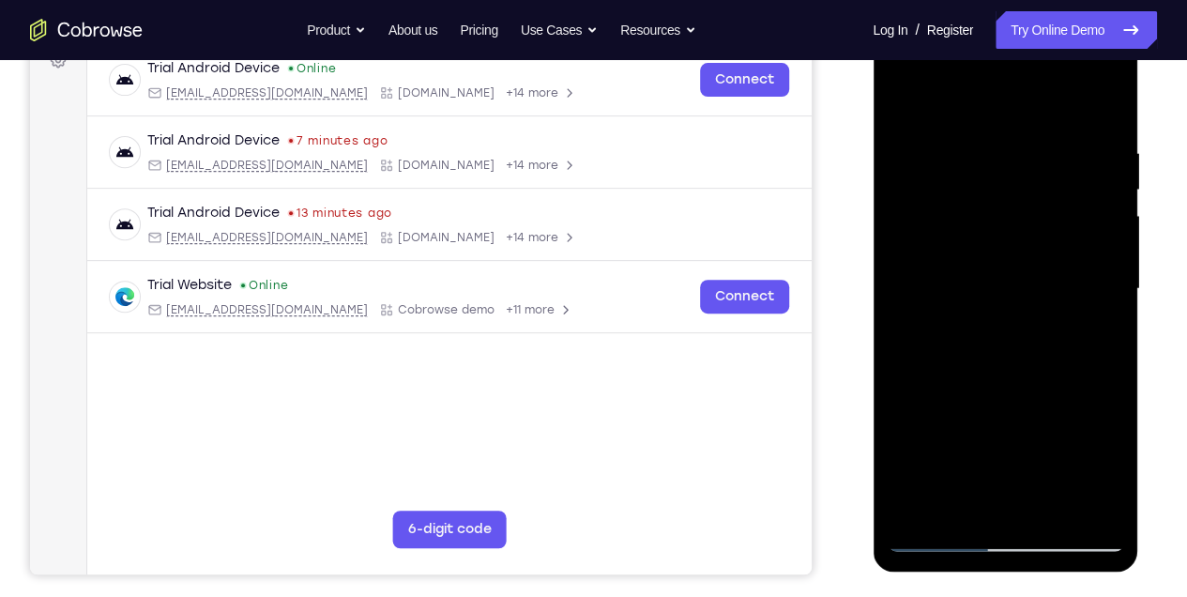
click at [1104, 230] on div at bounding box center [1005, 289] width 237 height 526
click at [1099, 232] on div at bounding box center [1005, 289] width 237 height 526
click at [1091, 234] on div at bounding box center [1005, 289] width 237 height 526
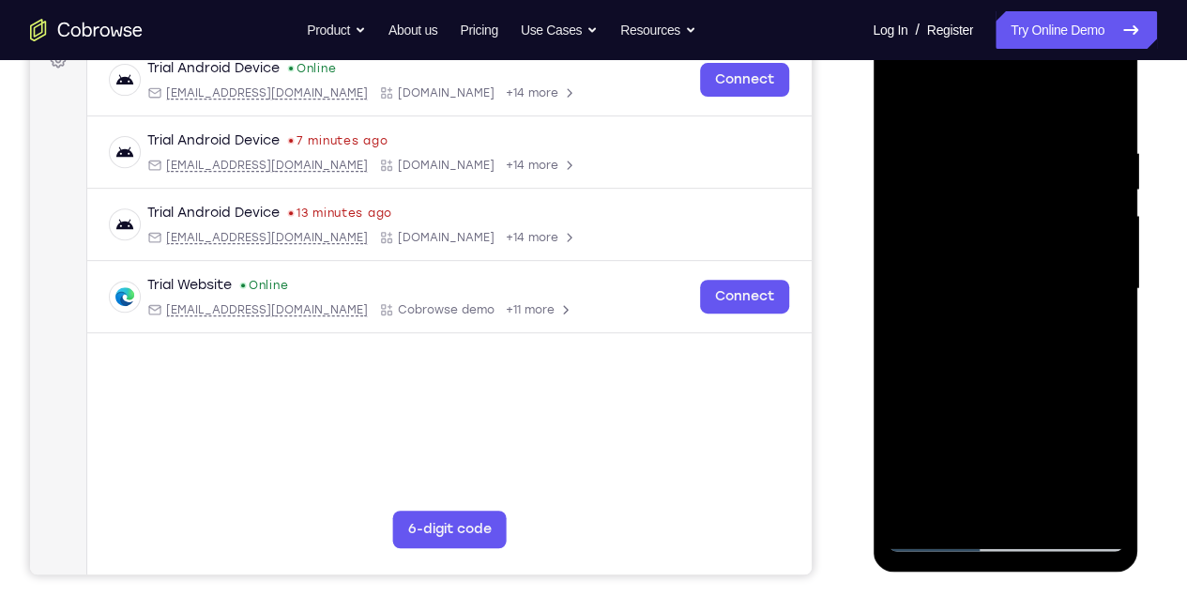
click at [1090, 234] on div at bounding box center [1005, 289] width 237 height 526
click at [1086, 236] on div at bounding box center [1005, 289] width 237 height 526
click at [1086, 282] on div at bounding box center [1005, 289] width 237 height 526
click at [1093, 280] on div at bounding box center [1005, 289] width 237 height 526
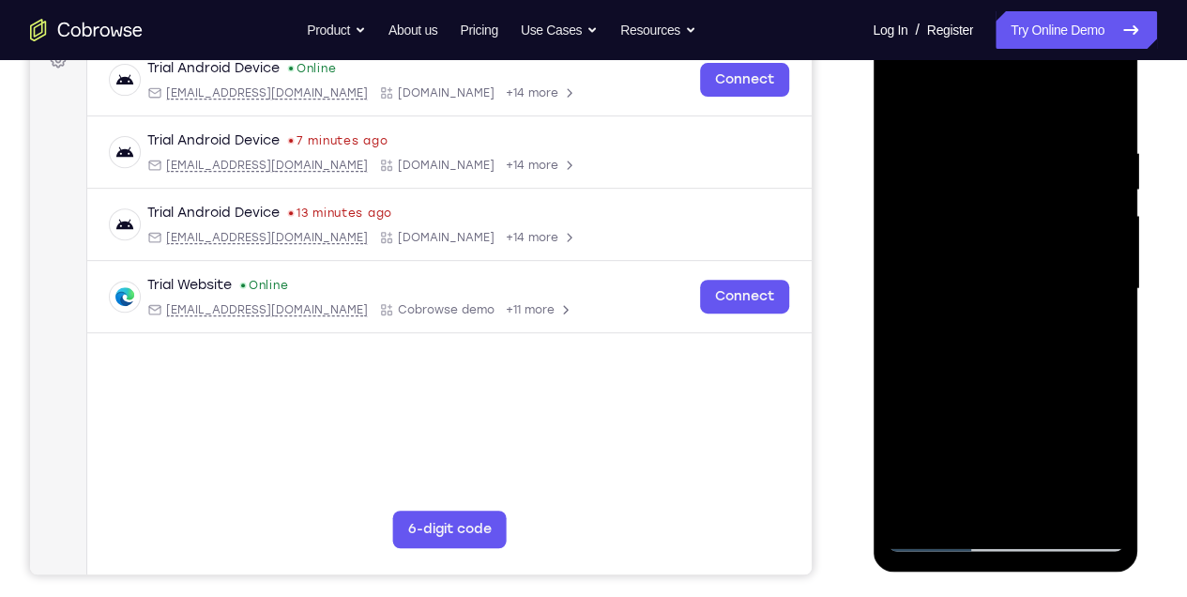
click at [1093, 280] on div at bounding box center [1005, 289] width 237 height 526
click at [1097, 261] on div at bounding box center [1005, 289] width 237 height 526
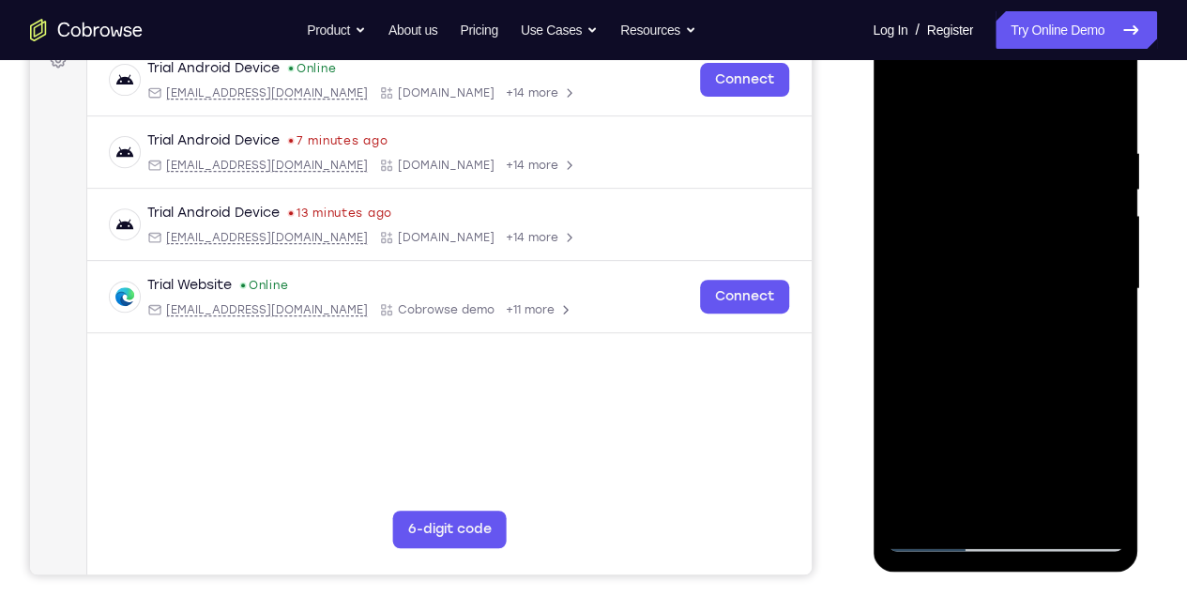
click at [1097, 261] on div at bounding box center [1005, 289] width 237 height 526
click at [909, 269] on div at bounding box center [1005, 289] width 237 height 526
click at [903, 268] on div at bounding box center [1005, 289] width 237 height 526
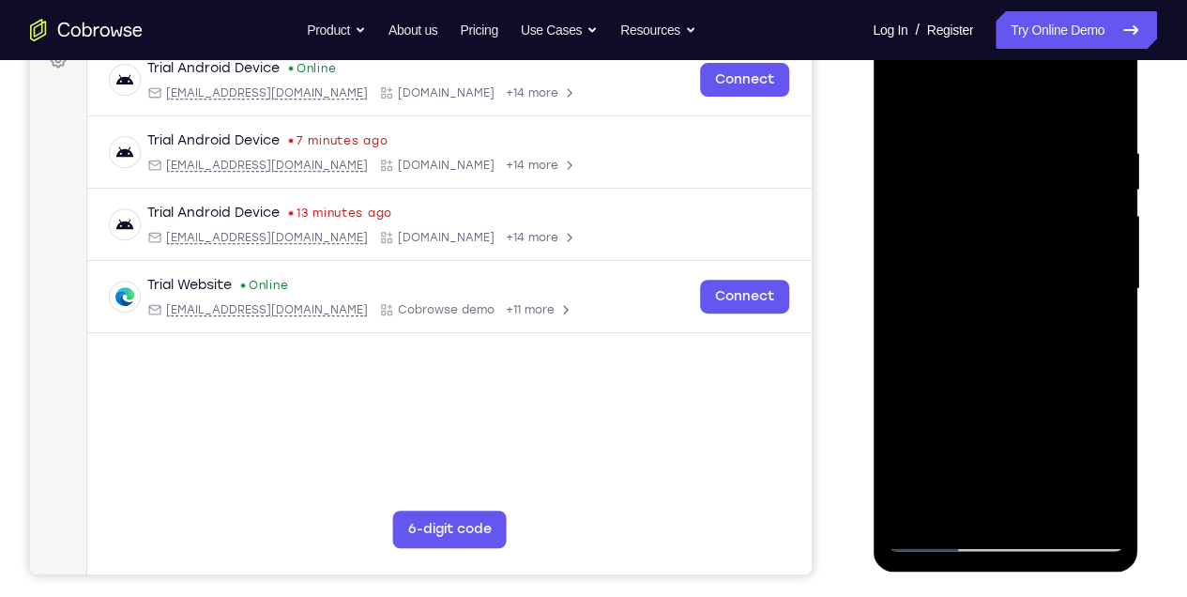
click at [1088, 250] on div at bounding box center [1005, 289] width 237 height 526
click at [1082, 505] on div at bounding box center [1005, 289] width 237 height 526
click at [1103, 310] on div at bounding box center [1005, 289] width 237 height 526
click at [912, 107] on div at bounding box center [1005, 289] width 237 height 526
click at [1097, 335] on div at bounding box center [1005, 289] width 237 height 526
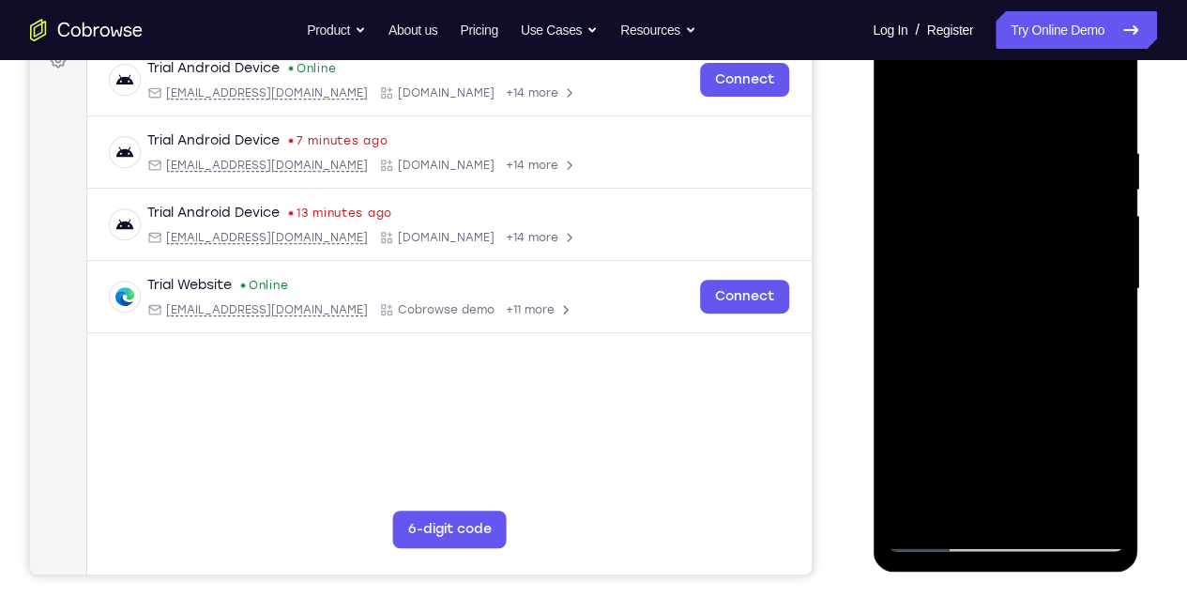
click at [903, 100] on div at bounding box center [1005, 289] width 237 height 526
click at [1041, 161] on div at bounding box center [1005, 289] width 237 height 526
click at [902, 105] on div at bounding box center [1005, 289] width 237 height 526
drag, startPoint x: 1004, startPoint y: 183, endPoint x: 1023, endPoint y: 484, distance: 301.9
click at [1022, 482] on div at bounding box center [1005, 289] width 237 height 526
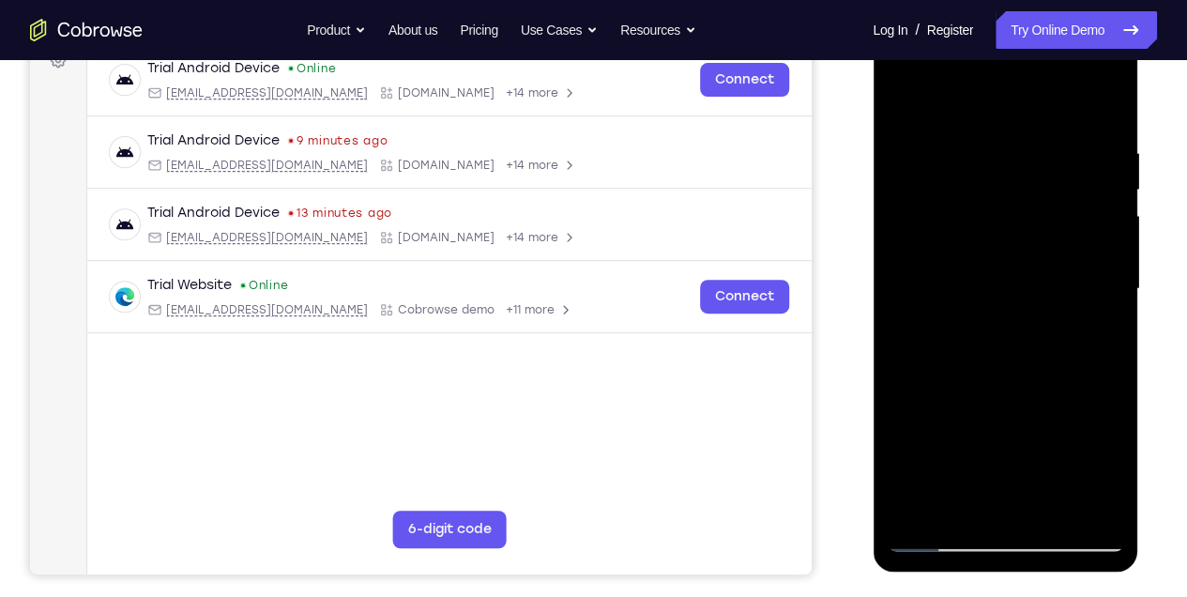
click at [1002, 120] on div at bounding box center [1005, 289] width 237 height 526
click at [911, 99] on div at bounding box center [1005, 289] width 237 height 526
drag, startPoint x: 987, startPoint y: 127, endPoint x: 1044, endPoint y: 401, distance: 280.0
click at [1044, 401] on div at bounding box center [1005, 289] width 237 height 526
click at [960, 513] on div at bounding box center [1005, 289] width 237 height 526
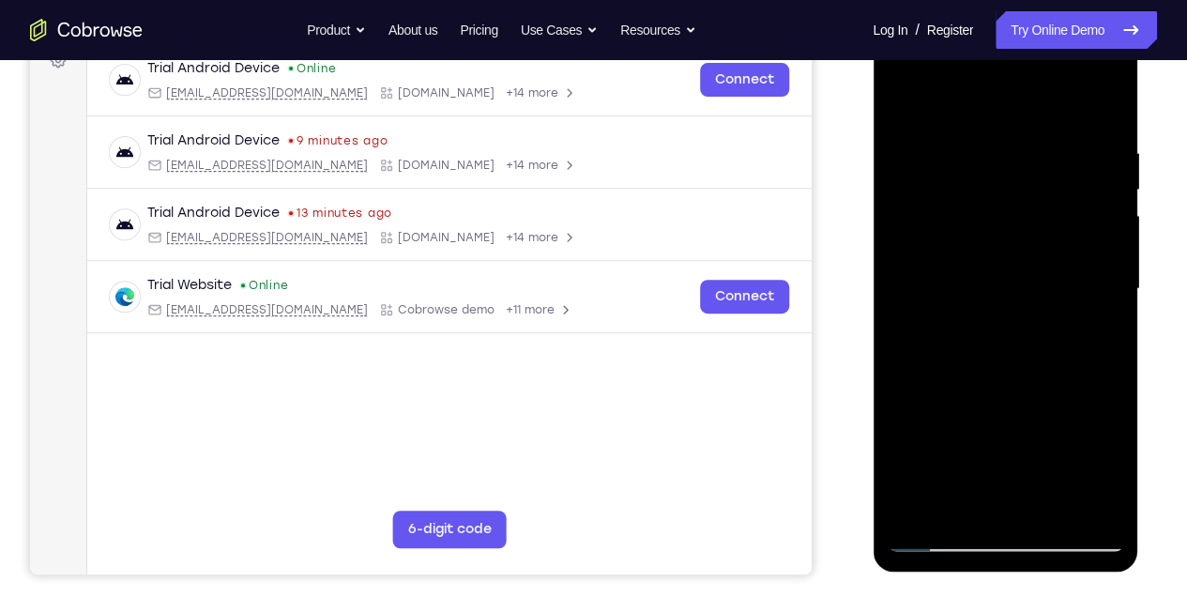
click at [966, 99] on div at bounding box center [1005, 289] width 237 height 526
click at [1099, 350] on div at bounding box center [1005, 289] width 237 height 526
click at [1097, 370] on div at bounding box center [1005, 289] width 237 height 526
click at [977, 125] on div at bounding box center [1005, 289] width 237 height 526
click at [987, 164] on div at bounding box center [1005, 289] width 237 height 526
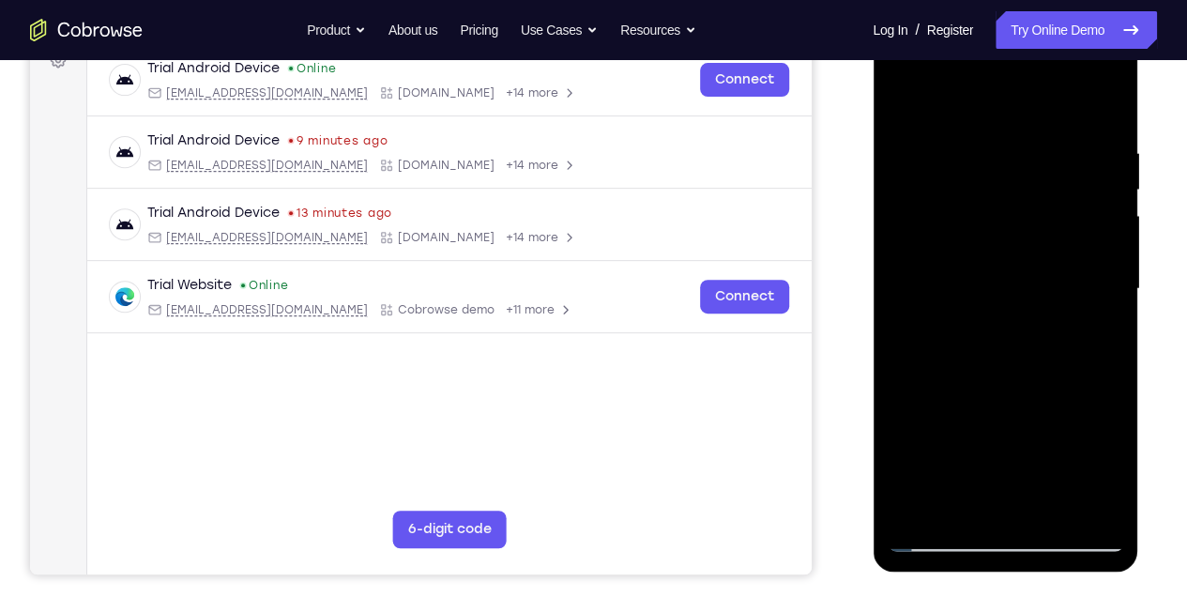
click at [1062, 164] on div at bounding box center [1005, 289] width 237 height 526
click at [901, 101] on div at bounding box center [1005, 289] width 237 height 526
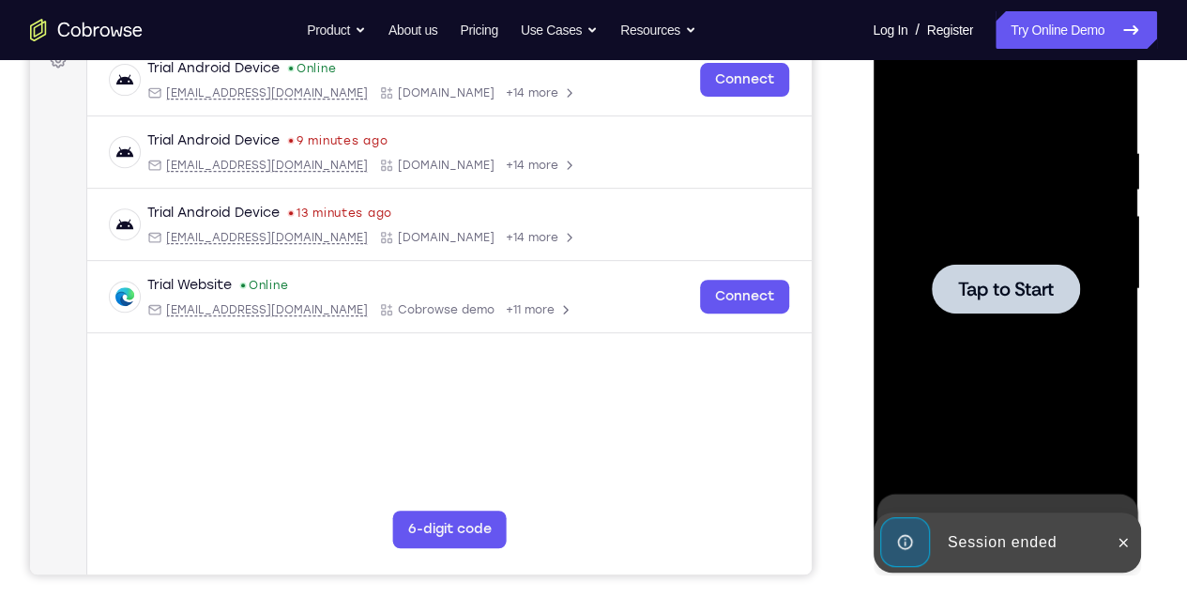
click at [1015, 259] on div at bounding box center [1005, 289] width 237 height 526
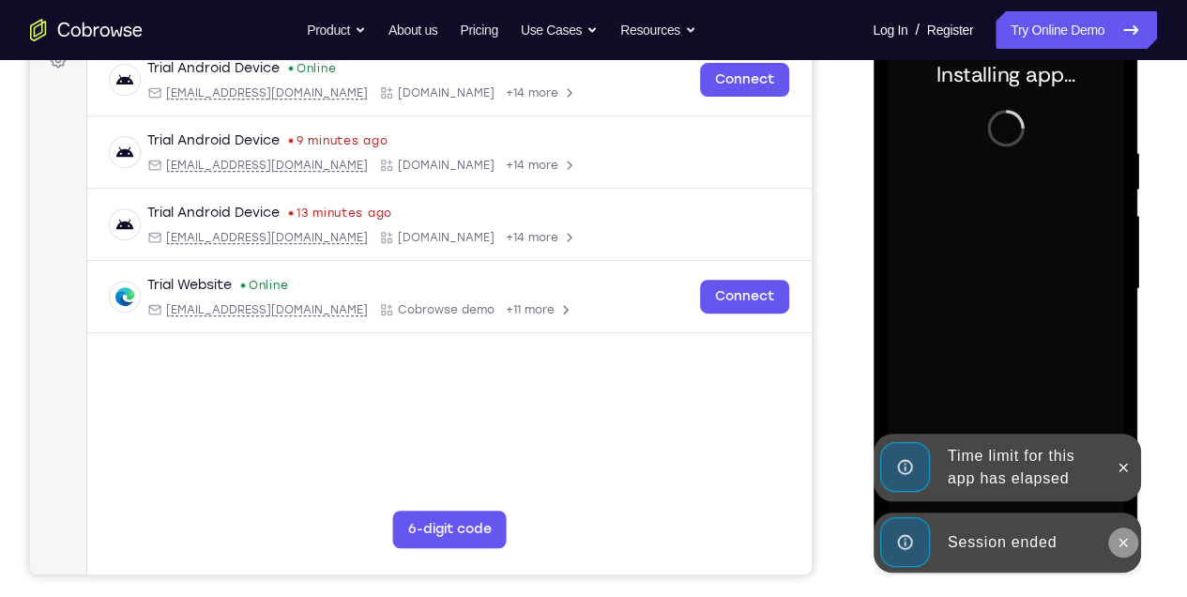
click at [1120, 531] on button at bounding box center [1123, 543] width 30 height 30
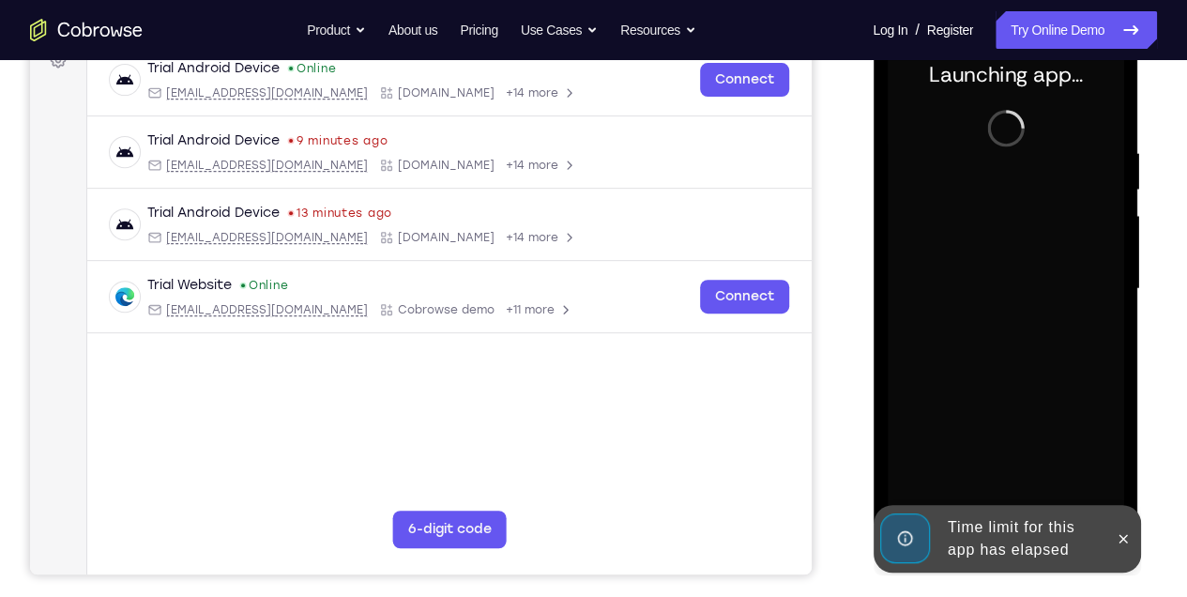
click at [1133, 528] on button at bounding box center [1123, 539] width 30 height 30
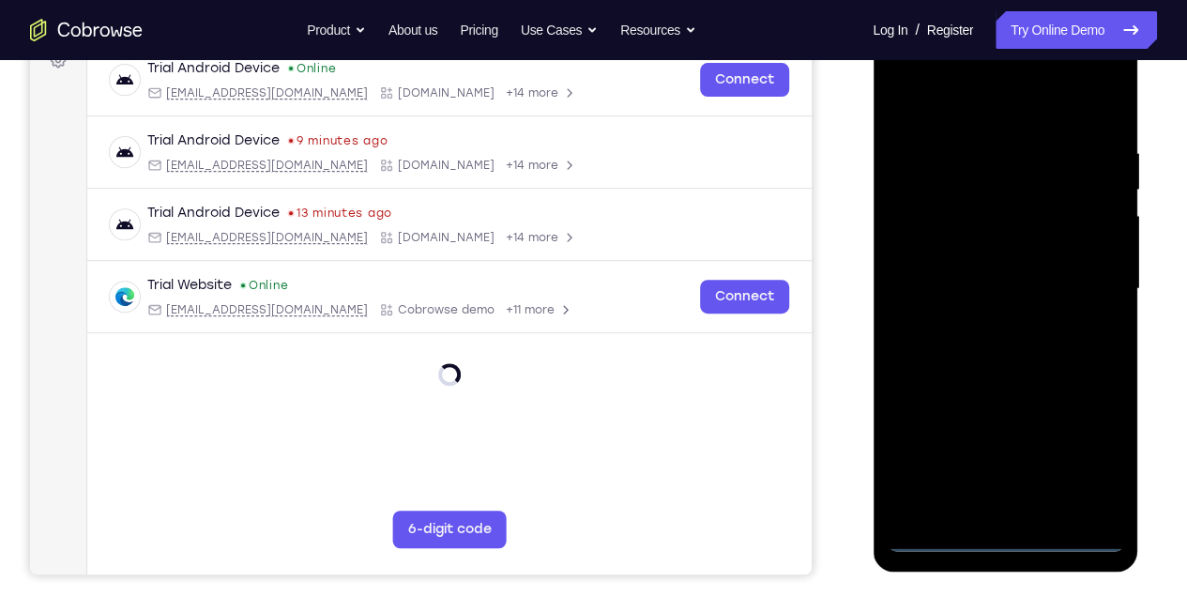
click at [1014, 545] on div at bounding box center [1005, 289] width 237 height 526
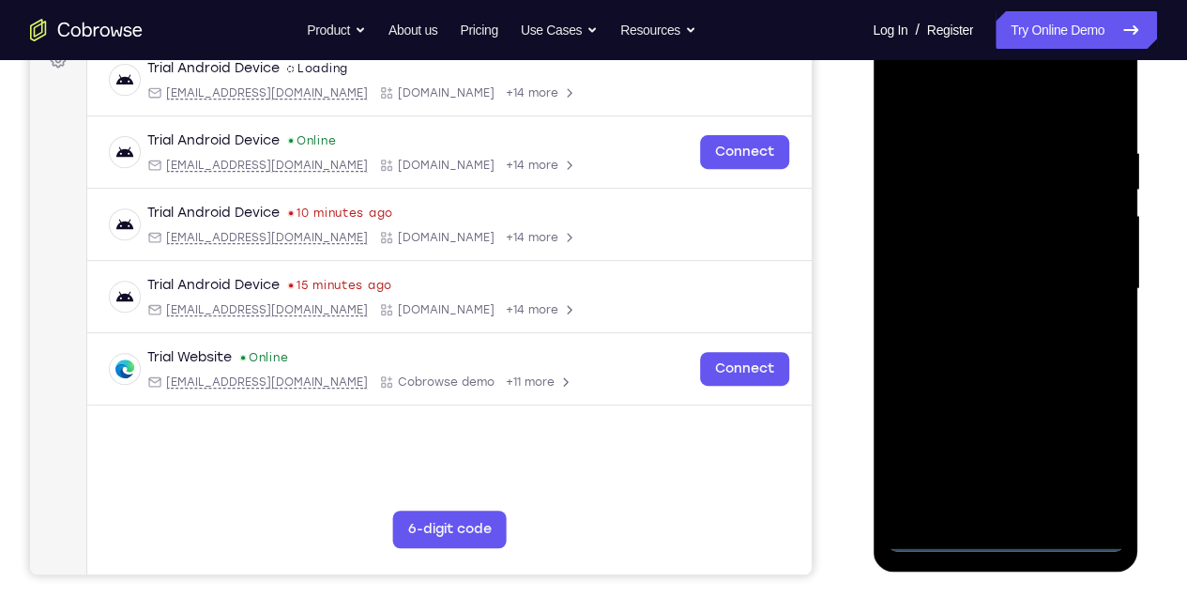
click at [1100, 467] on div at bounding box center [1005, 289] width 237 height 526
click at [982, 115] on div at bounding box center [1005, 289] width 237 height 526
click at [1073, 278] on div at bounding box center [1005, 289] width 237 height 526
click at [982, 329] on div at bounding box center [1005, 289] width 237 height 526
click at [992, 263] on div at bounding box center [1005, 289] width 237 height 526
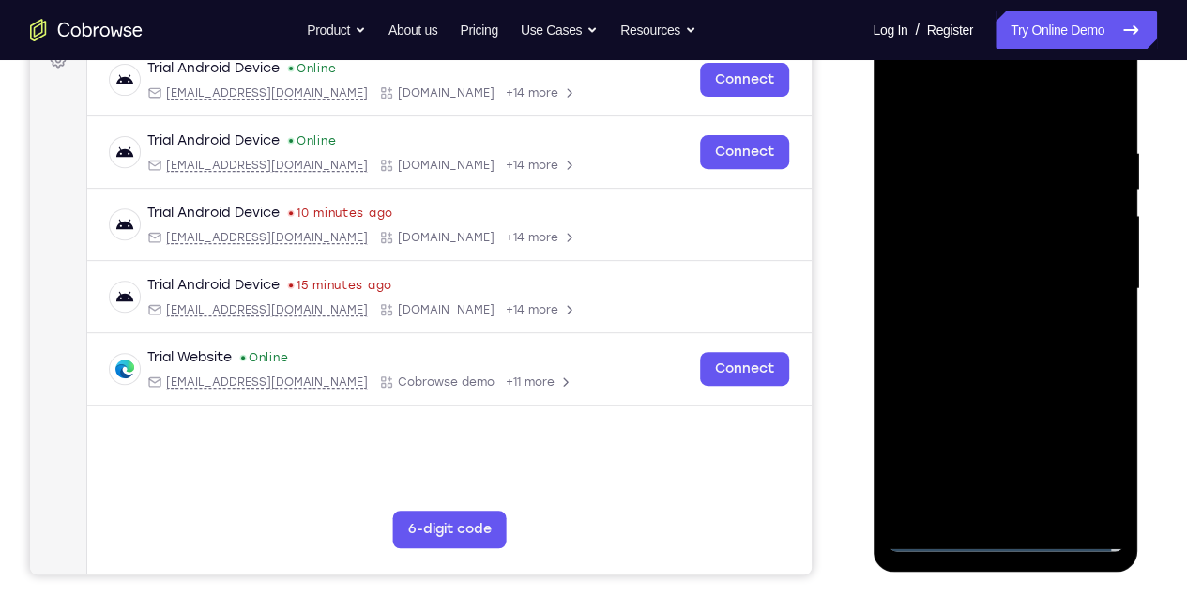
click at [992, 263] on div at bounding box center [1005, 289] width 237 height 526
click at [987, 287] on div at bounding box center [1005, 289] width 237 height 526
click at [998, 344] on div at bounding box center [1005, 289] width 237 height 526
click at [1001, 352] on div at bounding box center [1005, 289] width 237 height 526
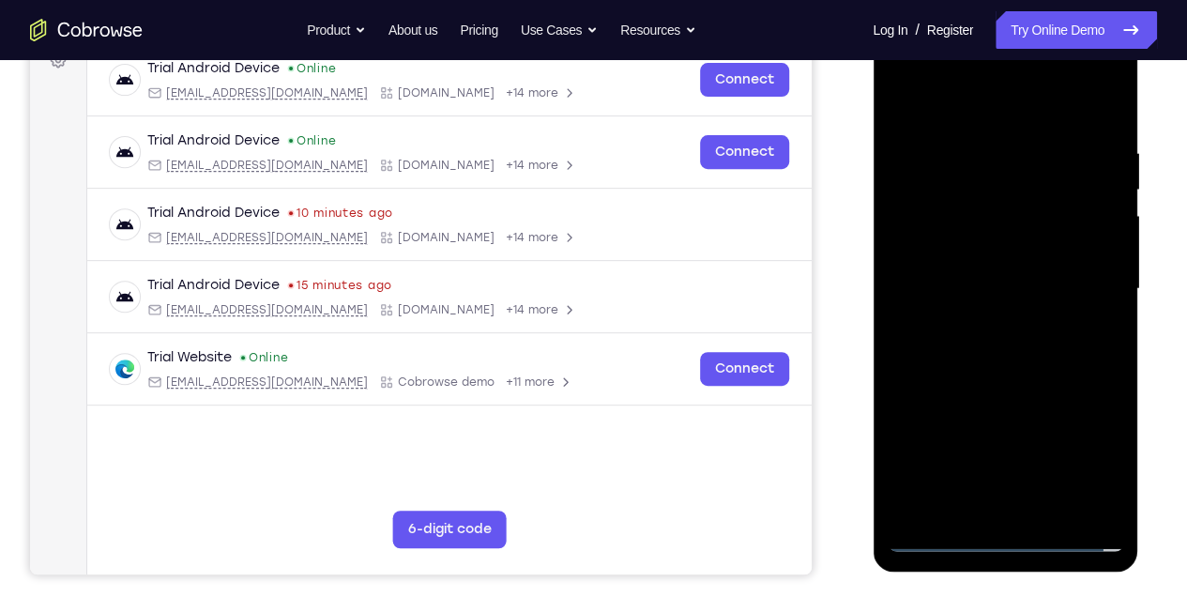
click at [1001, 352] on div at bounding box center [1005, 289] width 237 height 526
click at [1027, 382] on div at bounding box center [1005, 289] width 237 height 526
click at [1057, 515] on div at bounding box center [1005, 289] width 237 height 526
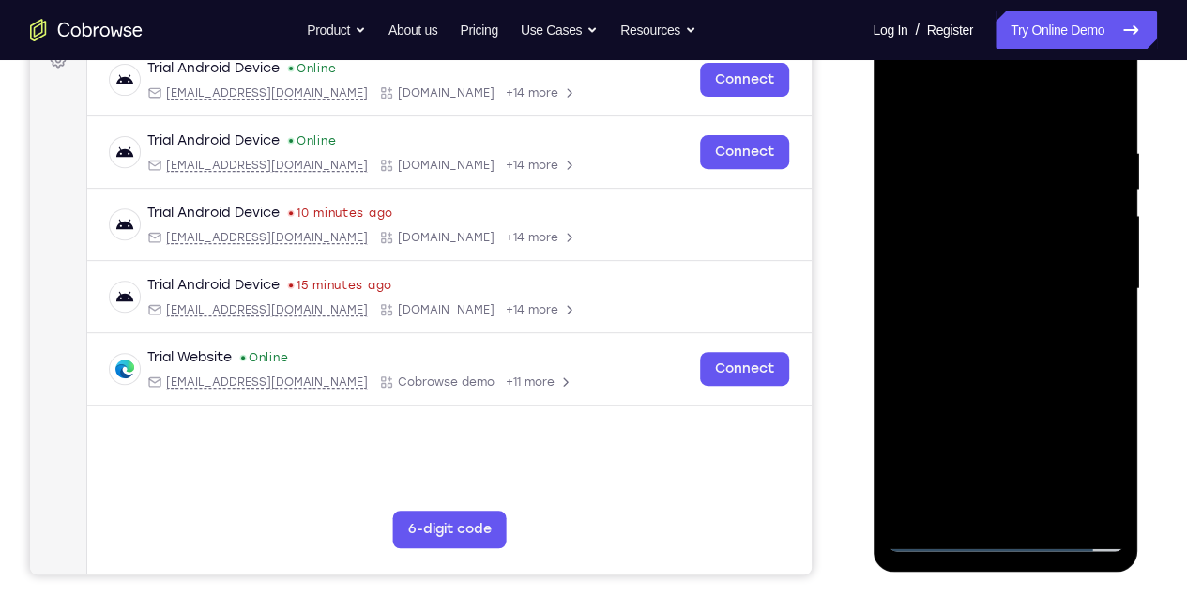
click at [998, 389] on div at bounding box center [1005, 289] width 237 height 526
drag, startPoint x: 1048, startPoint y: 452, endPoint x: 1014, endPoint y: 174, distance: 280.8
click at [1014, 176] on div at bounding box center [1005, 289] width 237 height 526
click at [902, 97] on div at bounding box center [1005, 289] width 237 height 526
click at [1058, 507] on div at bounding box center [1005, 289] width 237 height 526
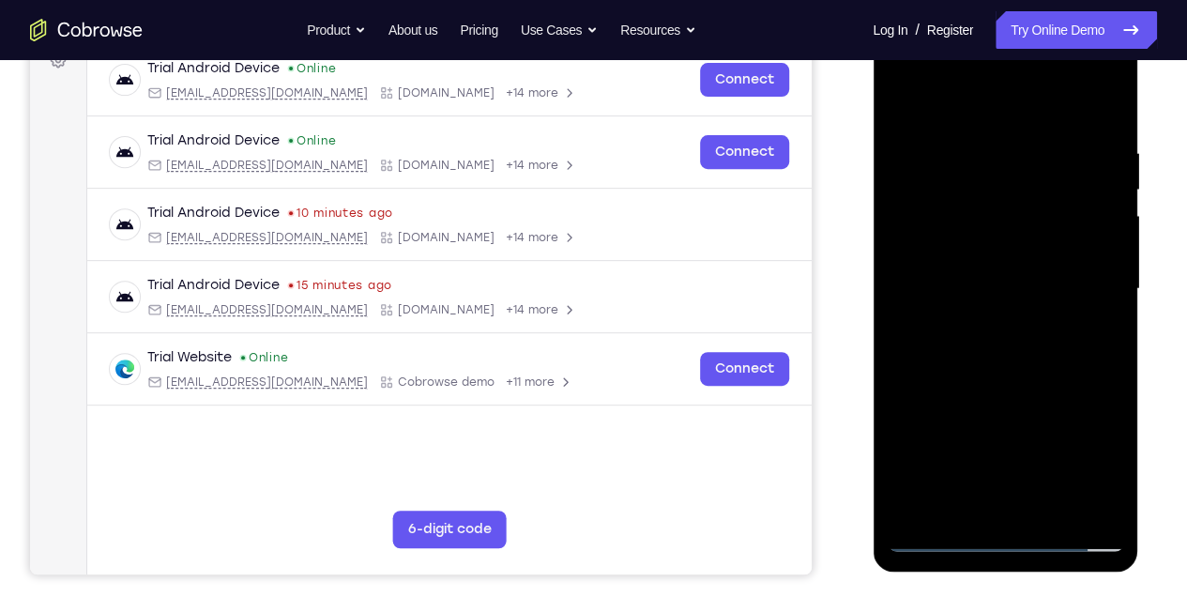
drag, startPoint x: 980, startPoint y: 405, endPoint x: 972, endPoint y: 259, distance: 145.7
click at [972, 259] on div at bounding box center [1005, 289] width 237 height 526
drag, startPoint x: 998, startPoint y: 501, endPoint x: 992, endPoint y: 375, distance: 126.8
click at [992, 375] on div at bounding box center [1005, 289] width 237 height 526
click at [973, 405] on div at bounding box center [1005, 289] width 237 height 526
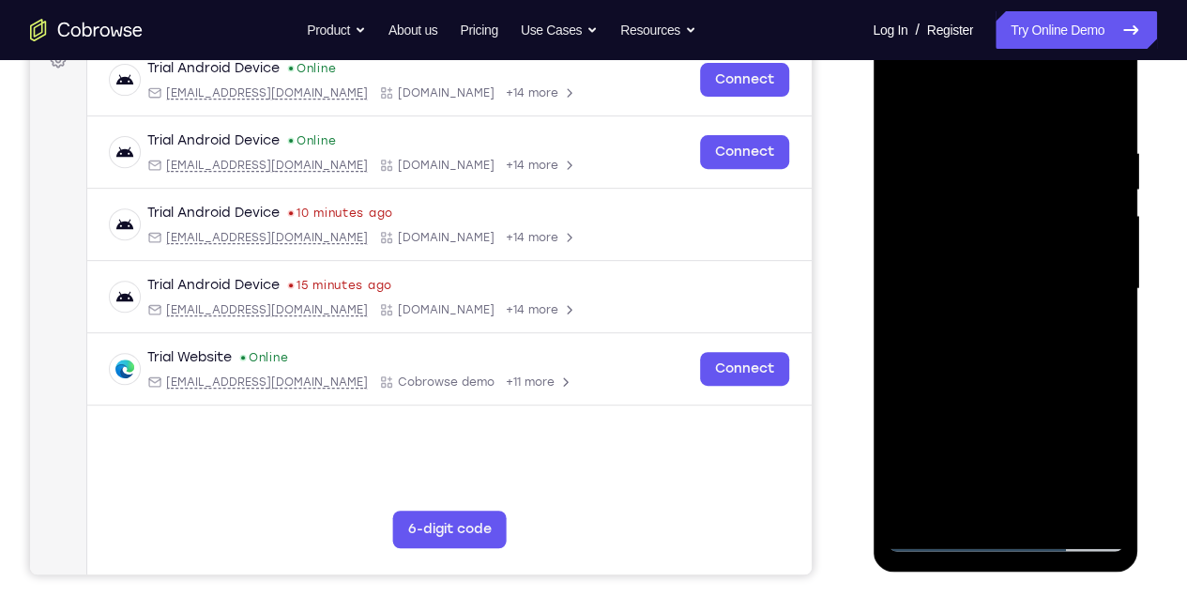
click at [904, 103] on div at bounding box center [1005, 289] width 237 height 526
click at [991, 127] on div at bounding box center [1005, 289] width 237 height 526
click at [935, 124] on div at bounding box center [1005, 289] width 237 height 526
click at [902, 97] on div at bounding box center [1005, 289] width 237 height 526
click at [1052, 513] on div at bounding box center [1005, 289] width 237 height 526
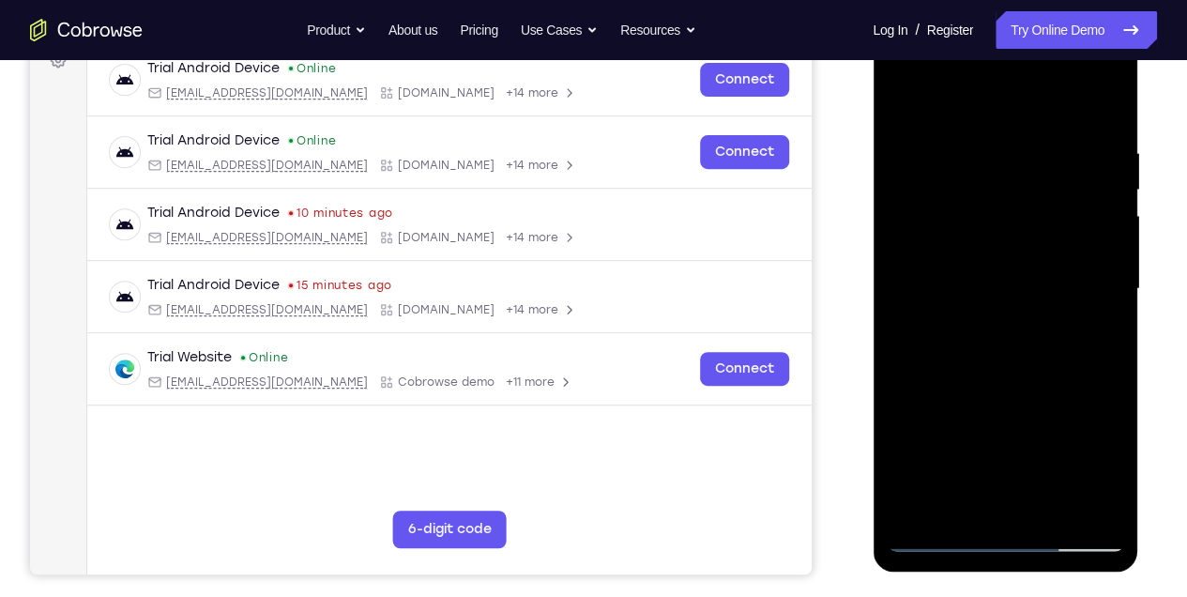
click at [903, 101] on div at bounding box center [1005, 289] width 237 height 526
click at [959, 503] on div at bounding box center [1005, 289] width 237 height 526
drag, startPoint x: 1012, startPoint y: 381, endPoint x: 1004, endPoint y: 57, distance: 323.9
click at [1004, 57] on div at bounding box center [1005, 289] width 237 height 526
drag, startPoint x: 1041, startPoint y: 363, endPoint x: 1033, endPoint y: 156, distance: 207.6
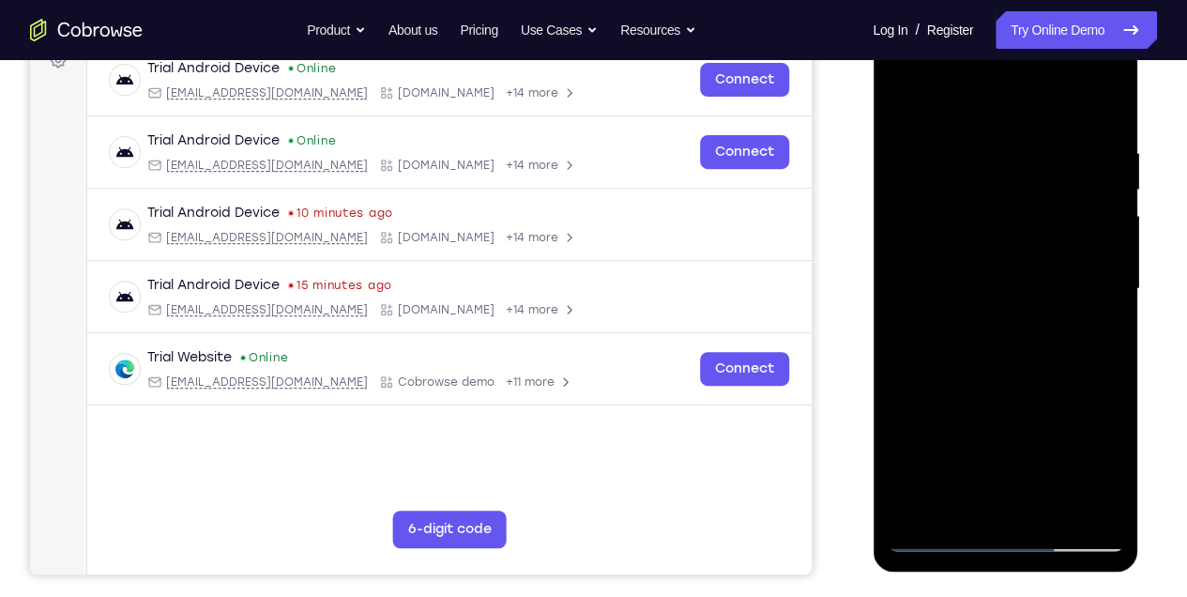
click at [1033, 156] on div at bounding box center [1005, 289] width 237 height 526
click at [919, 353] on div at bounding box center [1005, 289] width 237 height 526
click at [1109, 321] on div at bounding box center [1005, 289] width 237 height 526
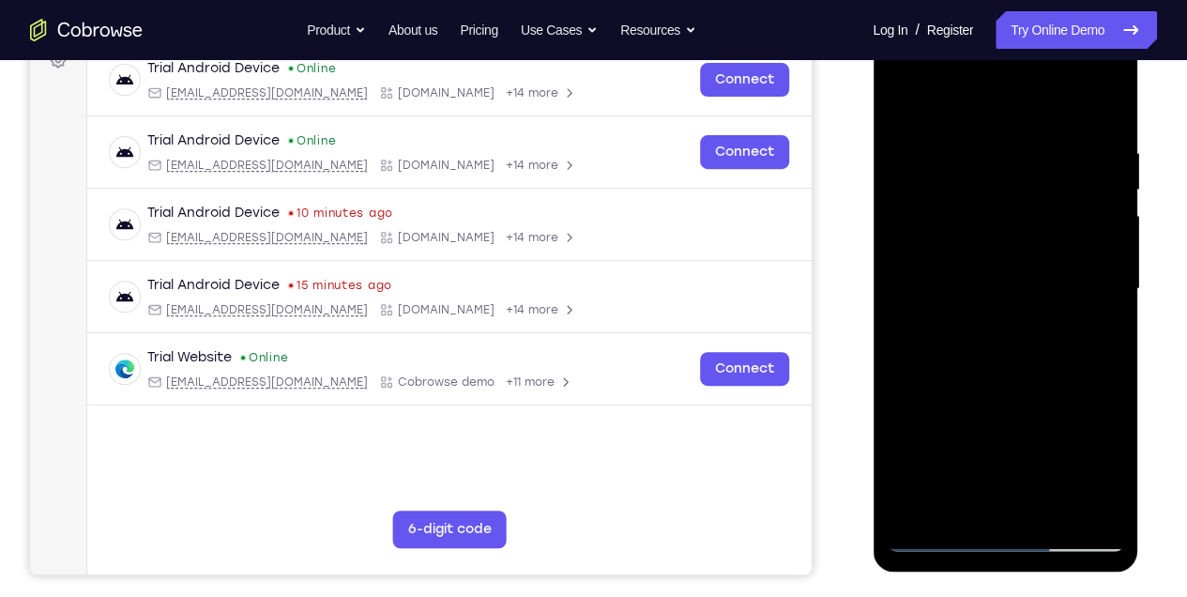
click at [1109, 321] on div at bounding box center [1005, 289] width 237 height 526
drag, startPoint x: 1047, startPoint y: 191, endPoint x: 1050, endPoint y: 403, distance: 211.2
click at [1050, 403] on div at bounding box center [1005, 289] width 237 height 526
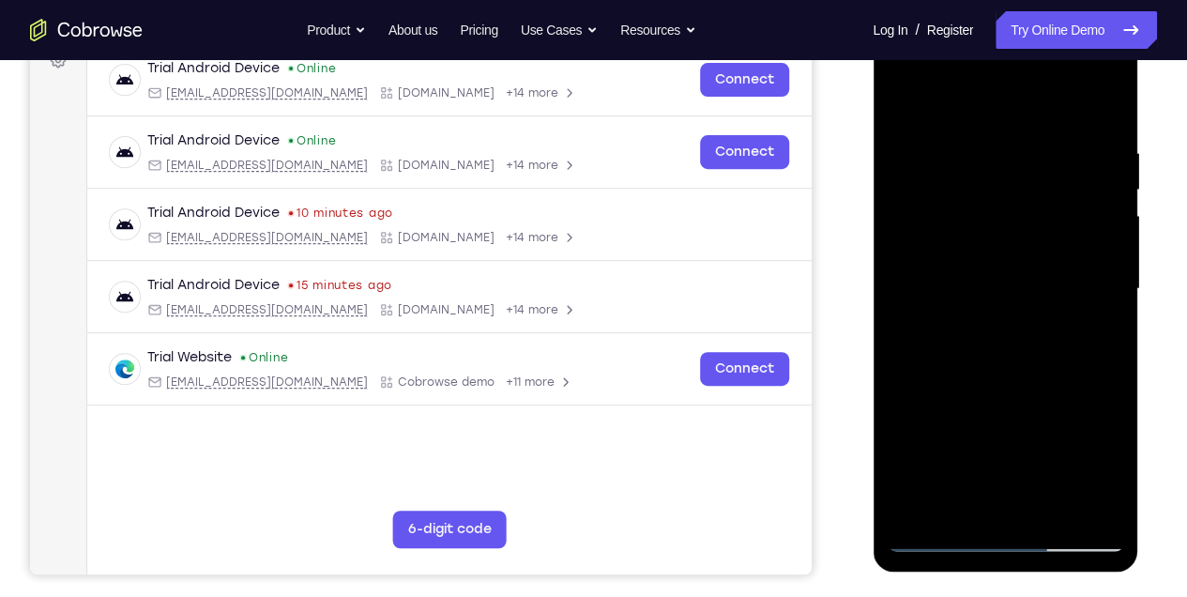
drag, startPoint x: 998, startPoint y: 169, endPoint x: 1002, endPoint y: 295, distance: 125.8
click at [1002, 295] on div at bounding box center [1005, 289] width 237 height 526
click at [952, 436] on div at bounding box center [1005, 289] width 237 height 526
click at [910, 109] on div at bounding box center [1005, 289] width 237 height 526
click at [948, 441] on div at bounding box center [1005, 289] width 237 height 526
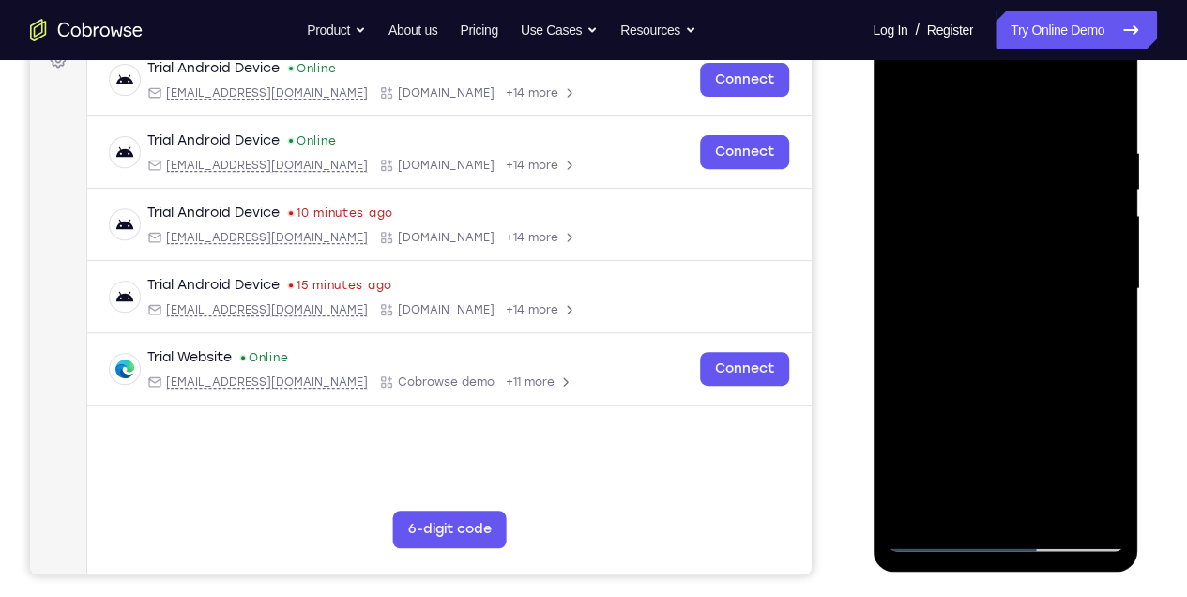
click at [913, 105] on div at bounding box center [1005, 289] width 237 height 526
click at [1111, 443] on div at bounding box center [1005, 289] width 237 height 526
click at [953, 504] on div at bounding box center [1005, 289] width 237 height 526
click at [994, 235] on div at bounding box center [1005, 289] width 237 height 526
click at [1114, 284] on div at bounding box center [1005, 289] width 237 height 526
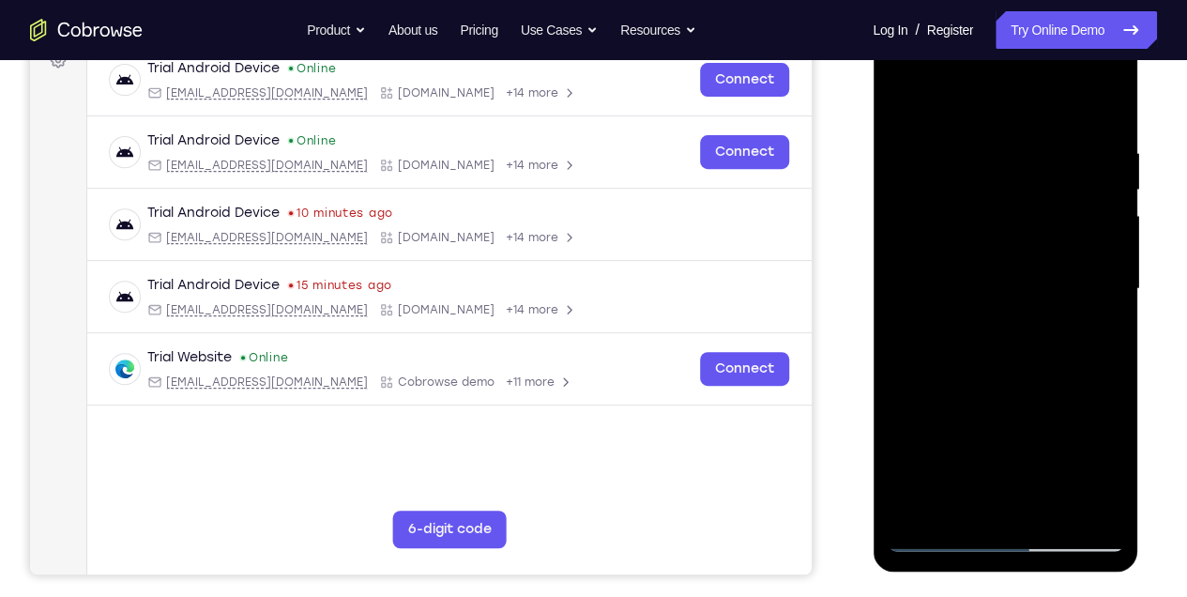
click at [963, 509] on div at bounding box center [1005, 289] width 237 height 526
drag, startPoint x: 986, startPoint y: 130, endPoint x: 987, endPoint y: 629, distance: 499.4
click at [987, 575] on html "Online web based iOS Simulators and Android Emulators. Run iPhone, iPad, Mobile…" at bounding box center [1007, 293] width 268 height 563
drag, startPoint x: 970, startPoint y: 170, endPoint x: 1002, endPoint y: 503, distance: 334.8
click at [998, 498] on div at bounding box center [1005, 289] width 237 height 526
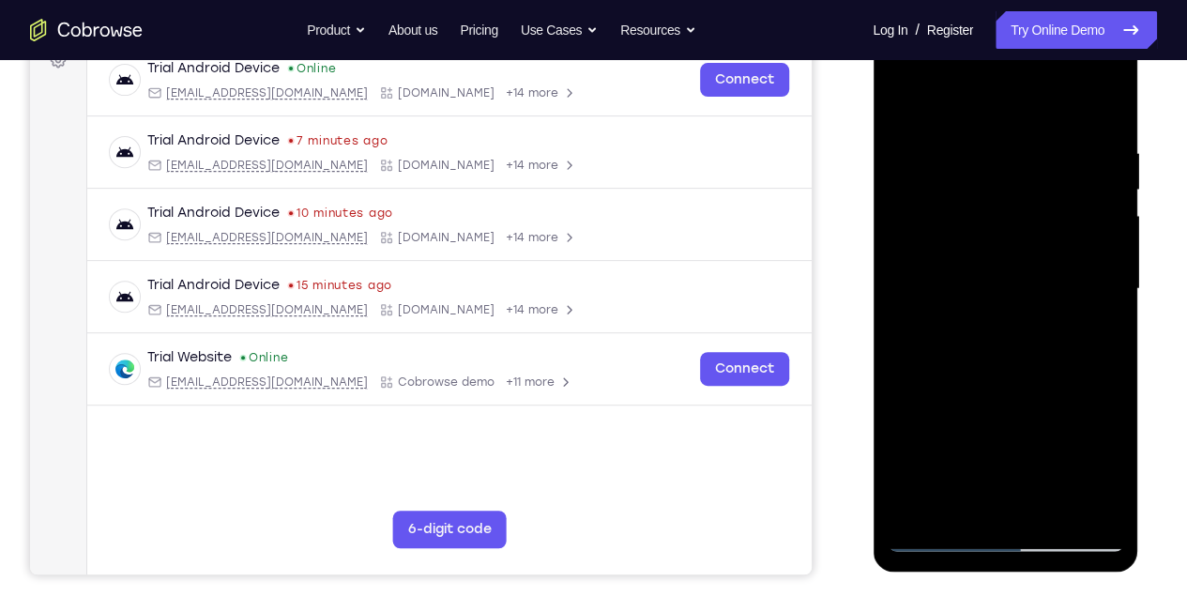
drag, startPoint x: 1010, startPoint y: 413, endPoint x: 1011, endPoint y: 161, distance: 251.6
click at [1011, 167] on div at bounding box center [1005, 289] width 237 height 526
drag, startPoint x: 1044, startPoint y: 368, endPoint x: 1045, endPoint y: 86, distance: 281.6
click at [1045, 90] on div at bounding box center [1005, 289] width 237 height 526
drag, startPoint x: 1052, startPoint y: 334, endPoint x: 1048, endPoint y: 178, distance: 155.9
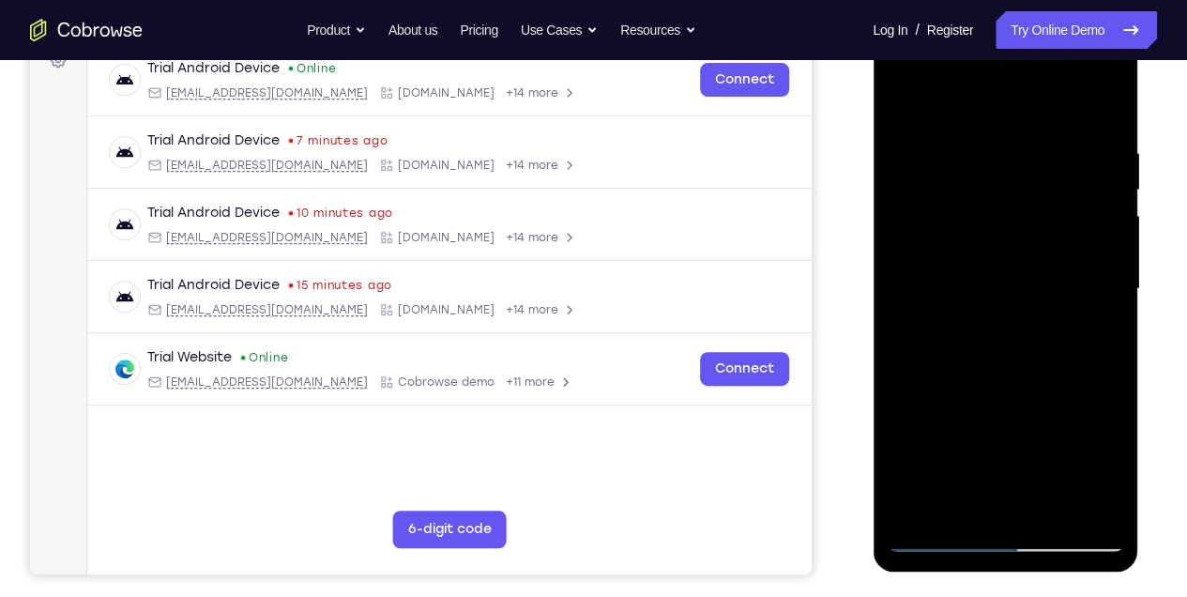
click at [1048, 185] on div at bounding box center [1005, 289] width 237 height 526
drag, startPoint x: 1037, startPoint y: 381, endPoint x: 1018, endPoint y: 130, distance: 252.3
click at [1018, 130] on div at bounding box center [1005, 289] width 237 height 526
drag, startPoint x: 1017, startPoint y: 314, endPoint x: 1011, endPoint y: 156, distance: 157.8
click at [1011, 157] on div at bounding box center [1005, 289] width 237 height 526
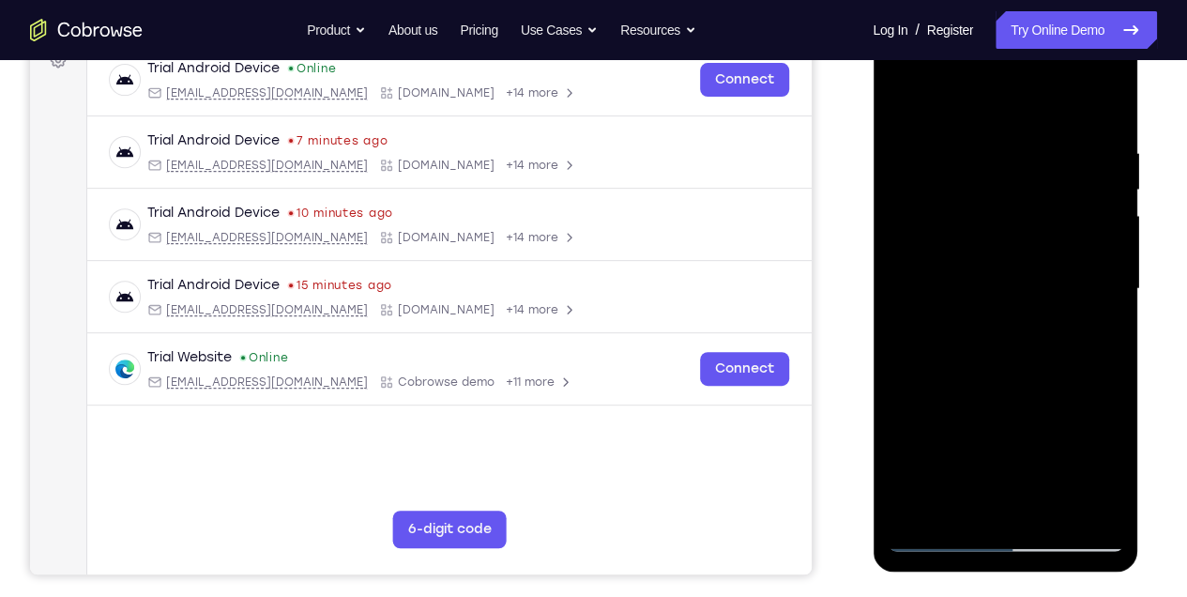
click at [910, 510] on div at bounding box center [1005, 289] width 237 height 526
click at [1049, 508] on div at bounding box center [1005, 289] width 237 height 526
click at [1050, 511] on div at bounding box center [1005, 289] width 237 height 526
drag, startPoint x: 982, startPoint y: 506, endPoint x: 1010, endPoint y: 191, distance: 315.7
click at [991, 251] on div at bounding box center [1005, 289] width 237 height 526
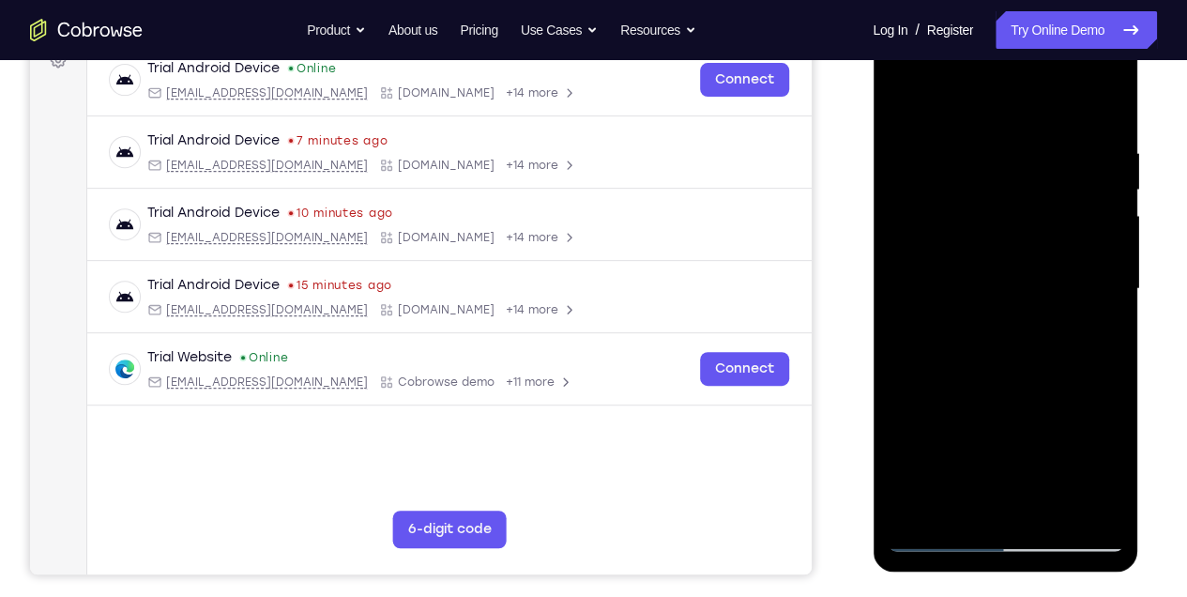
drag, startPoint x: 997, startPoint y: 504, endPoint x: 987, endPoint y: 281, distance: 223.6
click at [987, 283] on div at bounding box center [1005, 289] width 237 height 526
drag, startPoint x: 1020, startPoint y: 485, endPoint x: 985, endPoint y: 165, distance: 322.1
click at [983, 171] on div at bounding box center [1005, 289] width 237 height 526
click at [1009, 375] on div at bounding box center [1005, 289] width 237 height 526
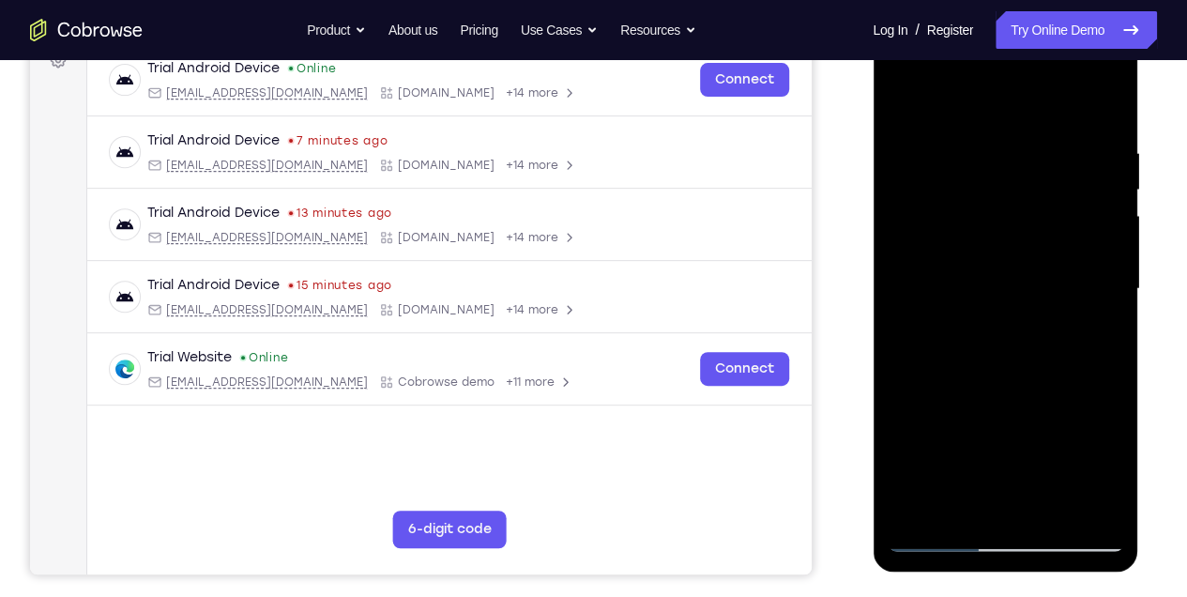
click at [906, 301] on div at bounding box center [1005, 289] width 237 height 526
click at [1086, 303] on div at bounding box center [1005, 289] width 237 height 526
drag, startPoint x: 1033, startPoint y: 415, endPoint x: 1026, endPoint y: 276, distance: 139.1
click at [1026, 276] on div at bounding box center [1005, 289] width 237 height 526
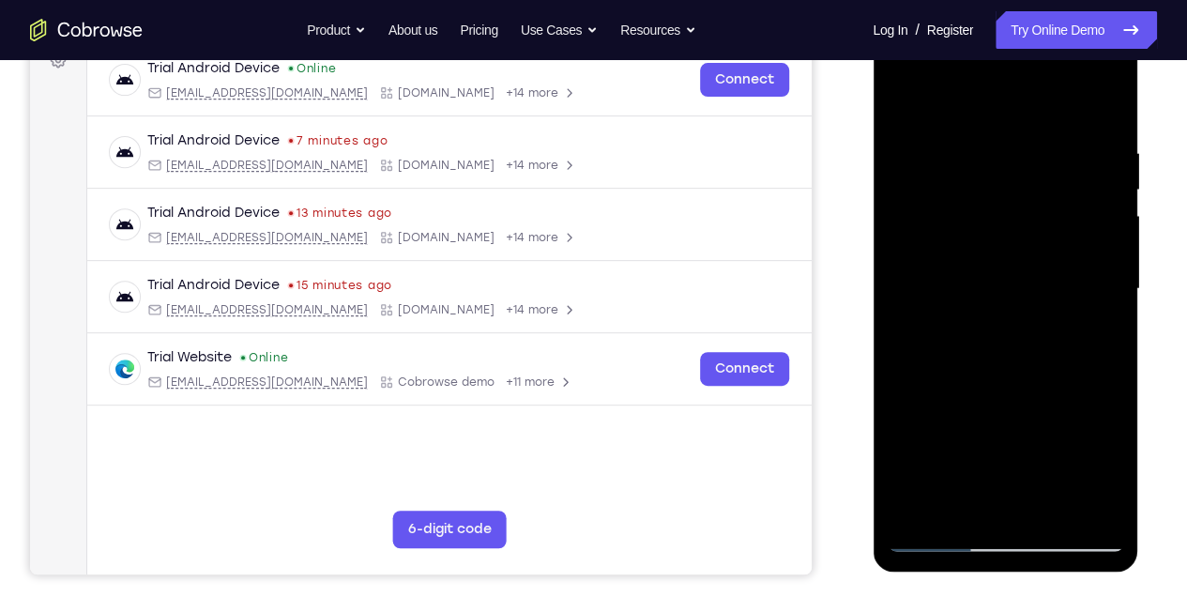
drag, startPoint x: 1024, startPoint y: 377, endPoint x: 1013, endPoint y: 193, distance: 184.3
click at [1013, 193] on div at bounding box center [1005, 289] width 237 height 526
drag, startPoint x: 1035, startPoint y: 253, endPoint x: 1036, endPoint y: 158, distance: 95.7
click at [1036, 158] on div at bounding box center [1005, 289] width 237 height 526
drag, startPoint x: 1041, startPoint y: 300, endPoint x: 1054, endPoint y: 195, distance: 105.9
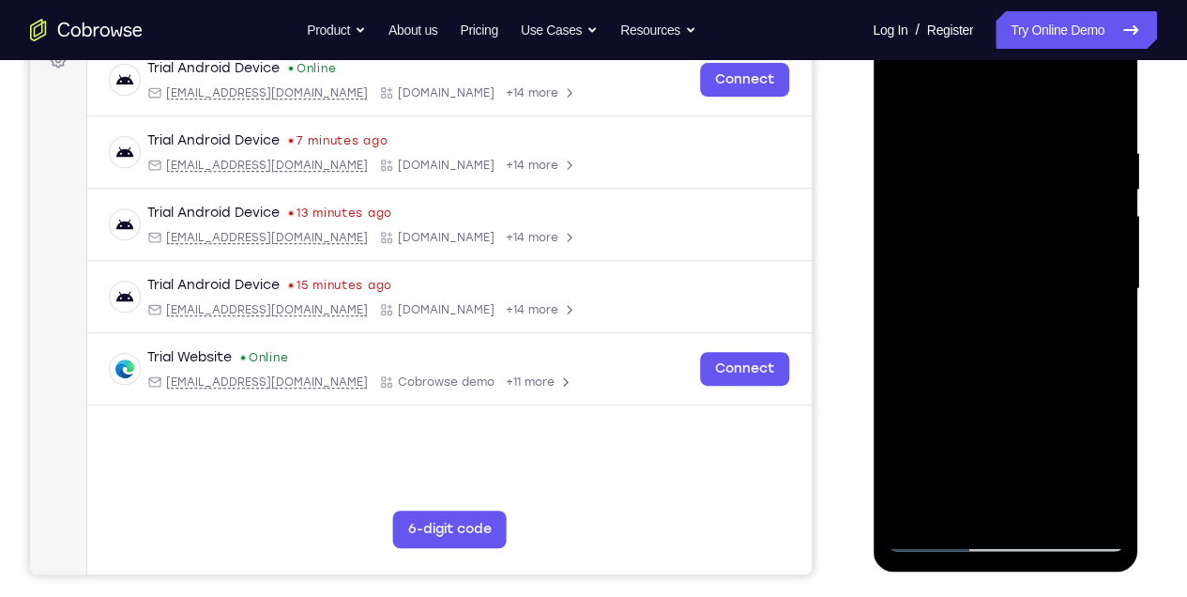
click at [1054, 195] on div at bounding box center [1005, 289] width 237 height 526
click at [1055, 512] on div at bounding box center [1005, 289] width 237 height 526
click at [1032, 268] on div at bounding box center [1005, 289] width 237 height 526
click at [896, 101] on div at bounding box center [1005, 289] width 237 height 526
click at [993, 120] on div at bounding box center [1005, 289] width 237 height 526
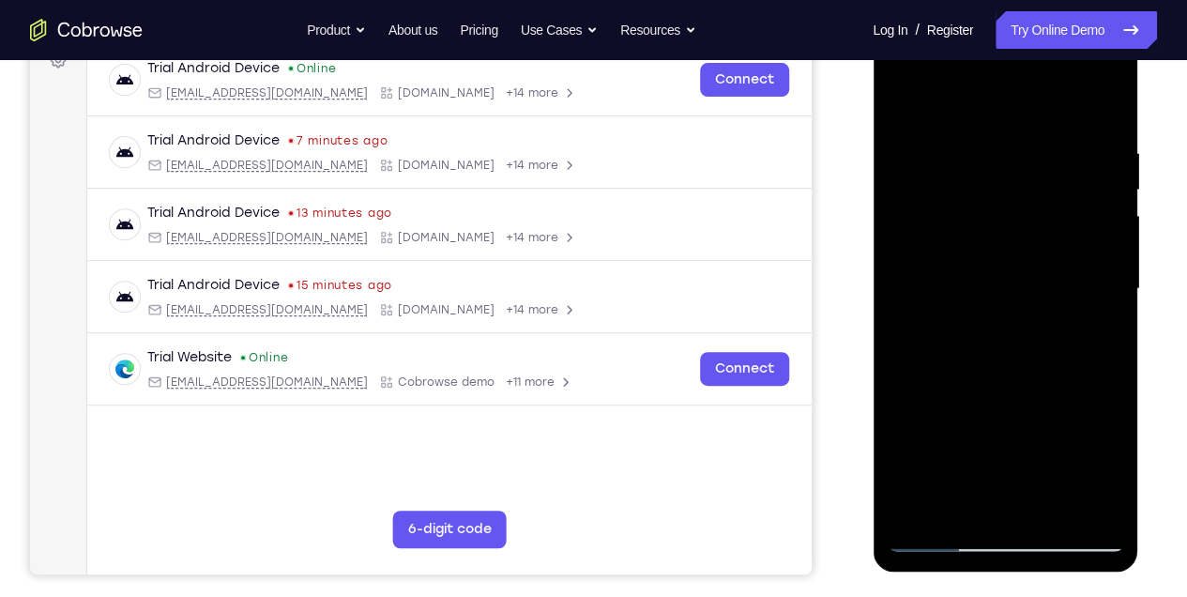
click at [924, 118] on div at bounding box center [1005, 289] width 237 height 526
click at [982, 278] on div at bounding box center [1005, 289] width 237 height 526
click at [907, 97] on div at bounding box center [1005, 289] width 237 height 526
click at [1000, 129] on div at bounding box center [1005, 289] width 237 height 526
click at [934, 120] on div at bounding box center [1005, 289] width 237 height 526
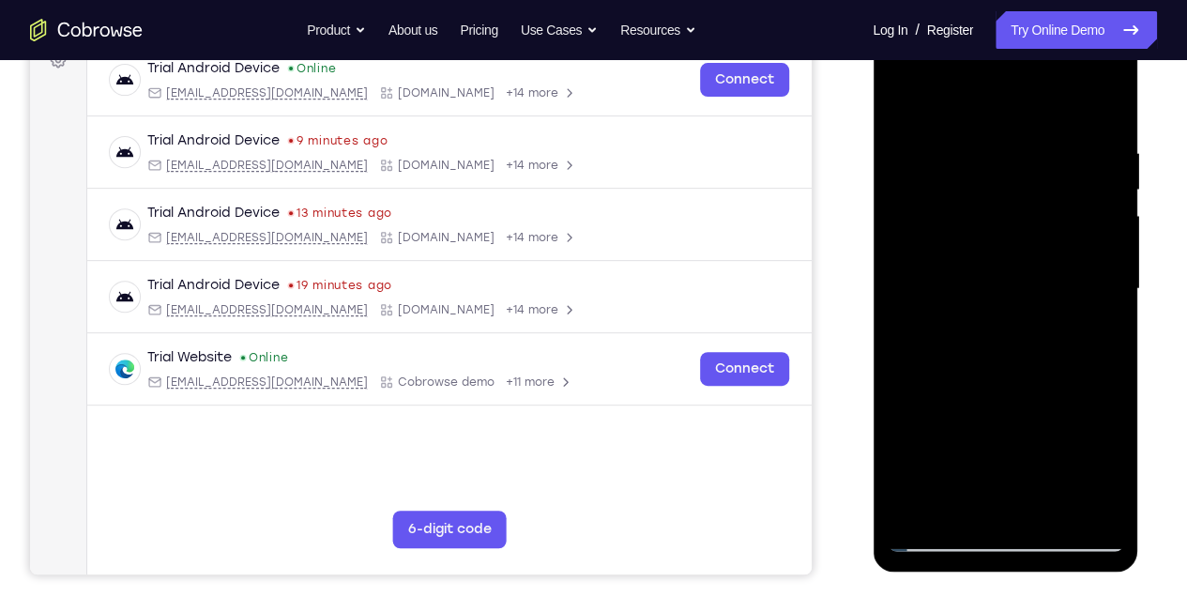
click at [909, 95] on div at bounding box center [1005, 289] width 237 height 526
drag, startPoint x: 1002, startPoint y: 116, endPoint x: 1032, endPoint y: 445, distance: 329.8
click at [1032, 445] on div at bounding box center [1005, 289] width 237 height 526
drag, startPoint x: 1008, startPoint y: 126, endPoint x: 1020, endPoint y: 448, distance: 322.2
click at [1020, 448] on div at bounding box center [1005, 289] width 237 height 526
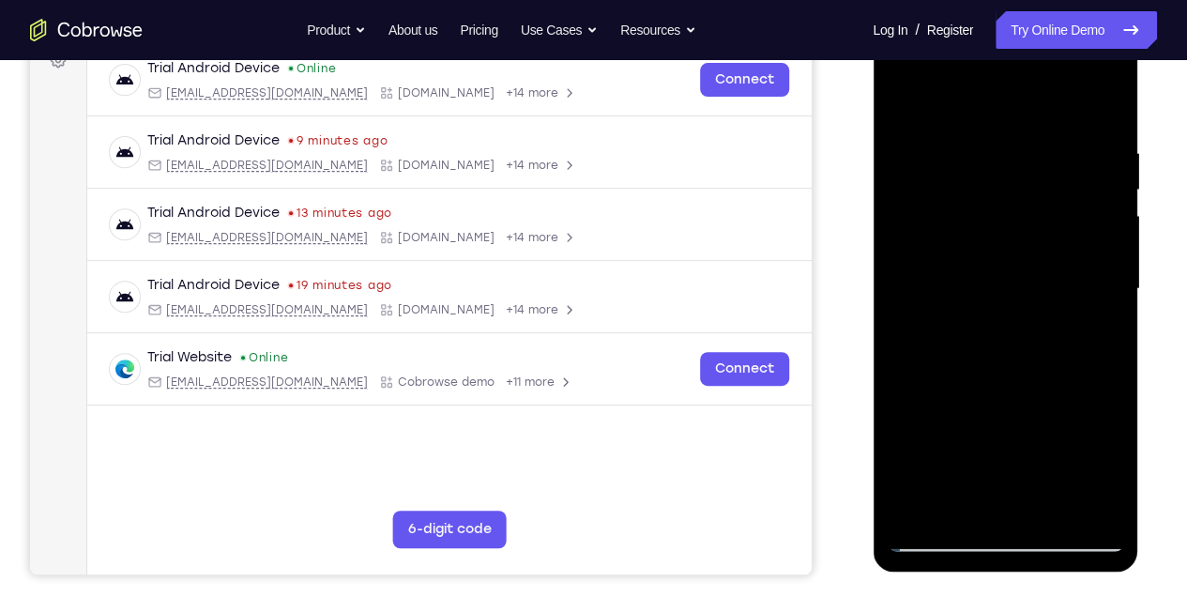
click at [1110, 370] on div at bounding box center [1005, 289] width 237 height 526
click at [1055, 511] on div at bounding box center [1005, 289] width 237 height 526
click at [901, 98] on div at bounding box center [1005, 289] width 237 height 526
click at [1098, 514] on div at bounding box center [1005, 289] width 237 height 526
click at [1095, 509] on div at bounding box center [1005, 289] width 237 height 526
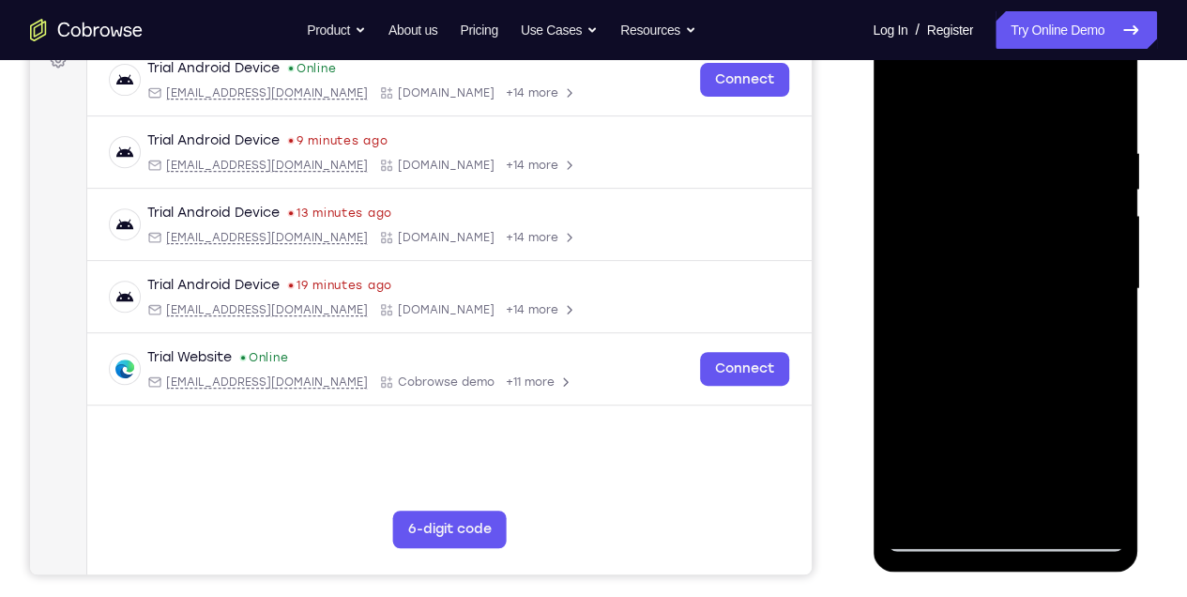
drag, startPoint x: 1056, startPoint y: 496, endPoint x: 1043, endPoint y: 259, distance: 236.9
click at [1043, 259] on div at bounding box center [1005, 289] width 237 height 526
click at [1035, 12] on div at bounding box center [1006, 12] width 266 height 0
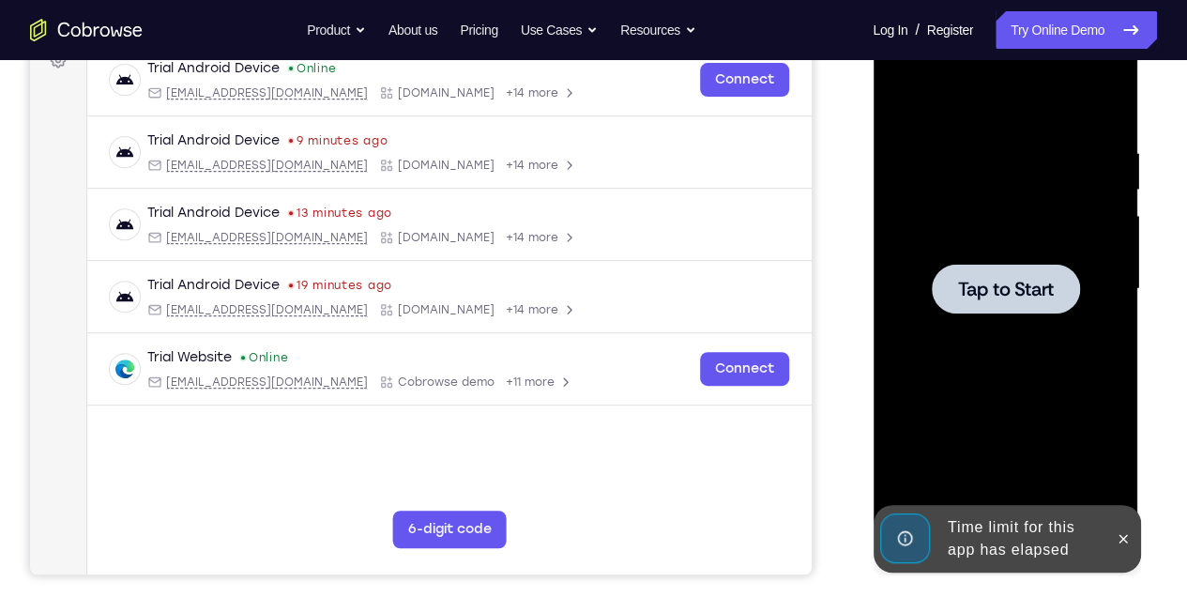
click at [1039, 392] on div at bounding box center [1005, 289] width 237 height 526
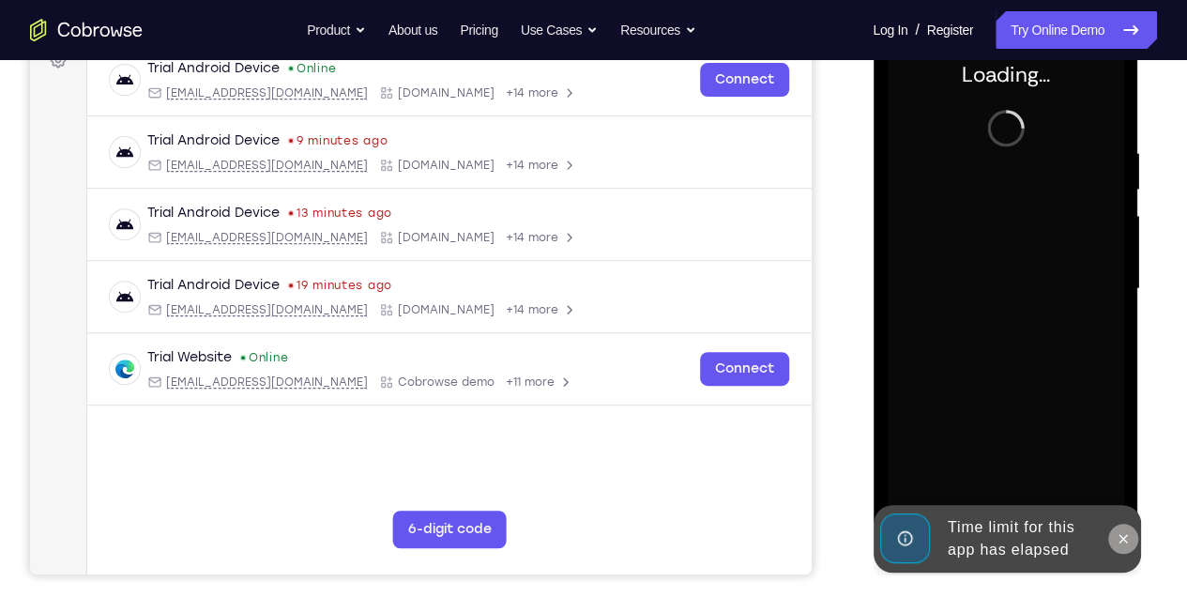
click at [1116, 540] on icon at bounding box center [1122, 538] width 15 height 15
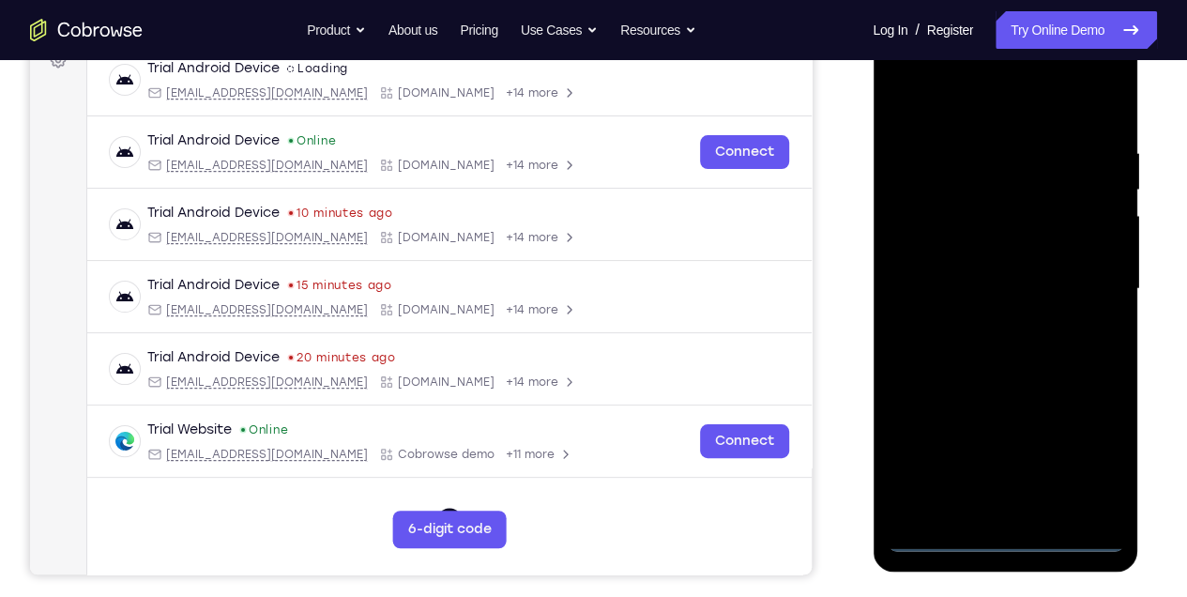
click at [1005, 543] on div at bounding box center [1005, 289] width 237 height 526
click at [1101, 460] on div at bounding box center [1005, 289] width 237 height 526
click at [967, 98] on div at bounding box center [1005, 289] width 237 height 526
click at [1085, 283] on div at bounding box center [1005, 289] width 237 height 526
click at [983, 513] on div at bounding box center [1005, 289] width 237 height 526
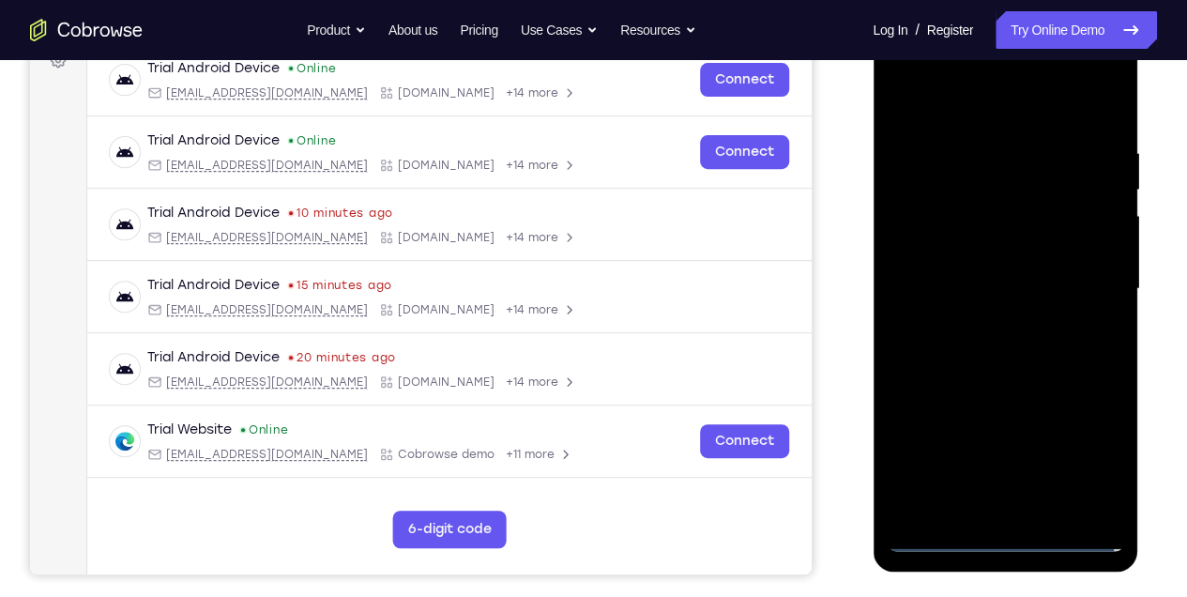
click at [963, 261] on div at bounding box center [1005, 289] width 237 height 526
click at [973, 256] on div at bounding box center [1005, 289] width 237 height 526
click at [983, 288] on div at bounding box center [1005, 289] width 237 height 526
click at [1006, 342] on div at bounding box center [1005, 289] width 237 height 526
click at [1002, 353] on div at bounding box center [1005, 289] width 237 height 526
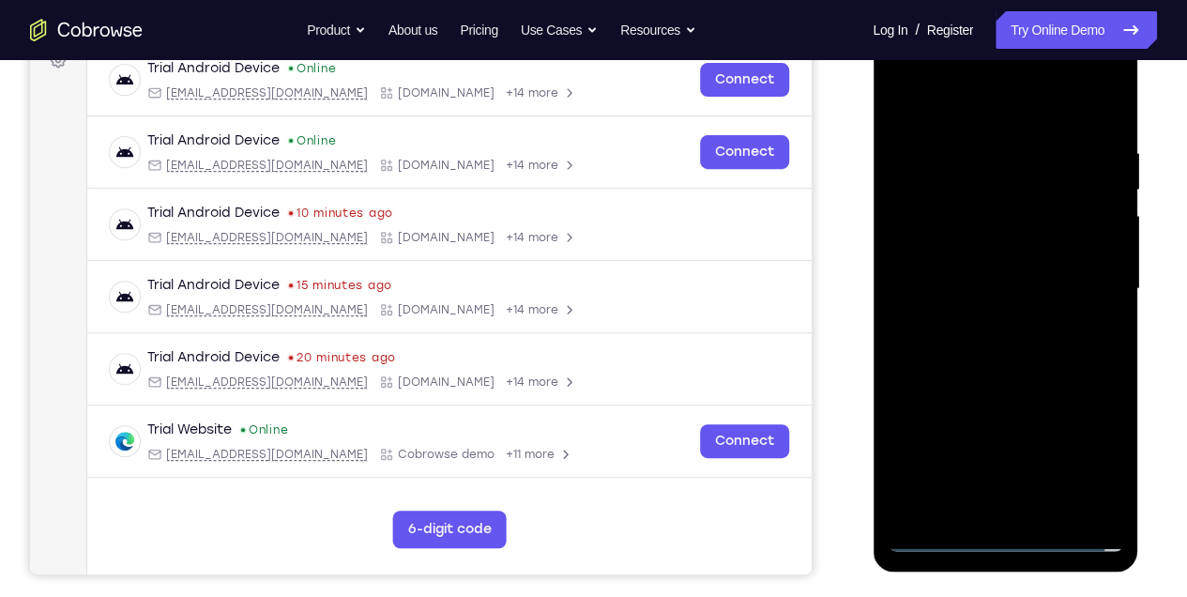
click at [1002, 353] on div at bounding box center [1005, 289] width 237 height 526
click at [1075, 367] on div at bounding box center [1005, 289] width 237 height 526
click at [1110, 375] on div at bounding box center [1005, 289] width 237 height 526
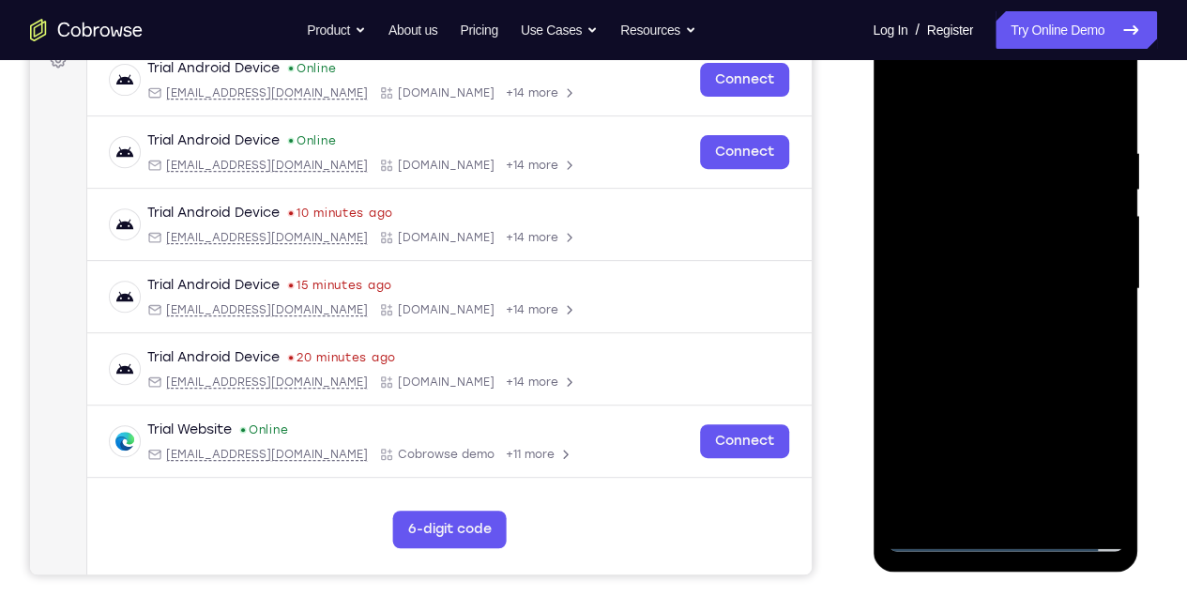
click at [1048, 513] on div at bounding box center [1005, 289] width 237 height 526
click at [1005, 388] on div at bounding box center [1005, 289] width 237 height 526
click at [1057, 271] on div at bounding box center [1005, 289] width 237 height 526
click at [910, 254] on div at bounding box center [1005, 289] width 237 height 526
drag, startPoint x: 1002, startPoint y: 413, endPoint x: 1006, endPoint y: 231, distance: 182.2
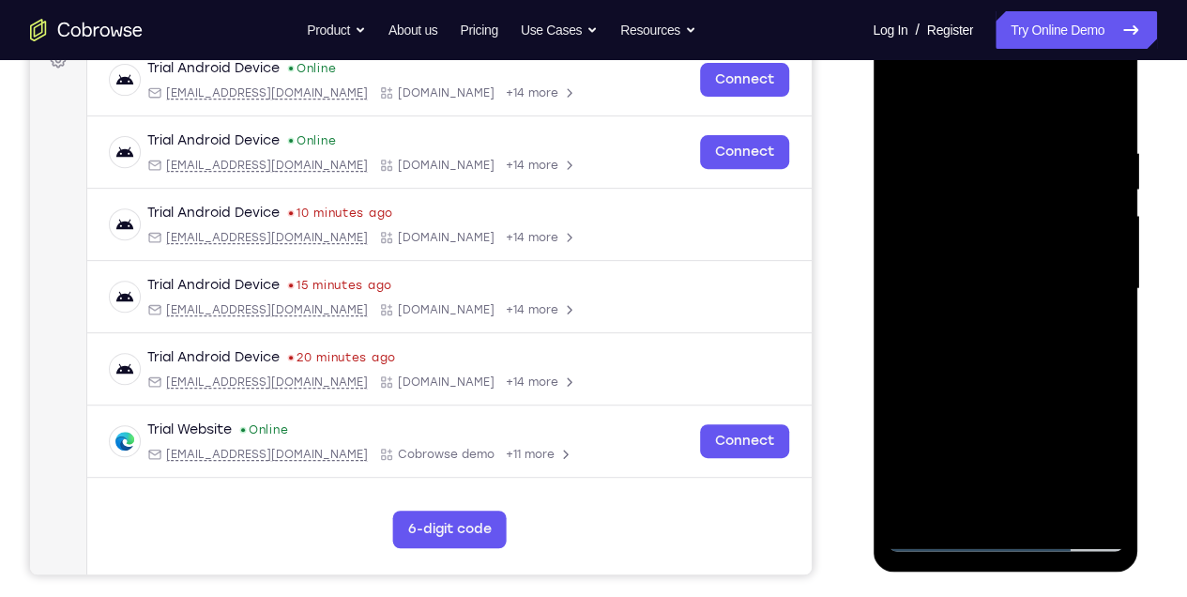
click at [1006, 231] on div at bounding box center [1005, 289] width 237 height 526
click at [948, 424] on div at bounding box center [1005, 289] width 237 height 526
click at [952, 421] on div at bounding box center [1005, 289] width 237 height 526
click at [943, 380] on div at bounding box center [1005, 289] width 237 height 526
click at [972, 300] on div at bounding box center [1005, 289] width 237 height 526
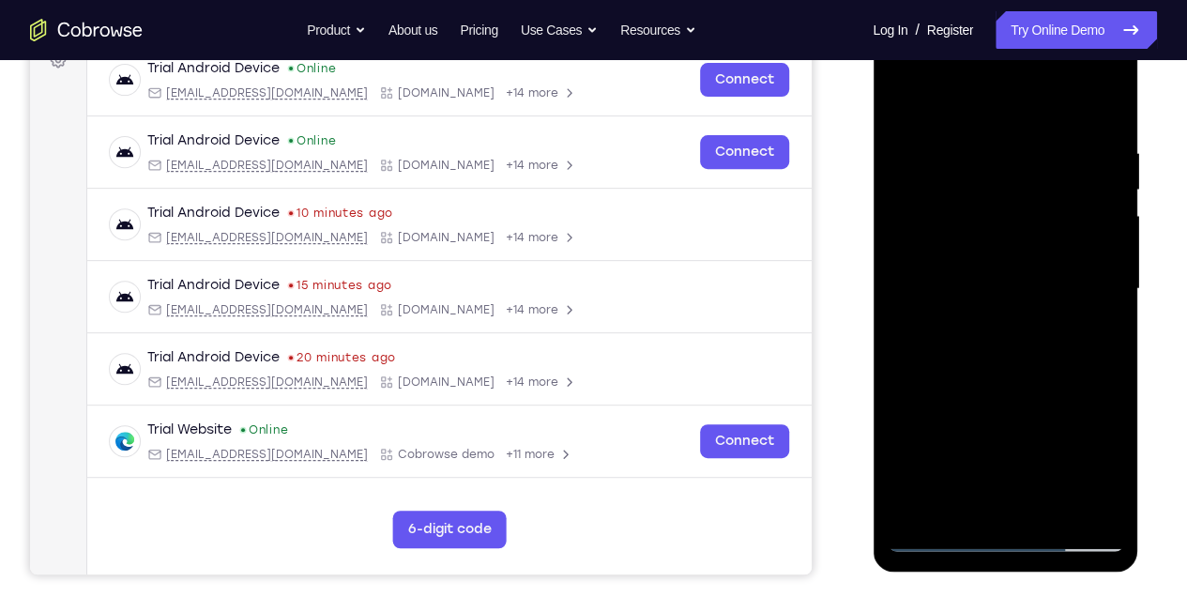
drag, startPoint x: 1033, startPoint y: 131, endPoint x: 1032, endPoint y: 396, distance: 264.7
click at [1032, 395] on div at bounding box center [1005, 289] width 237 height 526
click at [1052, 510] on div at bounding box center [1005, 289] width 237 height 526
click at [1011, 286] on div at bounding box center [1005, 289] width 237 height 526
click at [902, 100] on div at bounding box center [1005, 289] width 237 height 526
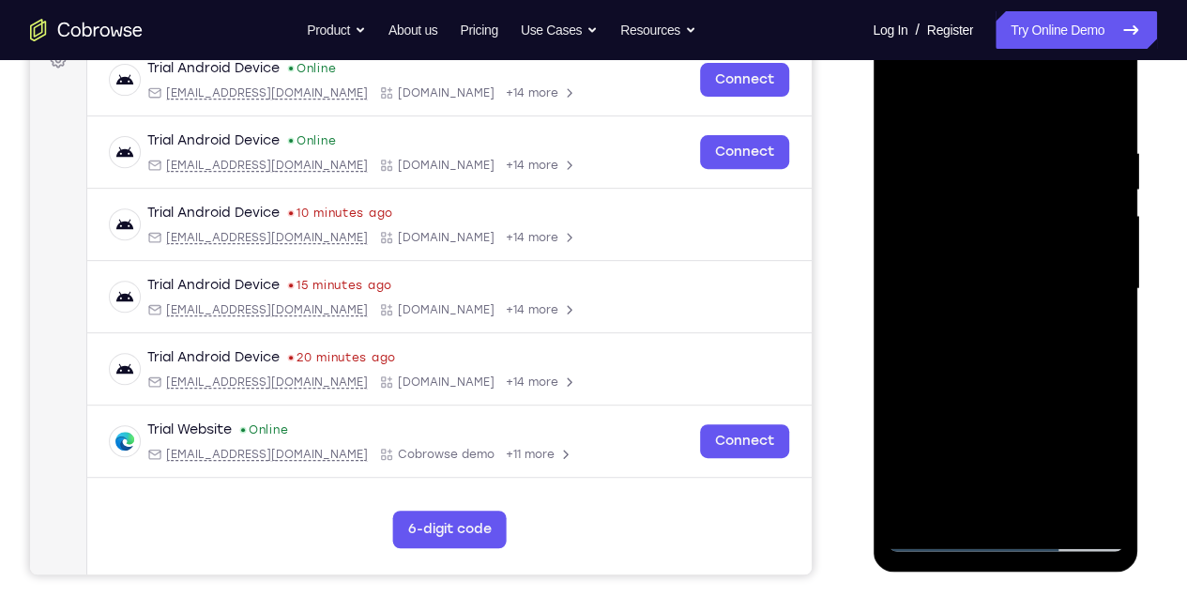
click at [987, 285] on div at bounding box center [1005, 289] width 237 height 526
click at [947, 244] on div at bounding box center [1005, 289] width 237 height 526
click at [984, 407] on div at bounding box center [1005, 289] width 237 height 526
click at [1109, 302] on div at bounding box center [1005, 289] width 237 height 526
click at [904, 107] on div at bounding box center [1005, 289] width 237 height 526
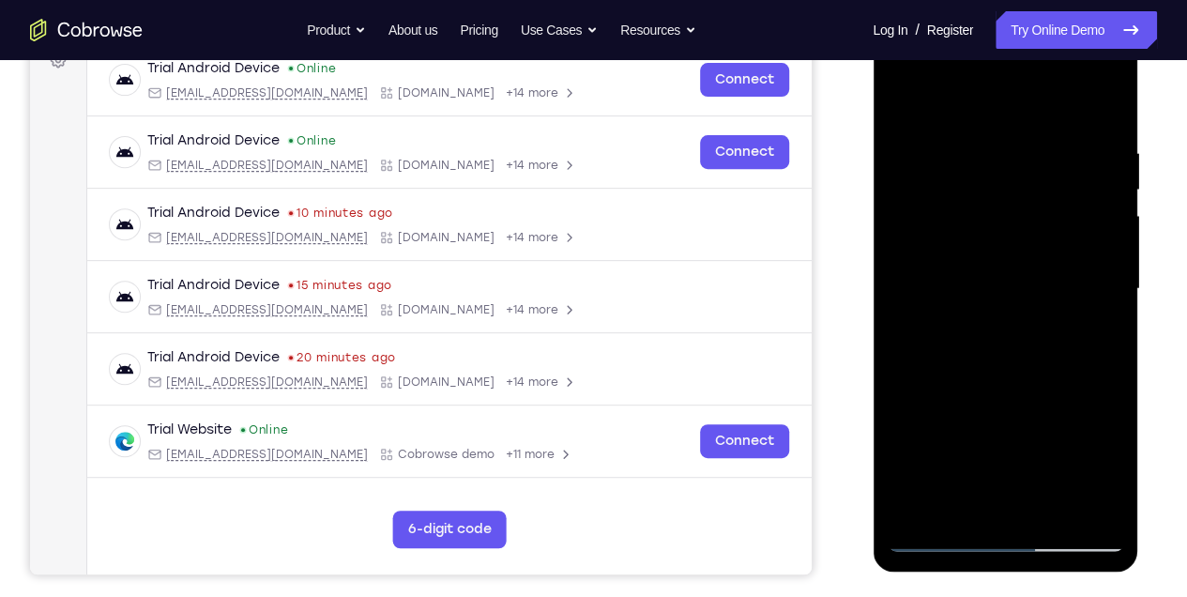
click at [1002, 122] on div at bounding box center [1005, 289] width 237 height 526
click at [919, 123] on div at bounding box center [1005, 289] width 237 height 526
click at [1029, 274] on div at bounding box center [1005, 289] width 237 height 526
click at [940, 444] on div at bounding box center [1005, 289] width 237 height 526
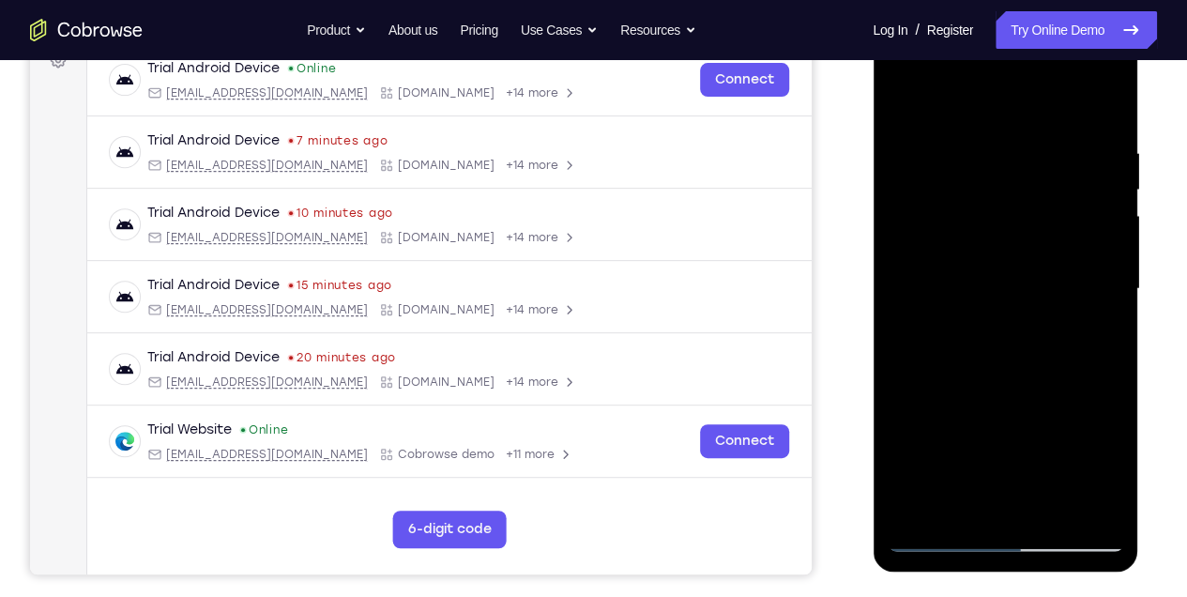
click at [902, 103] on div at bounding box center [1005, 289] width 237 height 526
drag, startPoint x: 996, startPoint y: 436, endPoint x: 975, endPoint y: 295, distance: 142.3
click at [975, 295] on div at bounding box center [1005, 289] width 237 height 526
drag, startPoint x: 975, startPoint y: 295, endPoint x: 977, endPoint y: 557, distance: 261.9
click at [977, 556] on div at bounding box center [1006, 291] width 266 height 559
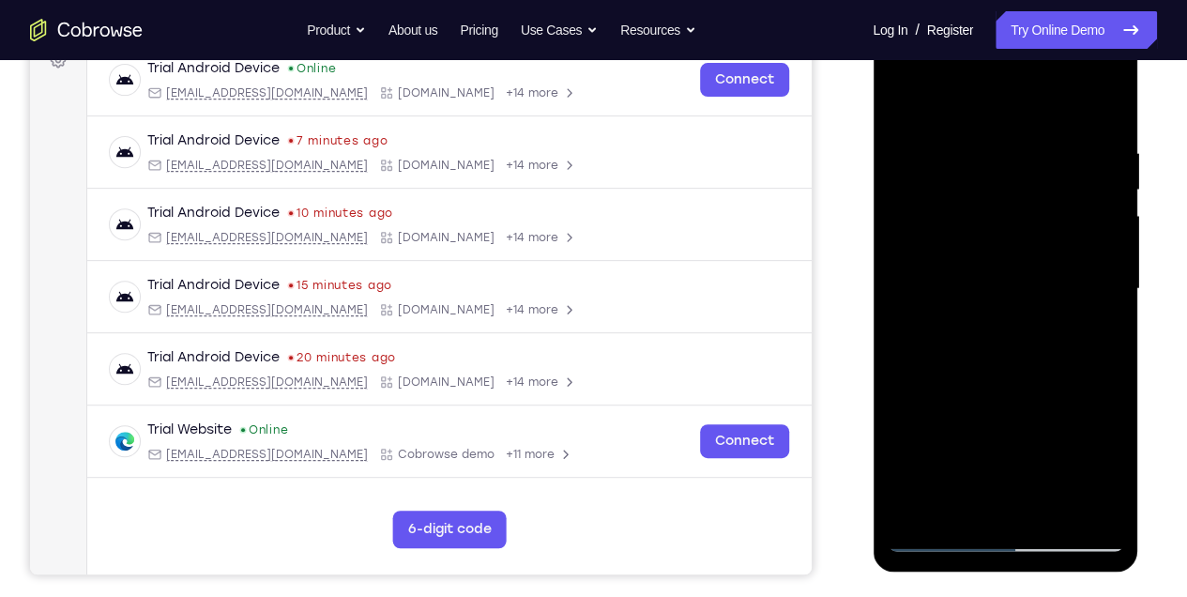
click at [901, 97] on div at bounding box center [1005, 289] width 237 height 526
click at [1098, 513] on div at bounding box center [1005, 289] width 237 height 526
drag, startPoint x: 1000, startPoint y: 257, endPoint x: 996, endPoint y: 184, distance: 73.3
click at [996, 184] on div at bounding box center [1005, 289] width 237 height 526
drag, startPoint x: 981, startPoint y: 407, endPoint x: 985, endPoint y: 261, distance: 146.5
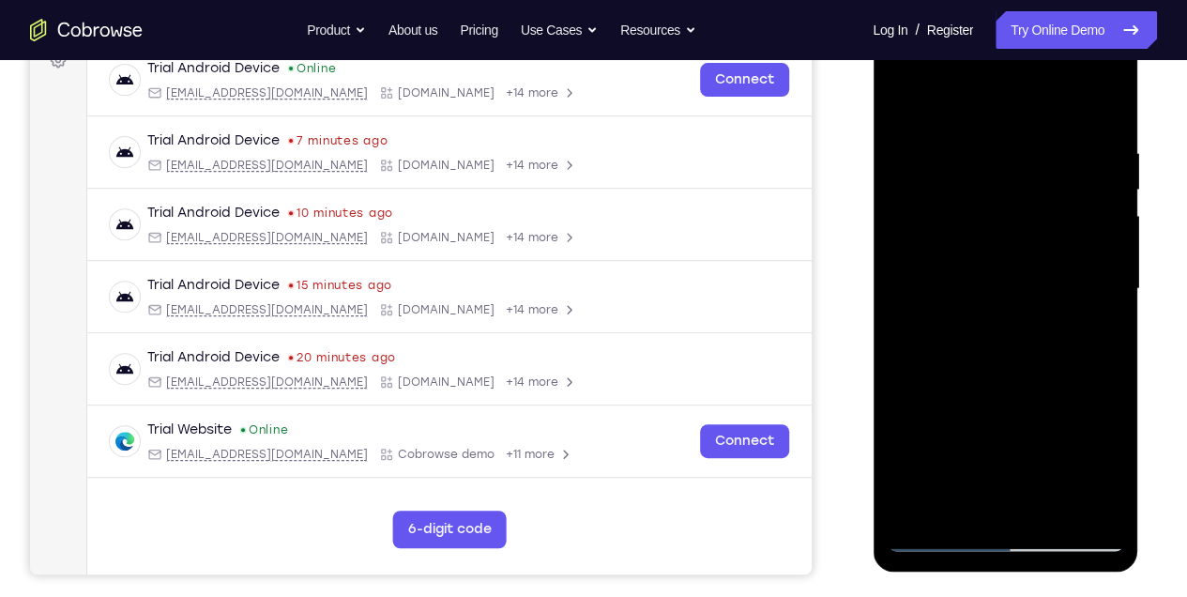
click at [985, 261] on div at bounding box center [1005, 289] width 237 height 526
drag, startPoint x: 1028, startPoint y: 279, endPoint x: 1034, endPoint y: 165, distance: 113.8
click at [1034, 171] on div at bounding box center [1005, 289] width 237 height 526
drag, startPoint x: 1039, startPoint y: 148, endPoint x: 983, endPoint y: 600, distance: 455.0
click at [983, 575] on html "Online web based iOS Simulators and Android Emulators. Run iPhone, iPad, Mobile…" at bounding box center [1007, 293] width 268 height 563
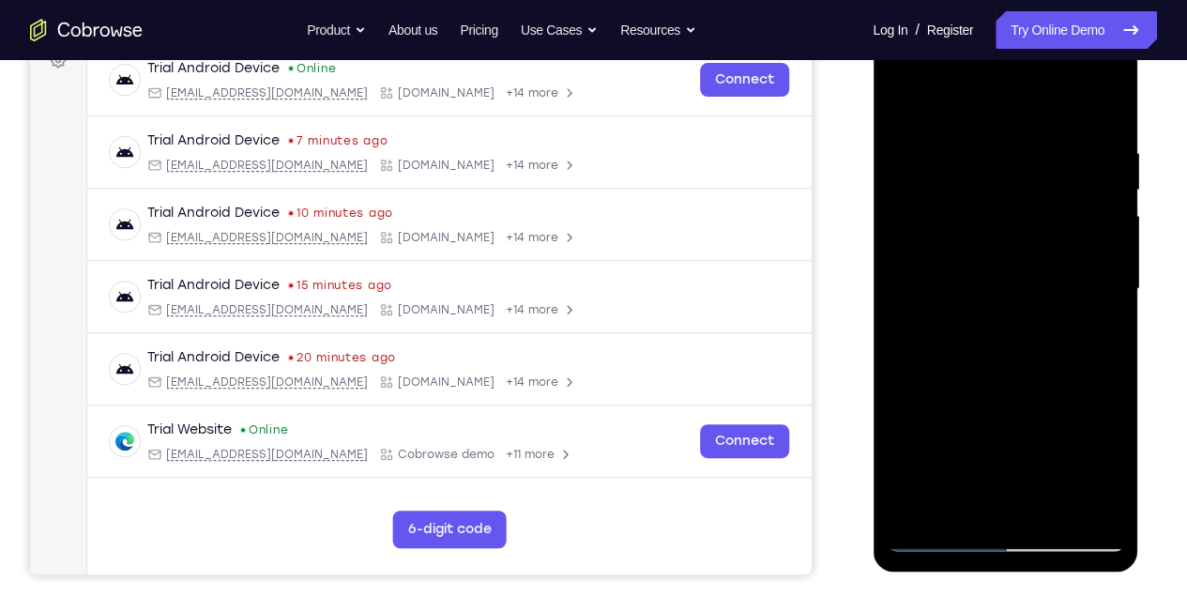
drag, startPoint x: 1005, startPoint y: 131, endPoint x: 1000, endPoint y: 509, distance: 377.4
click at [989, 508] on div at bounding box center [1005, 289] width 237 height 526
click at [1048, 516] on div at bounding box center [1005, 289] width 237 height 526
click at [1005, 274] on div at bounding box center [1005, 289] width 237 height 526
click at [938, 465] on div at bounding box center [1005, 289] width 237 height 526
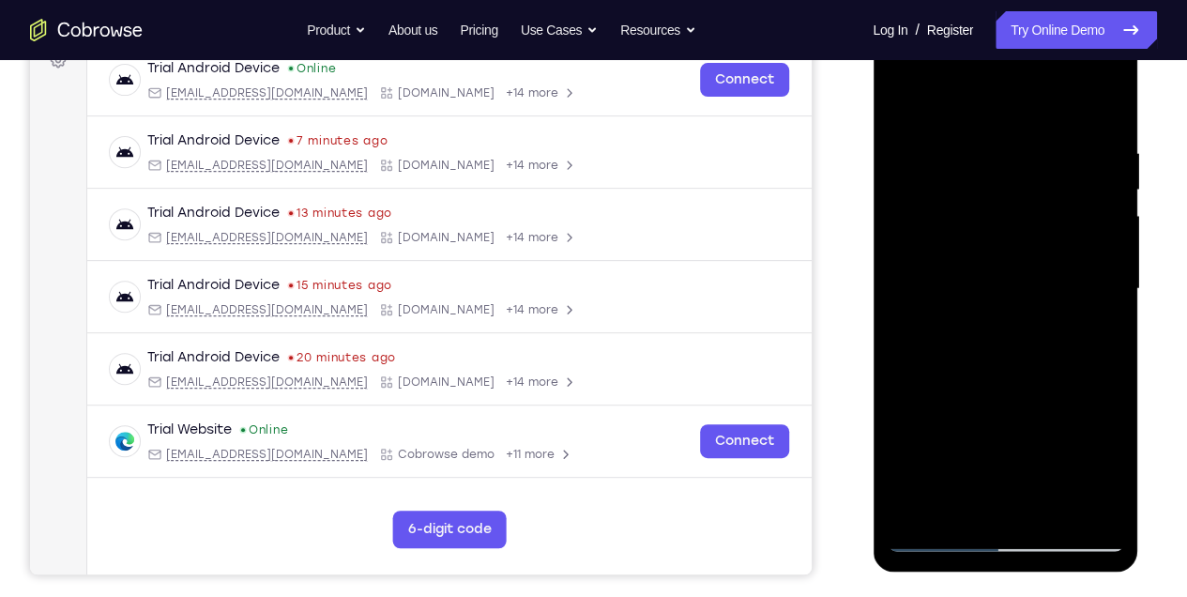
click at [938, 465] on div at bounding box center [1005, 289] width 237 height 526
click at [897, 99] on div at bounding box center [1005, 289] width 237 height 526
click at [1092, 505] on div at bounding box center [1005, 289] width 237 height 526
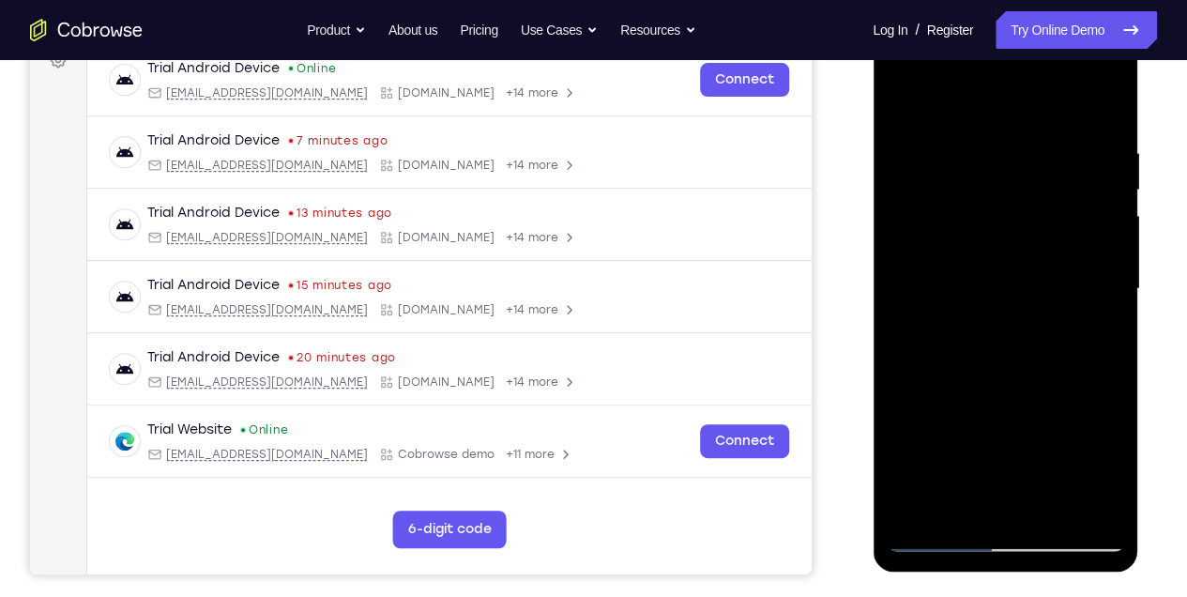
drag, startPoint x: 1022, startPoint y: 445, endPoint x: 988, endPoint y: 277, distance: 171.4
click at [988, 279] on div at bounding box center [1005, 289] width 237 height 526
drag, startPoint x: 979, startPoint y: 274, endPoint x: 977, endPoint y: 213, distance: 61.0
click at [977, 213] on div at bounding box center [1005, 289] width 237 height 526
click at [898, 247] on div at bounding box center [1005, 289] width 237 height 526
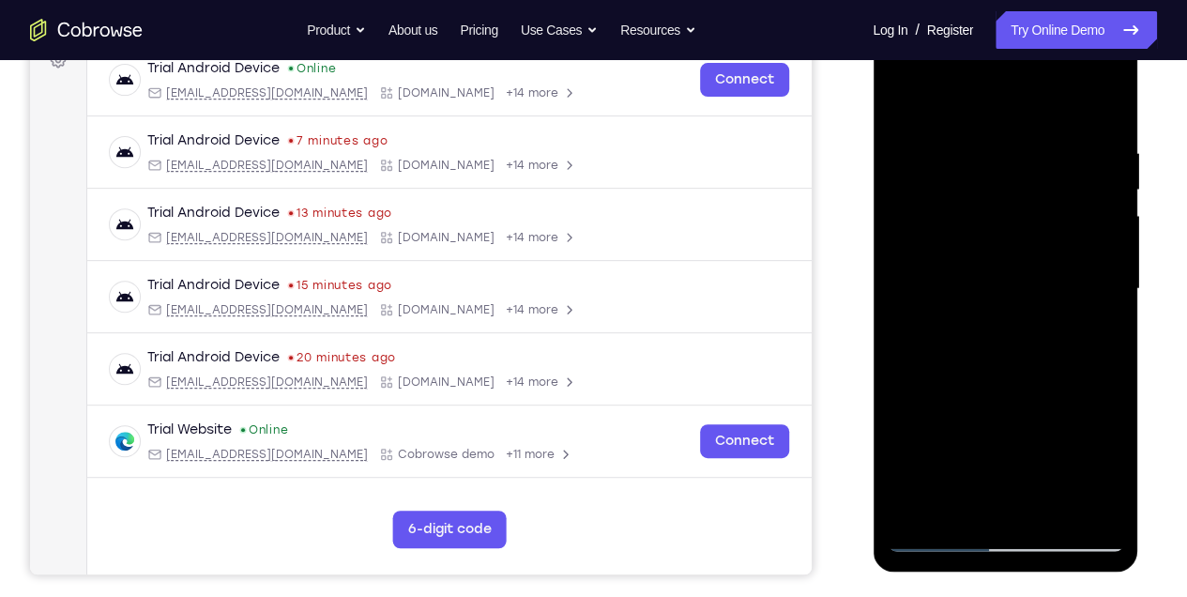
click at [1117, 187] on div at bounding box center [1005, 289] width 237 height 526
click at [1110, 187] on div at bounding box center [1005, 289] width 237 height 526
click at [901, 191] on div at bounding box center [1005, 289] width 237 height 526
click at [1112, 186] on div at bounding box center [1005, 289] width 237 height 526
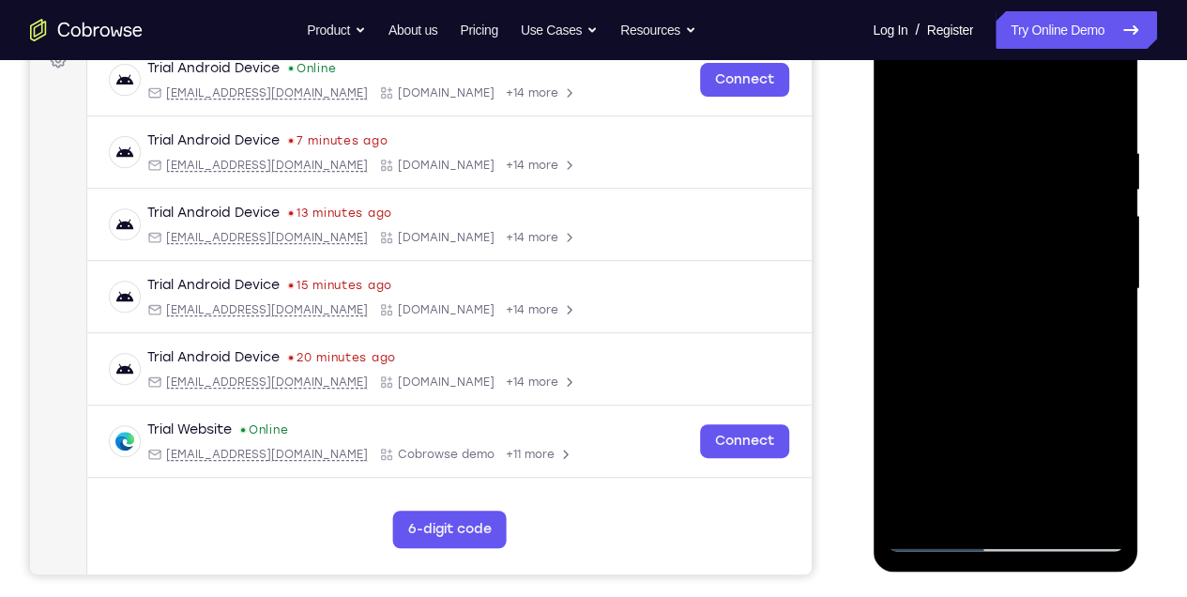
click at [1112, 186] on div at bounding box center [1005, 289] width 237 height 526
click at [898, 97] on div at bounding box center [1005, 289] width 237 height 526
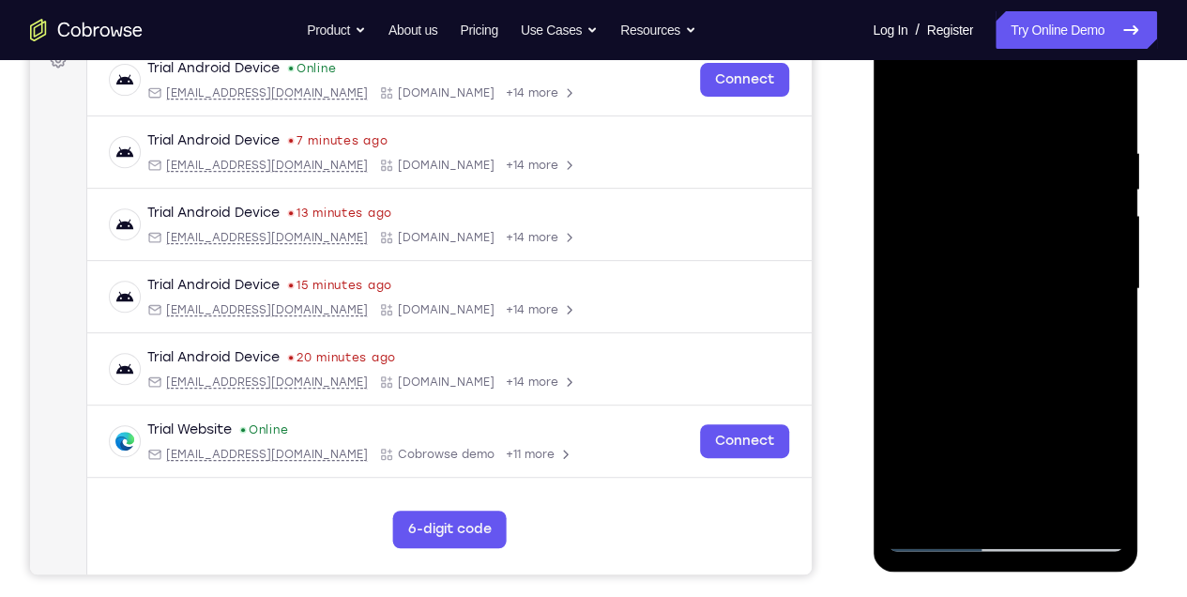
drag, startPoint x: 990, startPoint y: 131, endPoint x: 985, endPoint y: 542, distance: 410.2
click at [984, 542] on div at bounding box center [1005, 289] width 237 height 526
drag, startPoint x: 998, startPoint y: 118, endPoint x: 990, endPoint y: 554, distance: 435.6
click at [990, 552] on div at bounding box center [1006, 291] width 266 height 559
drag, startPoint x: 1005, startPoint y: 128, endPoint x: 1011, endPoint y: 446, distance: 318.3
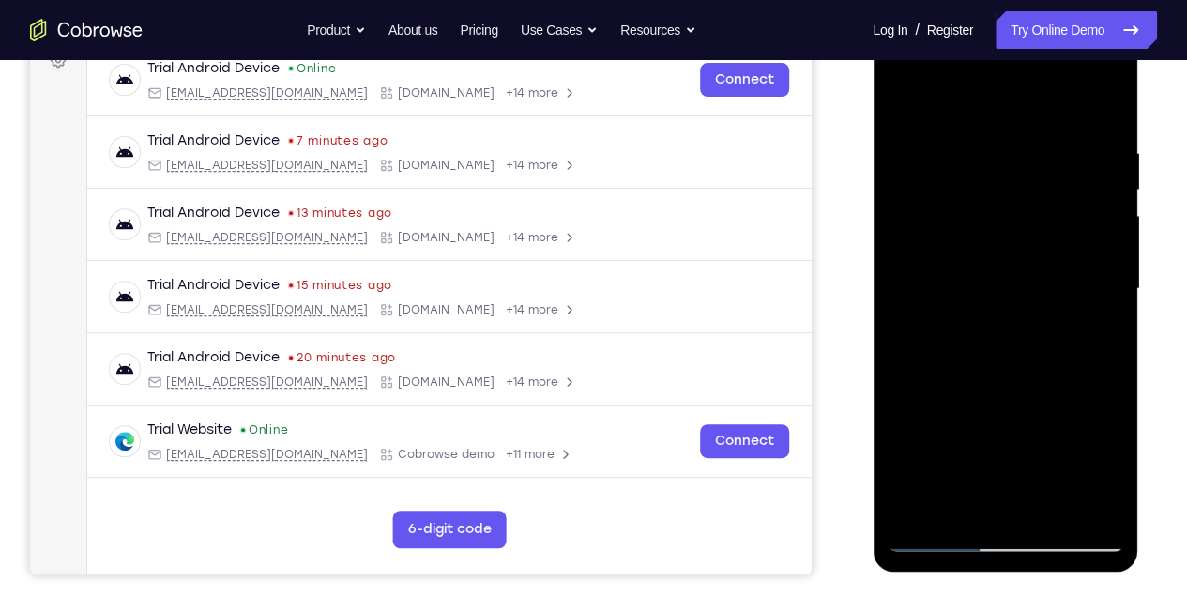
click at [1011, 446] on div at bounding box center [1005, 289] width 237 height 526
drag, startPoint x: 1047, startPoint y: 355, endPoint x: 1037, endPoint y: 161, distance: 194.5
click at [1035, 171] on div at bounding box center [1005, 289] width 237 height 526
drag, startPoint x: 1018, startPoint y: 334, endPoint x: 1032, endPoint y: 191, distance: 143.3
click at [1032, 191] on div at bounding box center [1005, 289] width 237 height 526
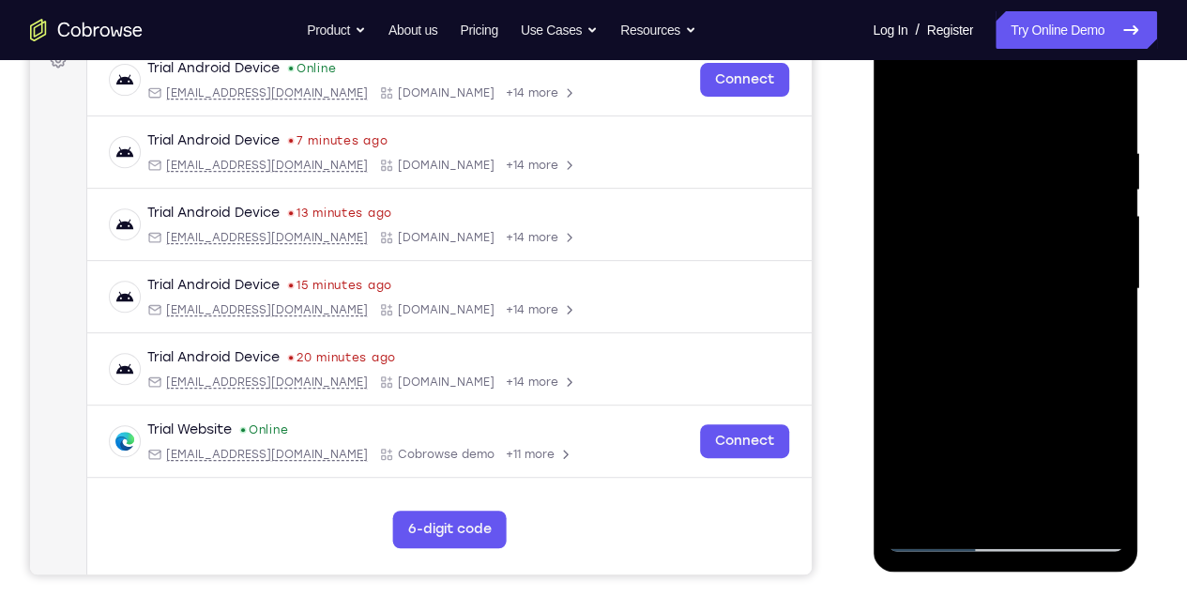
click at [1086, 339] on div at bounding box center [1005, 289] width 237 height 526
click at [1110, 187] on div at bounding box center [1005, 289] width 237 height 526
click at [910, 102] on div at bounding box center [1005, 289] width 237 height 526
drag, startPoint x: 1005, startPoint y: 122, endPoint x: 1009, endPoint y: 488, distance: 366.1
click at [1009, 488] on div at bounding box center [1005, 289] width 237 height 526
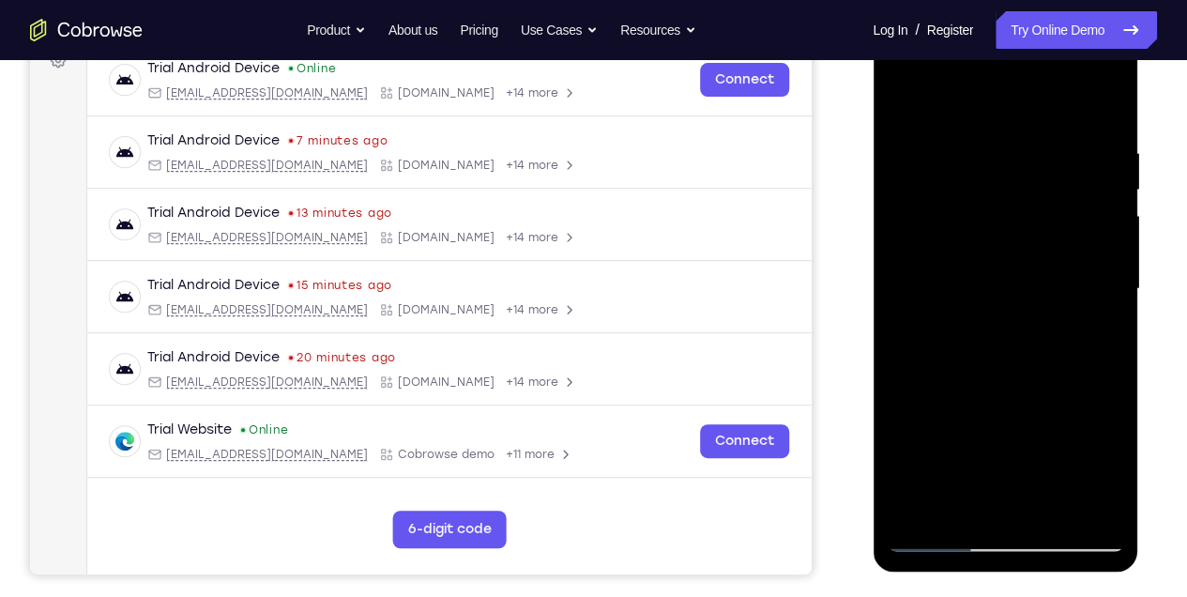
drag, startPoint x: 1032, startPoint y: 117, endPoint x: 994, endPoint y: 546, distance: 430.6
click at [988, 519] on div at bounding box center [1005, 289] width 237 height 526
drag, startPoint x: 1019, startPoint y: 135, endPoint x: 952, endPoint y: 510, distance: 380.6
click at [953, 507] on div at bounding box center [1005, 289] width 237 height 526
click at [956, 514] on div at bounding box center [1005, 289] width 237 height 526
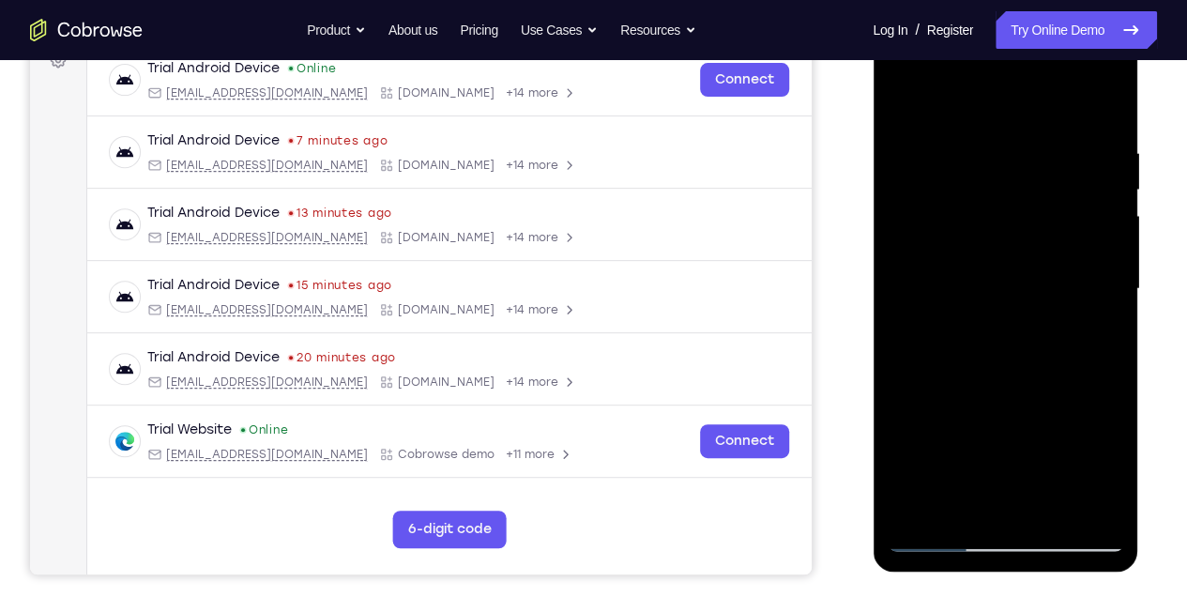
click at [1003, 98] on div at bounding box center [1005, 289] width 237 height 526
click at [982, 141] on div at bounding box center [1005, 289] width 237 height 526
drag, startPoint x: 981, startPoint y: 409, endPoint x: 1017, endPoint y: 158, distance: 254.1
click at [1017, 158] on div at bounding box center [1005, 289] width 237 height 526
click at [1097, 513] on div at bounding box center [1005, 289] width 237 height 526
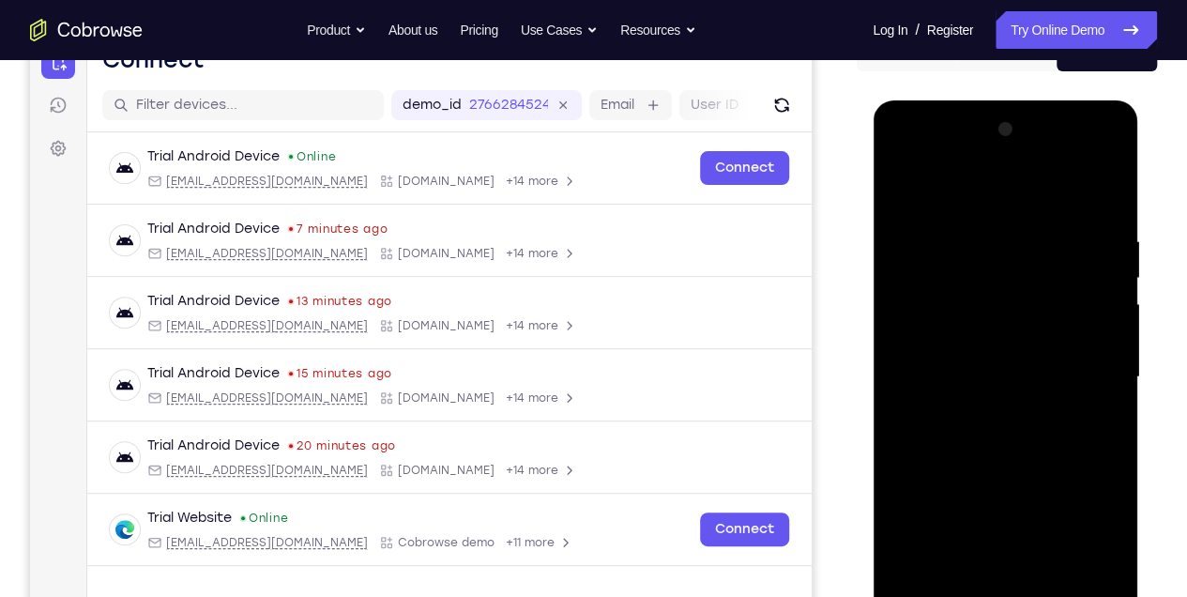
scroll to position [173, 0]
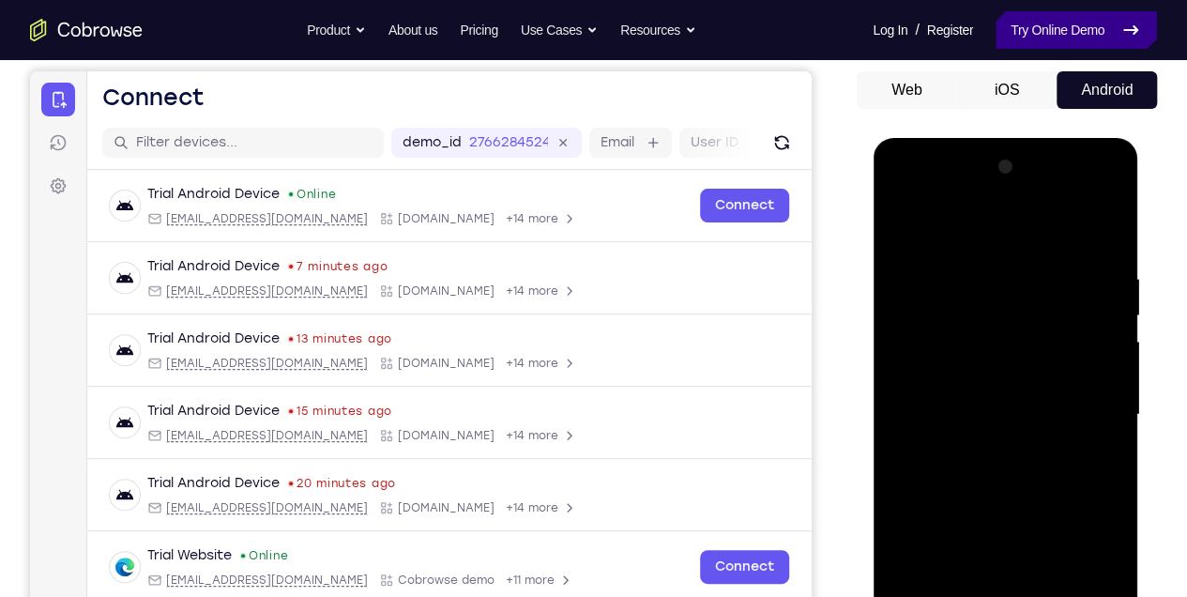
click at [1094, 28] on link "Try Online Demo" at bounding box center [1076, 30] width 161 height 38
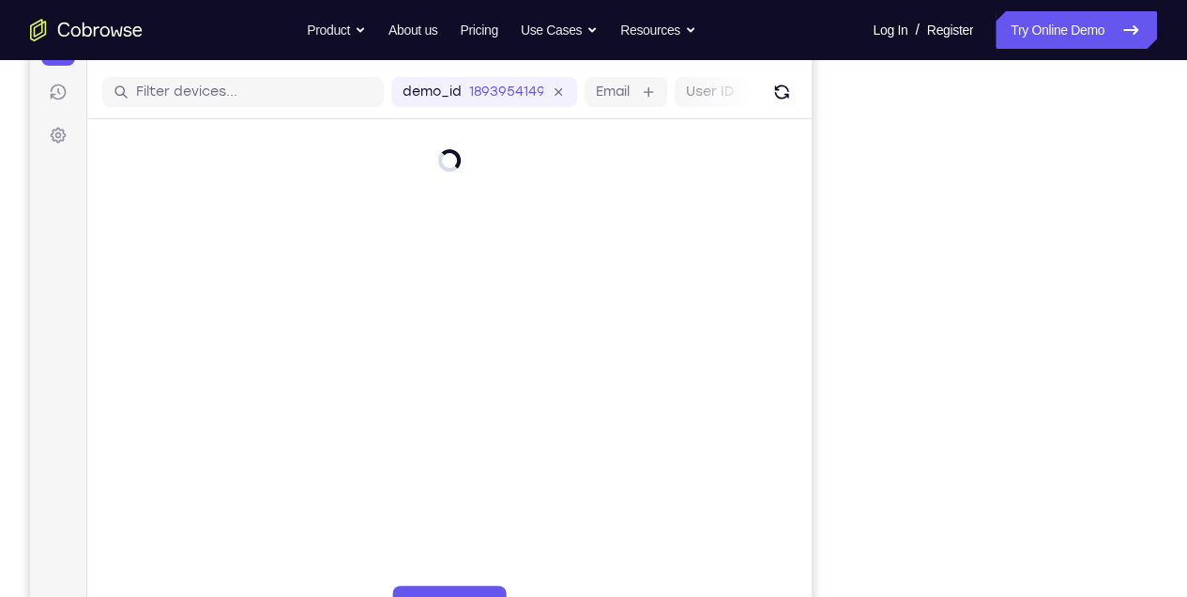
scroll to position [250, 0]
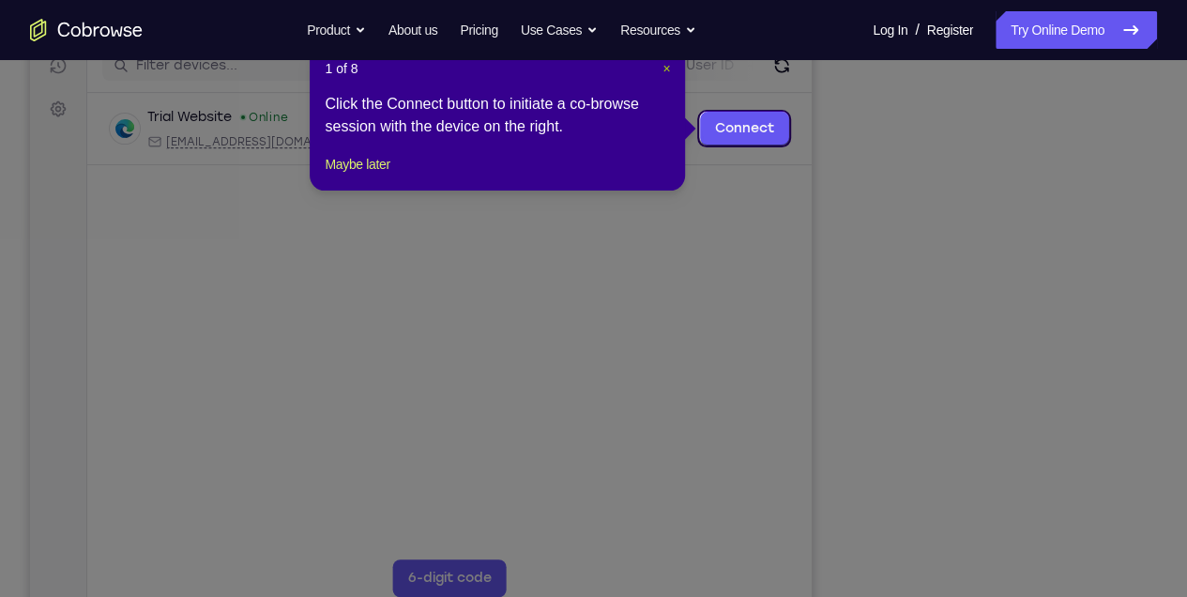
drag, startPoint x: 666, startPoint y: 73, endPoint x: 666, endPoint y: 95, distance: 21.6
click at [666, 73] on span "×" at bounding box center [667, 68] width 8 height 15
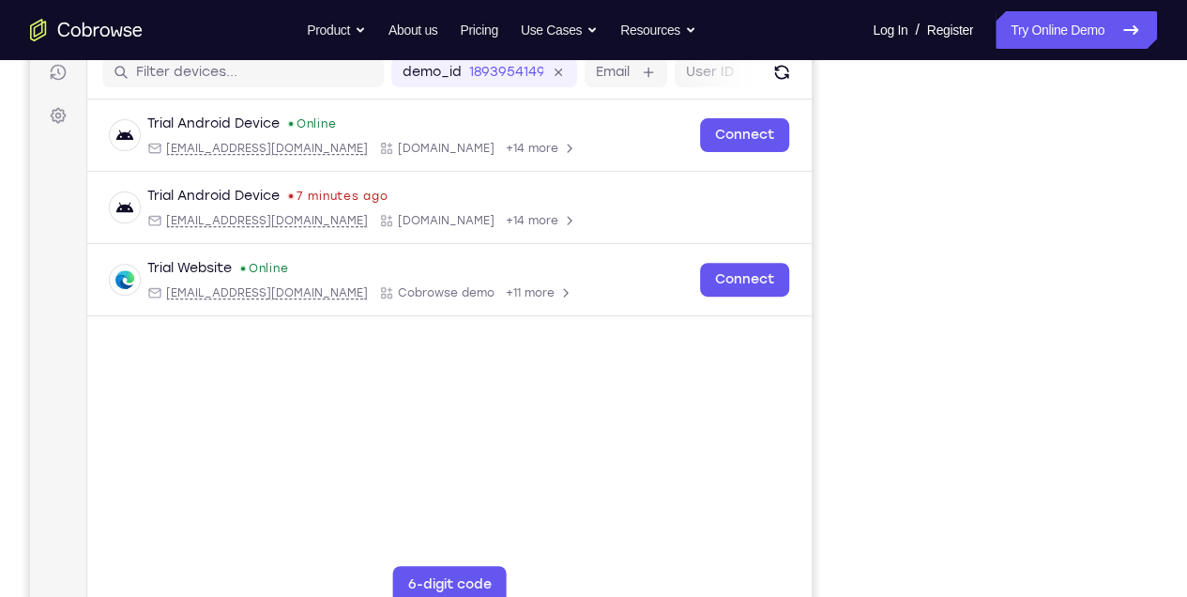
scroll to position [188, 0]
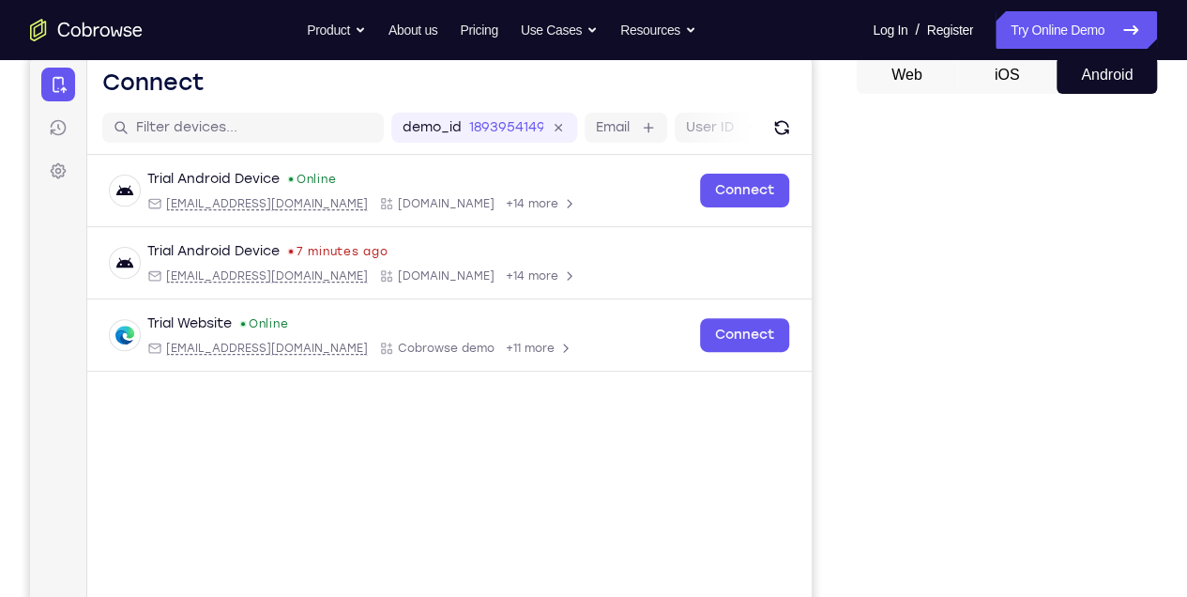
click at [1119, 90] on button "Android" at bounding box center [1107, 75] width 100 height 38
click at [1100, 39] on link "Try Online Demo" at bounding box center [1076, 30] width 161 height 38
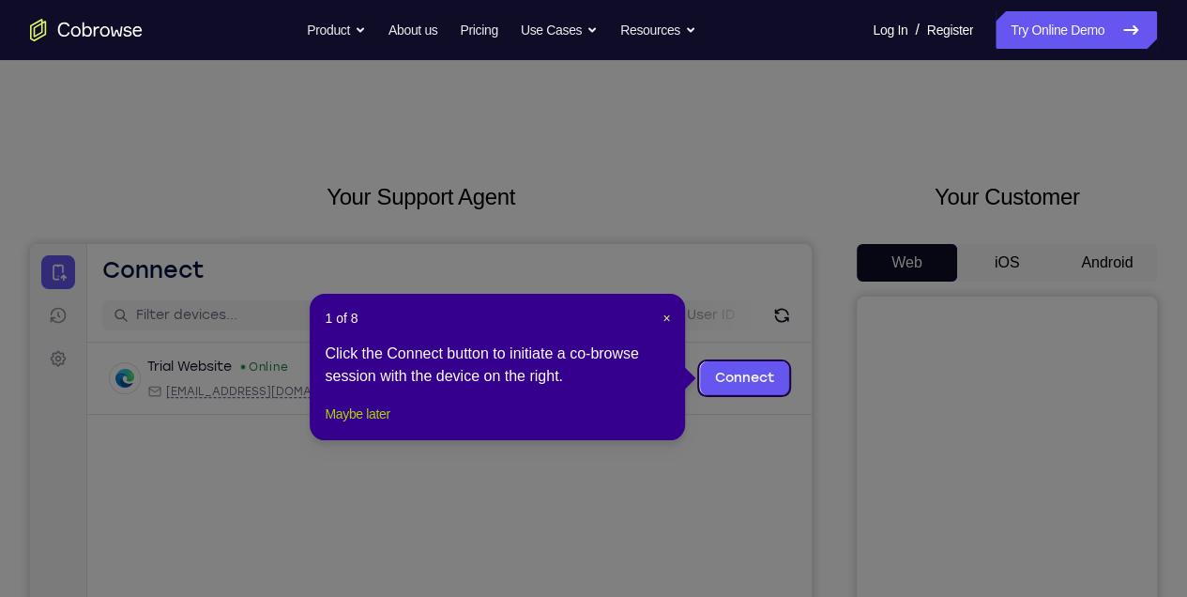
click at [390, 425] on button "Maybe later" at bounding box center [357, 414] width 65 height 23
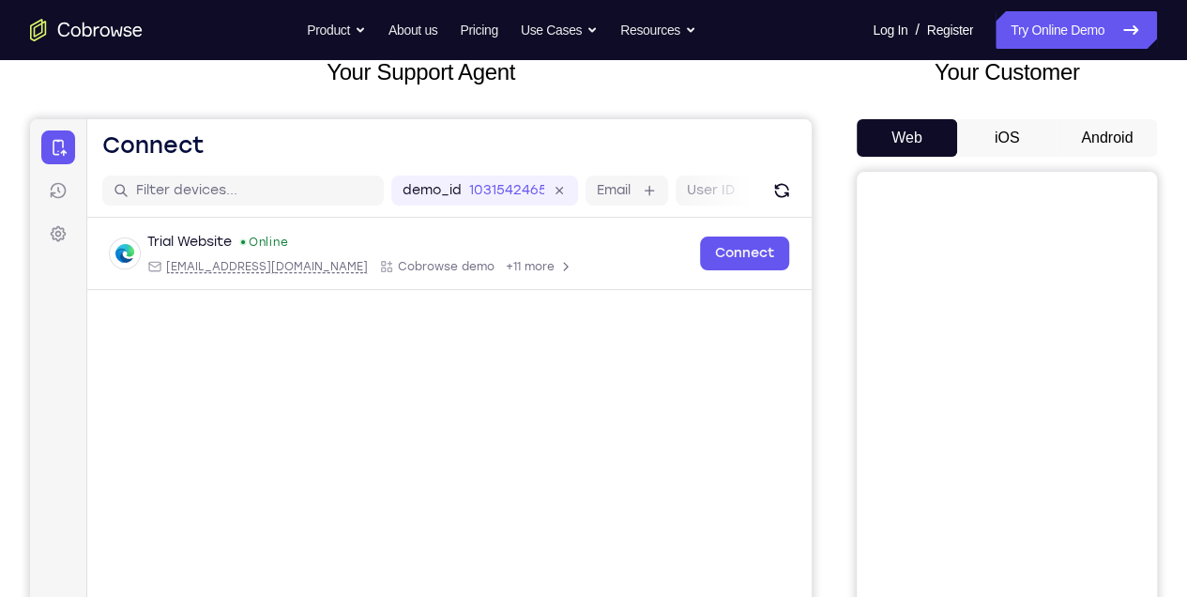
click at [1081, 137] on button "Android" at bounding box center [1107, 138] width 100 height 38
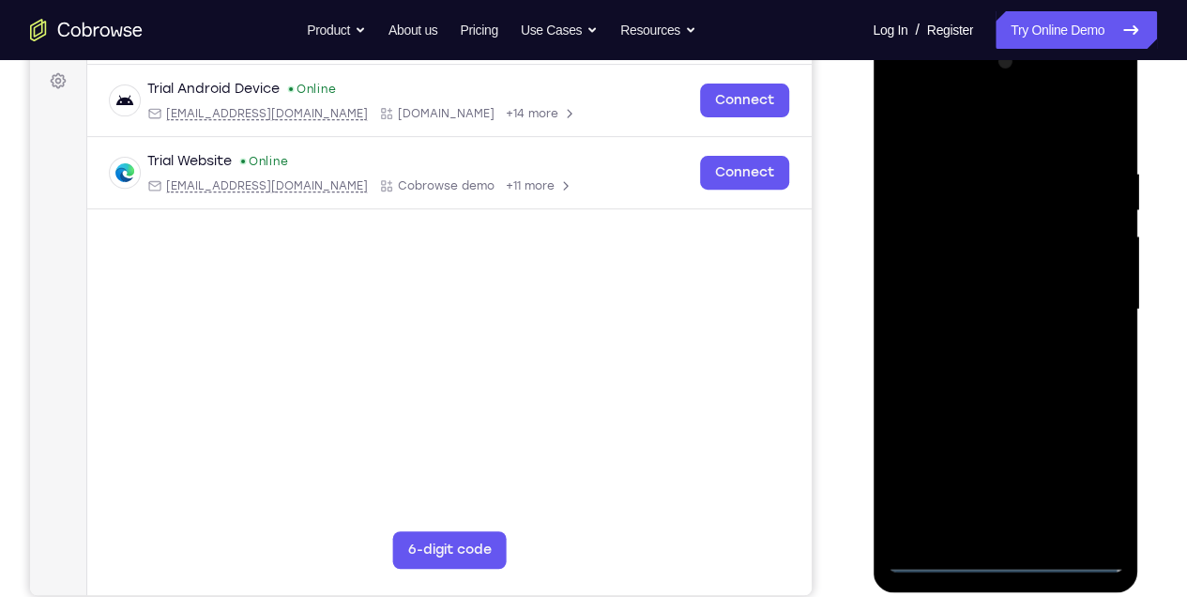
scroll to position [313, 0]
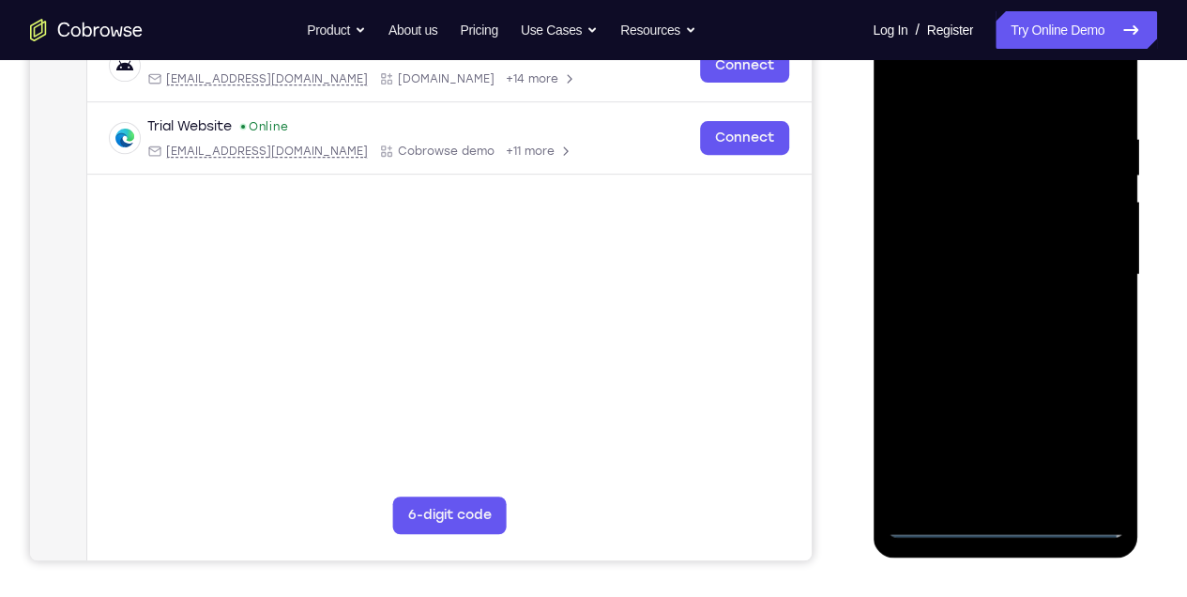
click at [1008, 522] on div at bounding box center [1005, 275] width 237 height 526
click at [1101, 446] on div at bounding box center [1005, 275] width 237 height 526
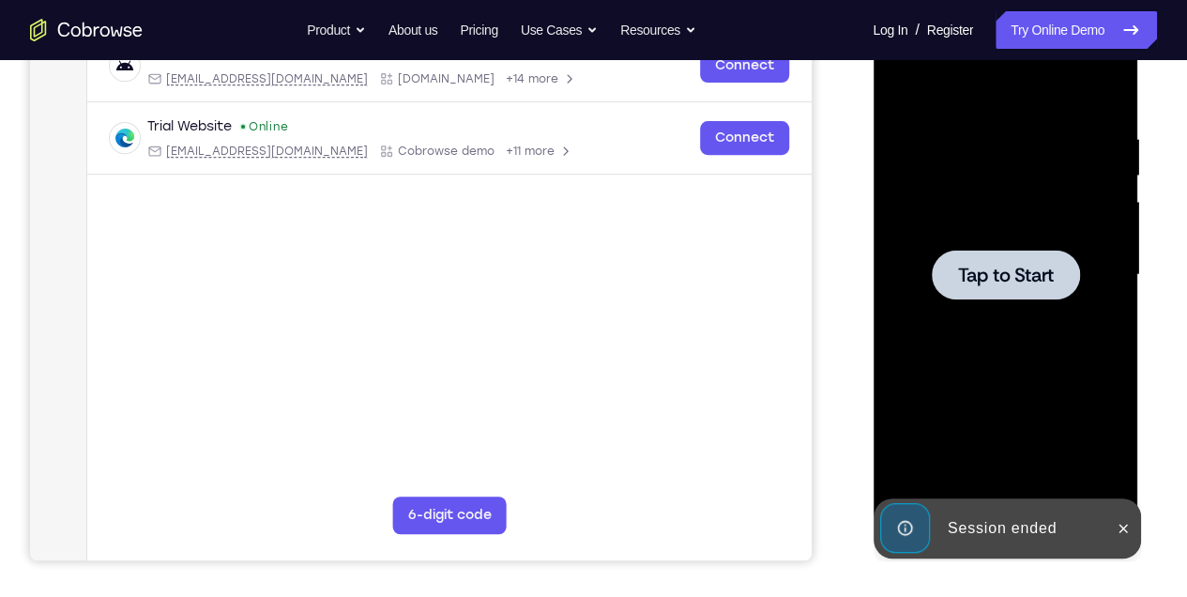
click at [1067, 355] on div at bounding box center [1005, 275] width 237 height 526
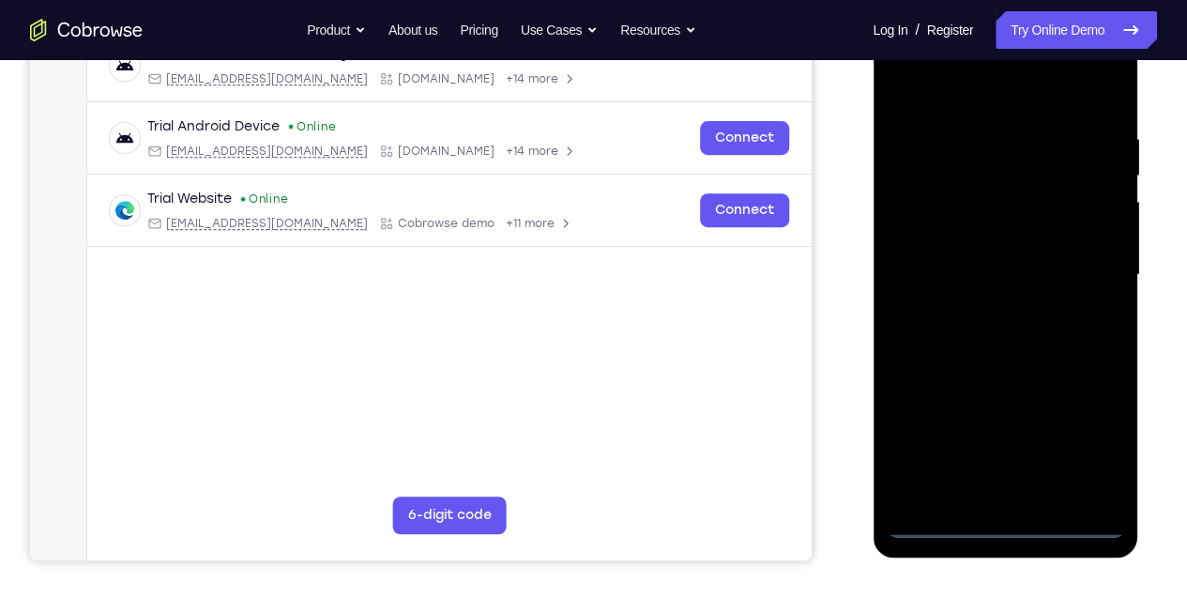
click at [1003, 528] on div at bounding box center [1005, 275] width 237 height 526
click at [1096, 451] on div at bounding box center [1005, 275] width 237 height 526
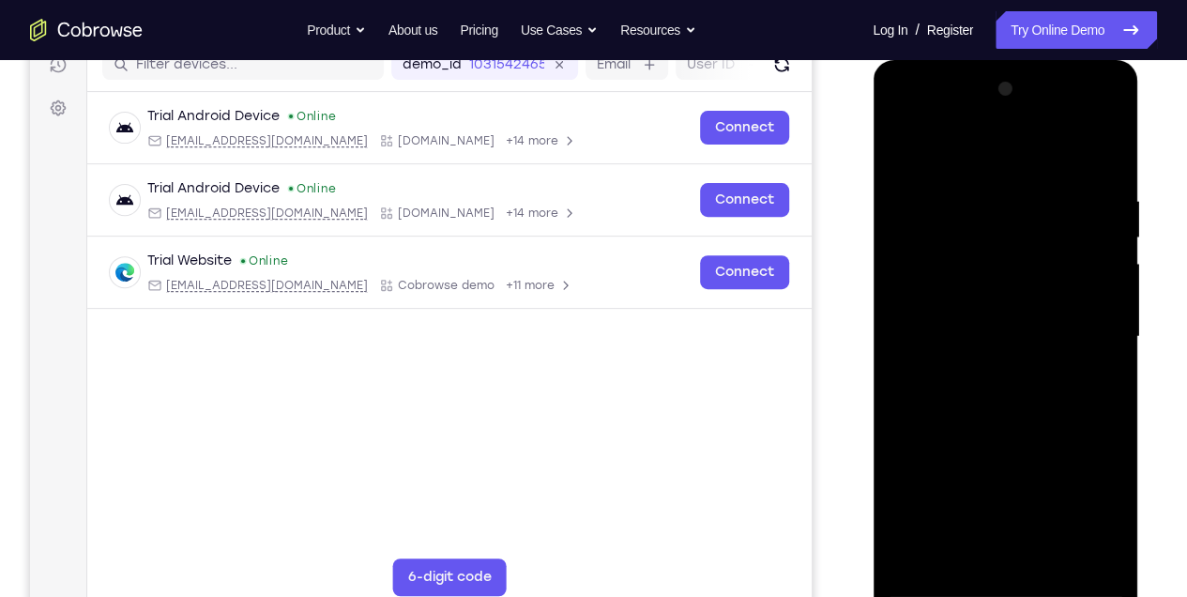
scroll to position [250, 0]
click at [898, 122] on div at bounding box center [1005, 338] width 237 height 526
click at [1083, 317] on div at bounding box center [1005, 338] width 237 height 526
click at [985, 372] on div at bounding box center [1005, 338] width 237 height 526
click at [977, 323] on div at bounding box center [1005, 338] width 237 height 526
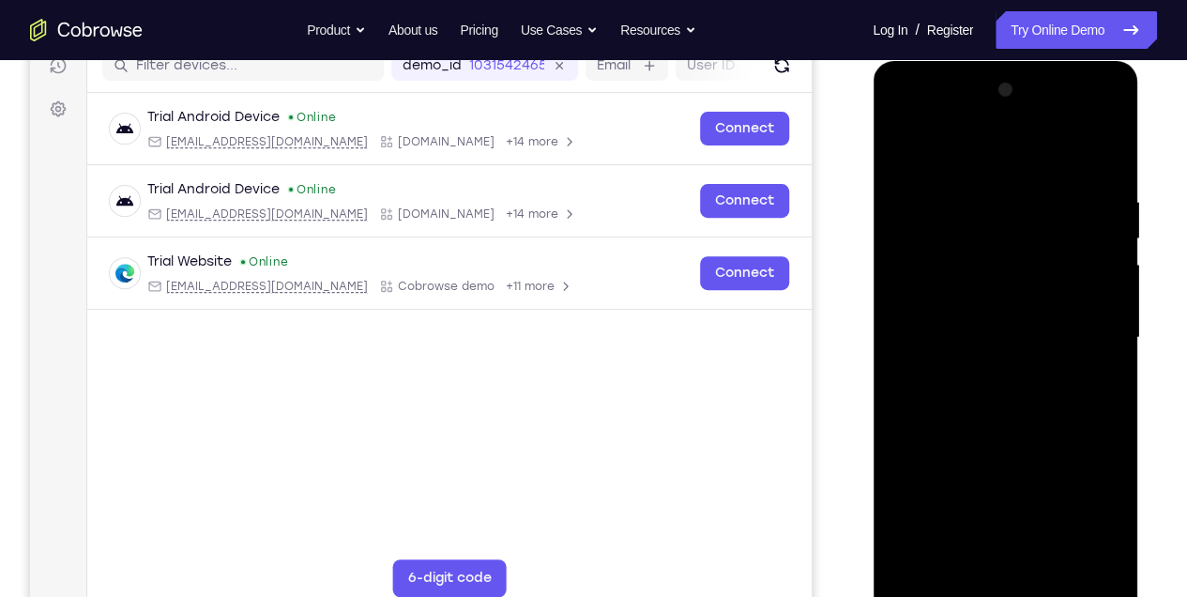
click at [964, 360] on div at bounding box center [1005, 338] width 237 height 526
click at [981, 335] on div at bounding box center [1005, 338] width 237 height 526
click at [1041, 394] on div at bounding box center [1005, 338] width 237 height 526
click at [1018, 390] on div at bounding box center [1005, 338] width 237 height 526
click at [1030, 405] on div at bounding box center [1005, 338] width 237 height 526
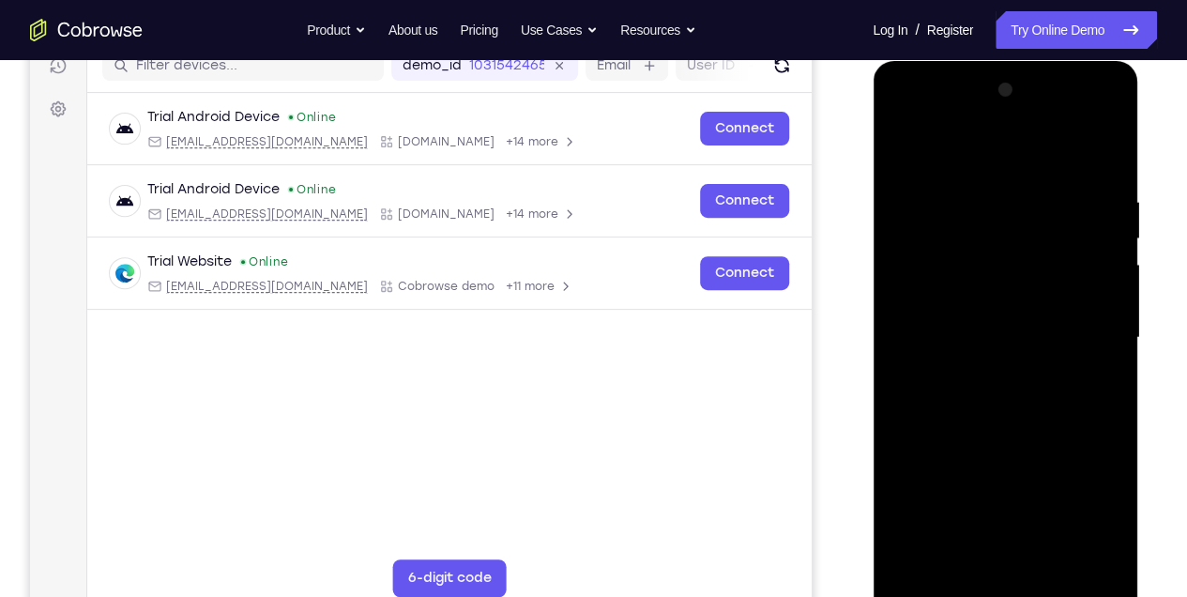
click at [1106, 178] on div at bounding box center [1005, 338] width 237 height 526
click at [1108, 143] on div at bounding box center [1005, 338] width 237 height 526
click at [1048, 562] on div at bounding box center [1005, 338] width 237 height 526
click at [953, 440] on div at bounding box center [1005, 338] width 237 height 526
click at [981, 329] on div at bounding box center [1005, 338] width 237 height 526
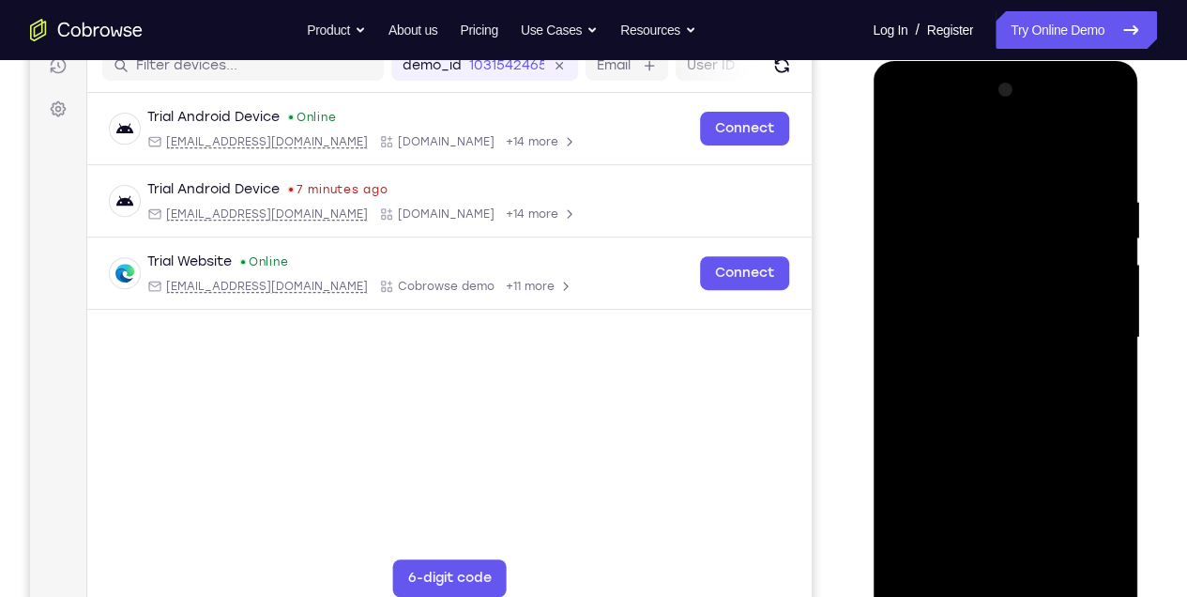
click at [1003, 458] on div at bounding box center [1005, 338] width 237 height 526
click at [908, 564] on div at bounding box center [1005, 338] width 237 height 526
drag, startPoint x: 1101, startPoint y: 202, endPoint x: 1722, endPoint y: 269, distance: 625.1
click at [873, 214] on html "Online web based iOS Simulators and Android Emulators. Run iPhone, iPad, Mobile…" at bounding box center [1007, 342] width 268 height 563
drag, startPoint x: 1079, startPoint y: 193, endPoint x: 878, endPoint y: 201, distance: 201.0
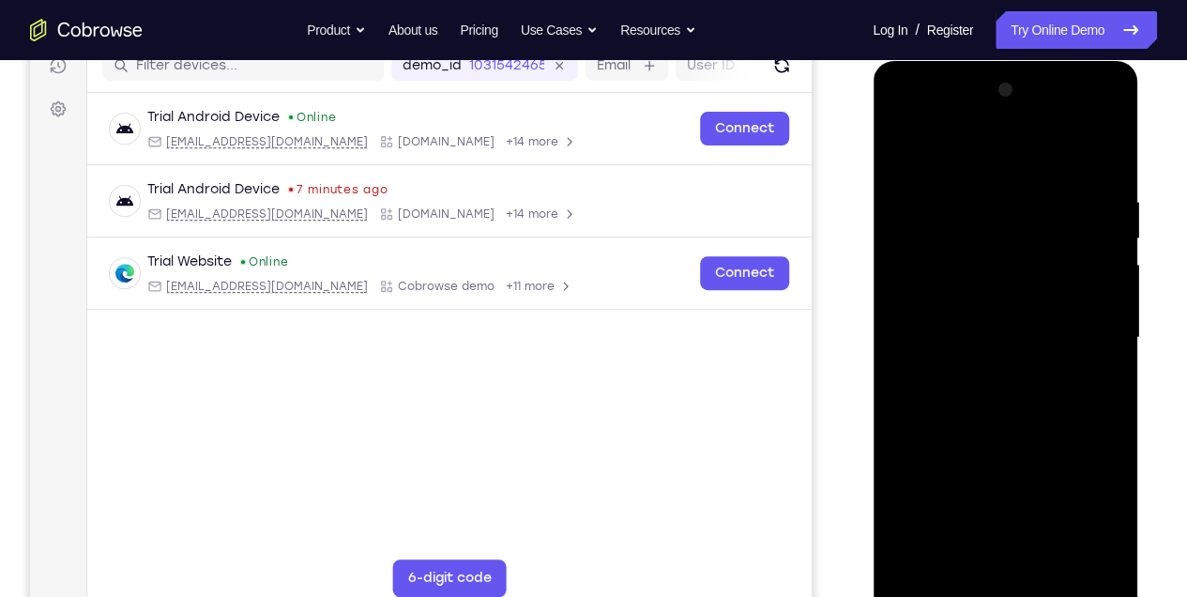
click at [878, 201] on div at bounding box center [1006, 340] width 266 height 559
click at [960, 559] on div at bounding box center [1005, 338] width 237 height 526
click at [973, 151] on div at bounding box center [1005, 338] width 237 height 526
click at [945, 175] on div at bounding box center [1005, 338] width 237 height 526
click at [917, 556] on div at bounding box center [1005, 338] width 237 height 526
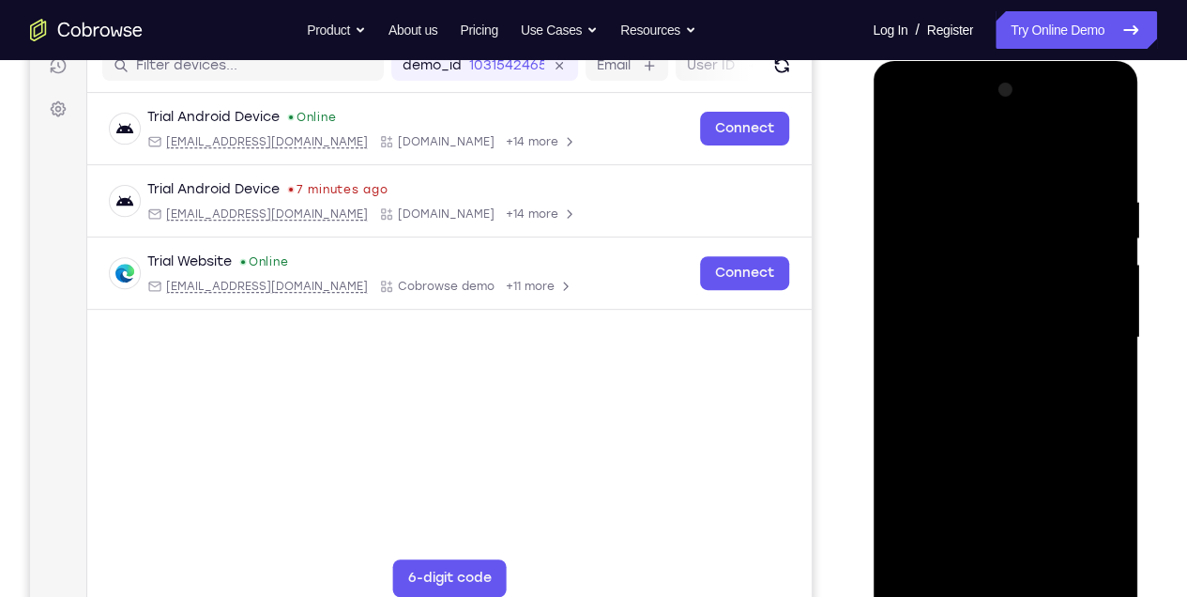
click at [970, 560] on div at bounding box center [1005, 338] width 237 height 526
click at [949, 146] on div at bounding box center [1005, 338] width 237 height 526
click at [1074, 147] on div at bounding box center [1005, 338] width 237 height 526
click at [1071, 188] on div at bounding box center [1005, 338] width 237 height 526
click at [917, 559] on div at bounding box center [1005, 338] width 237 height 526
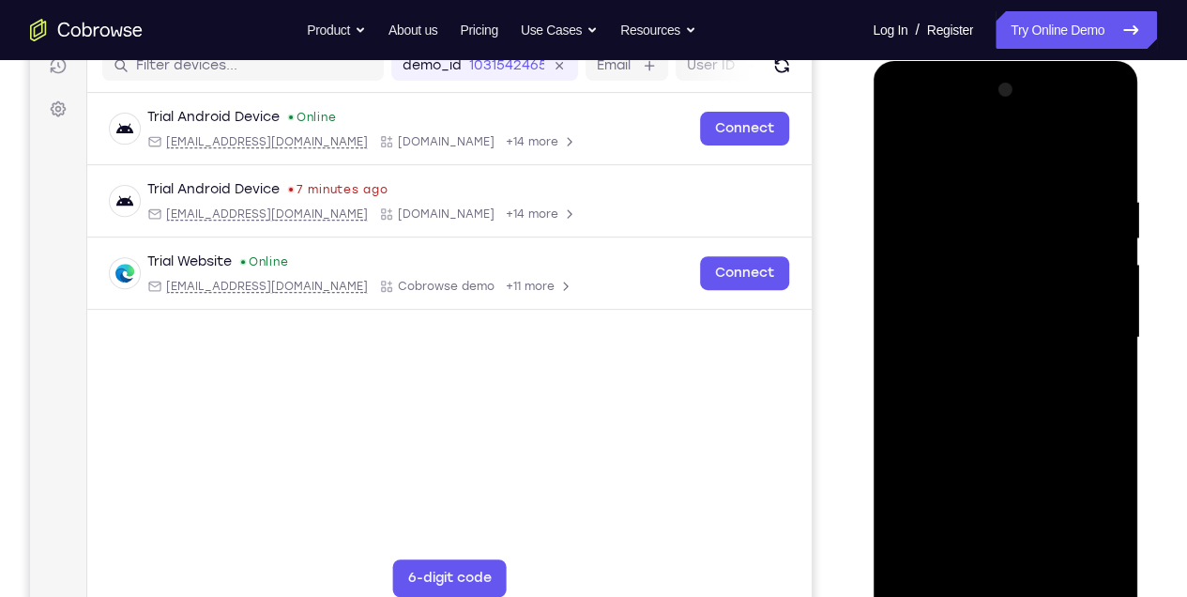
click at [1017, 189] on div at bounding box center [1005, 338] width 237 height 526
click at [919, 256] on div at bounding box center [1005, 338] width 237 height 526
click at [904, 270] on div at bounding box center [1005, 338] width 237 height 526
click at [1077, 548] on div at bounding box center [1005, 338] width 237 height 526
drag, startPoint x: 1032, startPoint y: 231, endPoint x: 1089, endPoint y: 220, distance: 58.4
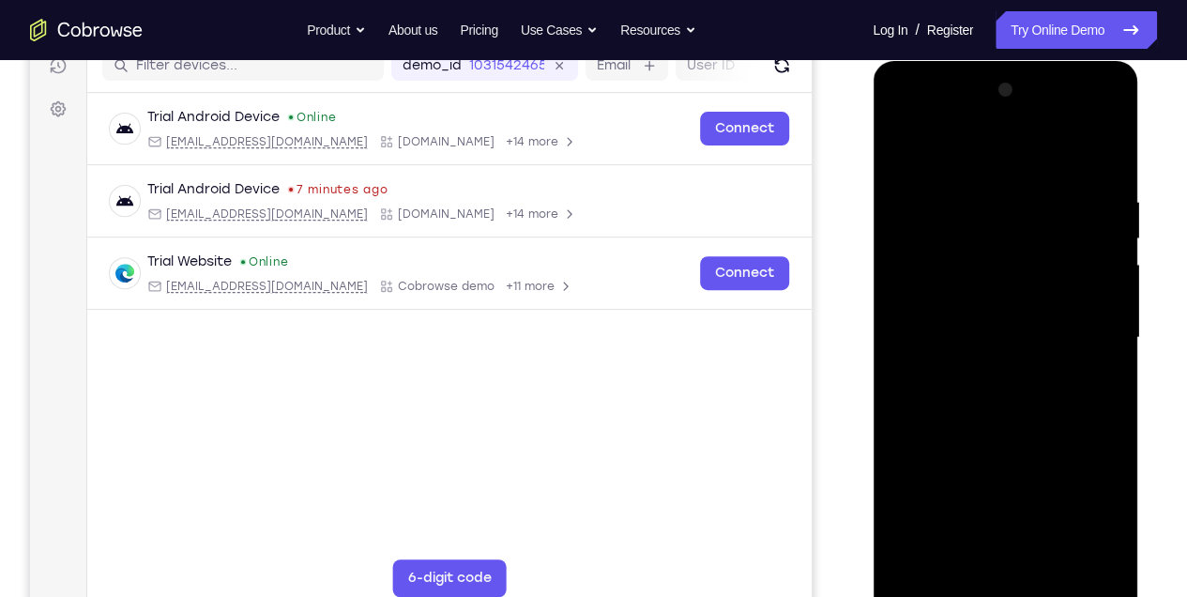
click at [1089, 220] on div at bounding box center [1005, 338] width 237 height 526
click at [1071, 287] on div at bounding box center [1005, 338] width 237 height 526
click at [1103, 156] on div at bounding box center [1005, 338] width 237 height 526
click at [1101, 160] on div at bounding box center [1005, 338] width 237 height 526
click at [1033, 187] on div at bounding box center [1005, 338] width 237 height 526
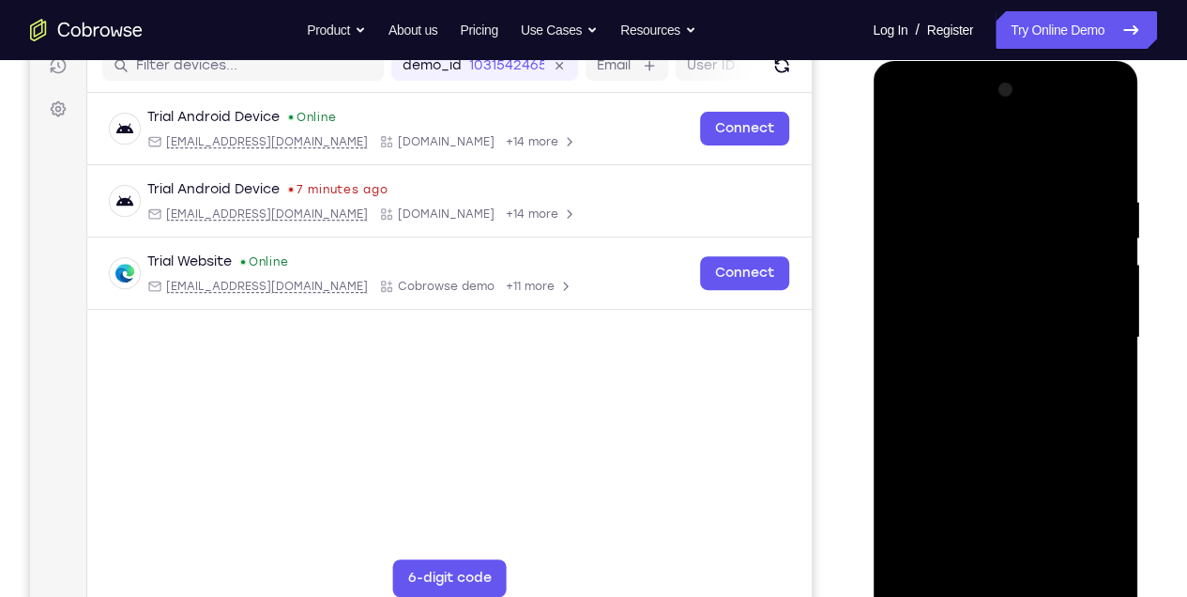
click at [1101, 157] on div at bounding box center [1005, 338] width 237 height 526
click at [1053, 557] on div at bounding box center [1005, 338] width 237 height 526
click at [934, 586] on div at bounding box center [1005, 338] width 237 height 526
drag, startPoint x: 1109, startPoint y: 203, endPoint x: 934, endPoint y: 208, distance: 174.7
click at [934, 208] on div at bounding box center [1005, 338] width 237 height 526
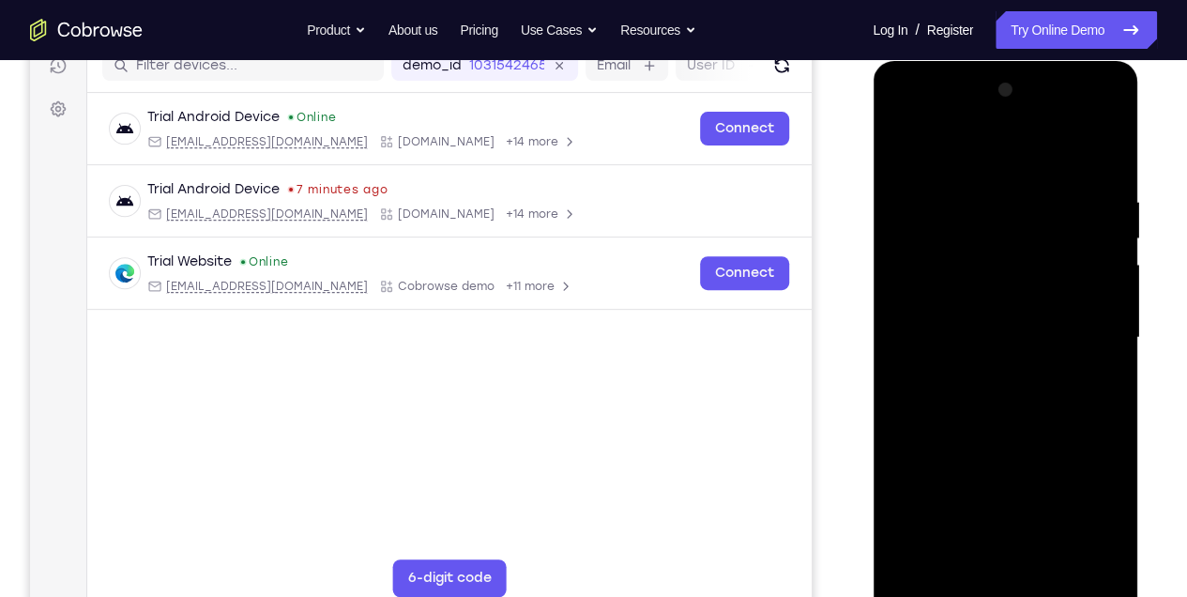
click at [927, 201] on div at bounding box center [1005, 338] width 237 height 526
click at [1095, 371] on div at bounding box center [1005, 338] width 237 height 526
click at [1094, 375] on div at bounding box center [1005, 338] width 237 height 526
click at [1107, 155] on div at bounding box center [1005, 338] width 237 height 526
drag, startPoint x: 978, startPoint y: 385, endPoint x: 988, endPoint y: 148, distance: 236.8
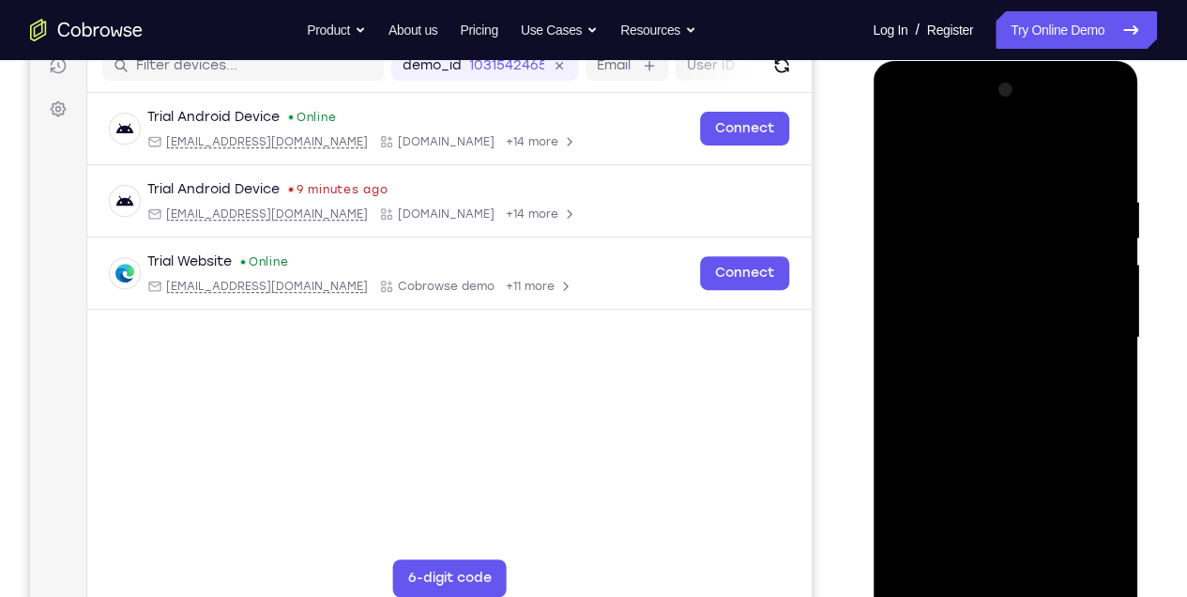
click at [988, 148] on div at bounding box center [1005, 338] width 237 height 526
drag, startPoint x: 998, startPoint y: 481, endPoint x: 1004, endPoint y: 237, distance: 244.1
click at [1004, 237] on div at bounding box center [1005, 338] width 237 height 526
drag, startPoint x: 935, startPoint y: 428, endPoint x: 951, endPoint y: 200, distance: 228.7
click at [951, 200] on div at bounding box center [1005, 338] width 237 height 526
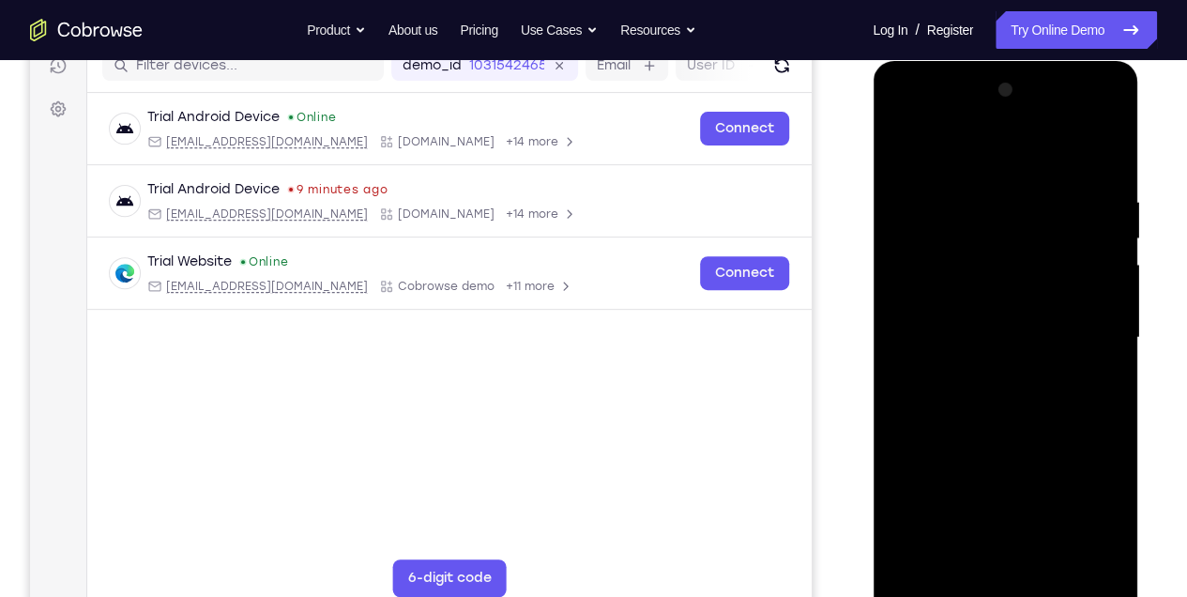
drag, startPoint x: 984, startPoint y: 509, endPoint x: 1002, endPoint y: 241, distance: 268.2
click at [1002, 241] on div at bounding box center [1005, 338] width 237 height 526
drag, startPoint x: 1011, startPoint y: 467, endPoint x: 1016, endPoint y: 244, distance: 223.5
click at [1016, 244] on div at bounding box center [1005, 338] width 237 height 526
click at [913, 560] on div at bounding box center [1005, 338] width 237 height 526
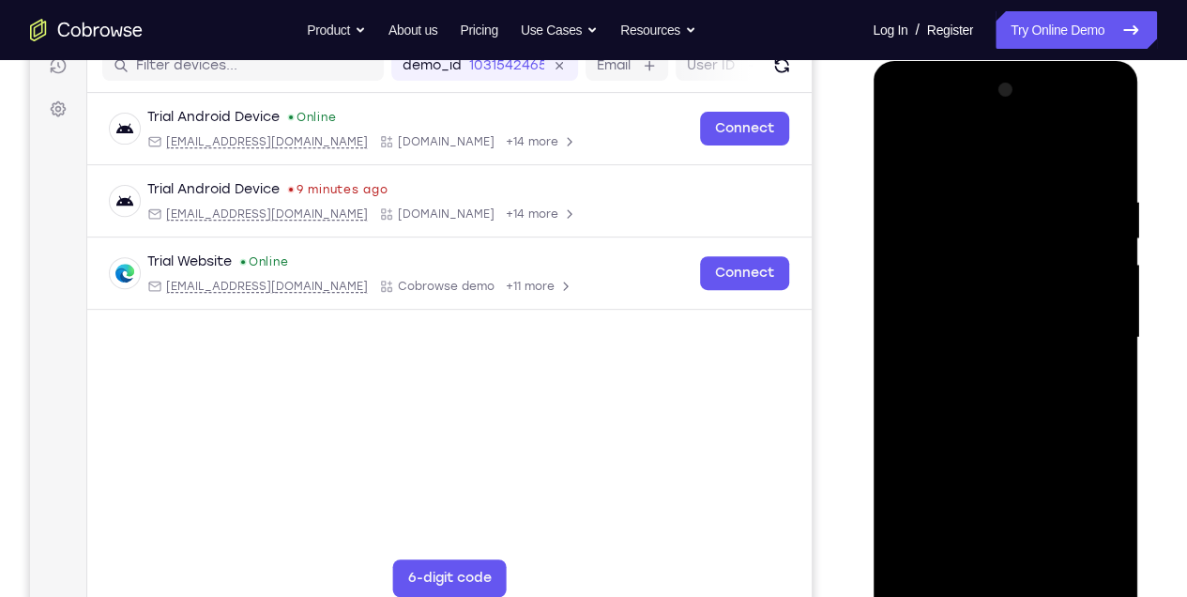
drag, startPoint x: 953, startPoint y: 204, endPoint x: 1139, endPoint y: 188, distance: 186.5
click at [1139, 188] on div at bounding box center [1007, 342] width 268 height 563
click at [1048, 199] on div at bounding box center [1005, 338] width 237 height 526
click at [1080, 552] on div at bounding box center [1005, 338] width 237 height 526
click at [1101, 157] on div at bounding box center [1005, 338] width 237 height 526
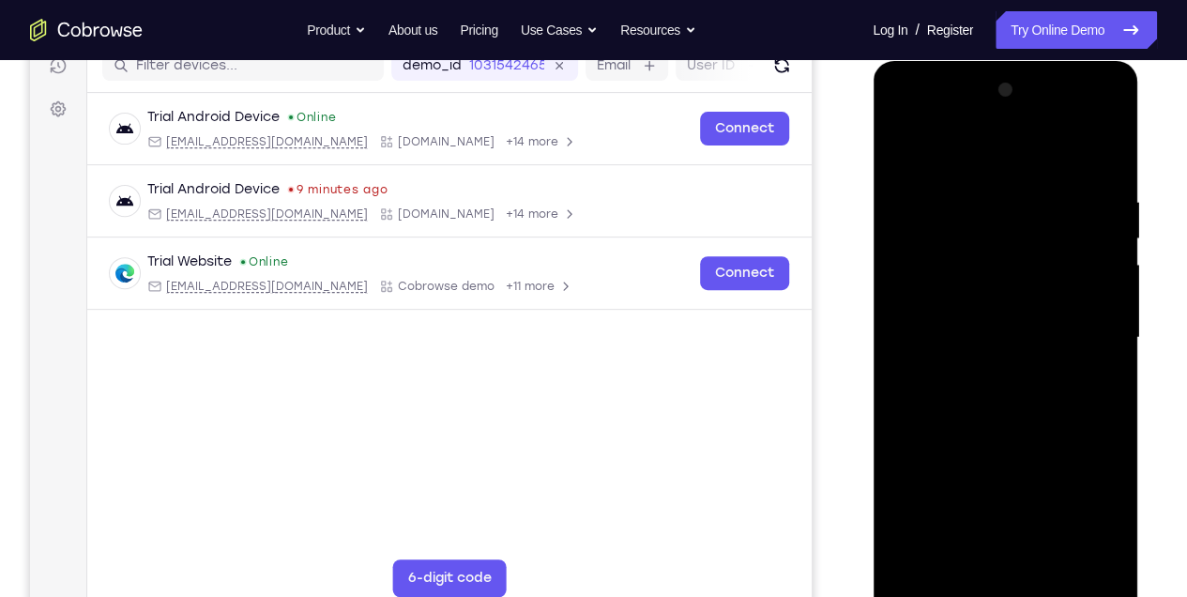
drag, startPoint x: 966, startPoint y: 445, endPoint x: 985, endPoint y: 240, distance: 205.5
click at [986, 206] on div at bounding box center [1005, 338] width 237 height 526
drag, startPoint x: 988, startPoint y: 514, endPoint x: 997, endPoint y: 242, distance: 272.3
click at [997, 242] on div at bounding box center [1005, 338] width 237 height 526
drag, startPoint x: 1015, startPoint y: 490, endPoint x: 1007, endPoint y: 190, distance: 300.5
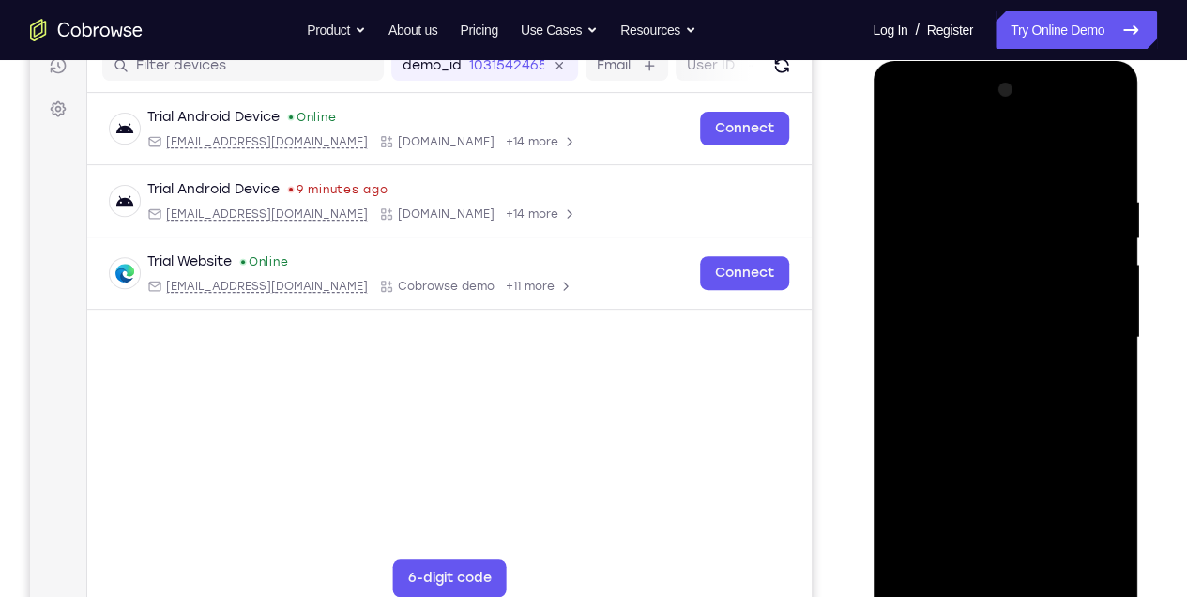
click at [1007, 190] on div at bounding box center [1005, 338] width 237 height 526
drag, startPoint x: 974, startPoint y: 483, endPoint x: 970, endPoint y: 136, distance: 347.3
click at [970, 137] on div at bounding box center [1005, 338] width 237 height 526
drag, startPoint x: 974, startPoint y: 425, endPoint x: 970, endPoint y: 150, distance: 275.1
click at [969, 151] on div at bounding box center [1005, 338] width 237 height 526
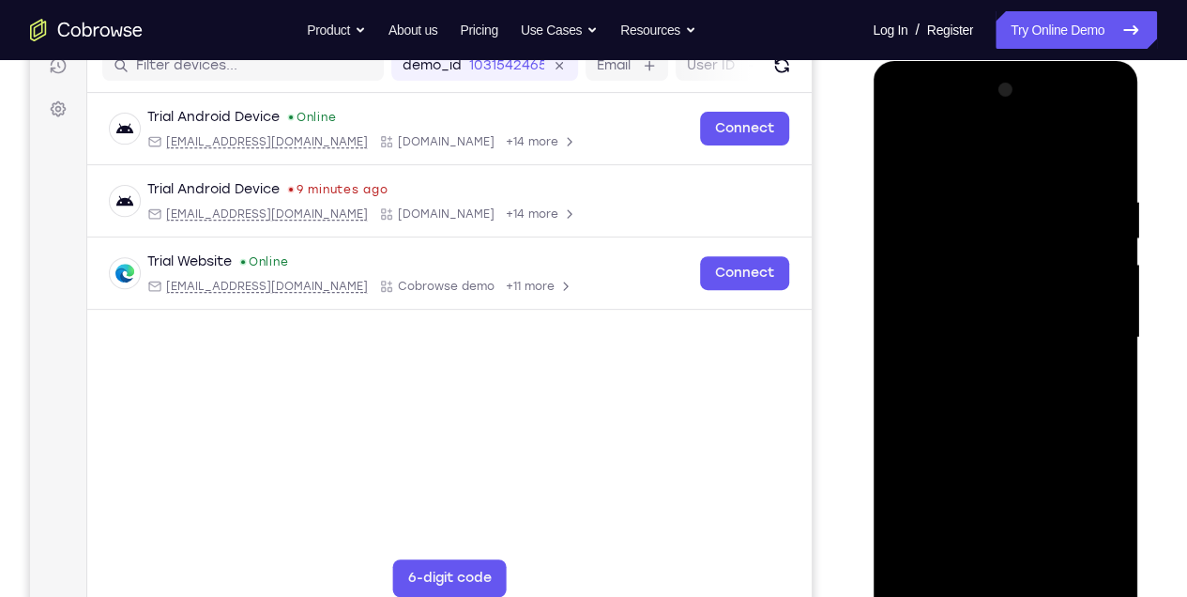
drag, startPoint x: 975, startPoint y: 481, endPoint x: 973, endPoint y: 218, distance: 262.8
click at [973, 218] on div at bounding box center [1005, 338] width 237 height 526
drag, startPoint x: 984, startPoint y: 482, endPoint x: 996, endPoint y: 98, distance: 384.1
click at [996, 105] on div at bounding box center [1005, 338] width 237 height 526
drag, startPoint x: 987, startPoint y: 490, endPoint x: 964, endPoint y: 178, distance: 312.4
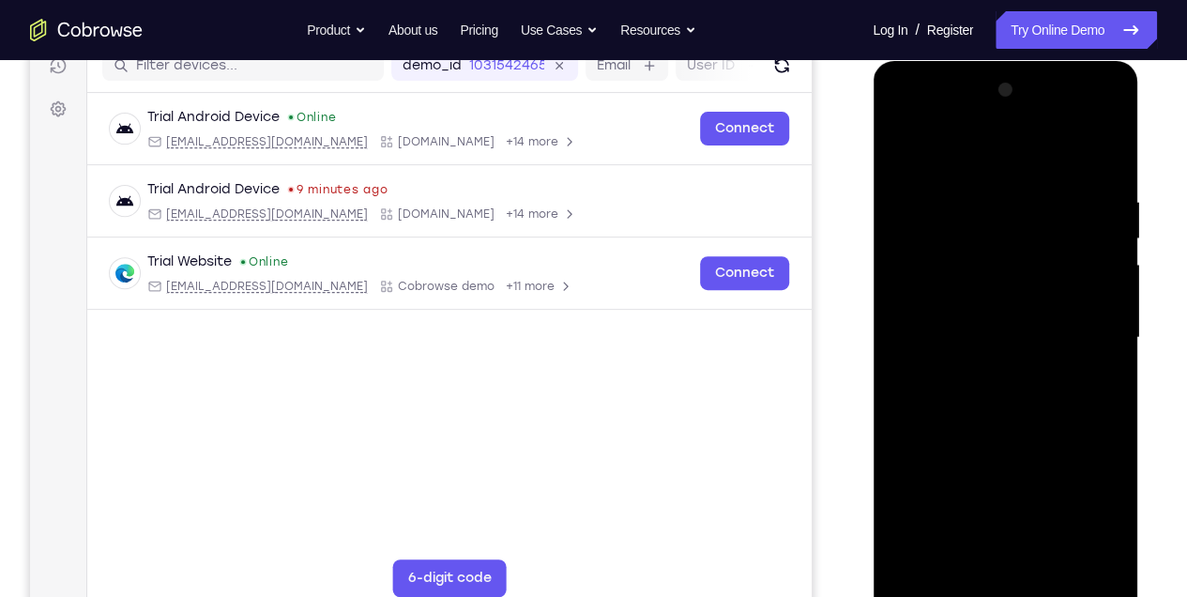
click at [964, 178] on div at bounding box center [1005, 338] width 237 height 526
drag, startPoint x: 975, startPoint y: 471, endPoint x: 985, endPoint y: 172, distance: 299.6
click at [985, 172] on div at bounding box center [1005, 338] width 237 height 526
drag, startPoint x: 988, startPoint y: 514, endPoint x: 1005, endPoint y: 215, distance: 299.9
click at [1005, 215] on div at bounding box center [1005, 338] width 237 height 526
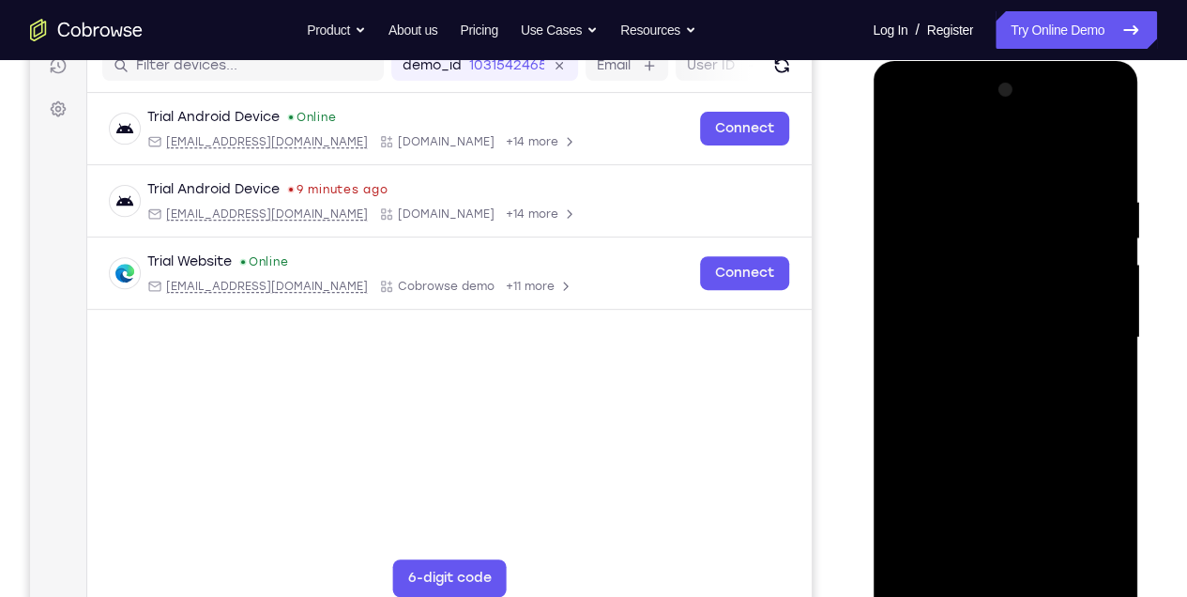
drag, startPoint x: 1007, startPoint y: 220, endPoint x: 1012, endPoint y: 301, distance: 81.8
click at [1012, 301] on div at bounding box center [1005, 338] width 237 height 526
drag, startPoint x: 980, startPoint y: 507, endPoint x: 992, endPoint y: 236, distance: 271.5
click at [992, 236] on div at bounding box center [1005, 338] width 237 height 526
drag, startPoint x: 983, startPoint y: 497, endPoint x: 979, endPoint y: 220, distance: 277.9
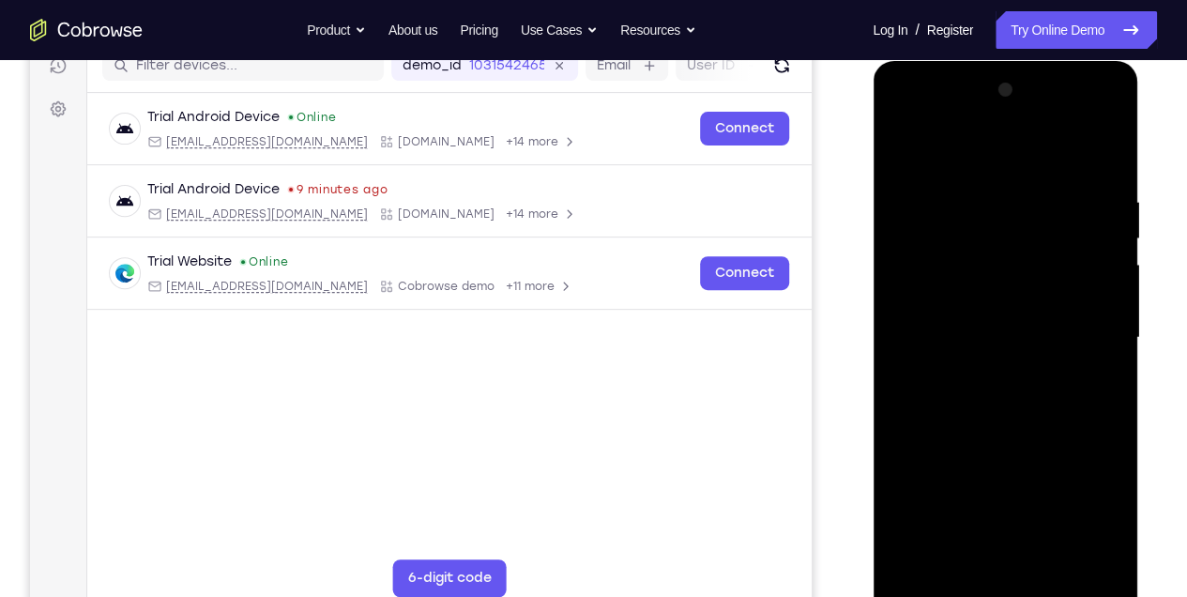
click at [979, 220] on div at bounding box center [1005, 338] width 237 height 526
click at [1105, 257] on div at bounding box center [1005, 338] width 237 height 526
click at [1109, 265] on div at bounding box center [1005, 338] width 237 height 526
drag, startPoint x: 987, startPoint y: 495, endPoint x: 998, endPoint y: 252, distance: 243.3
click at [998, 252] on div at bounding box center [1005, 338] width 237 height 526
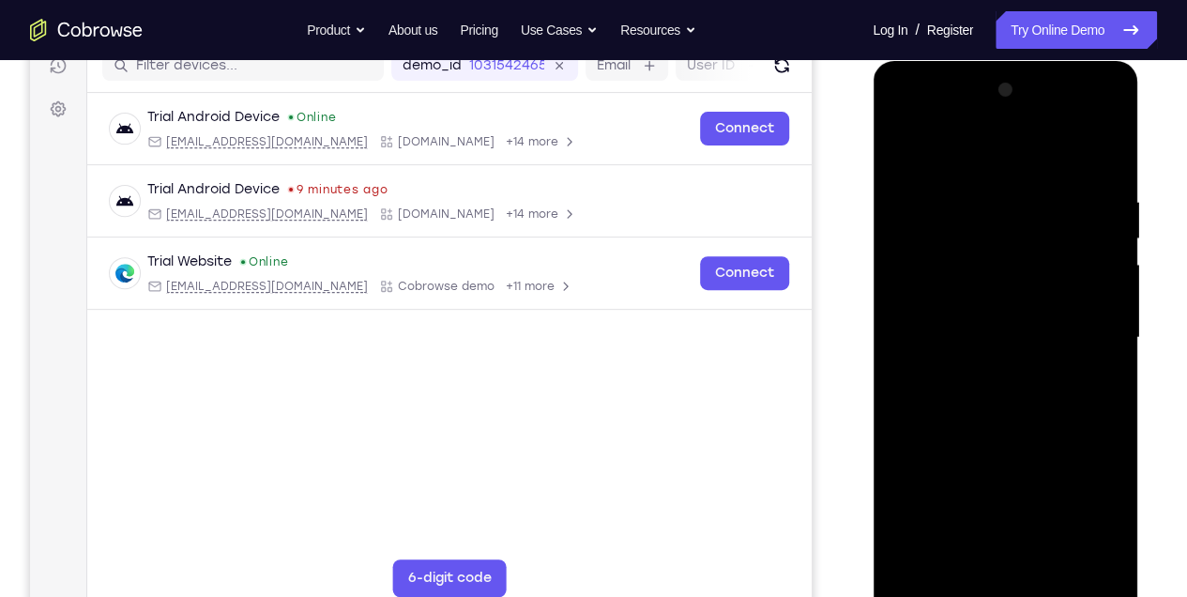
drag, startPoint x: 981, startPoint y: 495, endPoint x: 993, endPoint y: 223, distance: 271.5
click at [993, 223] on div at bounding box center [1005, 338] width 237 height 526
drag, startPoint x: 1000, startPoint y: 493, endPoint x: 1005, endPoint y: 351, distance: 141.8
click at [1005, 351] on div at bounding box center [1005, 338] width 237 height 526
click at [1106, 324] on div at bounding box center [1005, 338] width 237 height 526
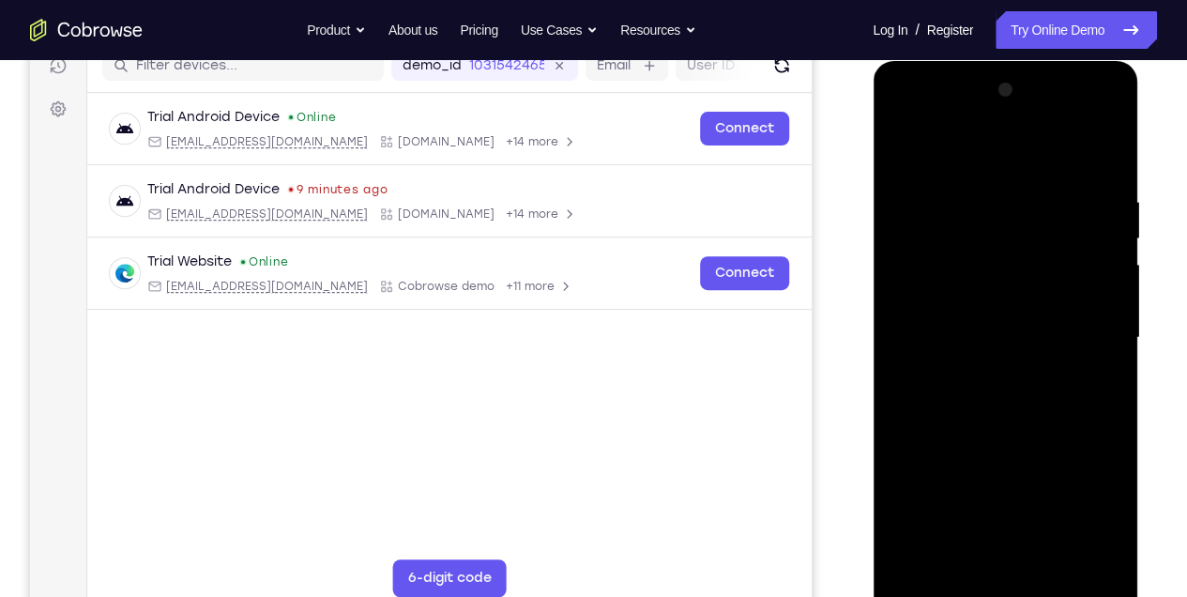
click at [1115, 317] on div at bounding box center [1005, 338] width 237 height 526
click at [1113, 314] on div at bounding box center [1005, 338] width 237 height 526
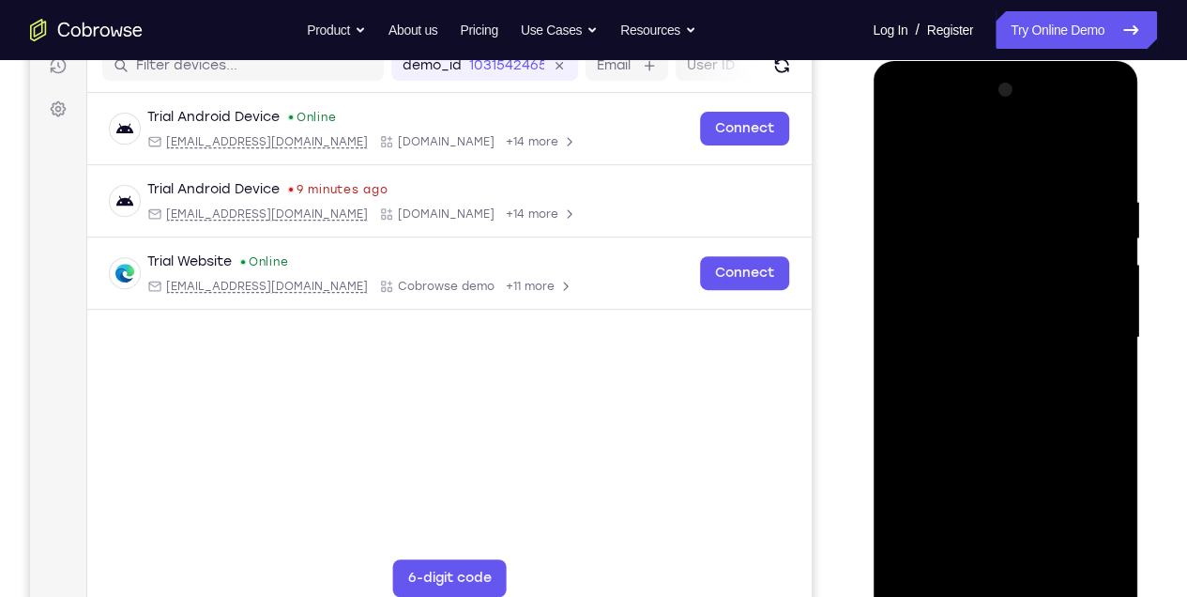
drag, startPoint x: 1002, startPoint y: 539, endPoint x: 1009, endPoint y: 259, distance: 279.8
click at [1009, 259] on div at bounding box center [1005, 338] width 237 height 526
drag, startPoint x: 1005, startPoint y: 460, endPoint x: 1018, endPoint y: 245, distance: 215.4
click at [1018, 241] on div at bounding box center [1005, 338] width 237 height 526
drag, startPoint x: 1012, startPoint y: 503, endPoint x: 1009, endPoint y: 287, distance: 215.9
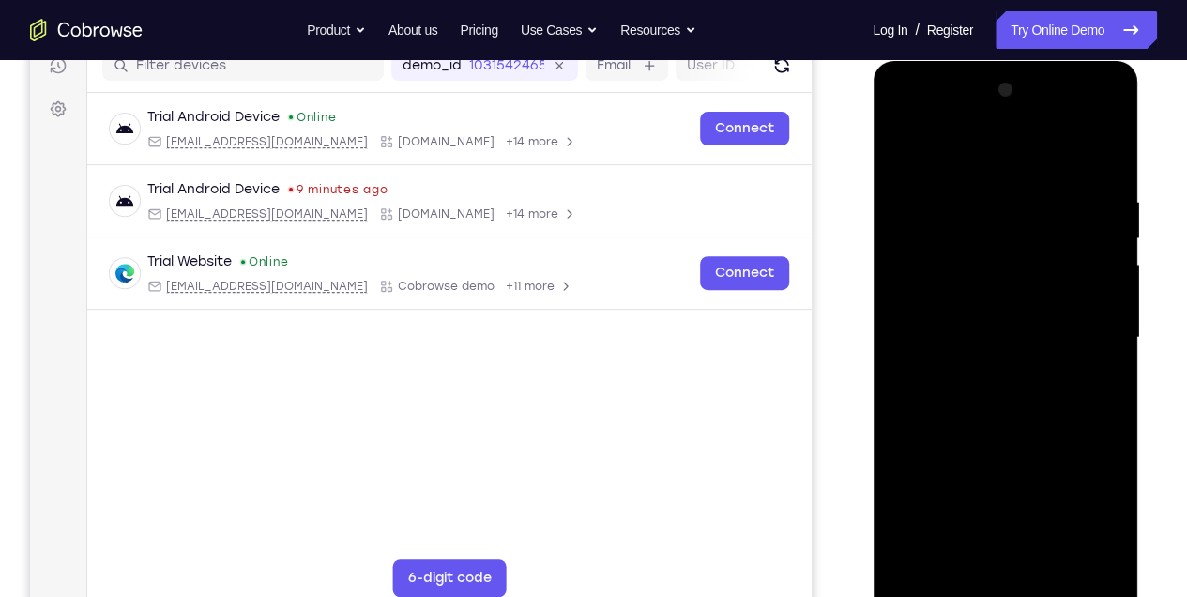
click at [1009, 287] on div at bounding box center [1005, 338] width 237 height 526
drag, startPoint x: 1026, startPoint y: 513, endPoint x: 1030, endPoint y: 369, distance: 143.7
click at [1030, 369] on div at bounding box center [1005, 338] width 237 height 526
click at [1105, 357] on div at bounding box center [1005, 338] width 237 height 526
click at [1110, 358] on div at bounding box center [1005, 338] width 237 height 526
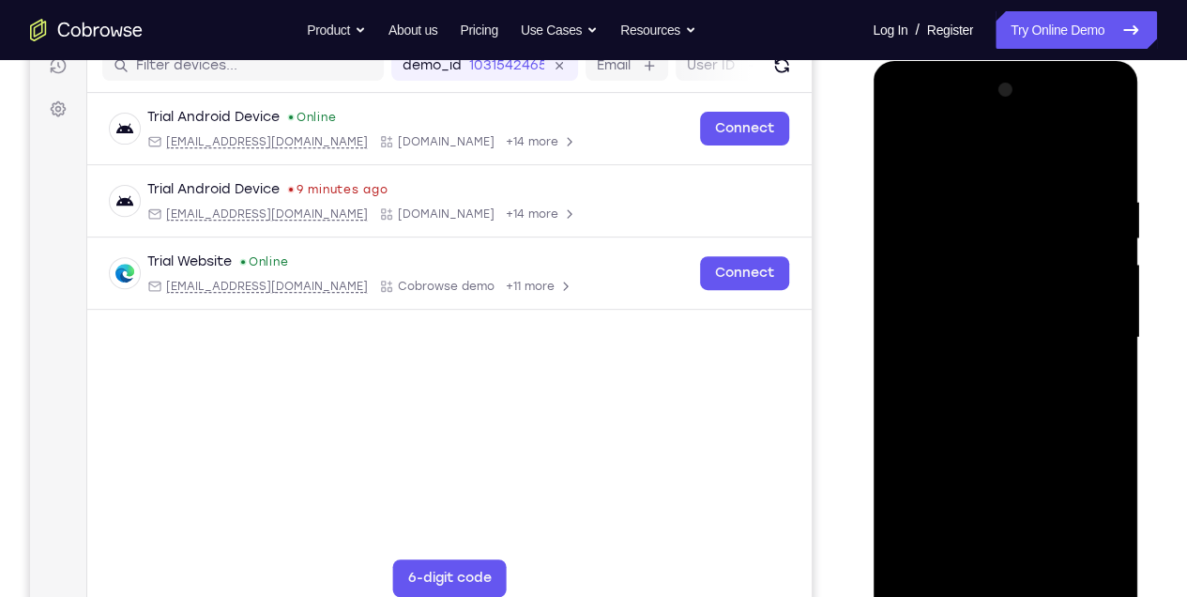
click at [1110, 358] on div at bounding box center [1005, 338] width 237 height 526
drag, startPoint x: 968, startPoint y: 538, endPoint x: 975, endPoint y: 276, distance: 262.0
click at [975, 276] on div at bounding box center [1005, 338] width 237 height 526
drag, startPoint x: 968, startPoint y: 490, endPoint x: 969, endPoint y: 280, distance: 210.3
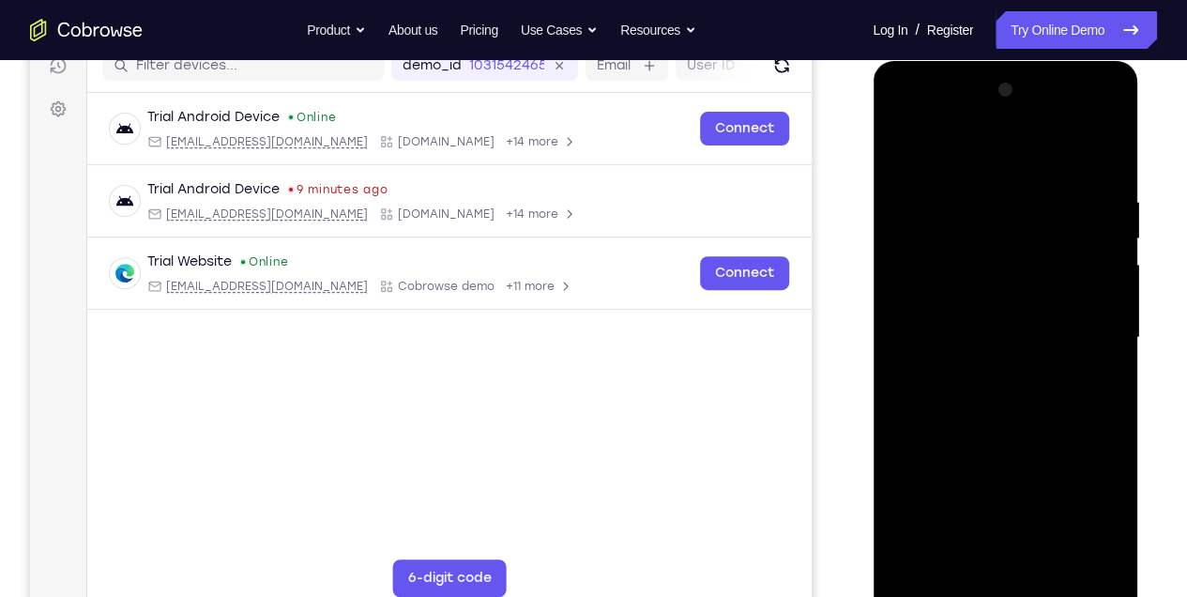
click at [969, 280] on div at bounding box center [1005, 338] width 237 height 526
drag, startPoint x: 984, startPoint y: 514, endPoint x: 996, endPoint y: 257, distance: 257.5
click at [996, 257] on div at bounding box center [1005, 338] width 237 height 526
drag, startPoint x: 1005, startPoint y: 488, endPoint x: 1015, endPoint y: 271, distance: 217.0
click at [1015, 271] on div at bounding box center [1005, 338] width 237 height 526
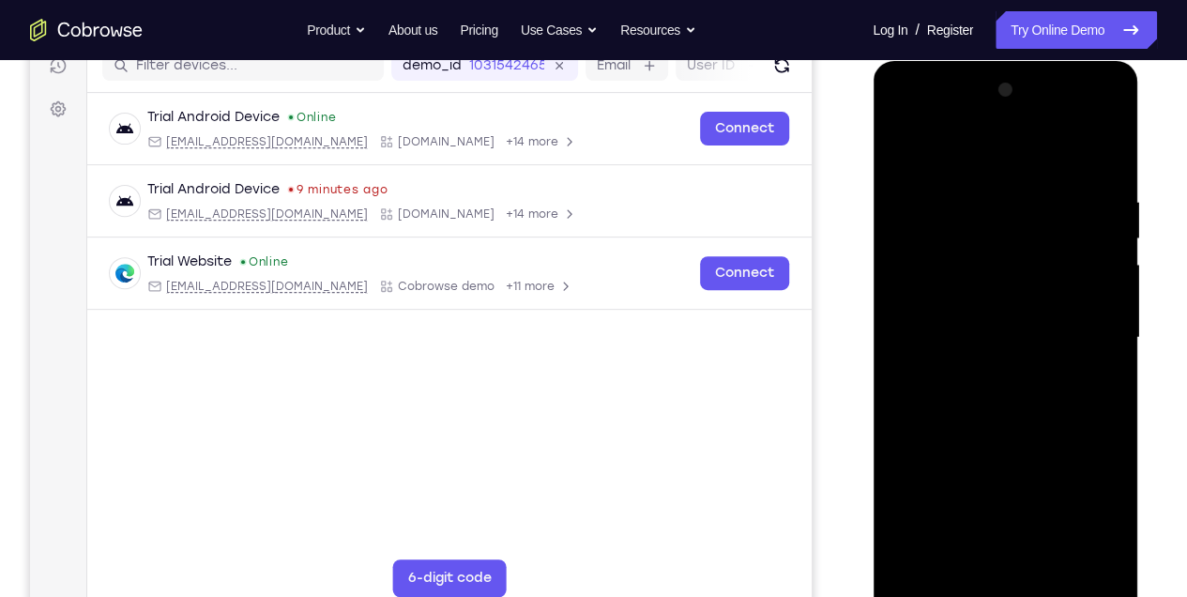
click at [982, 121] on div at bounding box center [1005, 338] width 237 height 526
click at [1094, 156] on div at bounding box center [1005, 338] width 237 height 526
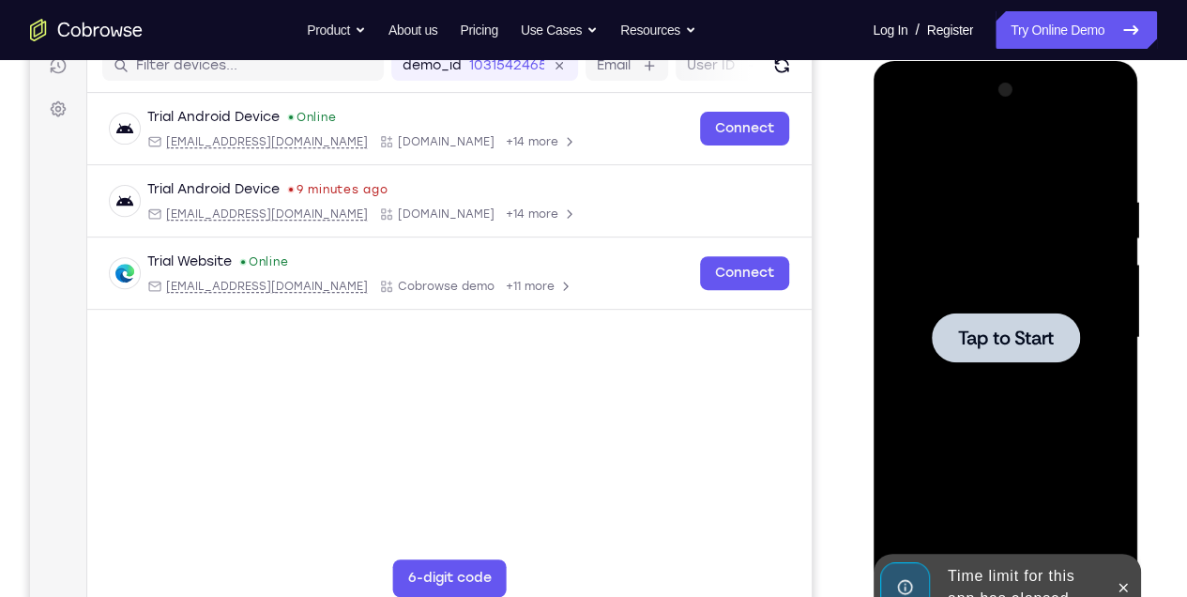
drag, startPoint x: 1024, startPoint y: 364, endPoint x: 1022, endPoint y: 355, distance: 9.6
click at [1022, 355] on div "Tap to Start" at bounding box center [1005, 338] width 237 height 526
